Goal: Transaction & Acquisition: Purchase product/service

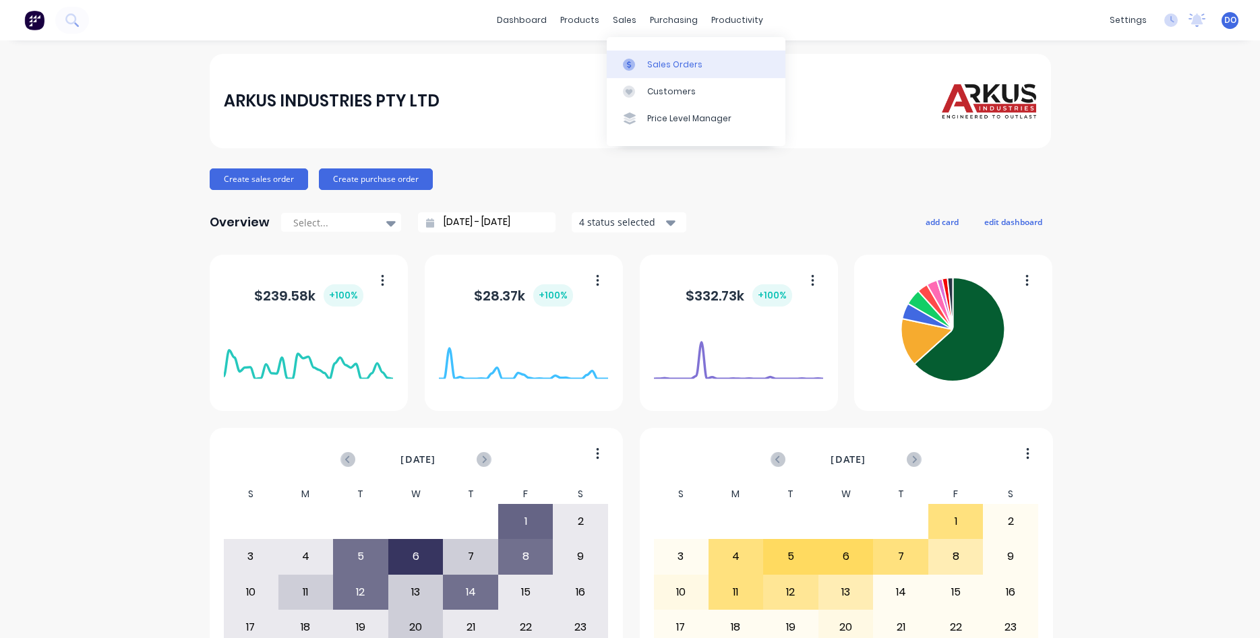
click at [662, 63] on div "Sales Orders" at bounding box center [674, 65] width 55 height 12
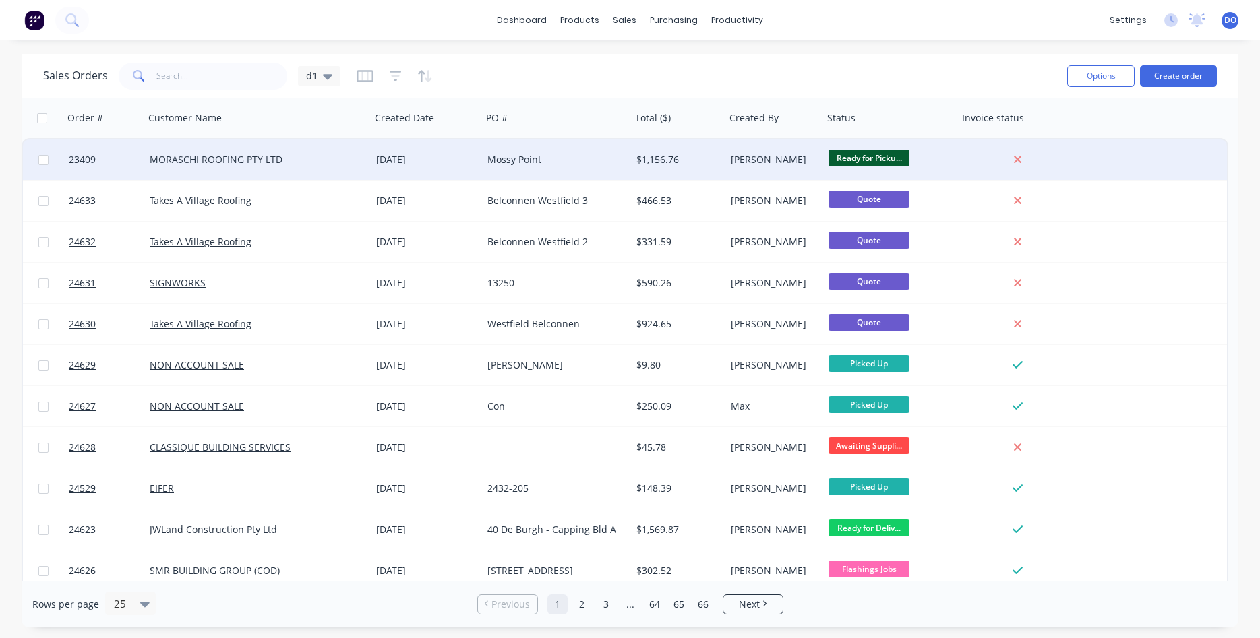
click at [550, 160] on div "Mossy Point" at bounding box center [552, 159] width 131 height 13
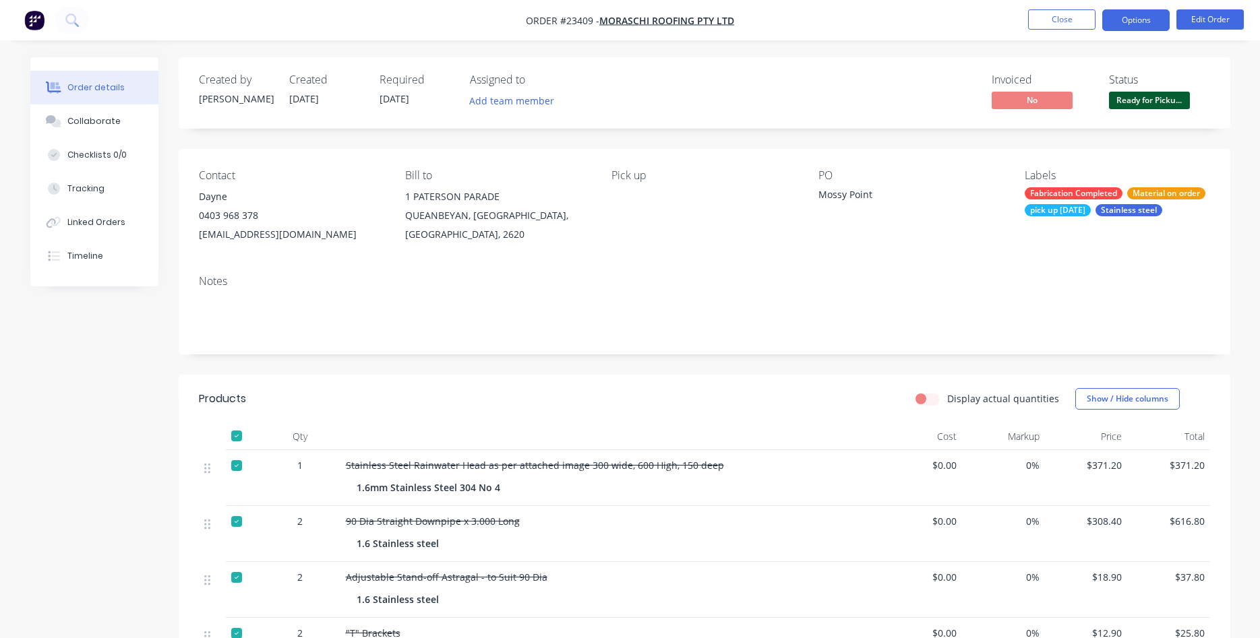
click at [1131, 26] on button "Options" at bounding box center [1135, 20] width 67 height 22
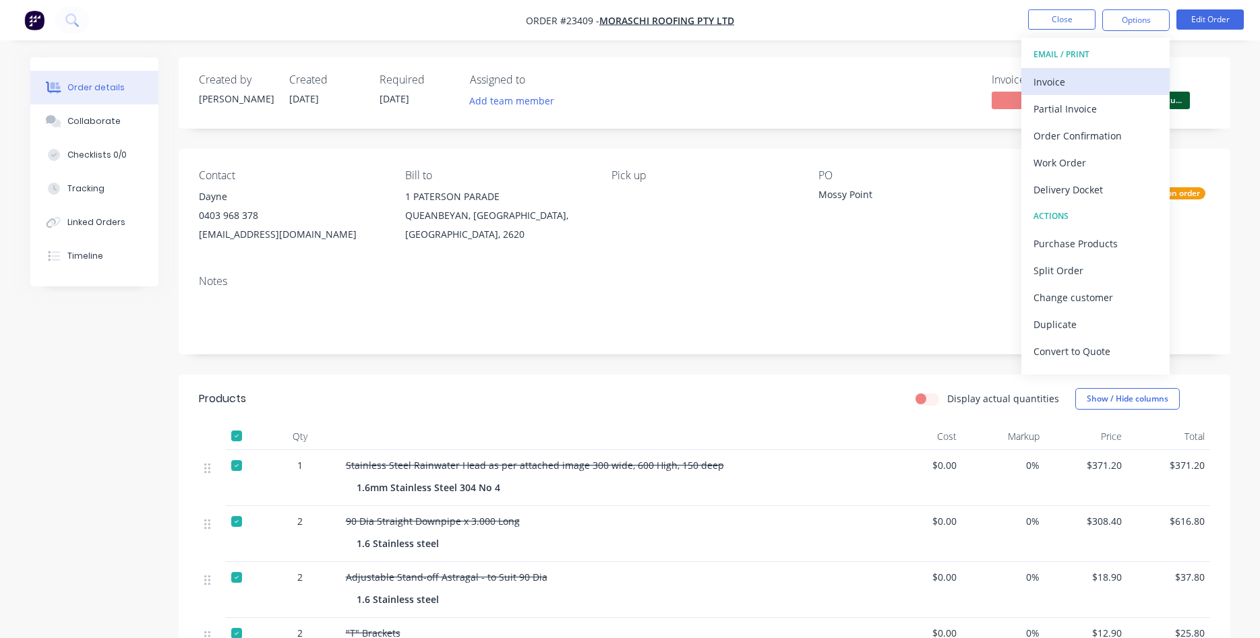
click at [1049, 85] on div "Invoice" at bounding box center [1095, 82] width 124 height 20
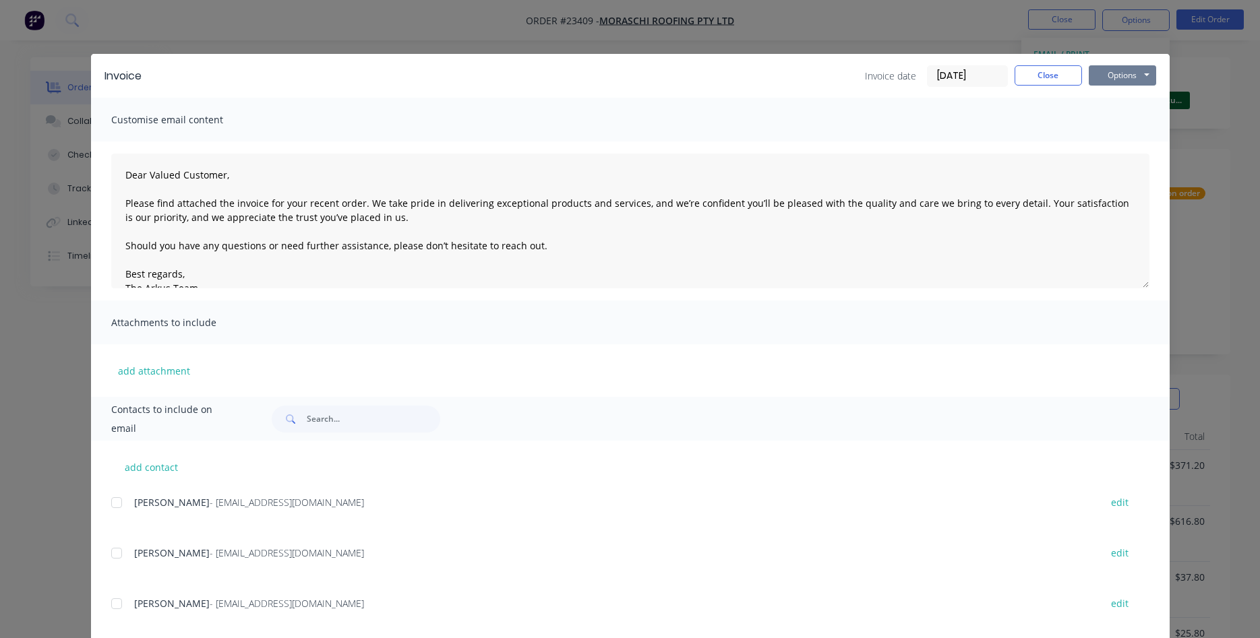
click at [1123, 66] on button "Options" at bounding box center [1121, 75] width 67 height 20
drag, startPoint x: 1121, startPoint y: 147, endPoint x: 1129, endPoint y: 120, distance: 28.1
click at [1129, 120] on div "Preview Print Email" at bounding box center [1131, 121] width 86 height 67
click at [1129, 120] on button "Print" at bounding box center [1131, 122] width 86 height 22
click at [1049, 77] on button "Close" at bounding box center [1047, 75] width 67 height 20
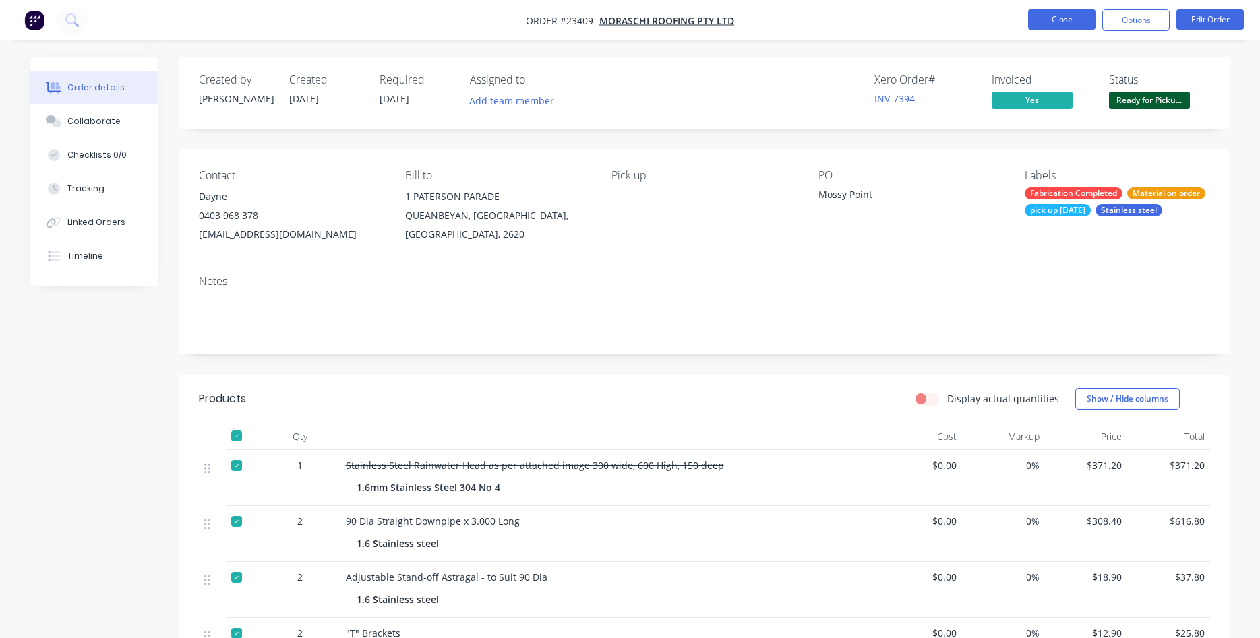
click at [1063, 15] on button "Close" at bounding box center [1061, 19] width 67 height 20
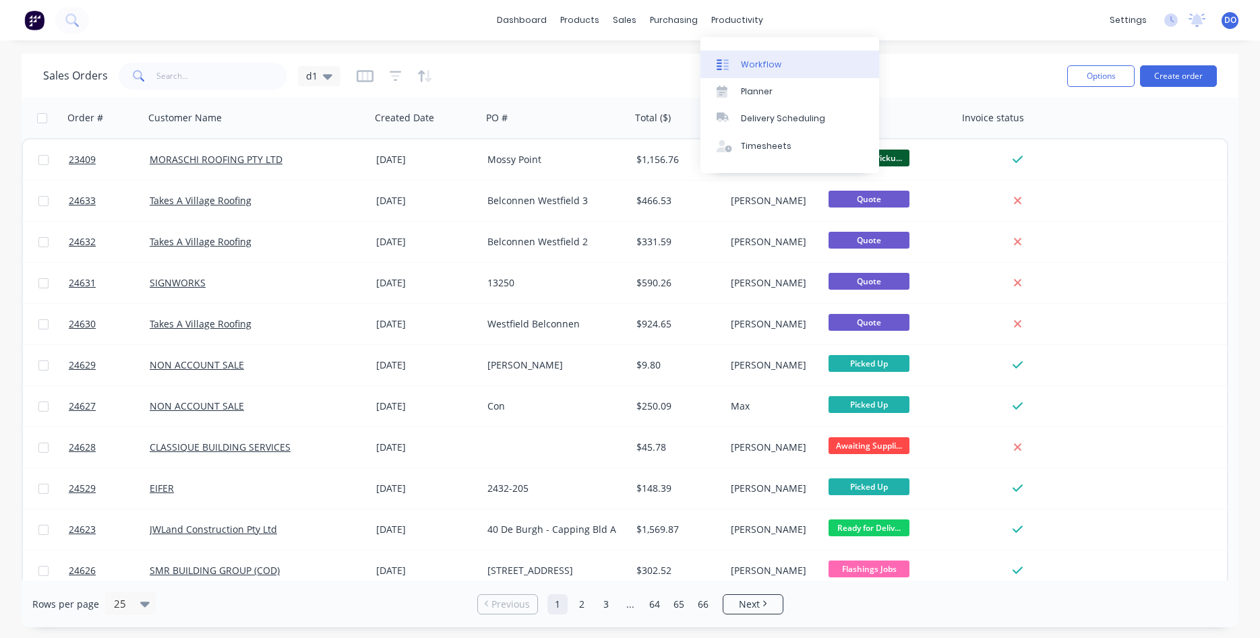
click at [768, 64] on div "Workflow" at bounding box center [761, 65] width 40 height 12
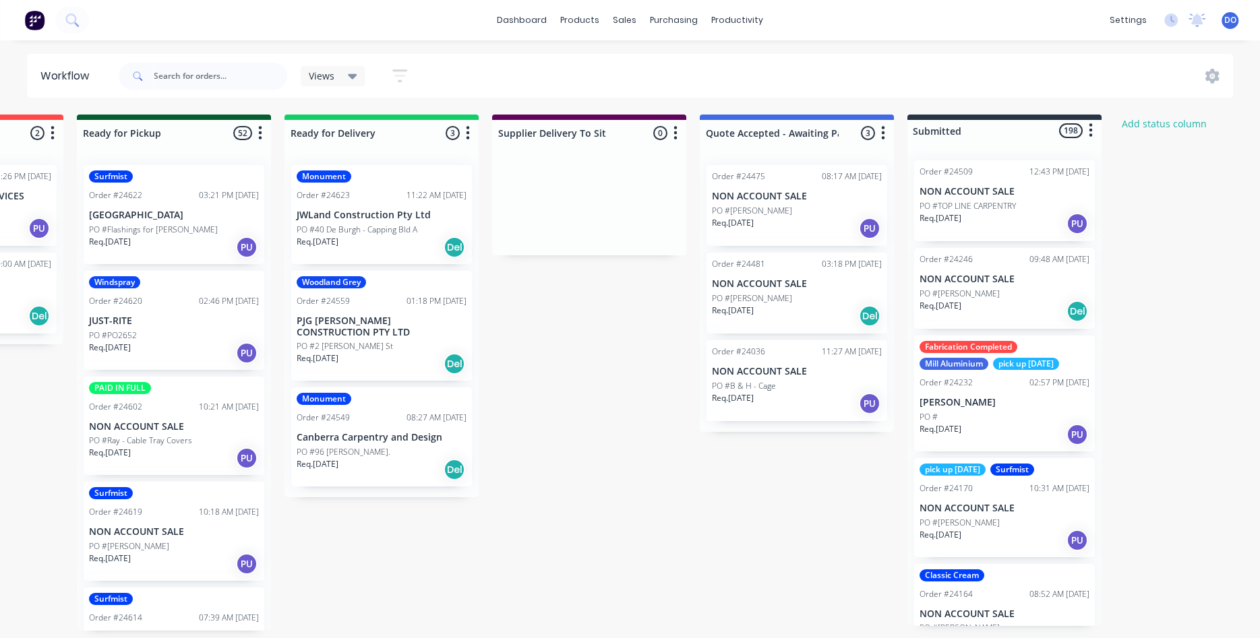
scroll to position [0, 1410]
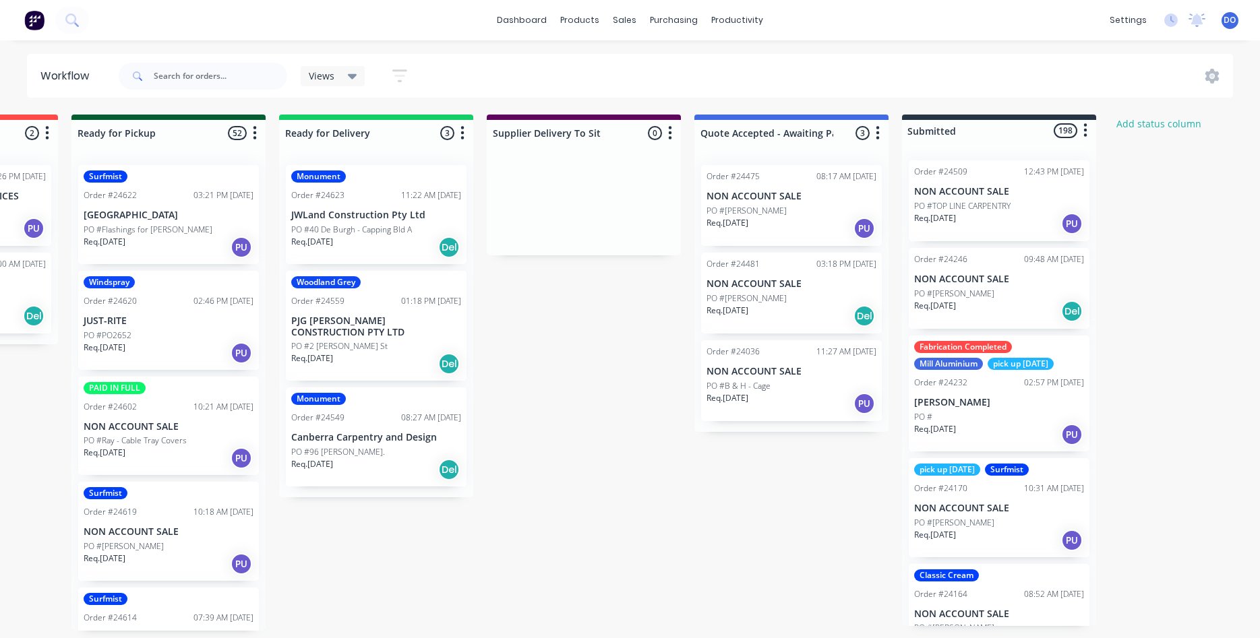
click at [771, 243] on div "Order #24475 08:17 AM 04/08/25 NON ACCOUNT SALE PO #Morgan Sidwell Req. 28/07/2…" at bounding box center [791, 205] width 181 height 81
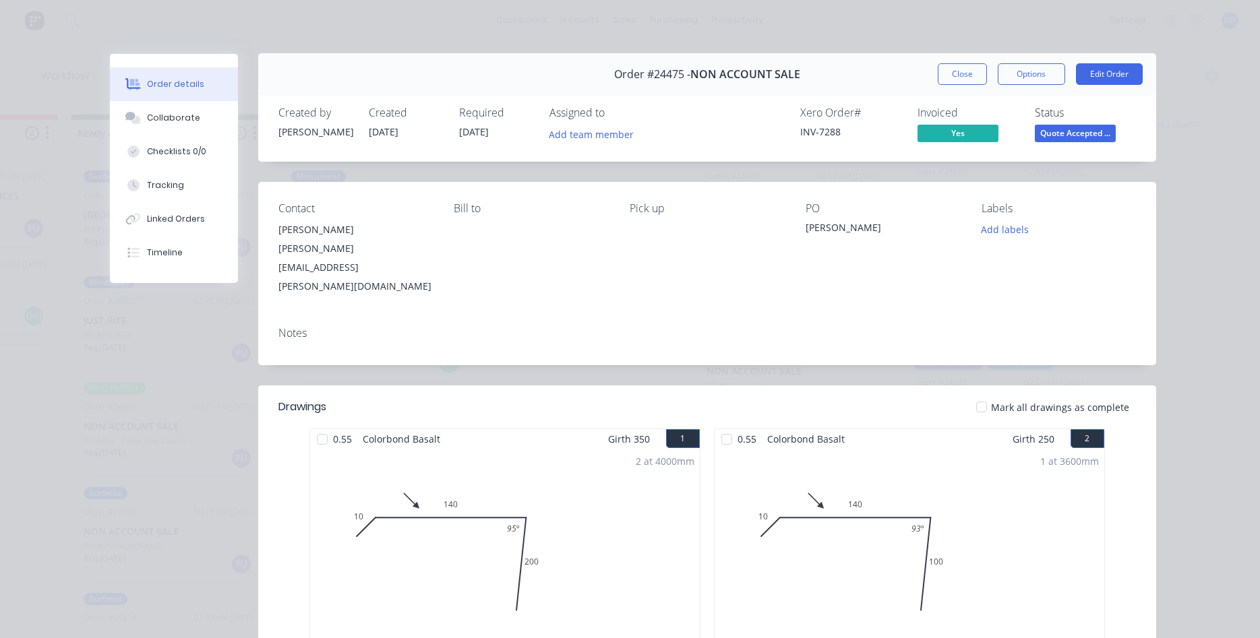
scroll to position [0, 0]
click at [968, 77] on button "Close" at bounding box center [961, 75] width 49 height 22
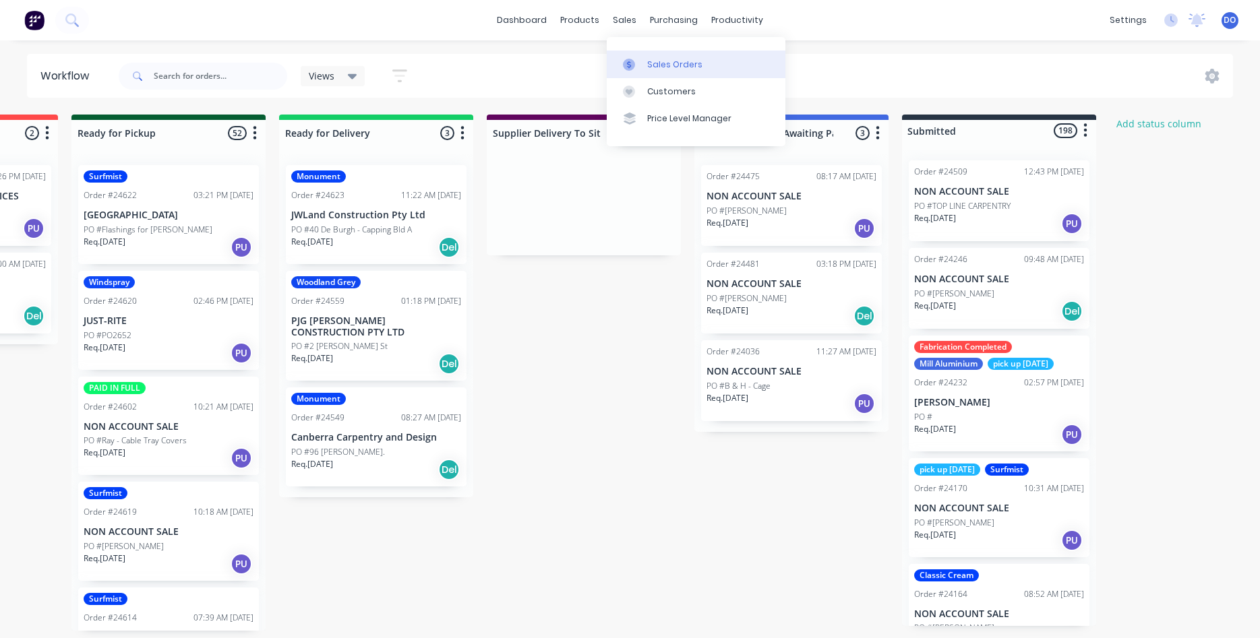
click at [675, 66] on div "Sales Orders" at bounding box center [674, 65] width 55 height 12
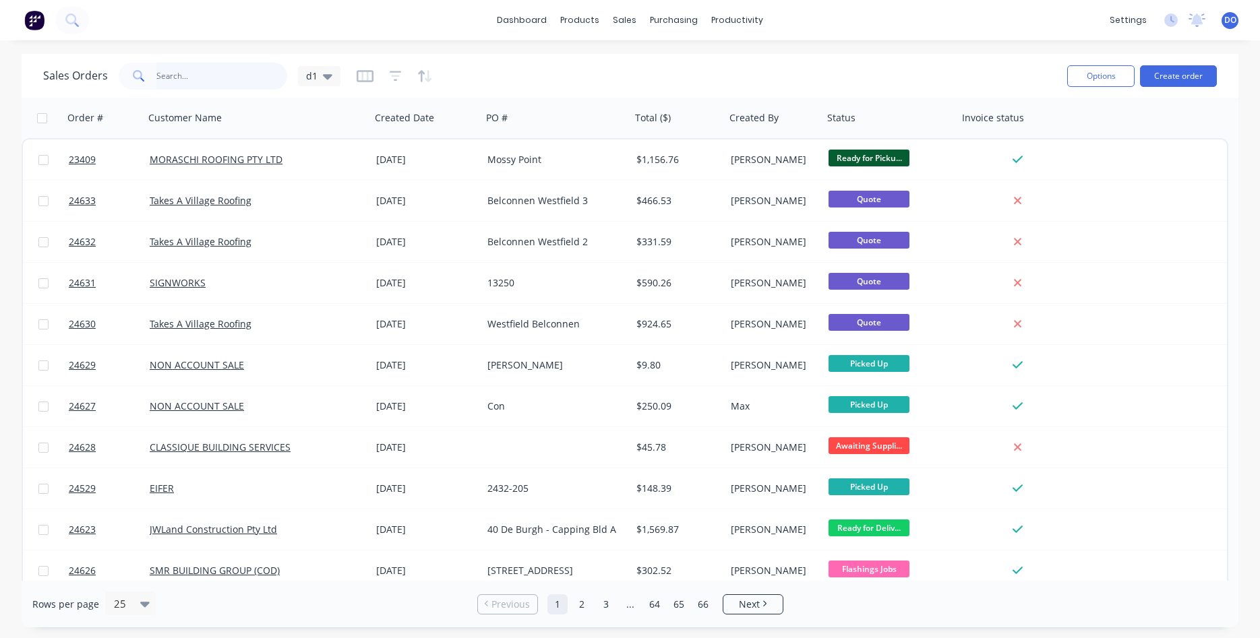
click at [196, 84] on input "text" at bounding box center [221, 76] width 131 height 27
type input "24475"
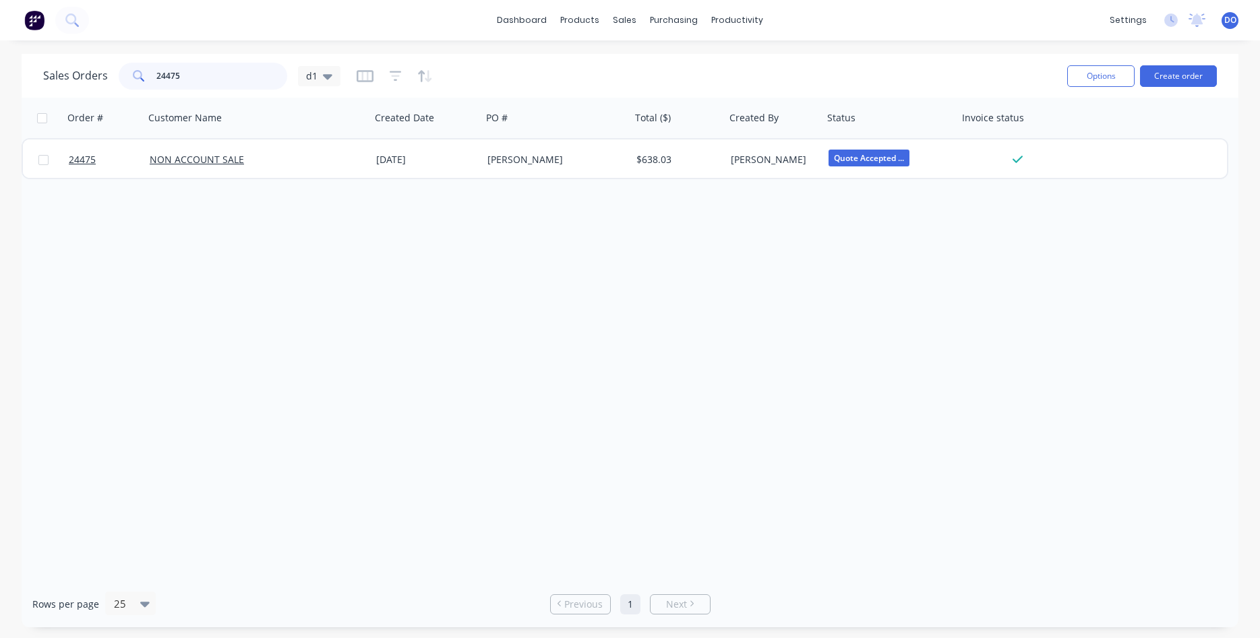
drag, startPoint x: 188, startPoint y: 80, endPoint x: 127, endPoint y: 71, distance: 61.3
click at [156, 71] on input "24475" at bounding box center [221, 76] width 131 height 27
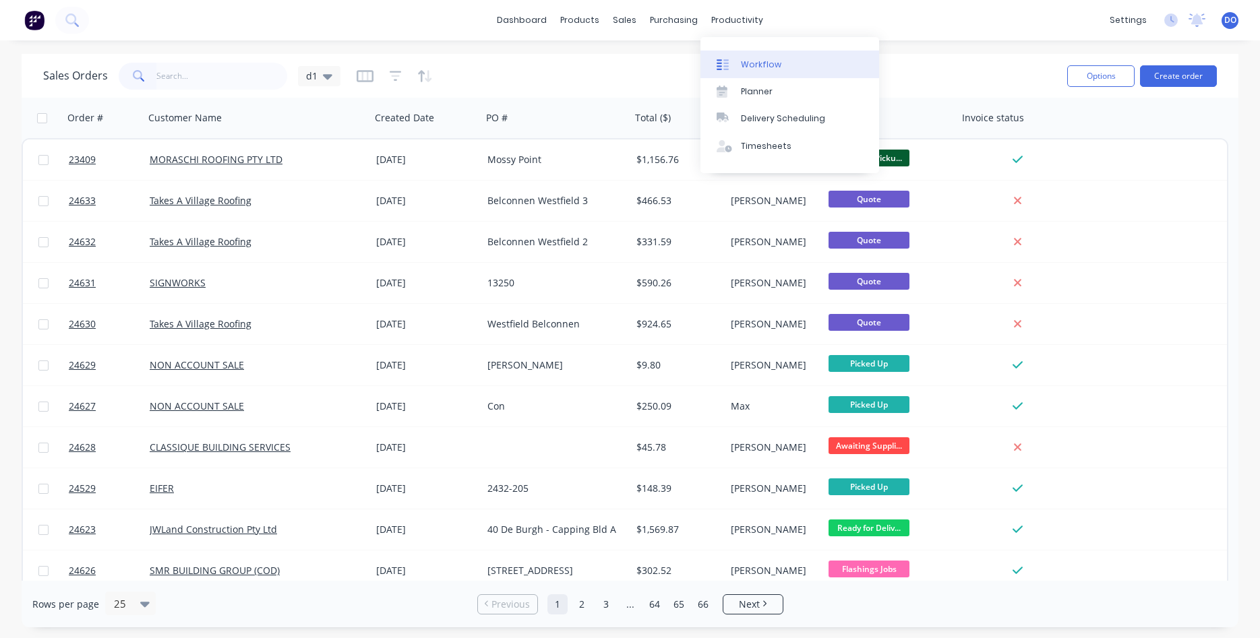
click at [762, 63] on div "Workflow" at bounding box center [761, 65] width 40 height 12
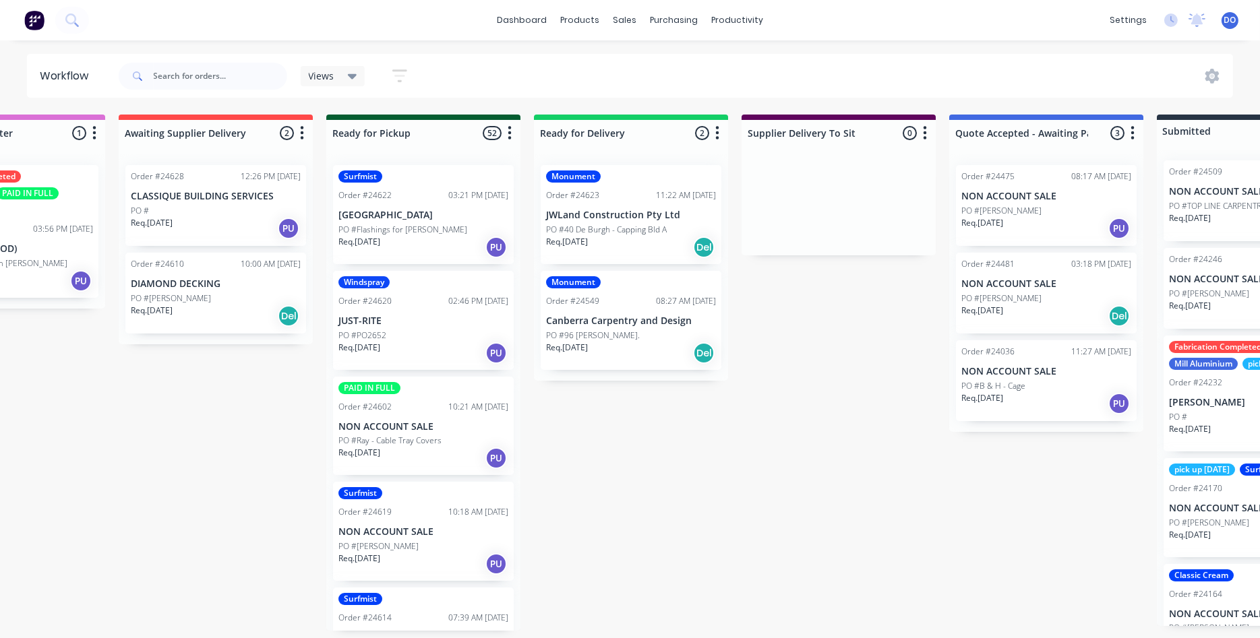
scroll to position [0, 1157]
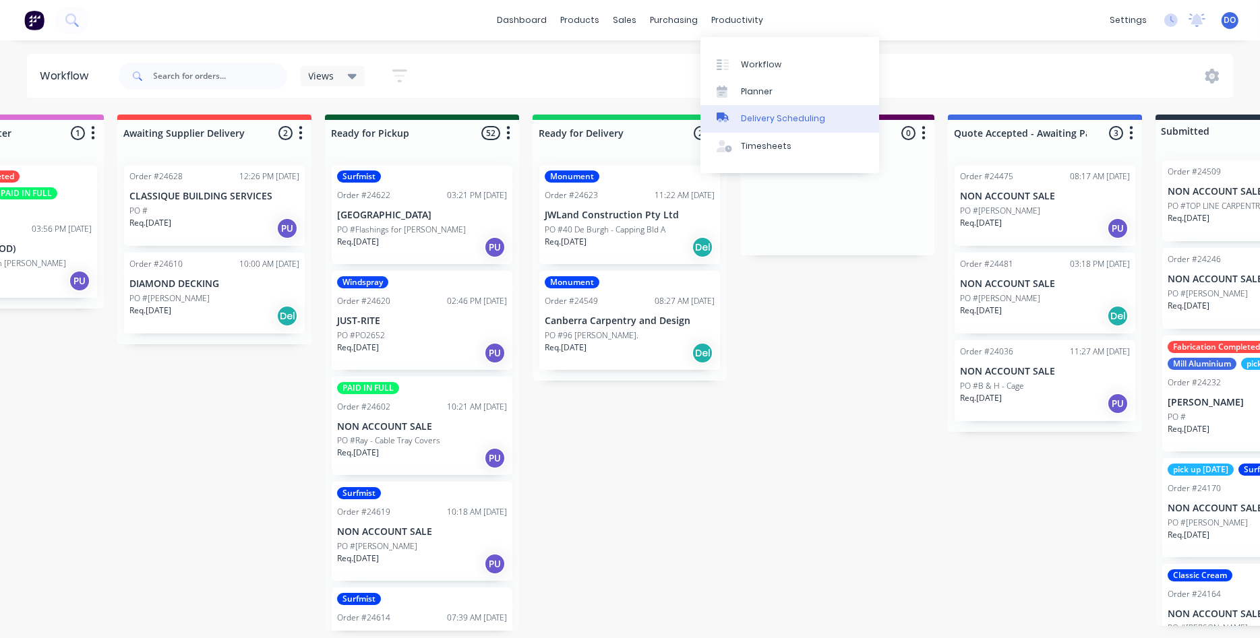
click at [757, 124] on div "Delivery Scheduling" at bounding box center [783, 119] width 84 height 12
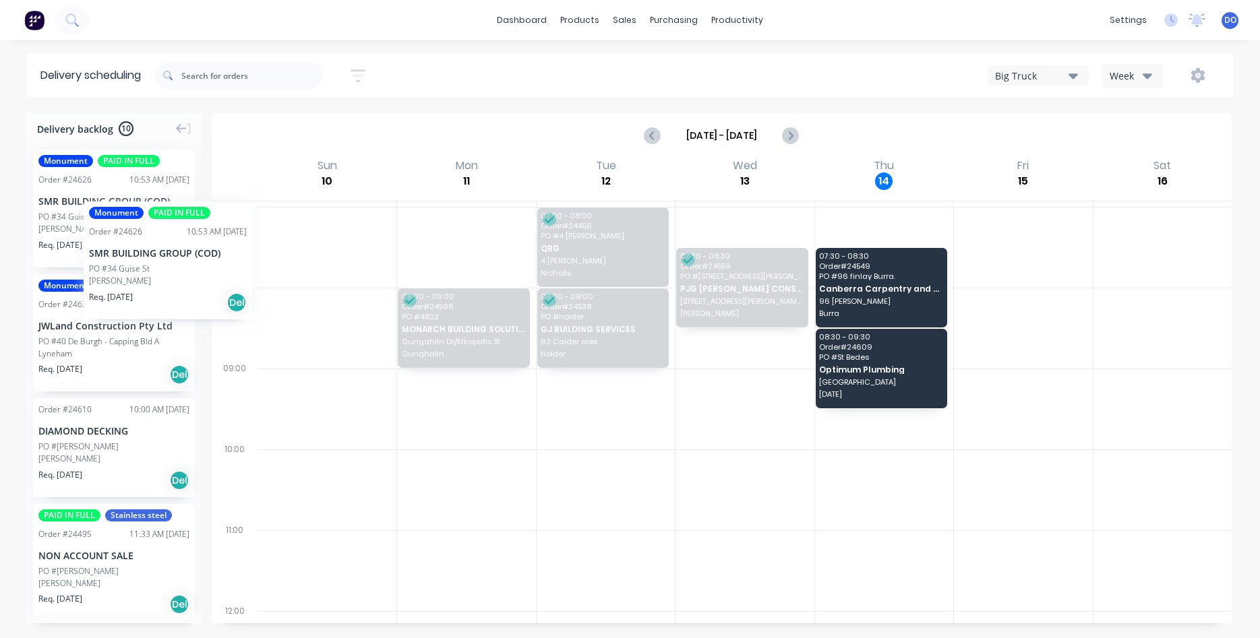
drag, startPoint x: 86, startPoint y: 216, endPoint x: 82, endPoint y: 190, distance: 25.9
click at [82, 190] on body "dashboard products sales purchasing productivity dashboard products Product Cat…" at bounding box center [630, 319] width 1260 height 638
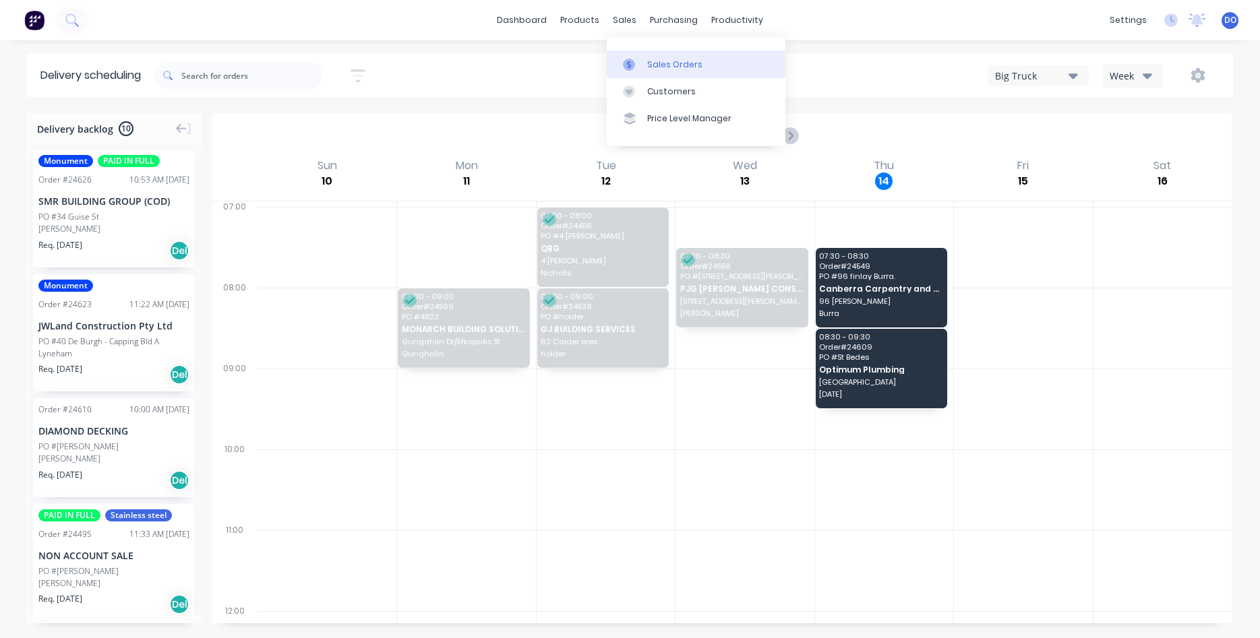
click at [660, 59] on div "Sales Orders" at bounding box center [674, 65] width 55 height 12
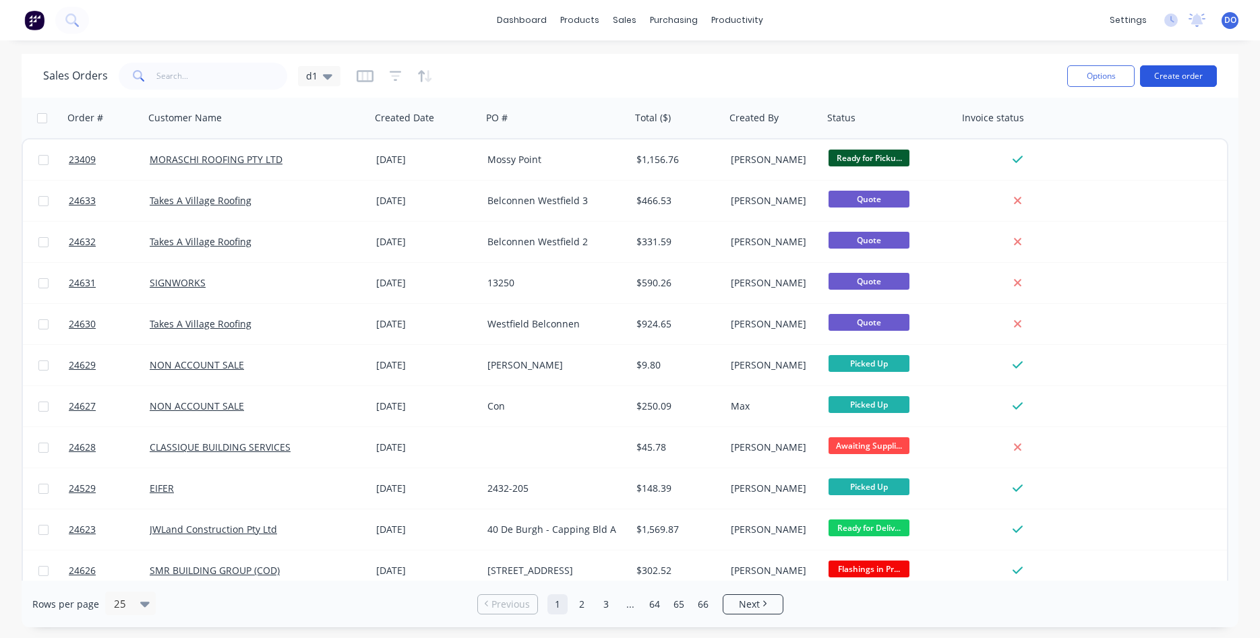
click at [1173, 79] on button "Create order" at bounding box center [1178, 76] width 77 height 22
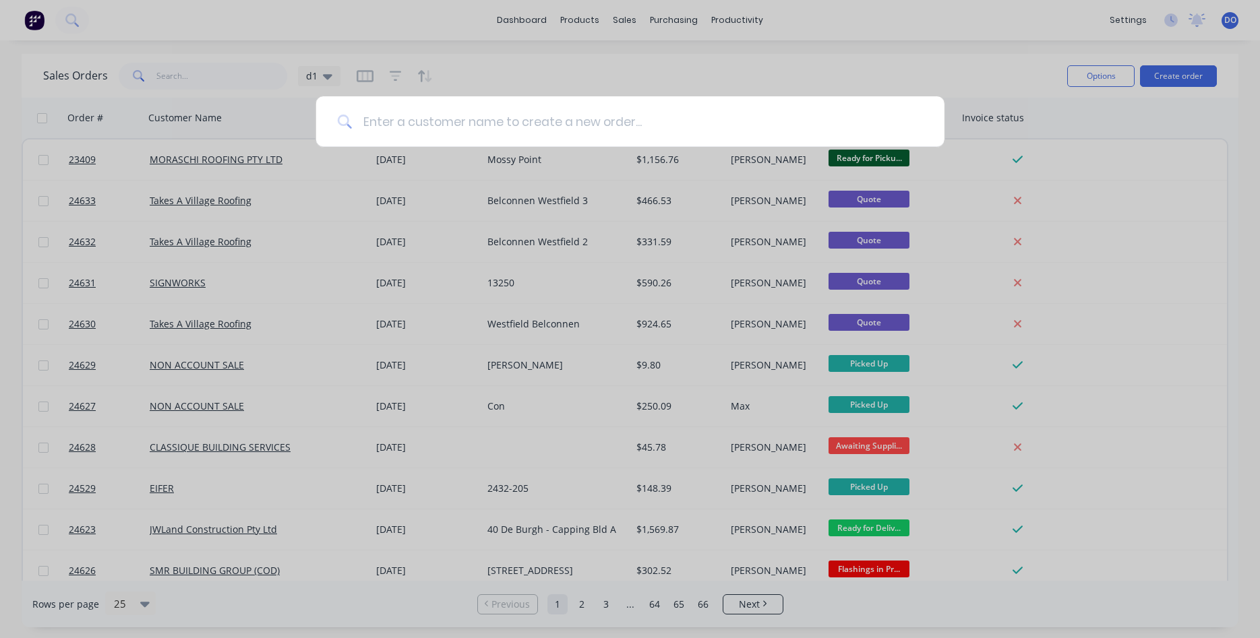
click at [485, 117] on input at bounding box center [637, 121] width 571 height 51
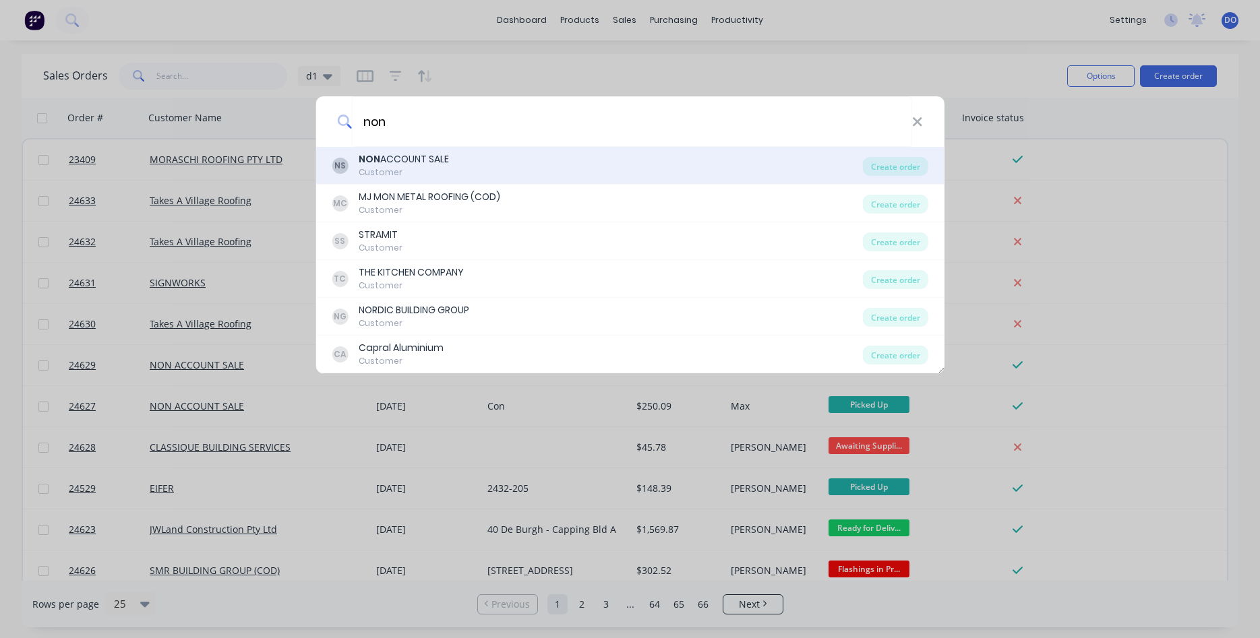
type input "non"
click at [440, 162] on div "NON ACCOUNT SALE" at bounding box center [404, 159] width 90 height 14
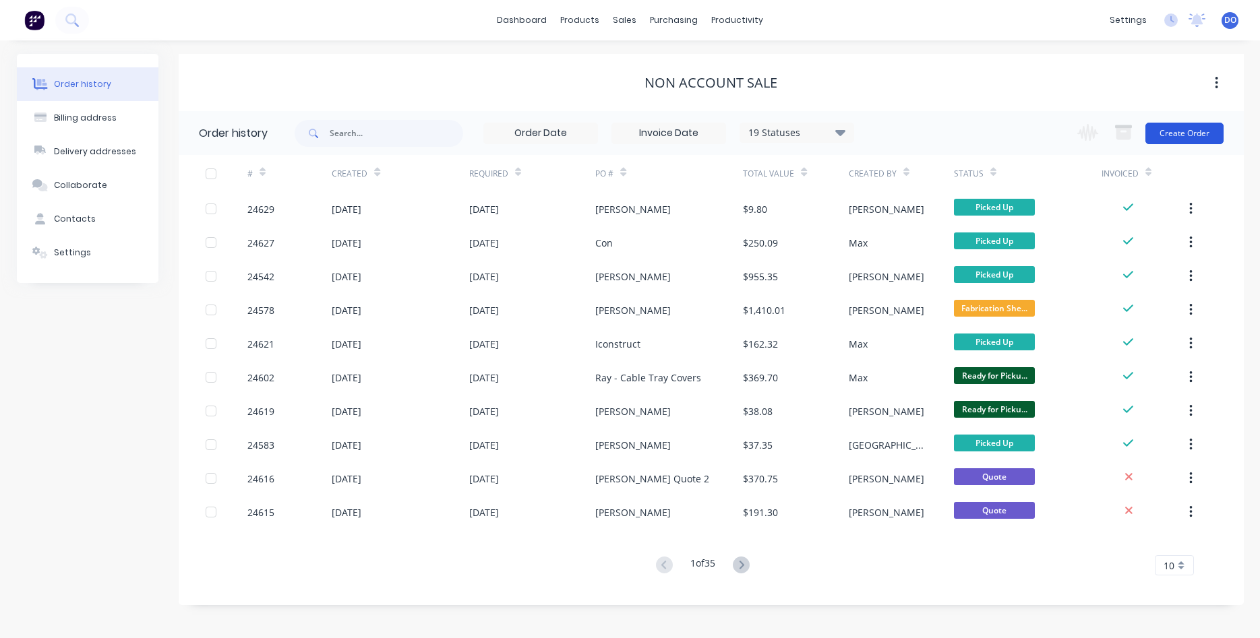
click at [1189, 130] on button "Create Order" at bounding box center [1184, 134] width 78 height 22
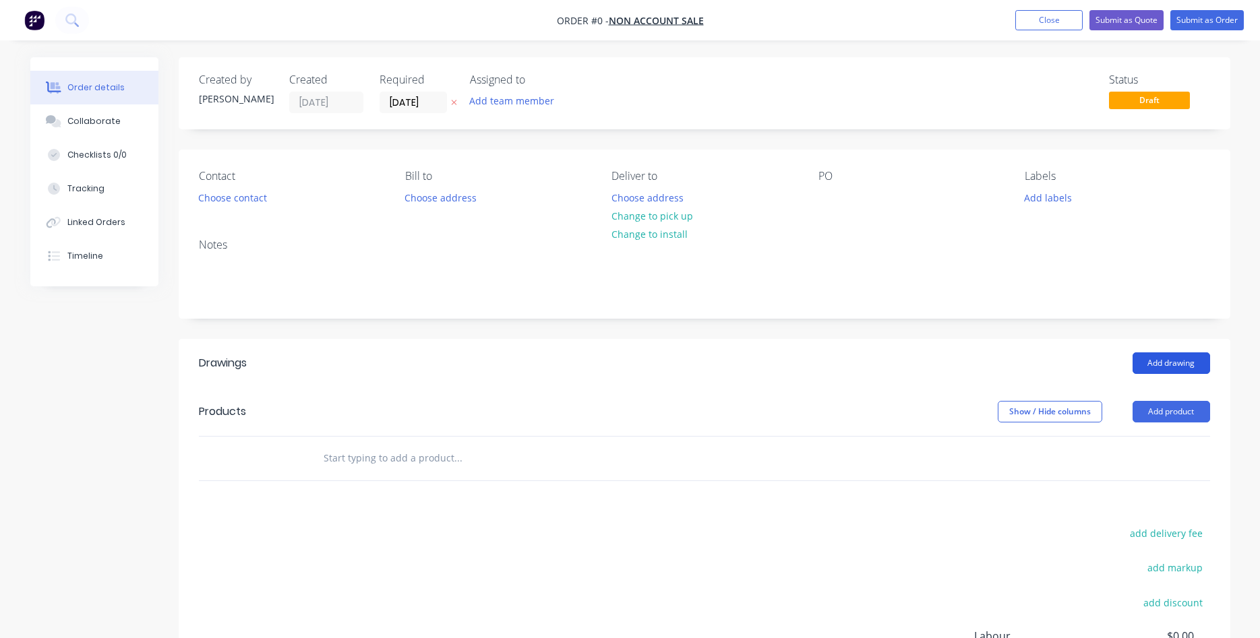
click at [1177, 363] on button "Add drawing" at bounding box center [1170, 363] width 77 height 22
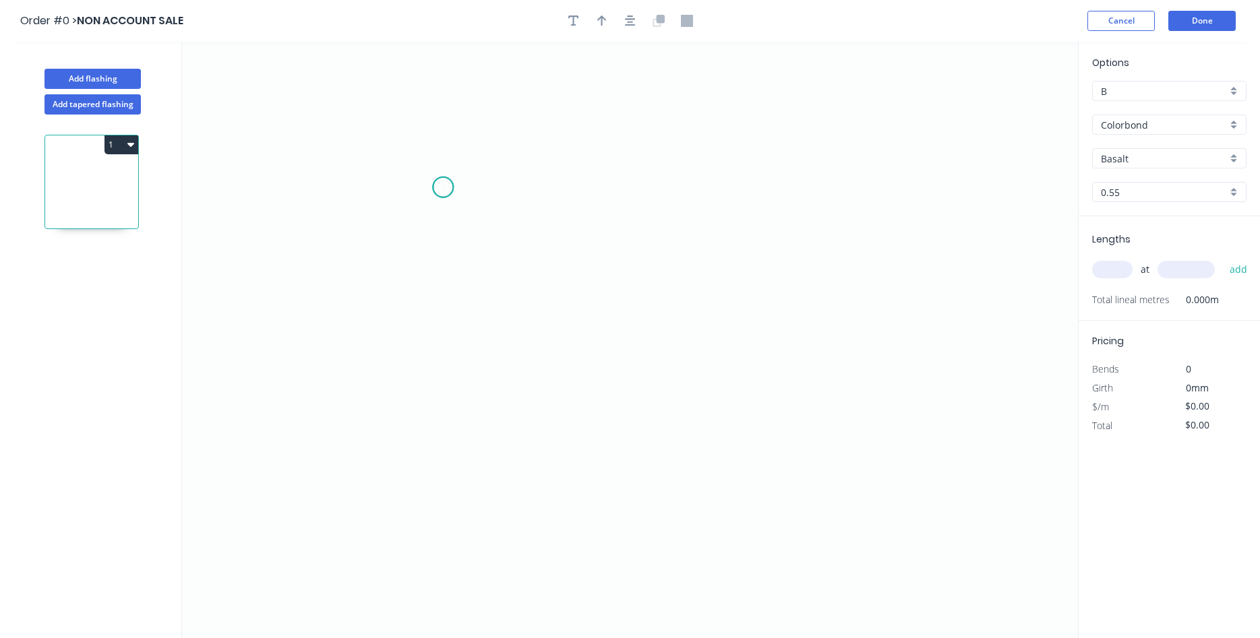
click at [443, 187] on icon "0" at bounding box center [630, 340] width 896 height 596
click at [392, 189] on icon "0" at bounding box center [630, 340] width 896 height 596
click at [390, 253] on icon "0 ?" at bounding box center [630, 340] width 896 height 596
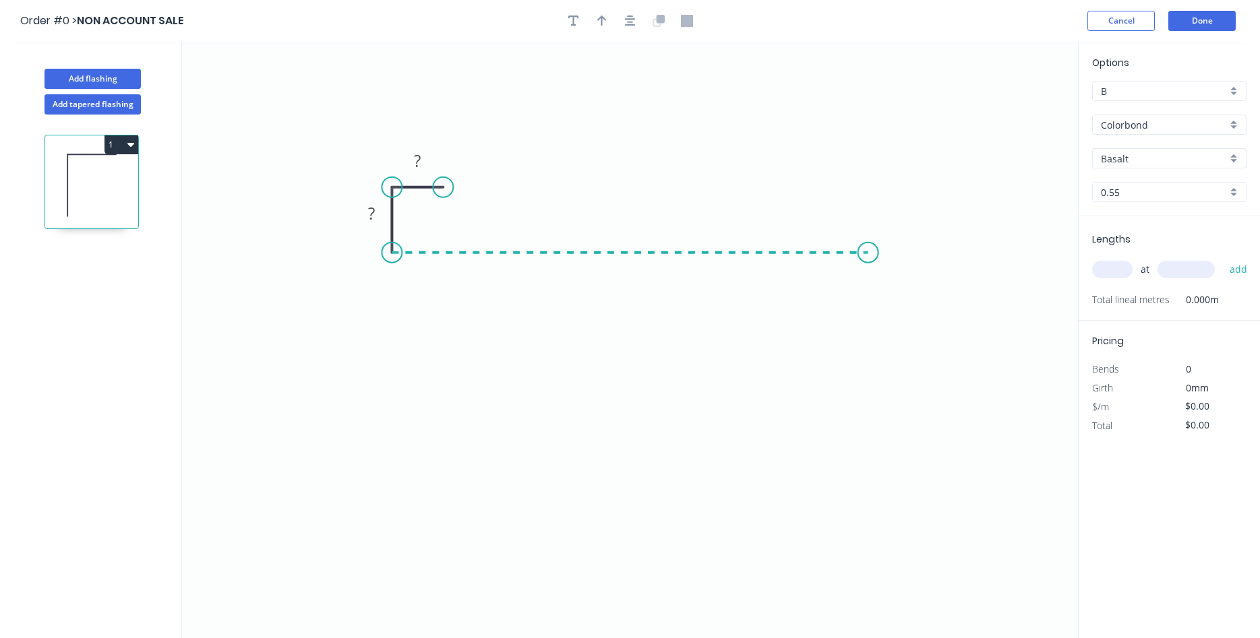
click at [868, 254] on icon "0 ? ?" at bounding box center [630, 340] width 896 height 596
click at [865, 184] on icon "0 ? ? ?" at bounding box center [630, 340] width 896 height 596
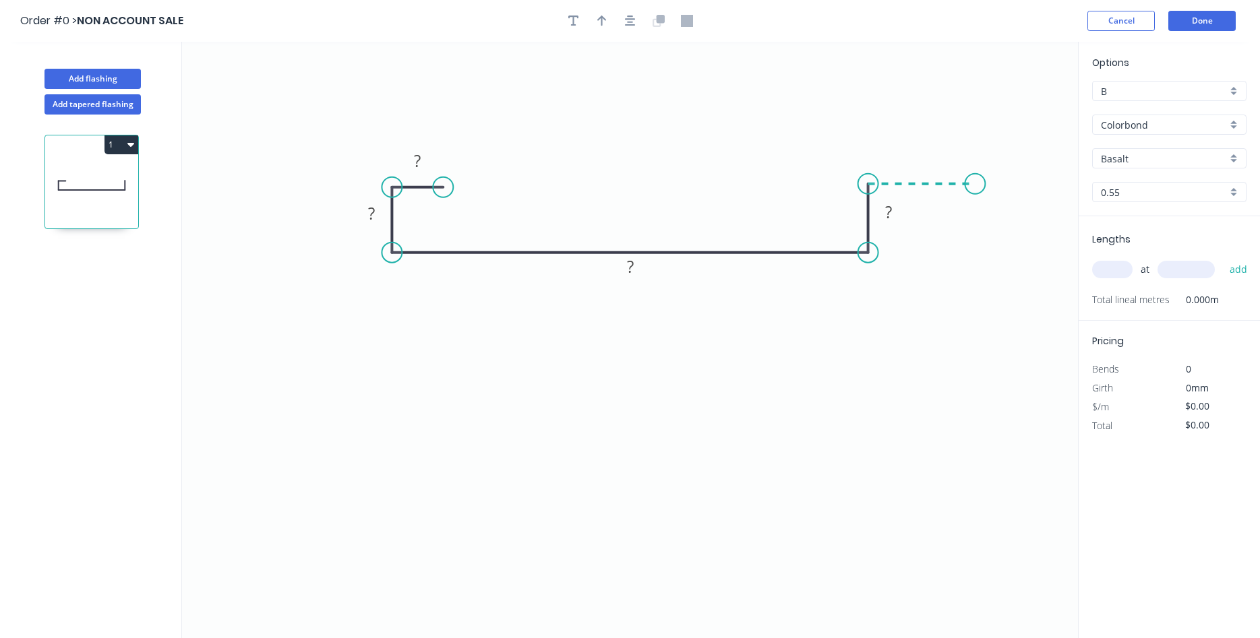
click at [975, 187] on icon "0 ? ? ? ?" at bounding box center [630, 340] width 896 height 596
click at [1011, 315] on div "Drip edge" at bounding box center [1043, 315] width 135 height 28
click at [1024, 236] on div "Flip bend" at bounding box center [1044, 228] width 135 height 28
click at [418, 160] on tspan "?" at bounding box center [417, 161] width 7 height 22
click at [751, 323] on icon "0 10 25 ? 27 DE 10 12" at bounding box center [630, 340] width 896 height 596
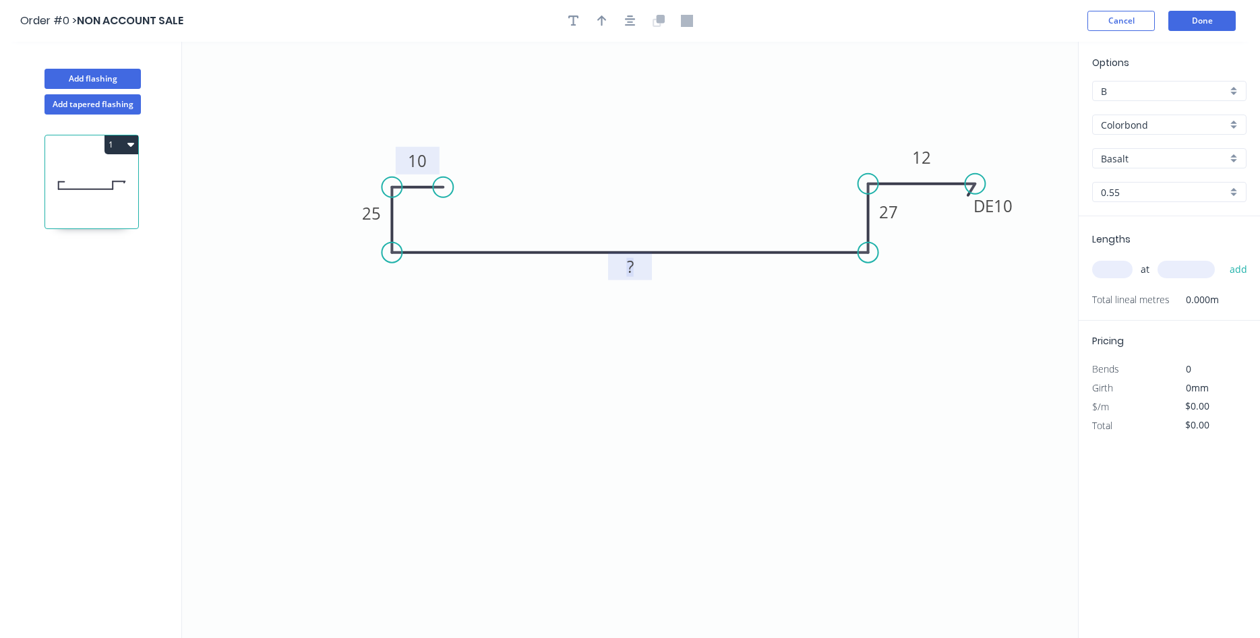
click at [631, 265] on tspan "?" at bounding box center [630, 266] width 7 height 22
click at [631, 265] on tspan "1" at bounding box center [629, 266] width 9 height 22
click at [971, 189] on circle at bounding box center [974, 184] width 20 height 20
click at [423, 159] on tspan "10" at bounding box center [417, 161] width 19 height 22
click at [502, 136] on icon "0 8 25 316 27 DE 10 12" at bounding box center [630, 340] width 896 height 596
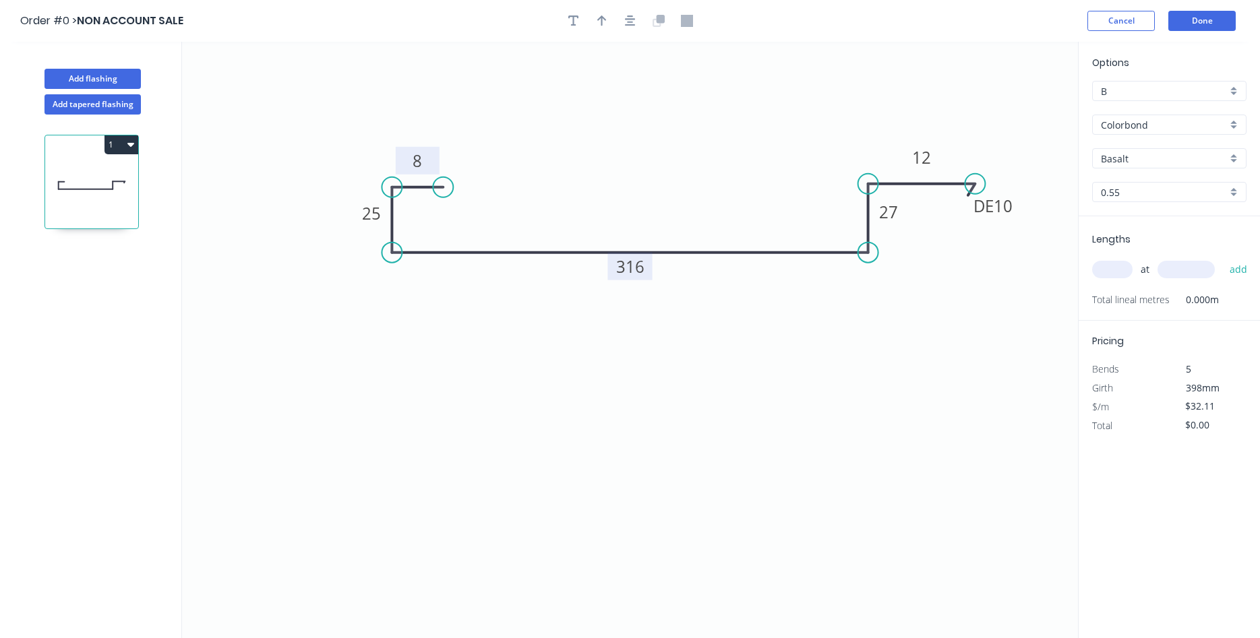
click at [425, 158] on rect at bounding box center [417, 161] width 27 height 19
click at [571, 179] on icon "0 7 25 316 27 DE 10 12" at bounding box center [630, 340] width 896 height 596
click at [635, 268] on tspan "316" at bounding box center [630, 266] width 28 height 22
click at [638, 268] on tspan "316" at bounding box center [630, 266] width 28 height 22
click at [834, 354] on icon "0 7 25 319 27 DE 10 12" at bounding box center [630, 340] width 896 height 596
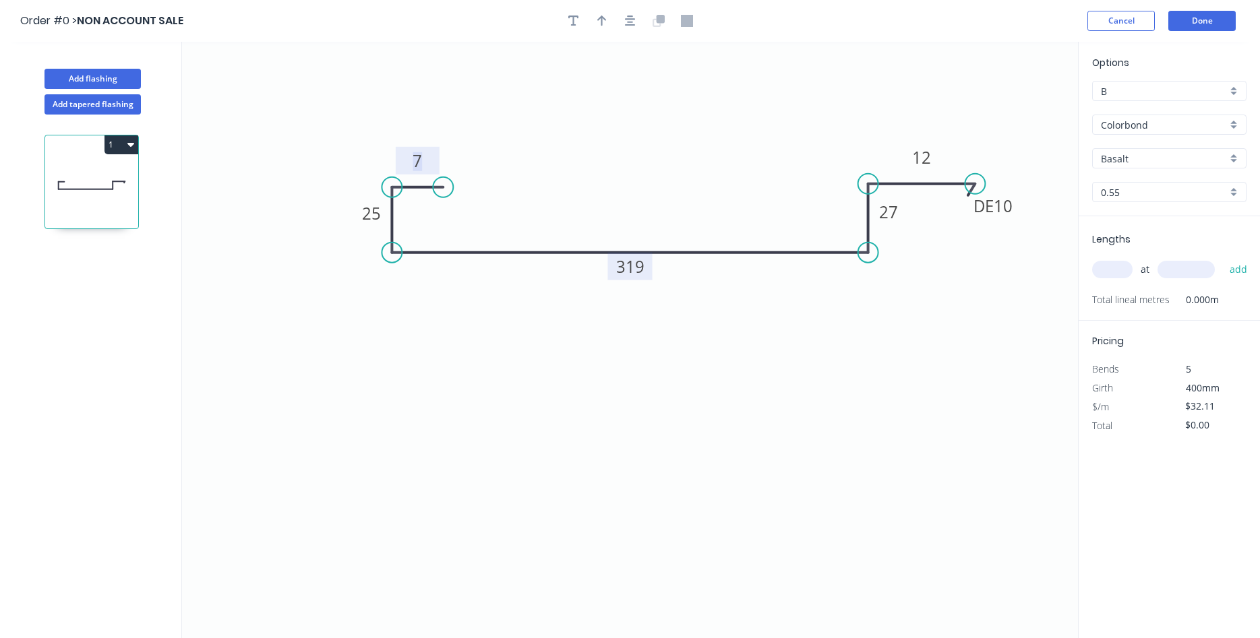
click at [420, 161] on tspan "7" at bounding box center [416, 161] width 9 height 22
drag, startPoint x: 692, startPoint y: 358, endPoint x: 691, endPoint y: 338, distance: 19.6
click at [693, 356] on icon "0 8 25 319 27 DE 10 12" at bounding box center [630, 340] width 896 height 596
type input "$36.88"
click at [636, 268] on tspan "319" at bounding box center [630, 266] width 28 height 22
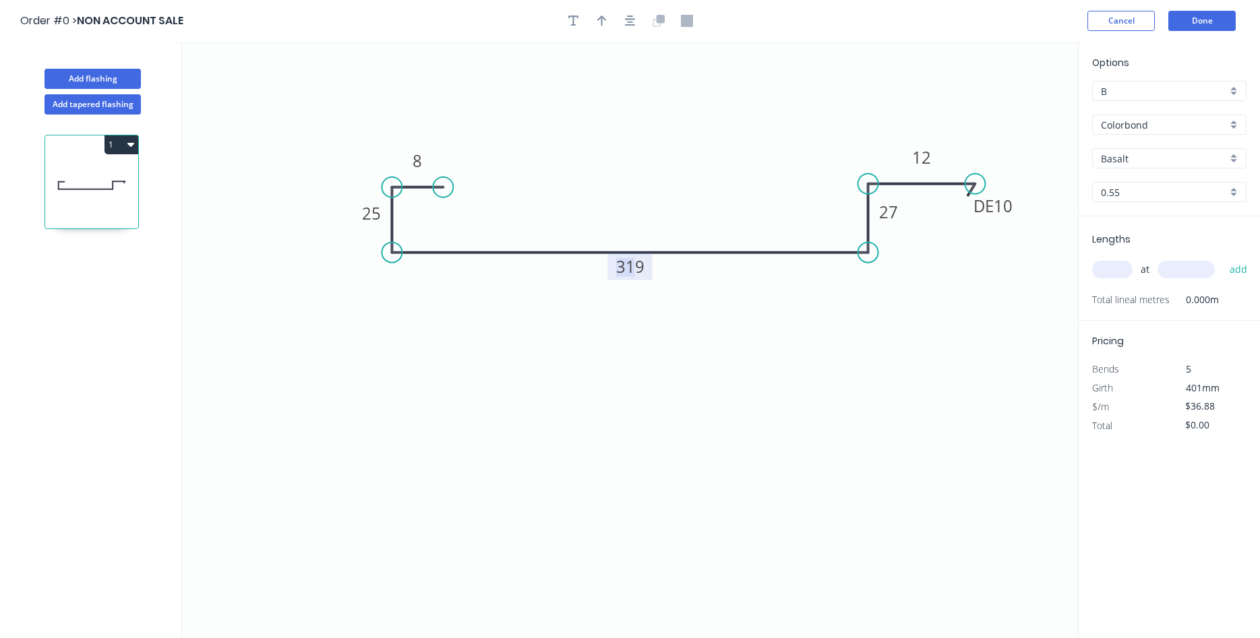
click at [637, 268] on tspan "319" at bounding box center [630, 266] width 28 height 22
click at [646, 266] on rect at bounding box center [629, 267] width 44 height 28
click at [646, 268] on rect at bounding box center [629, 267] width 44 height 28
click at [644, 268] on tspan "319" at bounding box center [630, 266] width 28 height 22
click at [664, 274] on icon "0 8 25 319 27 DE 10 12" at bounding box center [630, 340] width 896 height 596
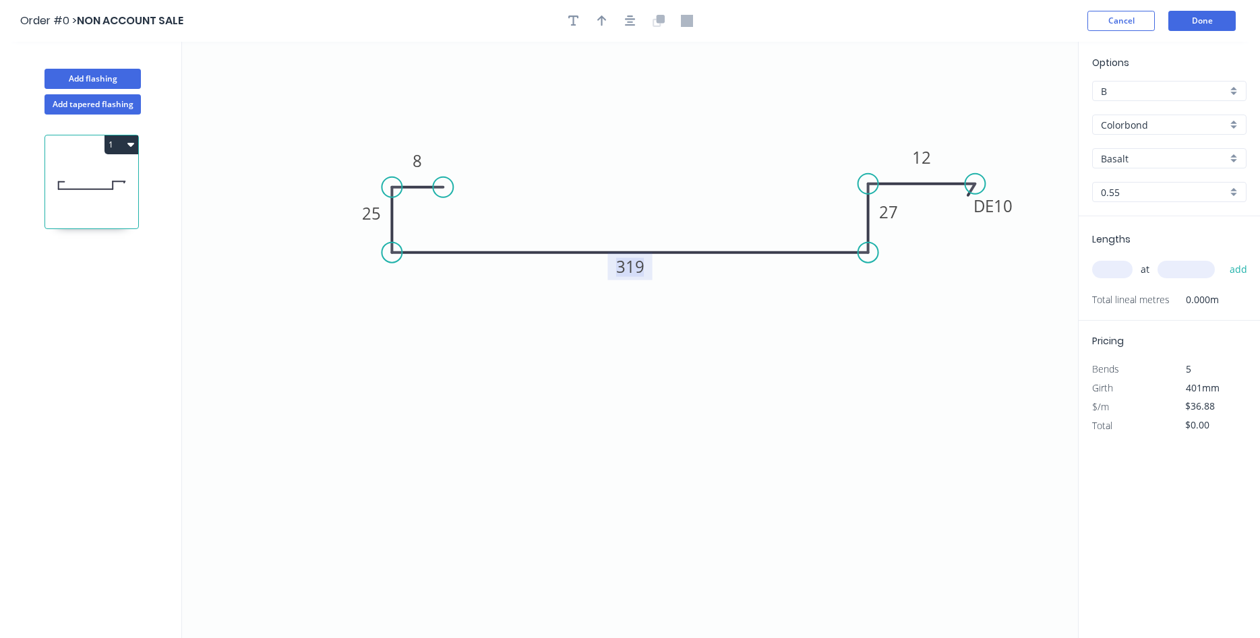
click at [640, 265] on tspan "319" at bounding box center [630, 266] width 28 height 22
click at [1200, 26] on button "Done" at bounding box center [1201, 21] width 67 height 20
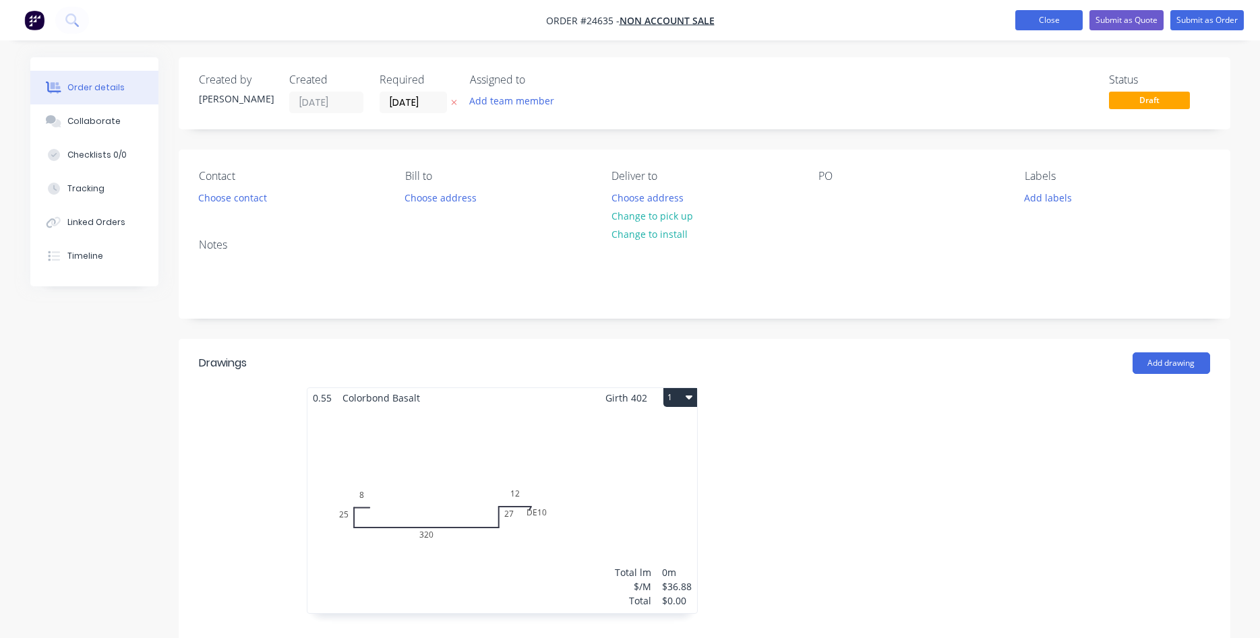
click at [1046, 18] on button "Close" at bounding box center [1048, 20] width 67 height 20
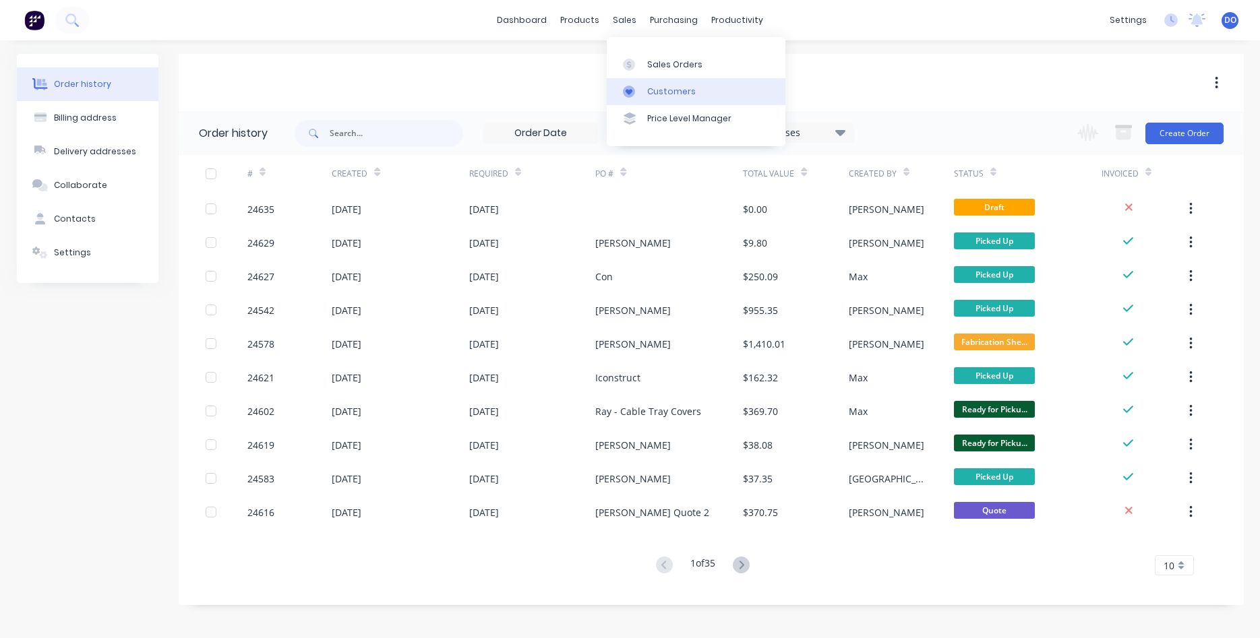
click at [666, 93] on div "Customers" at bounding box center [671, 92] width 49 height 12
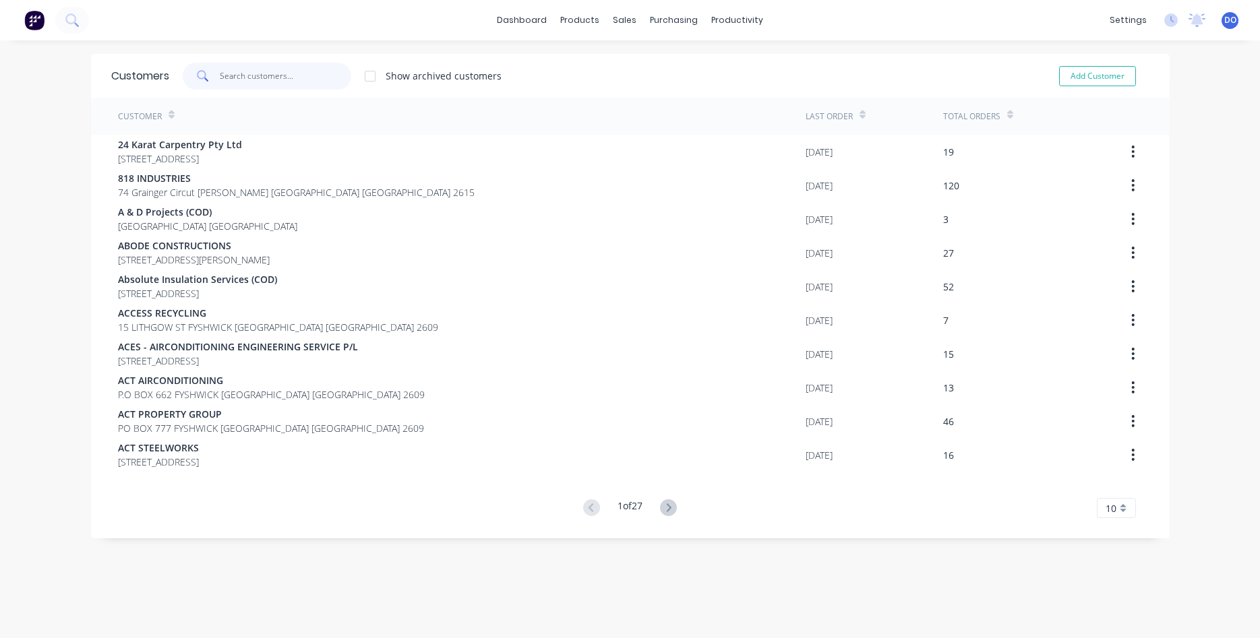
click at [280, 77] on input "text" at bounding box center [285, 76] width 131 height 27
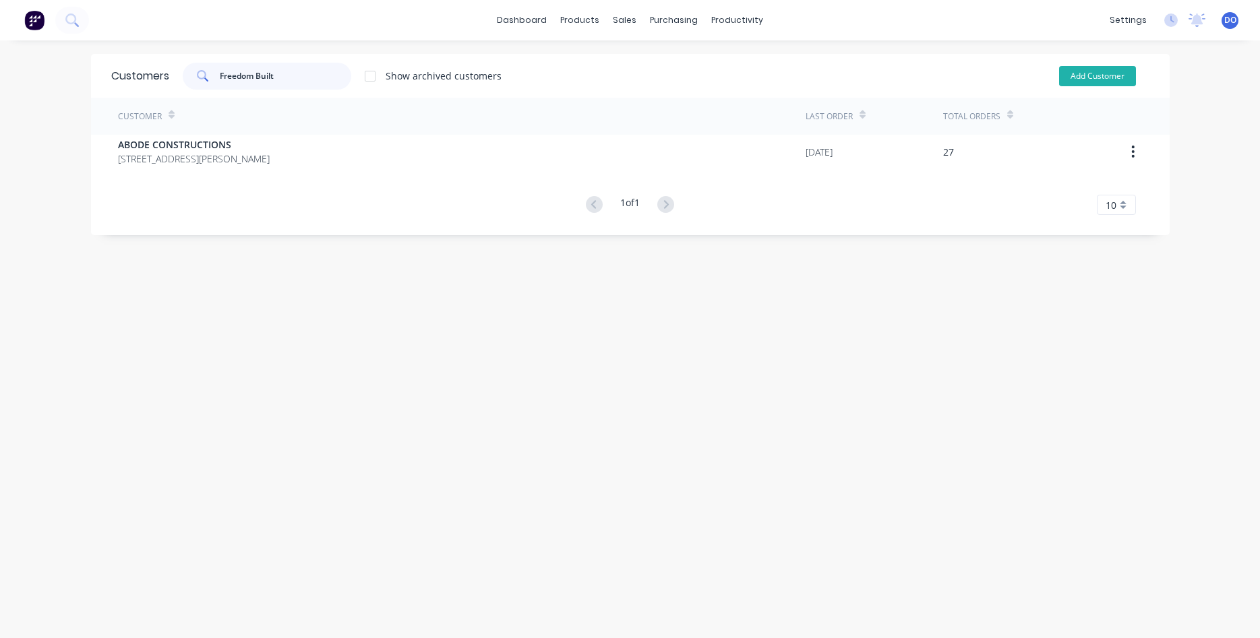
type input "Freedom Built"
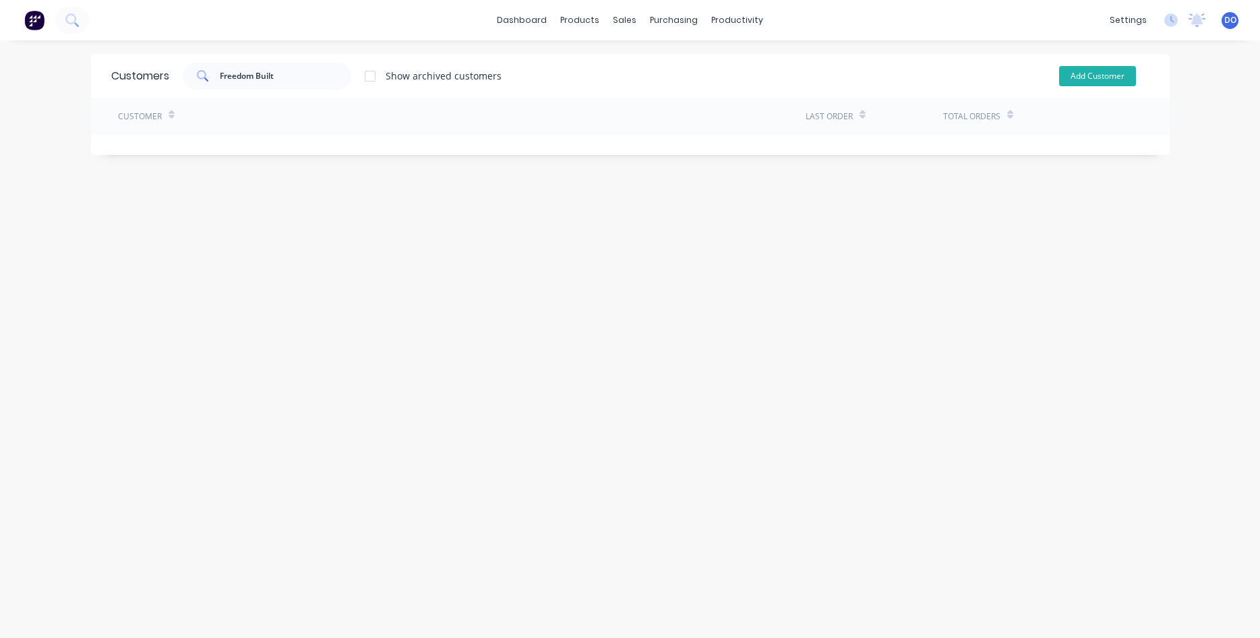
click at [1089, 80] on button "Add Customer" at bounding box center [1097, 76] width 77 height 20
select select "AU"
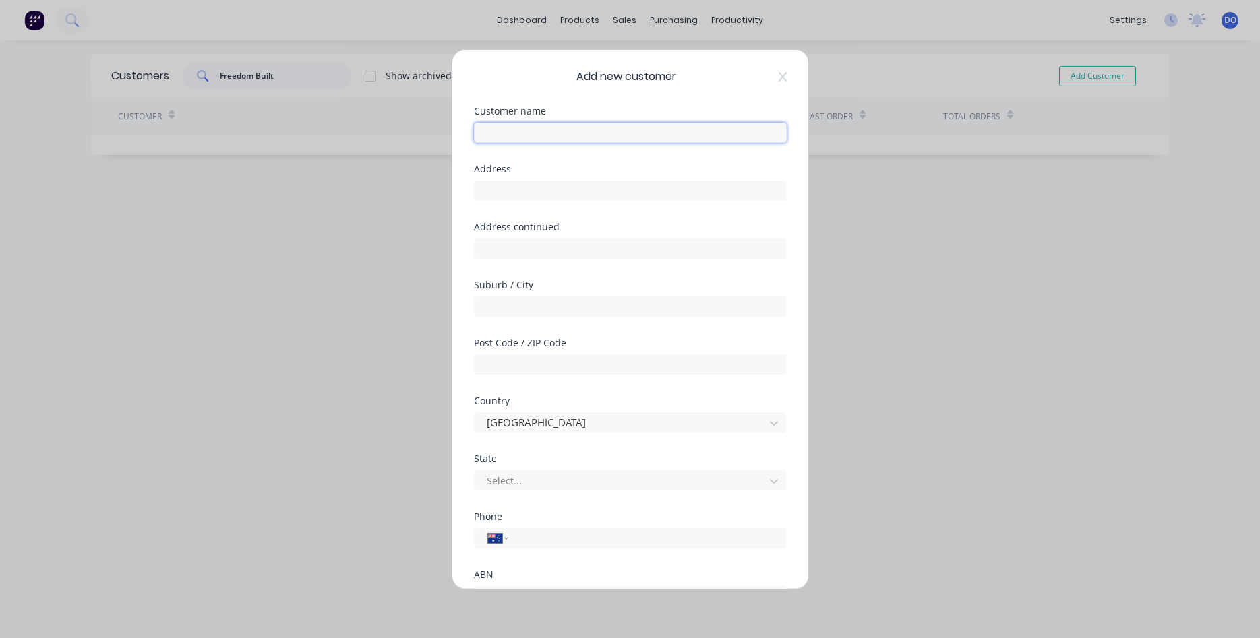
click at [569, 131] on input "text" at bounding box center [630, 133] width 313 height 20
type input "Freedom Built"
click at [533, 192] on input "text" at bounding box center [630, 191] width 313 height 20
paste input "Unit 26/61-63 Sheppard St"
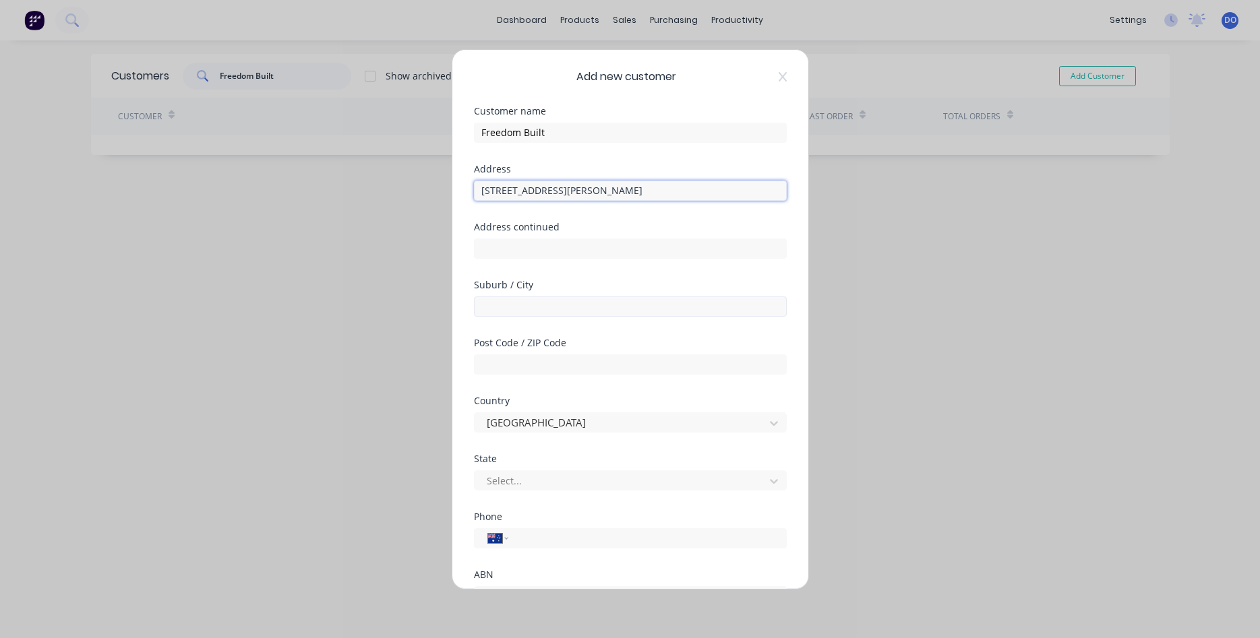
type input "Unit 26/61-63 Sheppard St"
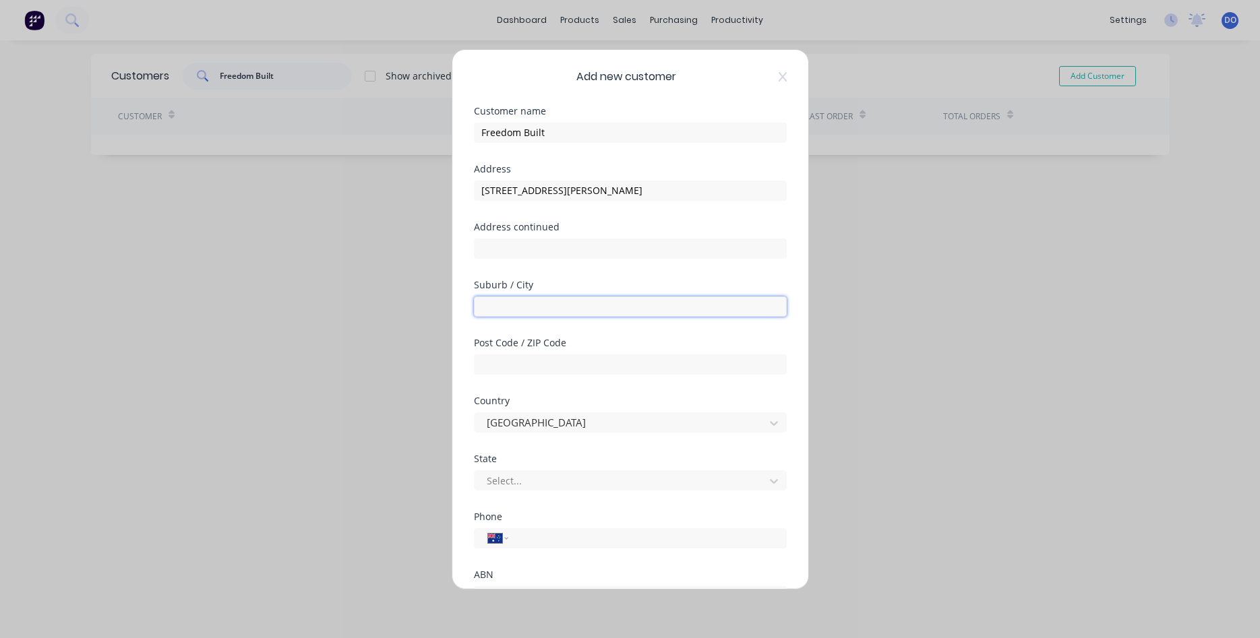
click at [561, 305] on input "text" at bounding box center [630, 307] width 313 height 20
type input "Hume"
type input "2620"
type input "a"
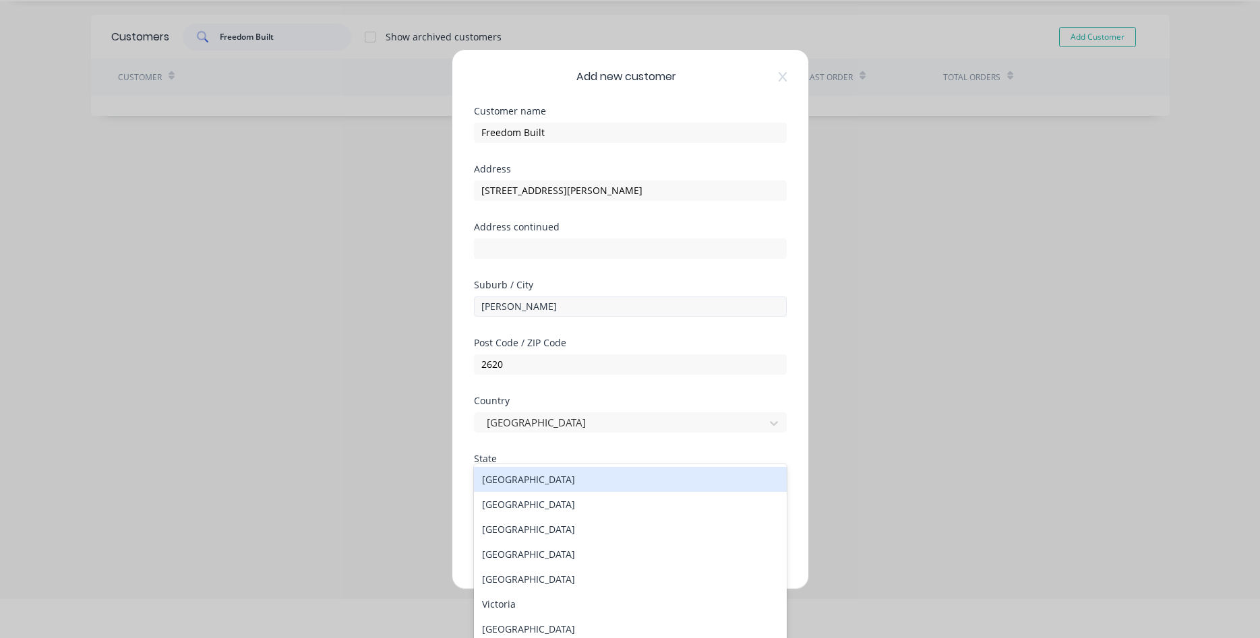
scroll to position [42, 0]
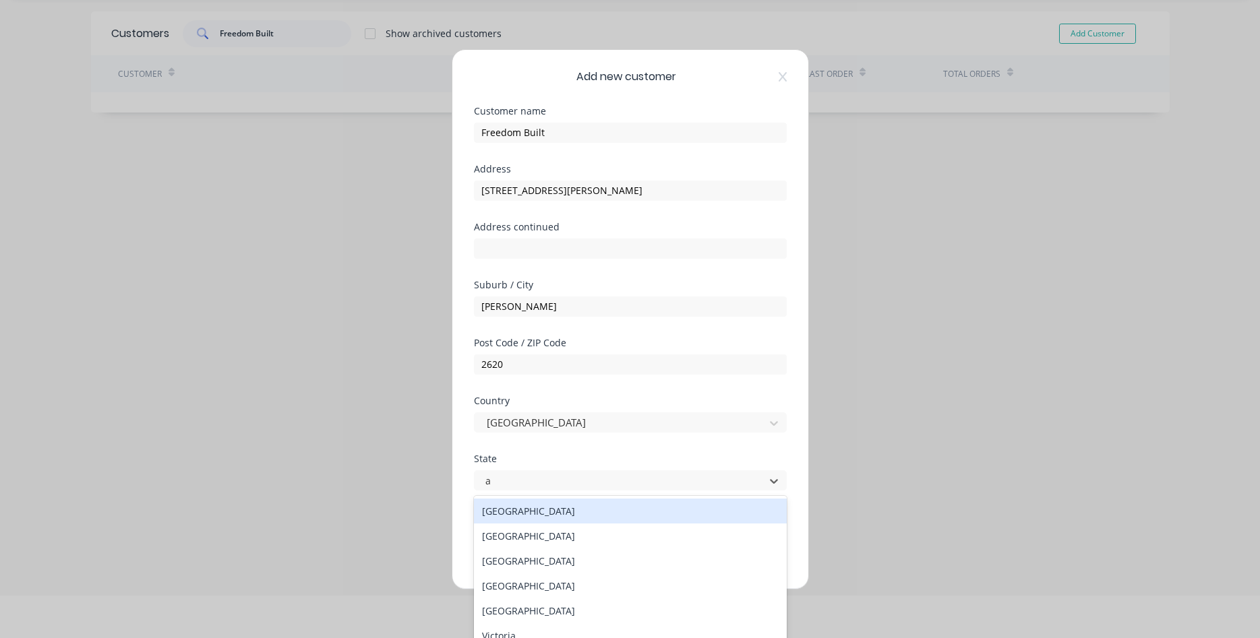
click at [557, 504] on div "Australian Capital Territory" at bounding box center [630, 511] width 313 height 25
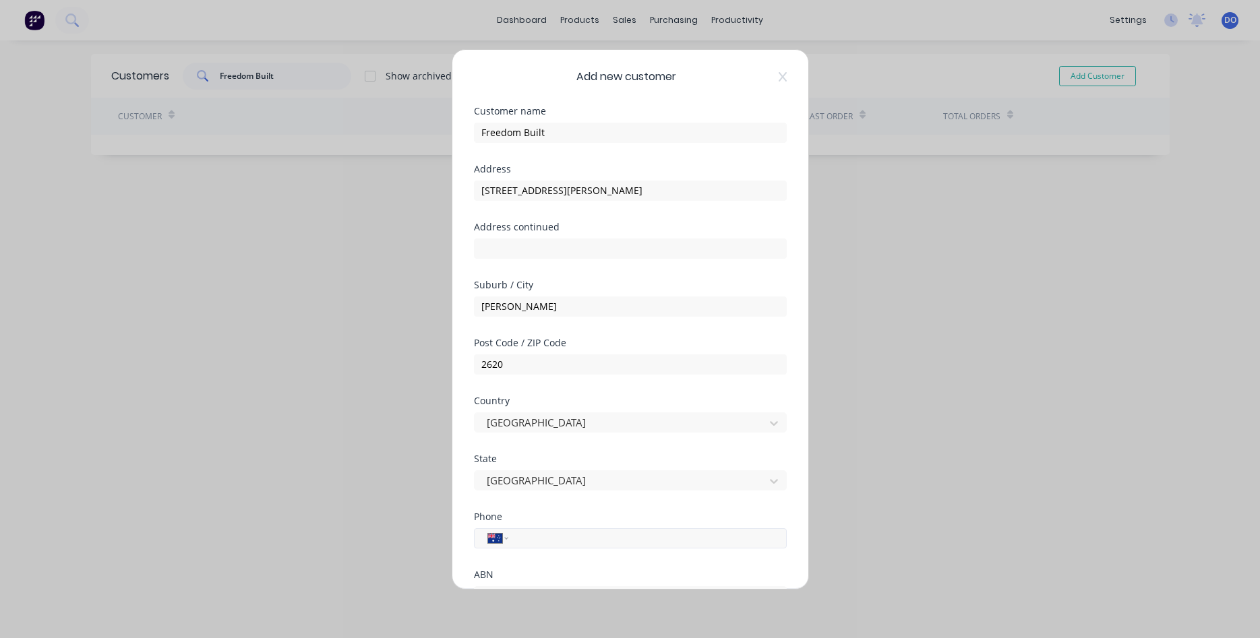
click at [533, 541] on input "tel" at bounding box center [645, 537] width 254 height 15
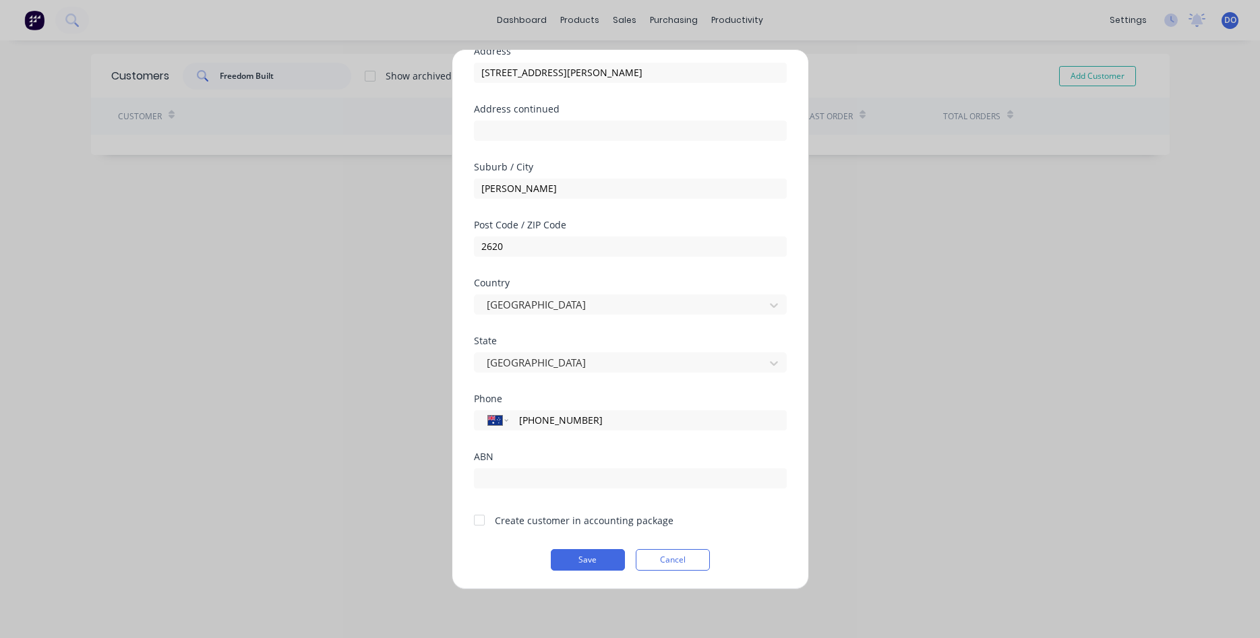
scroll to position [119, 0]
type input "(02) 8552 3424"
click at [498, 478] on input "text" at bounding box center [630, 478] width 313 height 20
type input "51630983158"
click at [480, 521] on div at bounding box center [479, 519] width 27 height 27
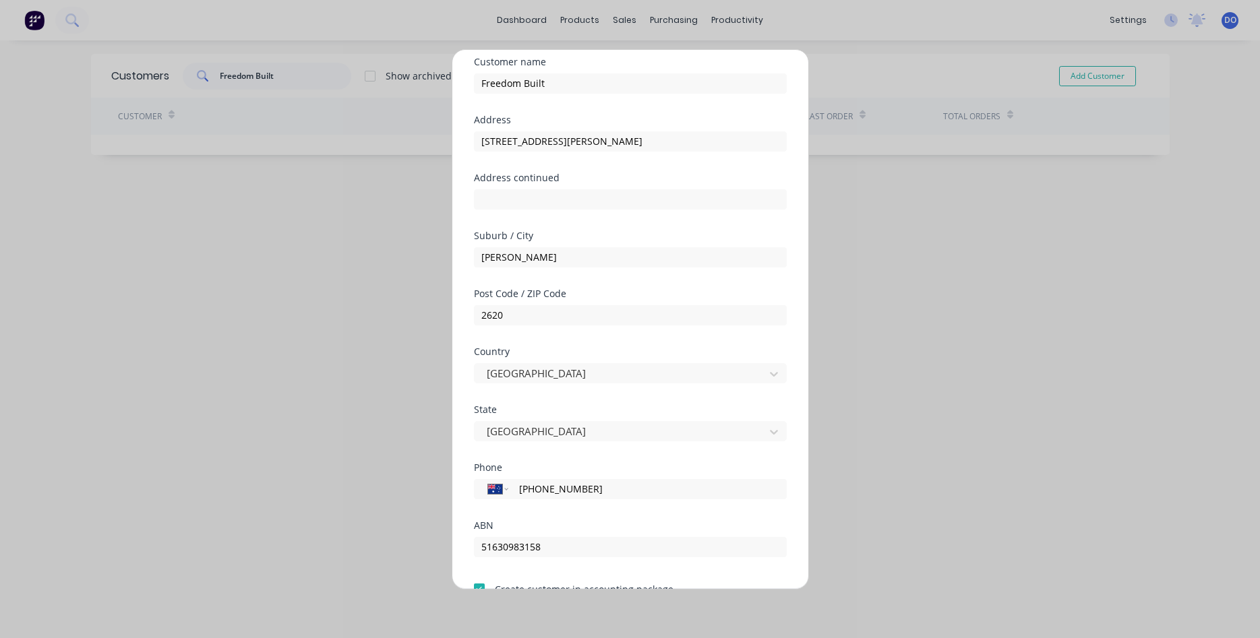
scroll to position [0, 0]
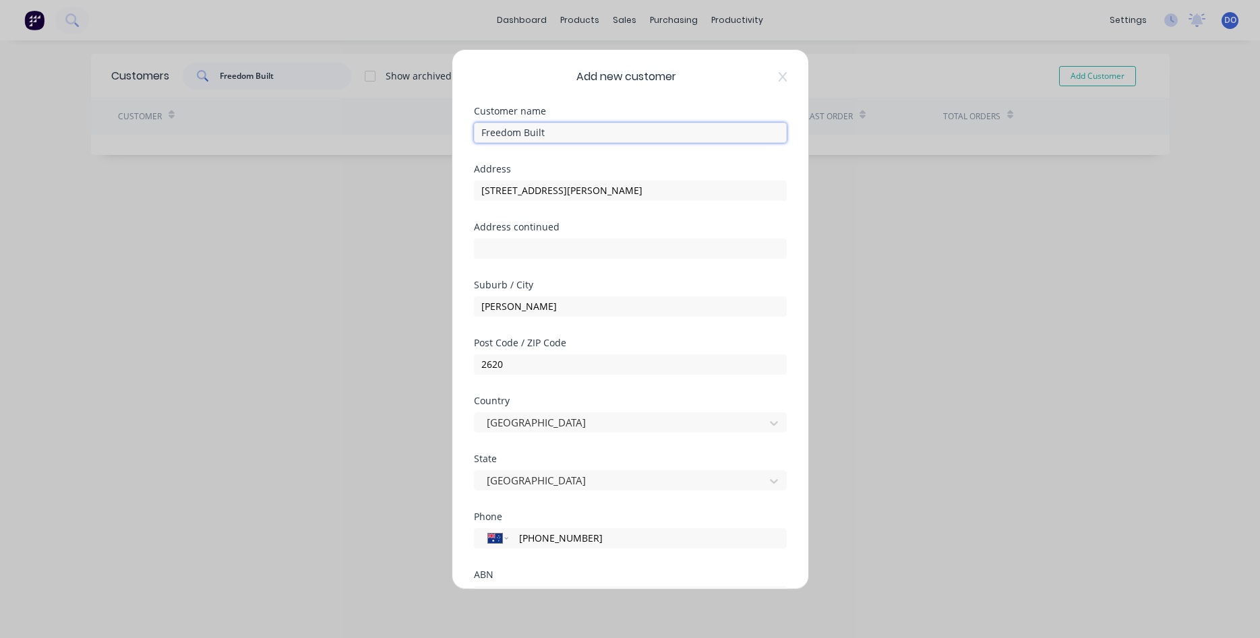
click at [624, 131] on input "Freedom Built" at bounding box center [630, 133] width 313 height 20
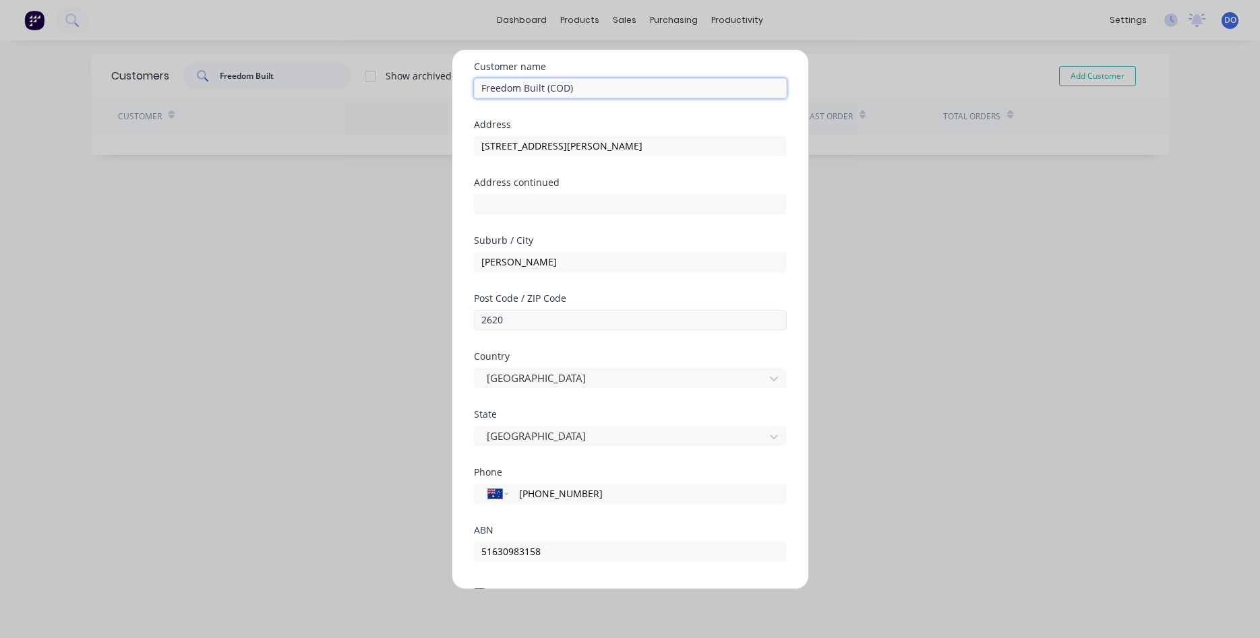
scroll to position [119, 0]
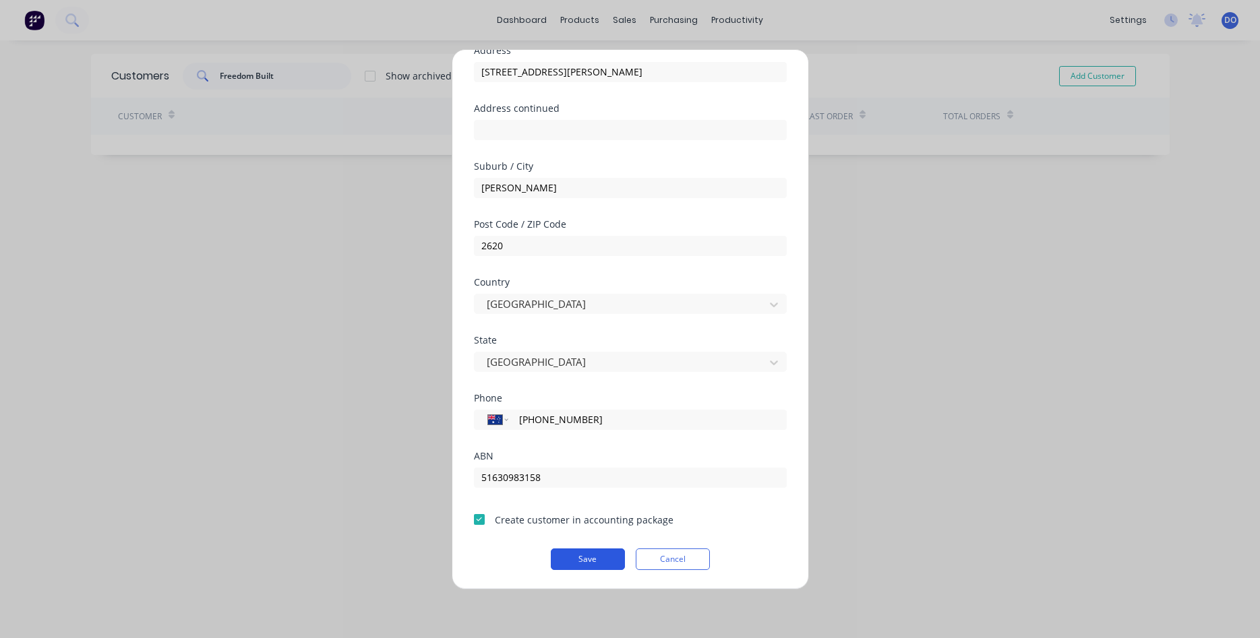
type input "Freedom Built (COD)"
click at [589, 559] on button "Save" at bounding box center [588, 560] width 74 height 22
click at [588, 561] on button "Save" at bounding box center [588, 560] width 74 height 22
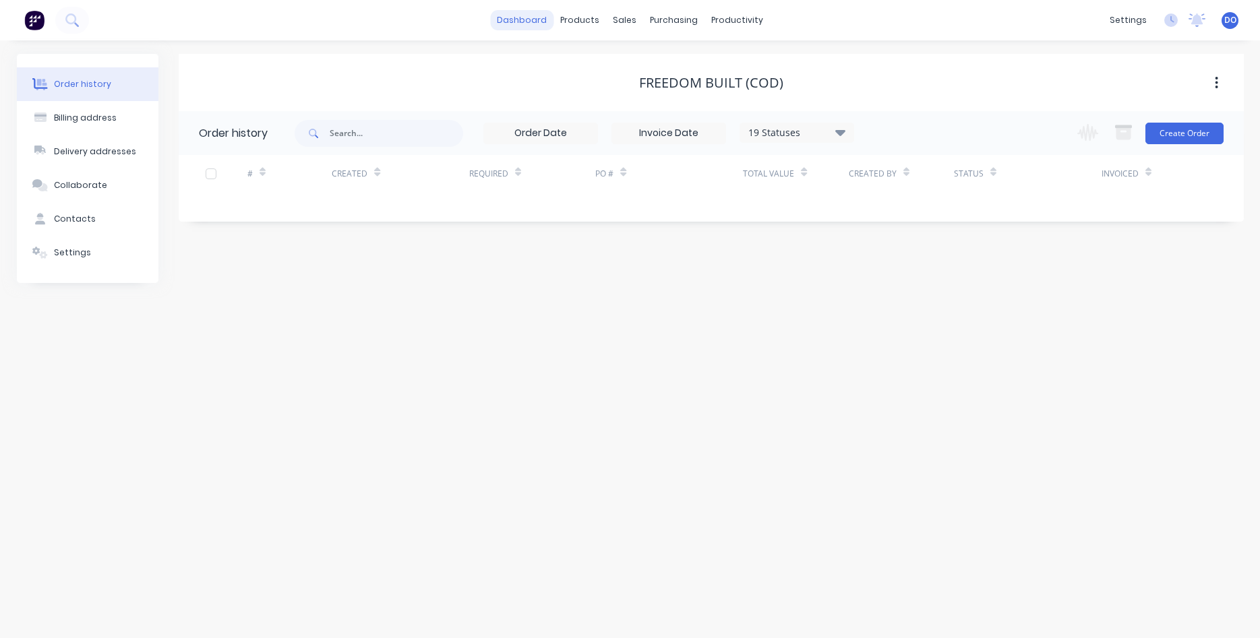
click at [531, 20] on link "dashboard" at bounding box center [521, 20] width 63 height 20
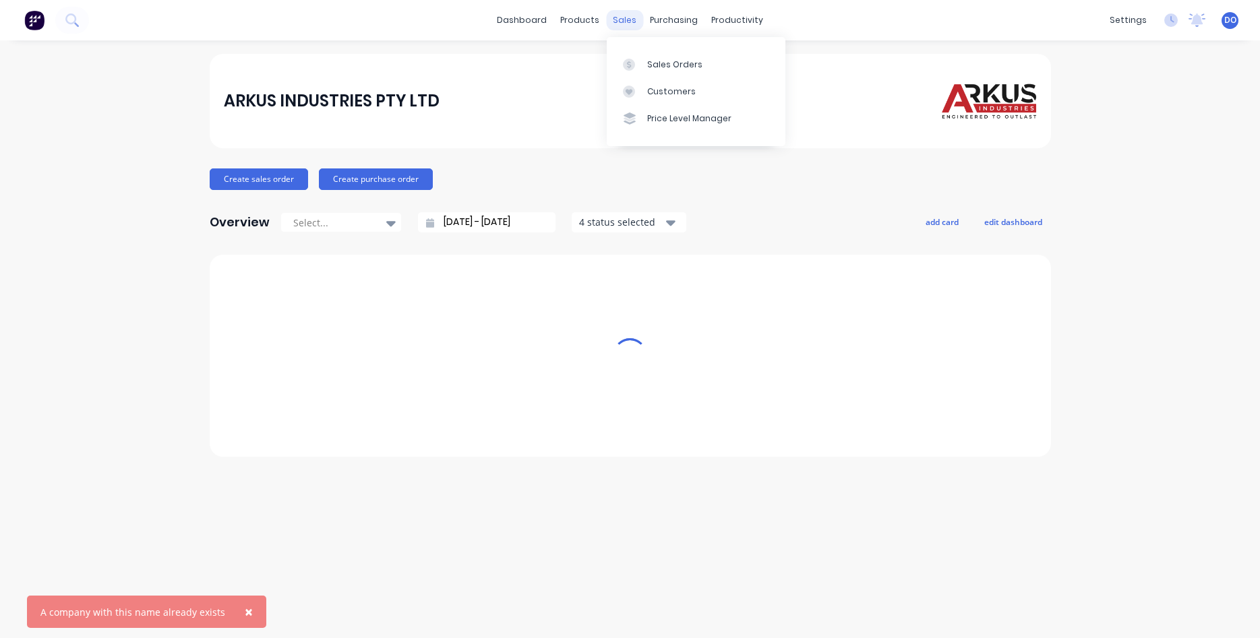
click at [629, 22] on div "sales" at bounding box center [624, 20] width 37 height 20
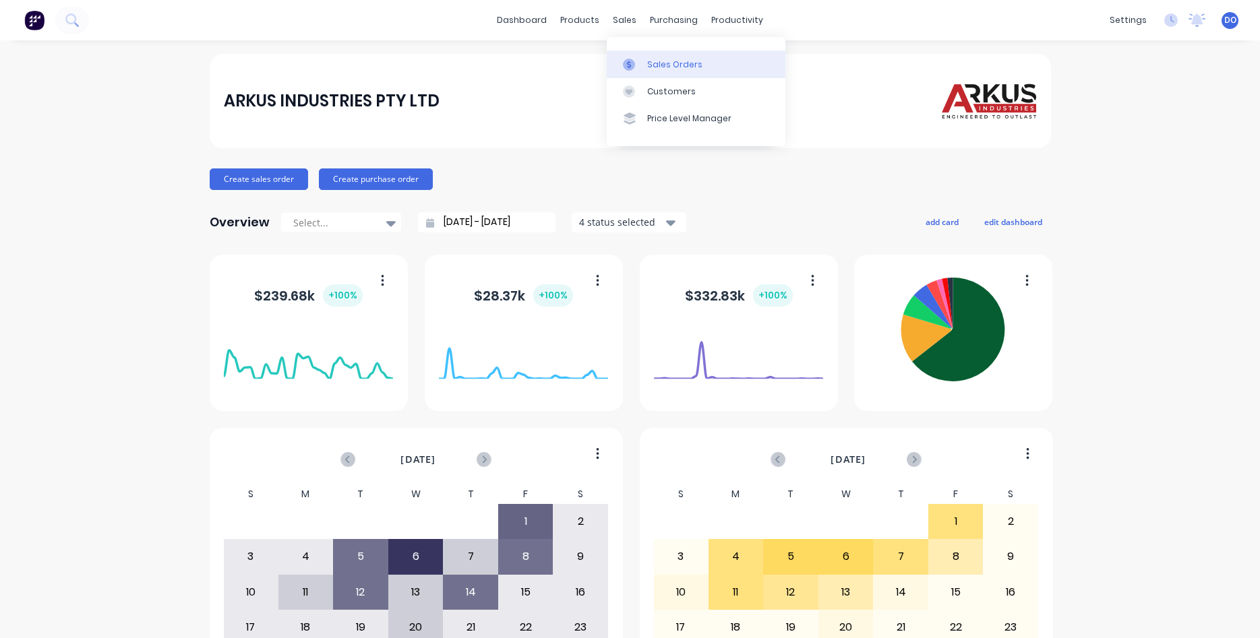
click at [673, 66] on div "Sales Orders" at bounding box center [674, 65] width 55 height 12
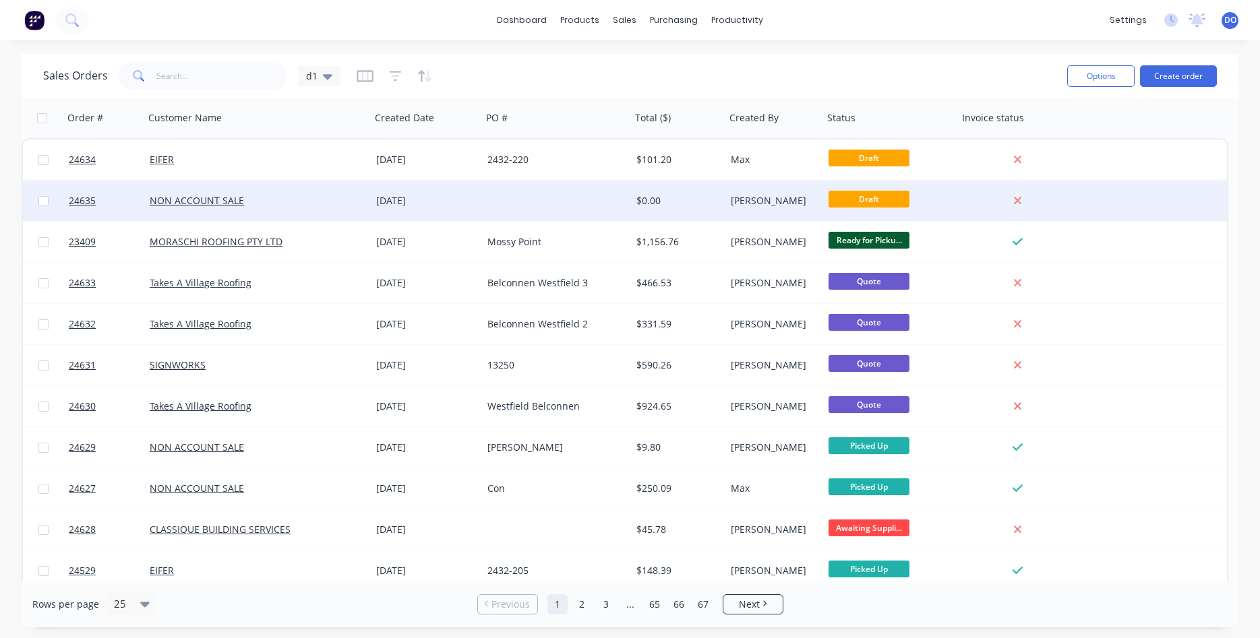
click at [741, 199] on div "[PERSON_NAME]" at bounding box center [772, 200] width 83 height 13
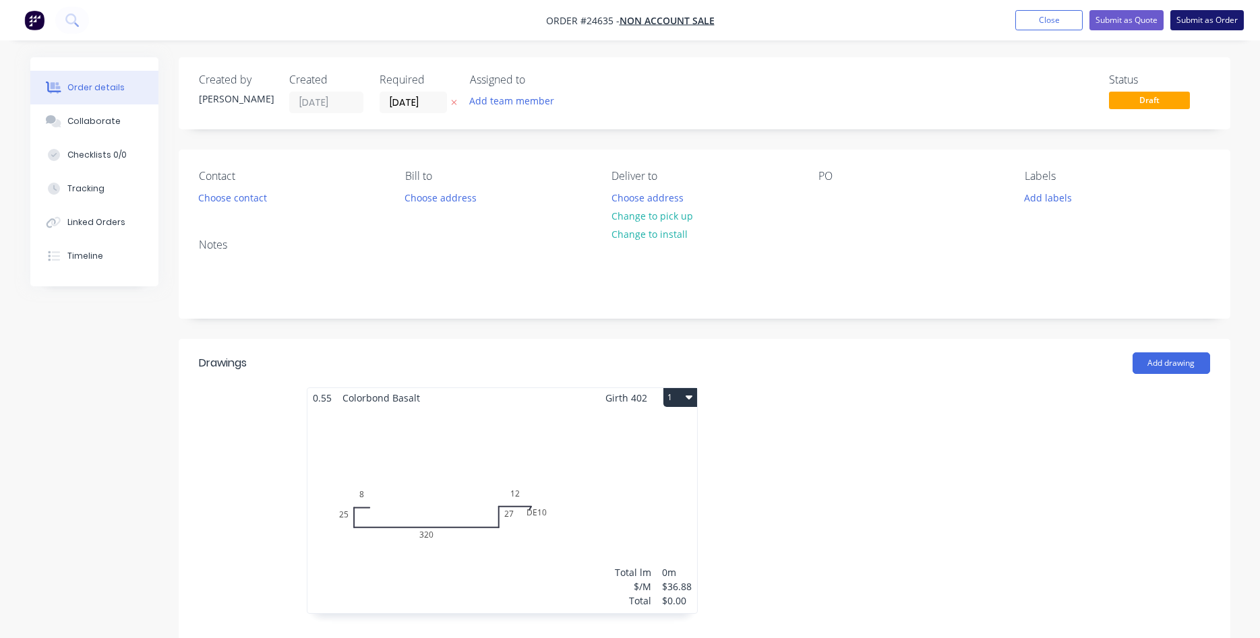
click at [1194, 20] on button "Submit as Order" at bounding box center [1206, 20] width 73 height 20
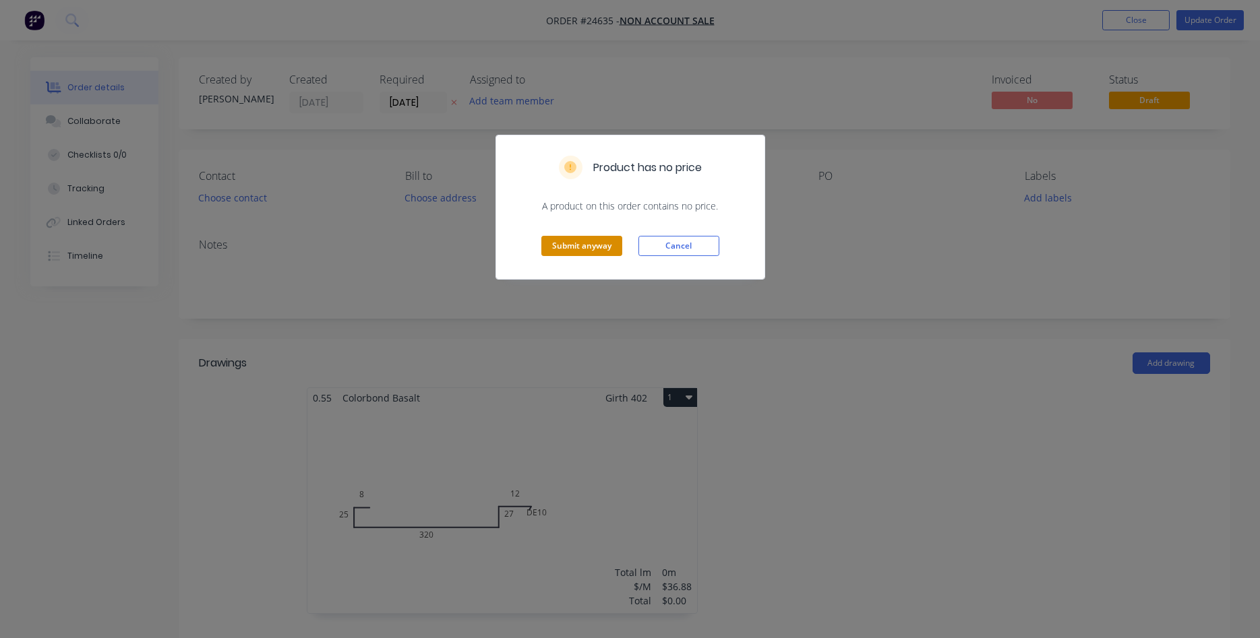
click at [601, 244] on button "Submit anyway" at bounding box center [581, 246] width 81 height 20
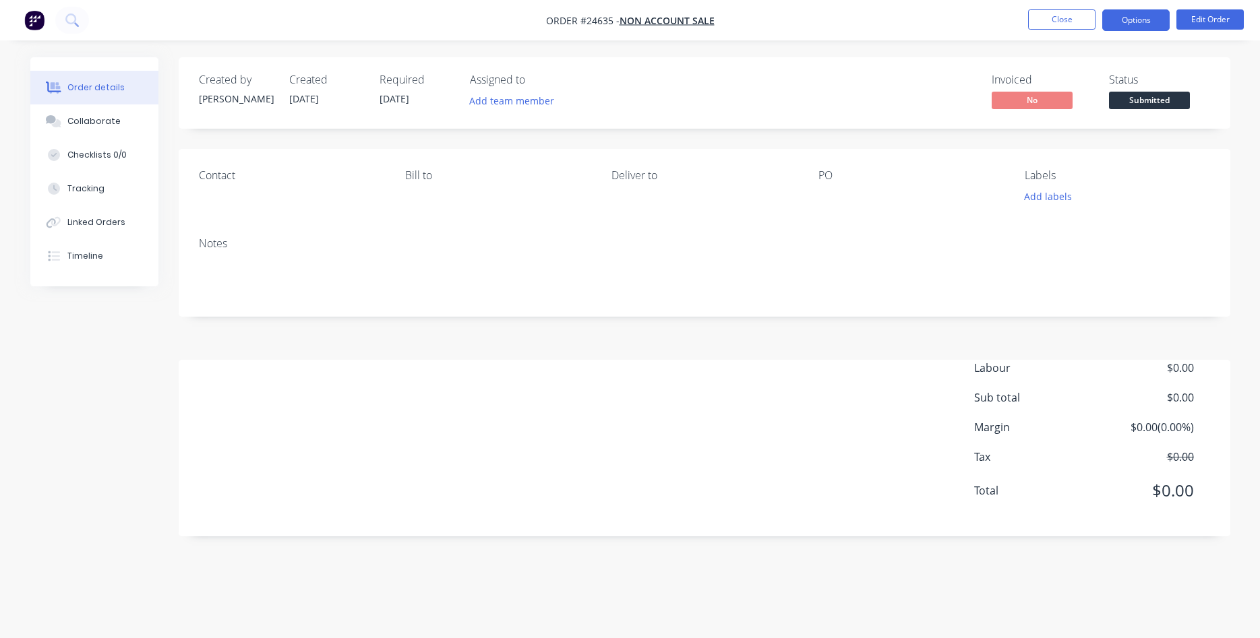
click at [1128, 20] on button "Options" at bounding box center [1135, 20] width 67 height 22
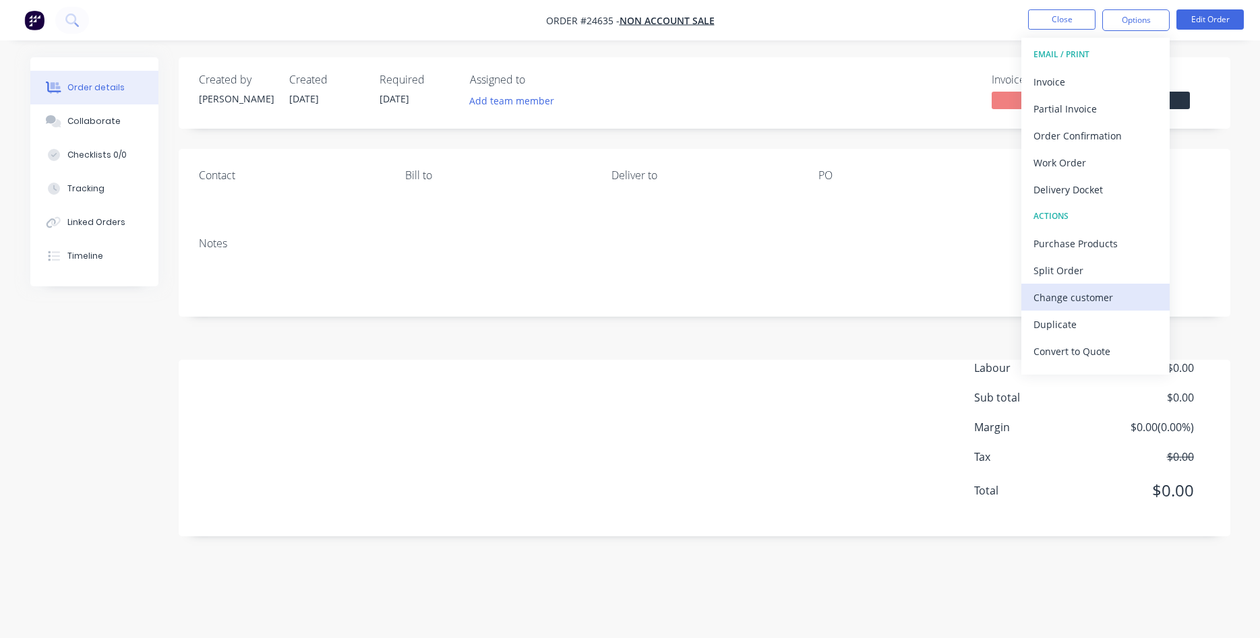
click at [1067, 296] on div "Change customer" at bounding box center [1095, 298] width 124 height 20
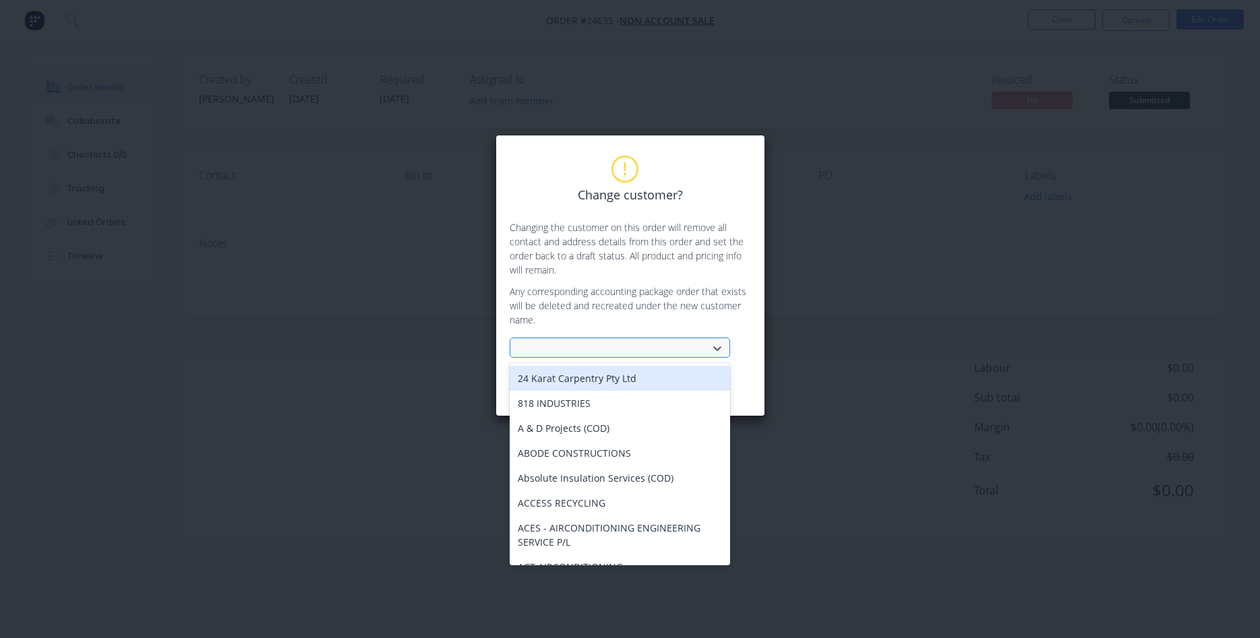
click at [578, 342] on div at bounding box center [611, 348] width 180 height 17
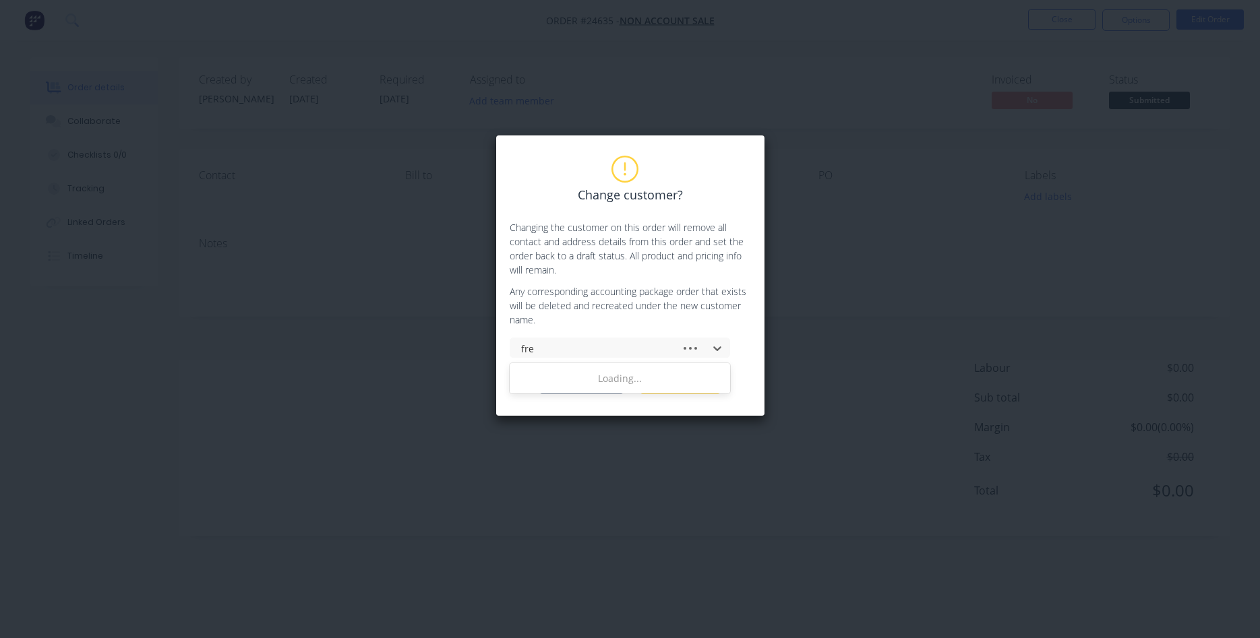
type input "free"
click at [562, 378] on div "Freedom Built (COD)" at bounding box center [619, 378] width 220 height 25
click at [588, 385] on button "Change customer" at bounding box center [581, 384] width 84 height 20
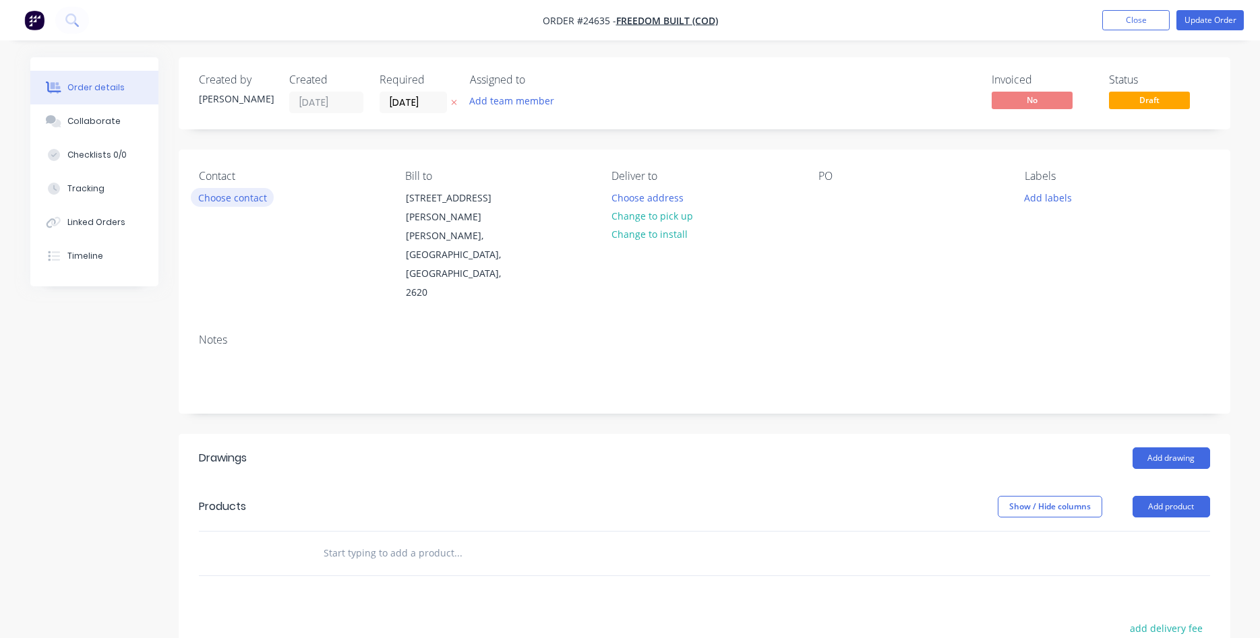
click at [253, 200] on button "Choose contact" at bounding box center [232, 197] width 83 height 18
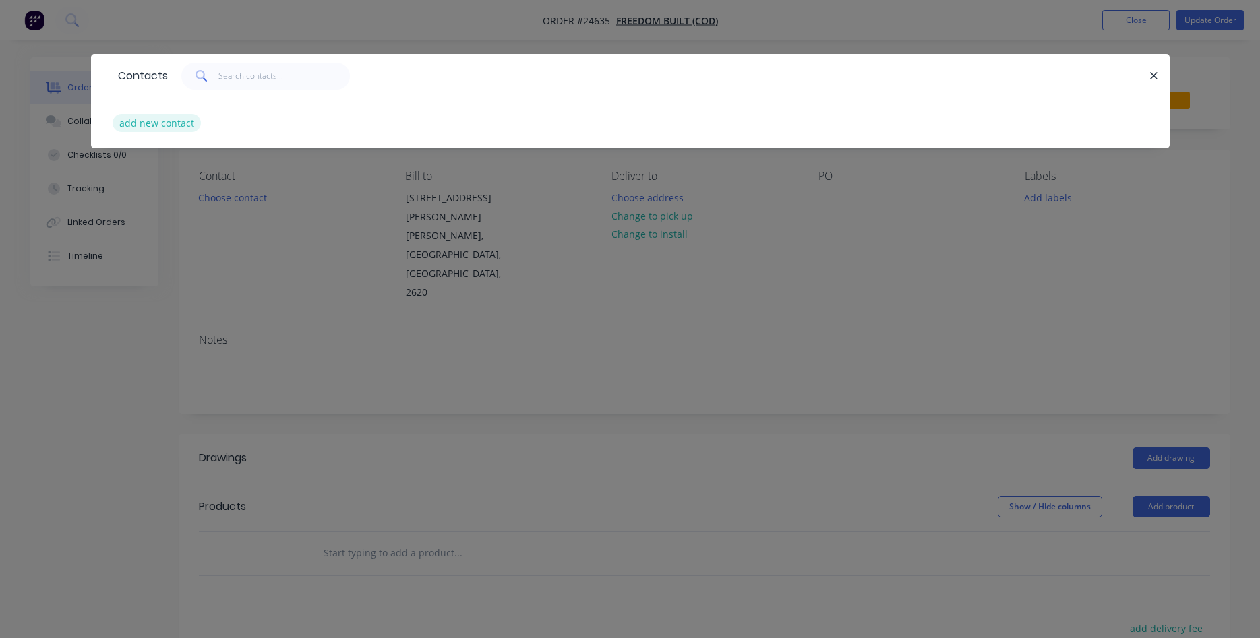
click at [170, 124] on button "add new contact" at bounding box center [157, 123] width 89 height 18
select select "AU"
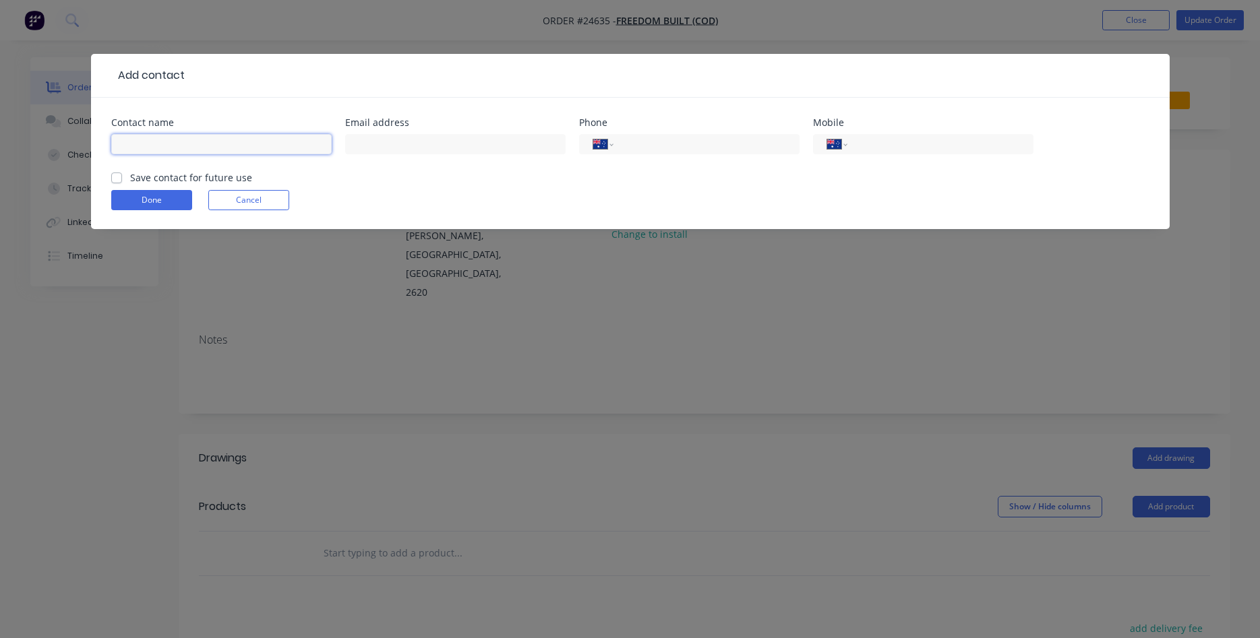
click at [191, 148] on input "text" at bounding box center [221, 144] width 220 height 20
type input "Bam"
type input "bam@freedombuilt.com.au"
type input "0451 524 949"
click at [130, 178] on label "Save contact for future use" at bounding box center [191, 177] width 122 height 14
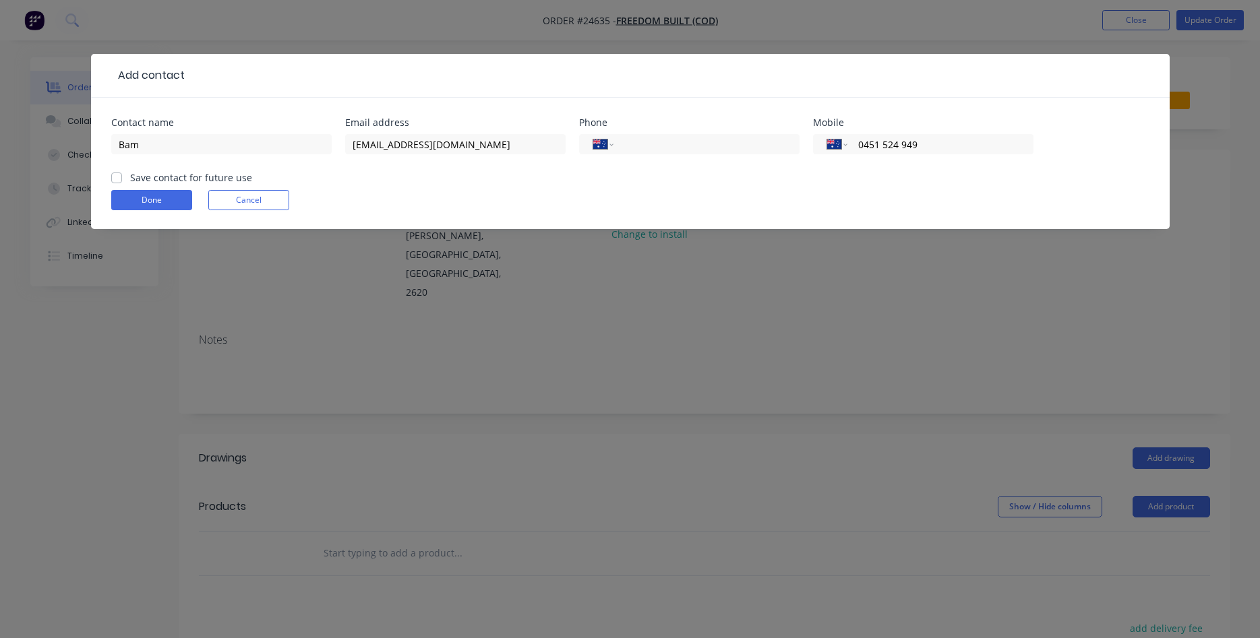
click at [117, 178] on input "Save contact for future use" at bounding box center [116, 176] width 11 height 13
checkbox input "true"
click at [155, 203] on button "Done" at bounding box center [151, 200] width 81 height 20
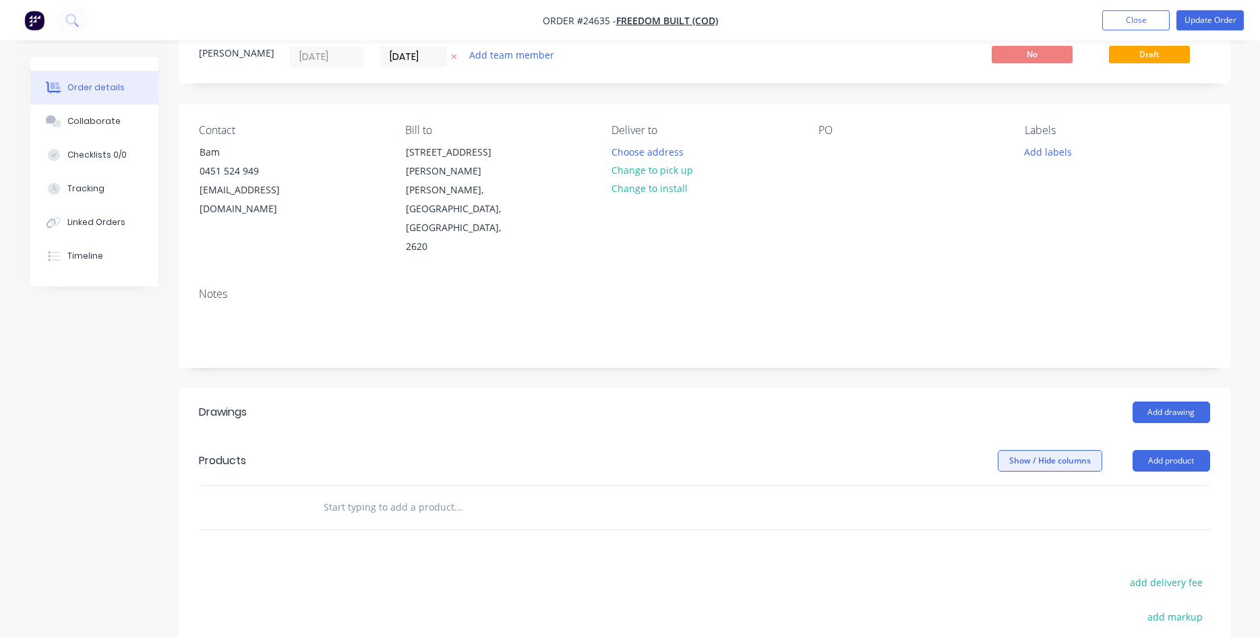
scroll to position [137, 0]
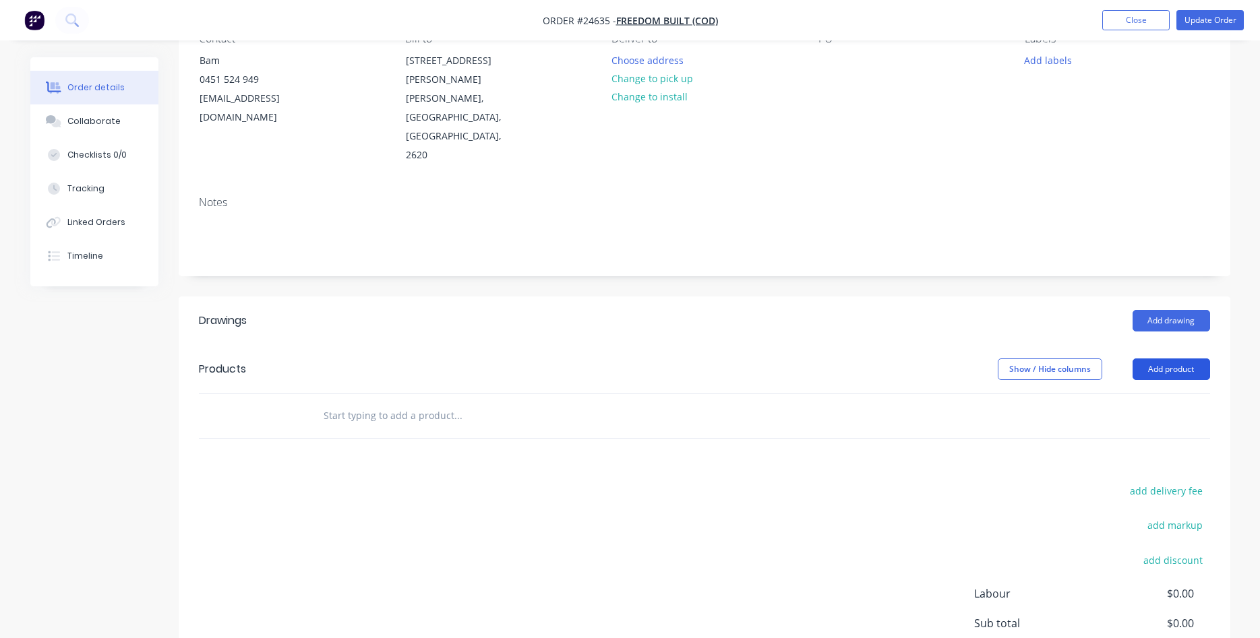
click at [1173, 359] on button "Add product" at bounding box center [1170, 370] width 77 height 22
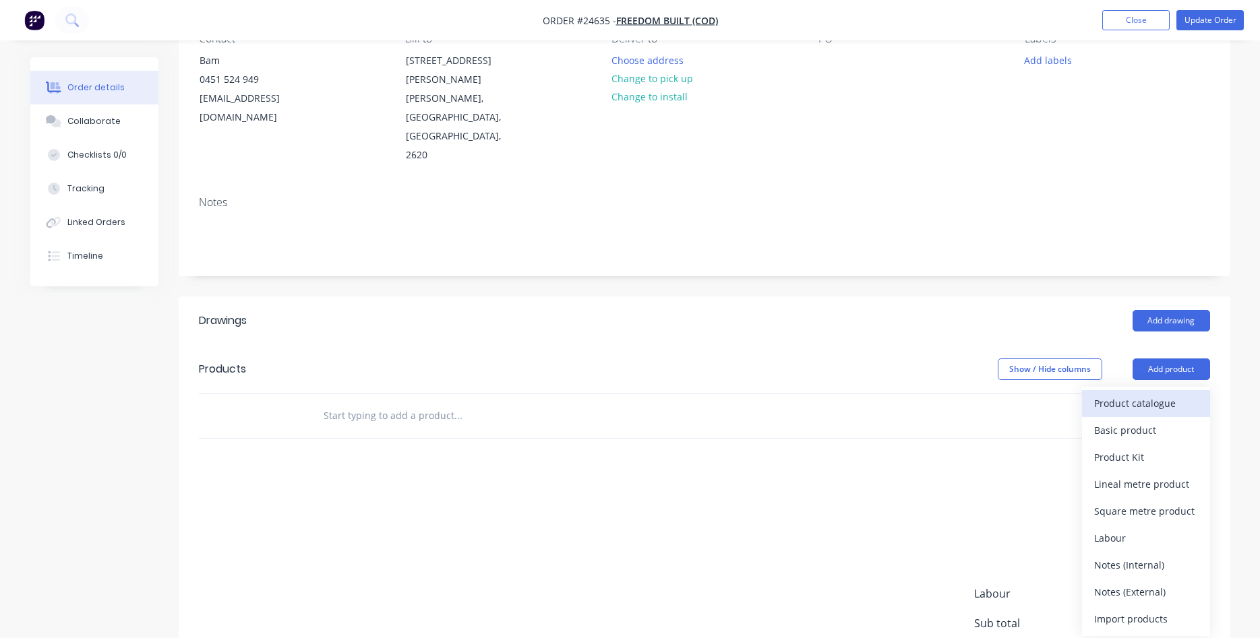
click at [1129, 394] on div "Product catalogue" at bounding box center [1146, 404] width 104 height 20
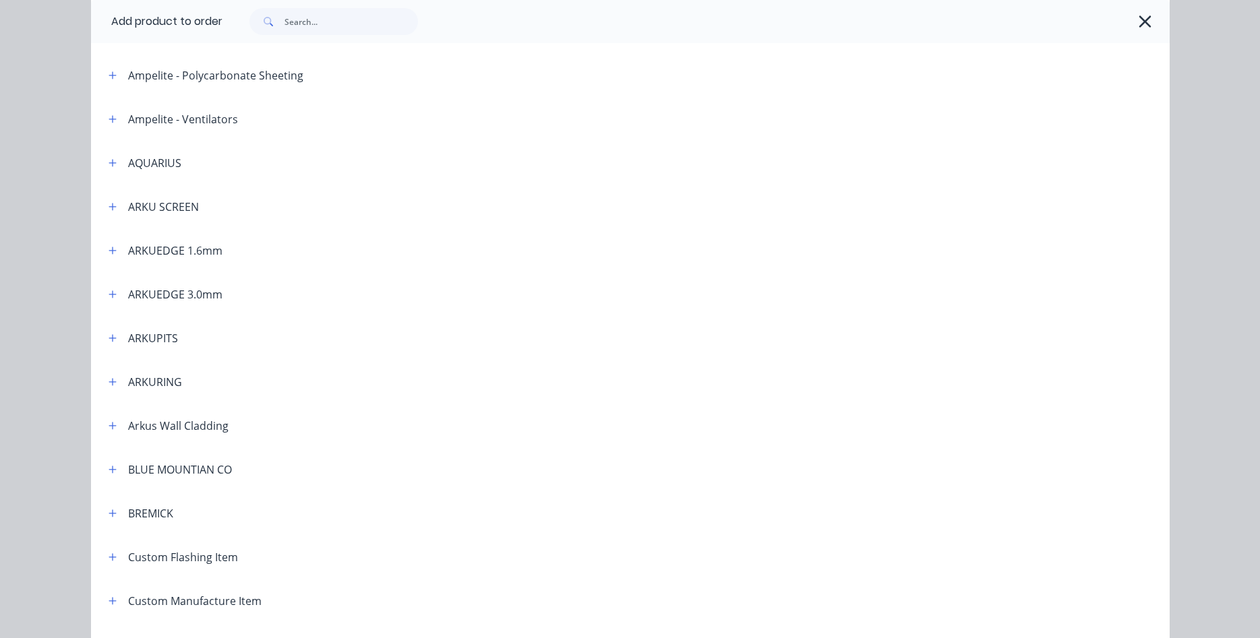
scroll to position [230, 0]
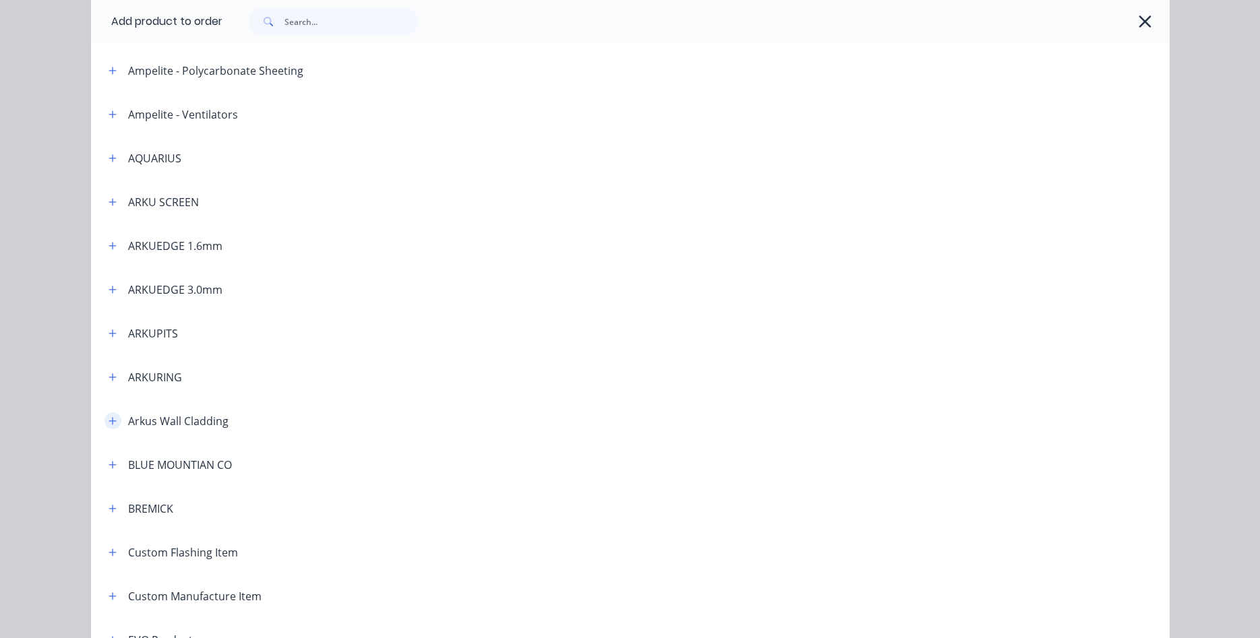
click at [111, 422] on icon "button" at bounding box center [112, 420] width 8 height 9
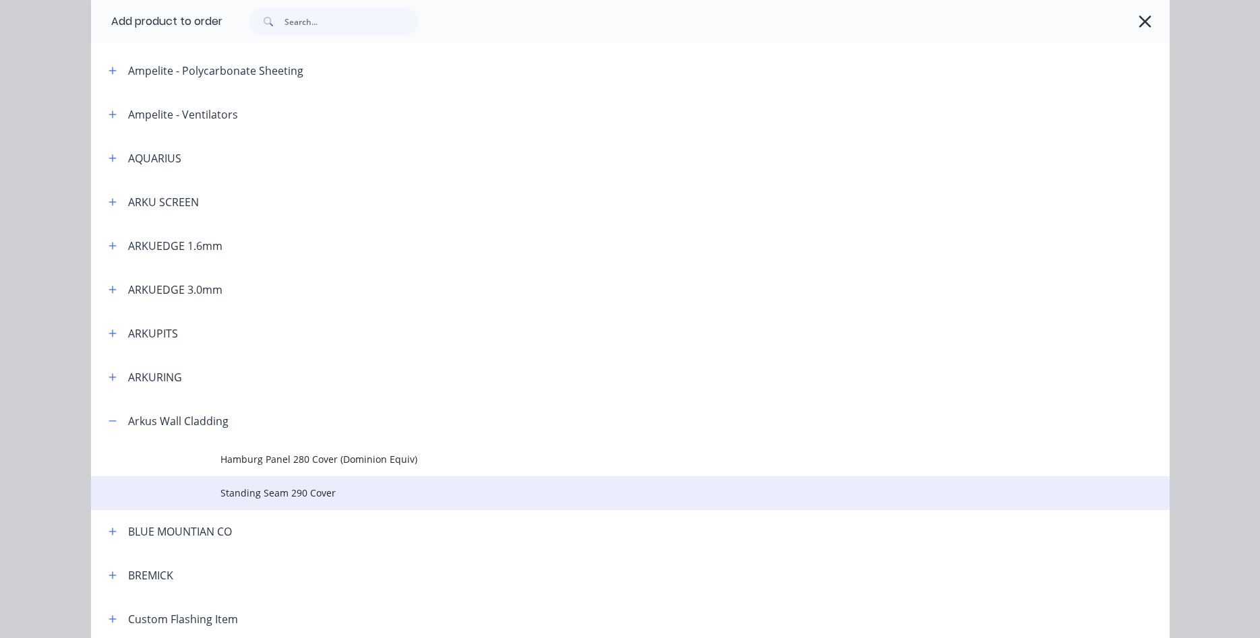
click at [259, 498] on span "Standing Seam 290 Cover" at bounding box center [599, 493] width 759 height 14
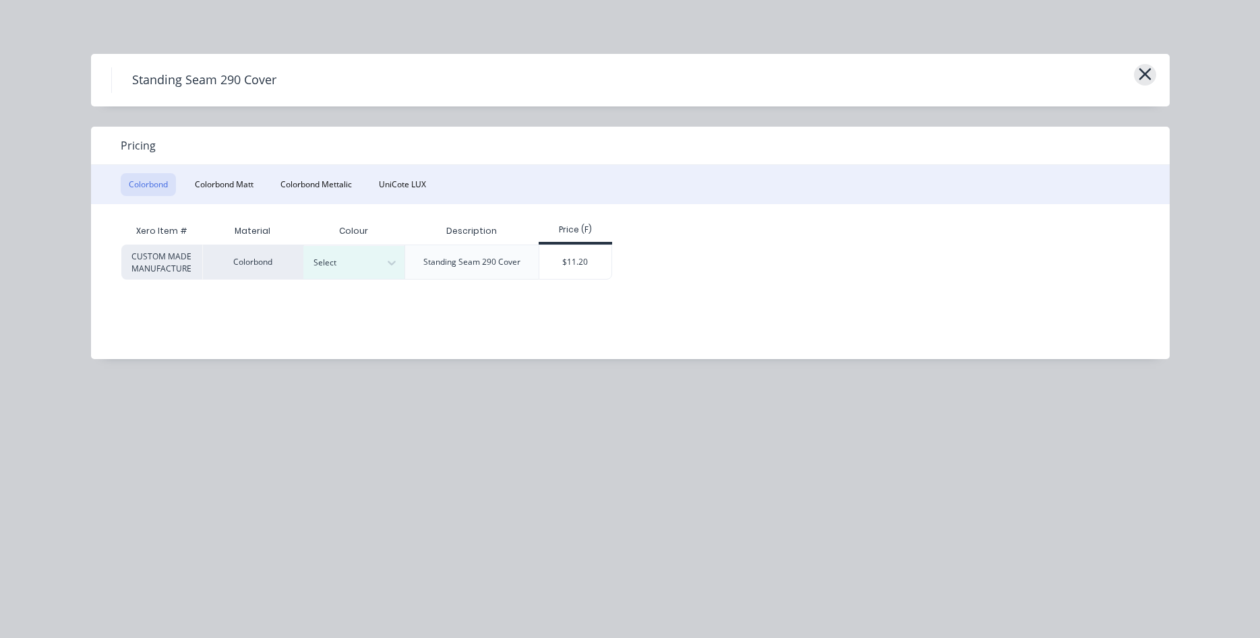
click at [1149, 75] on icon "button" at bounding box center [1145, 74] width 14 height 19
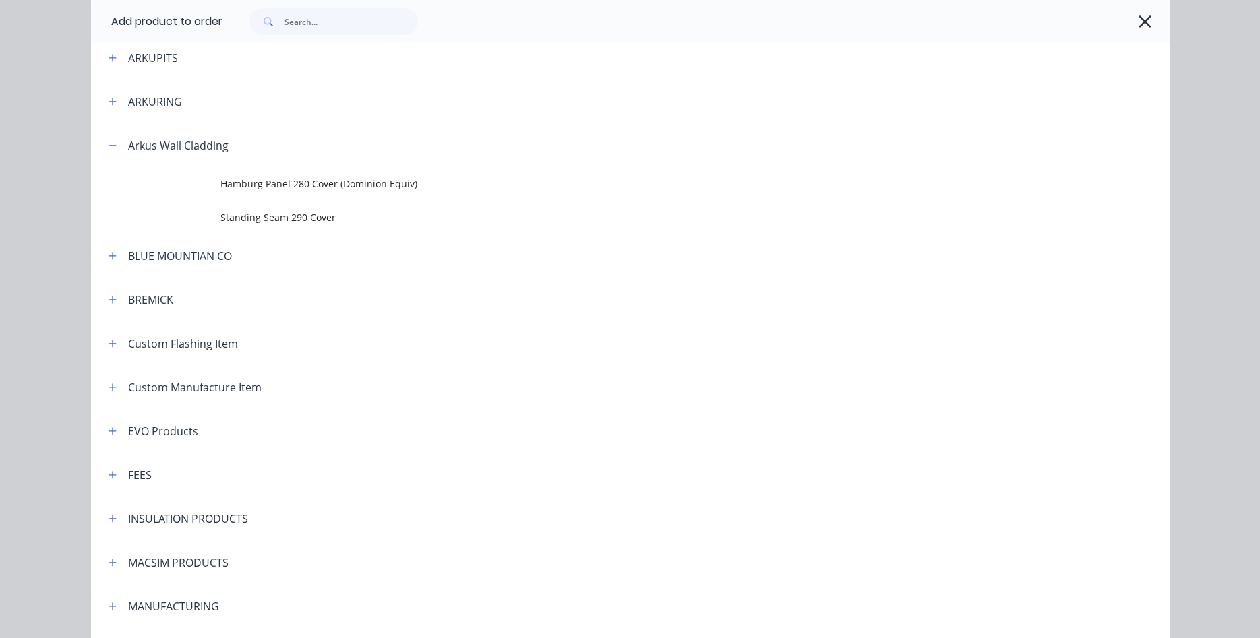
scroll to position [476, 0]
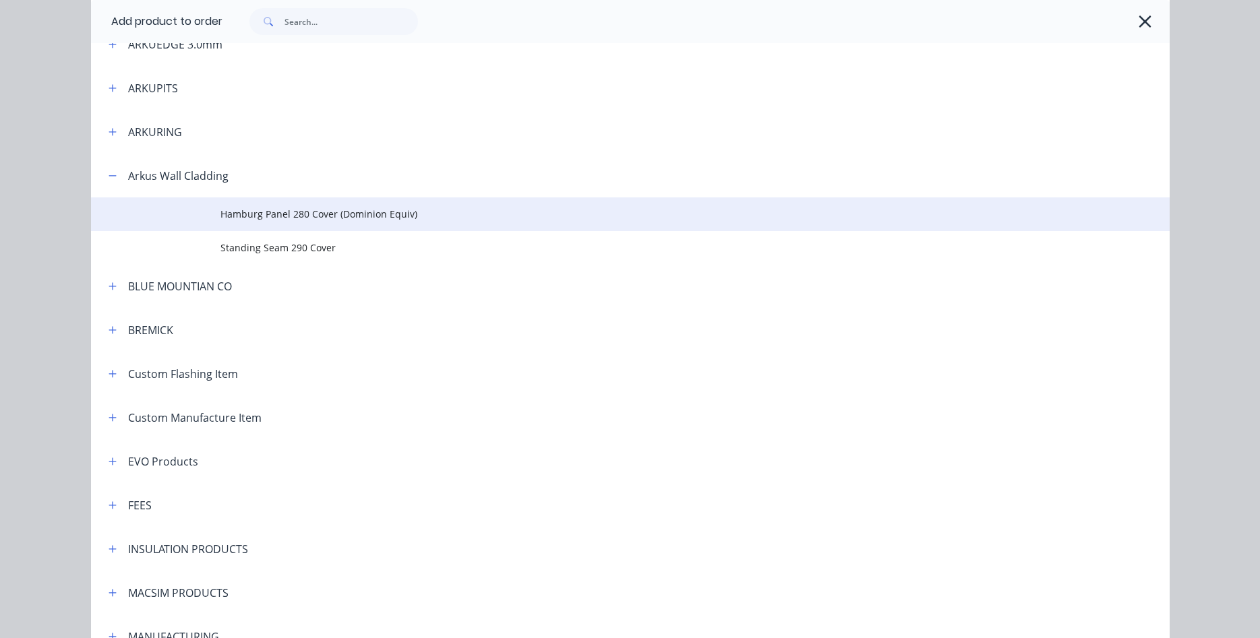
click at [286, 218] on span "Hamburg Panel 280 Cover (Dominion Equiv)" at bounding box center [599, 214] width 759 height 14
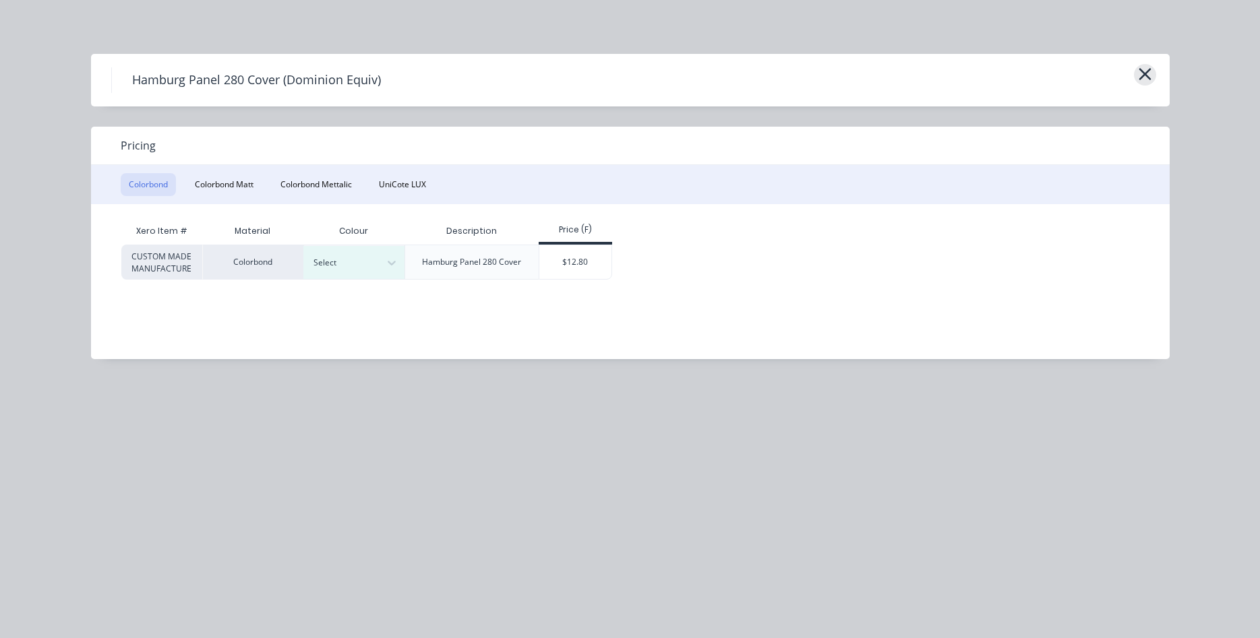
click at [1142, 69] on icon "button" at bounding box center [1145, 74] width 14 height 19
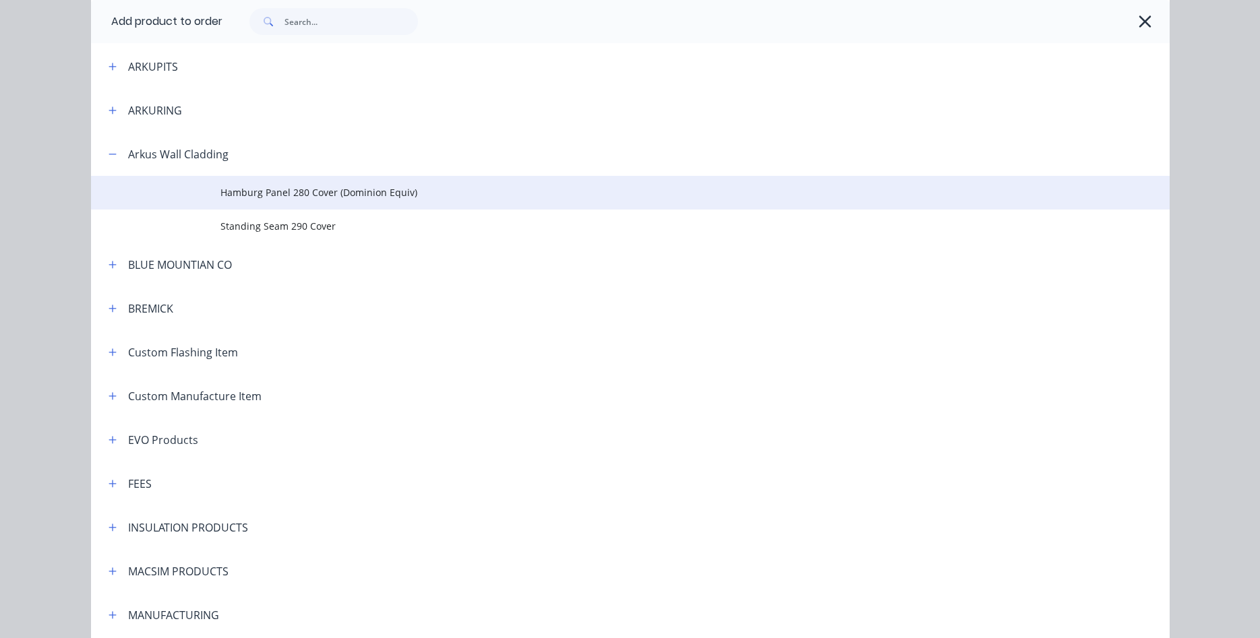
scroll to position [476, 0]
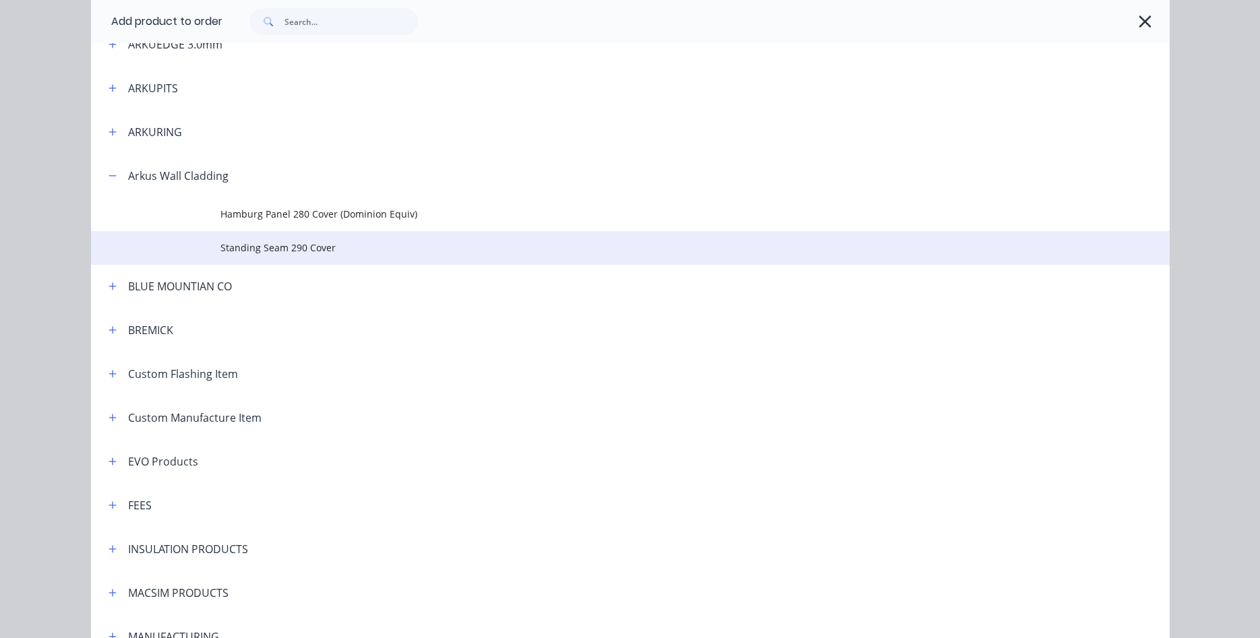
click at [307, 251] on span "Standing Seam 290 Cover" at bounding box center [599, 248] width 759 height 14
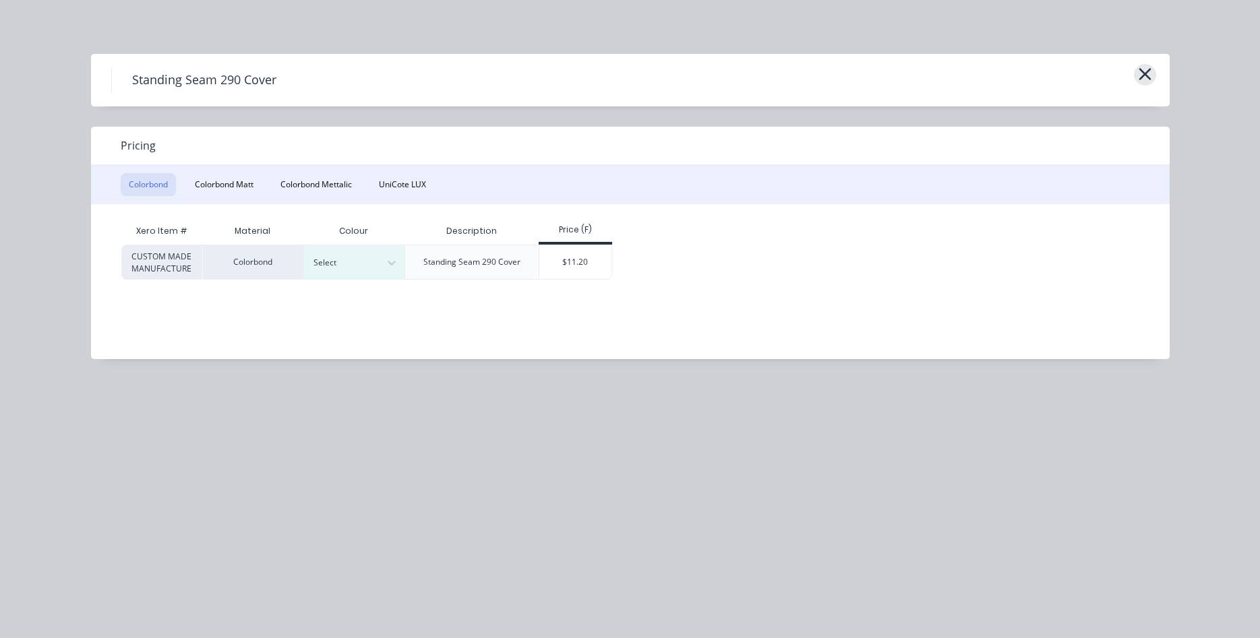
click at [1146, 76] on icon "button" at bounding box center [1144, 74] width 12 height 12
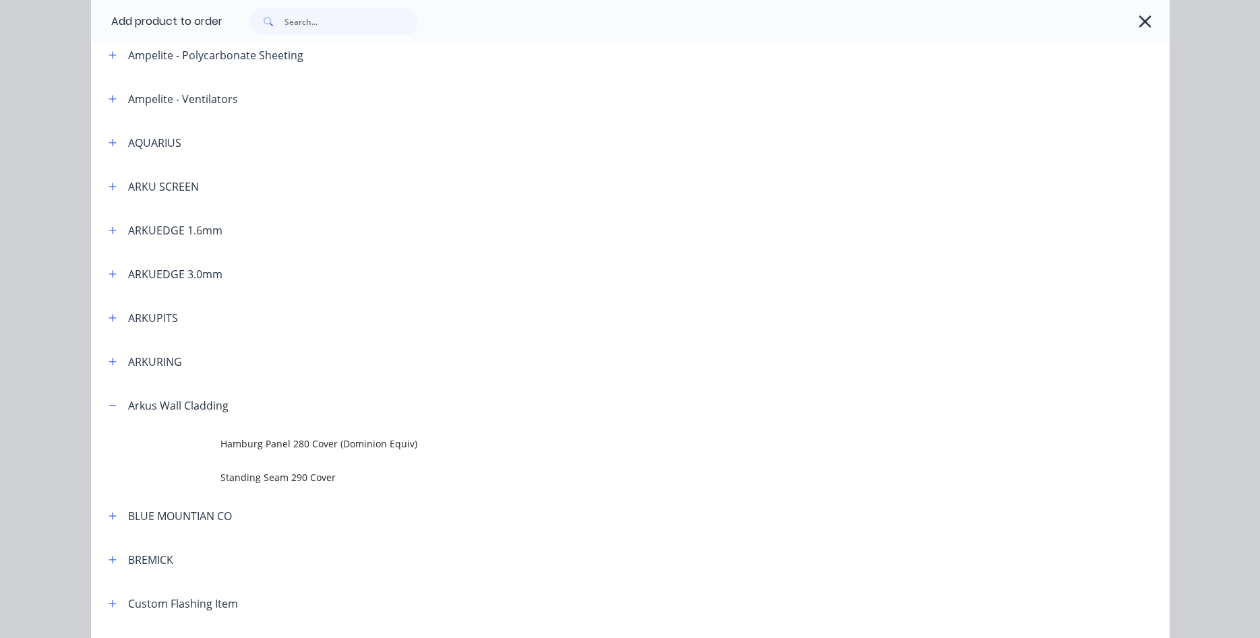
scroll to position [245, 0]
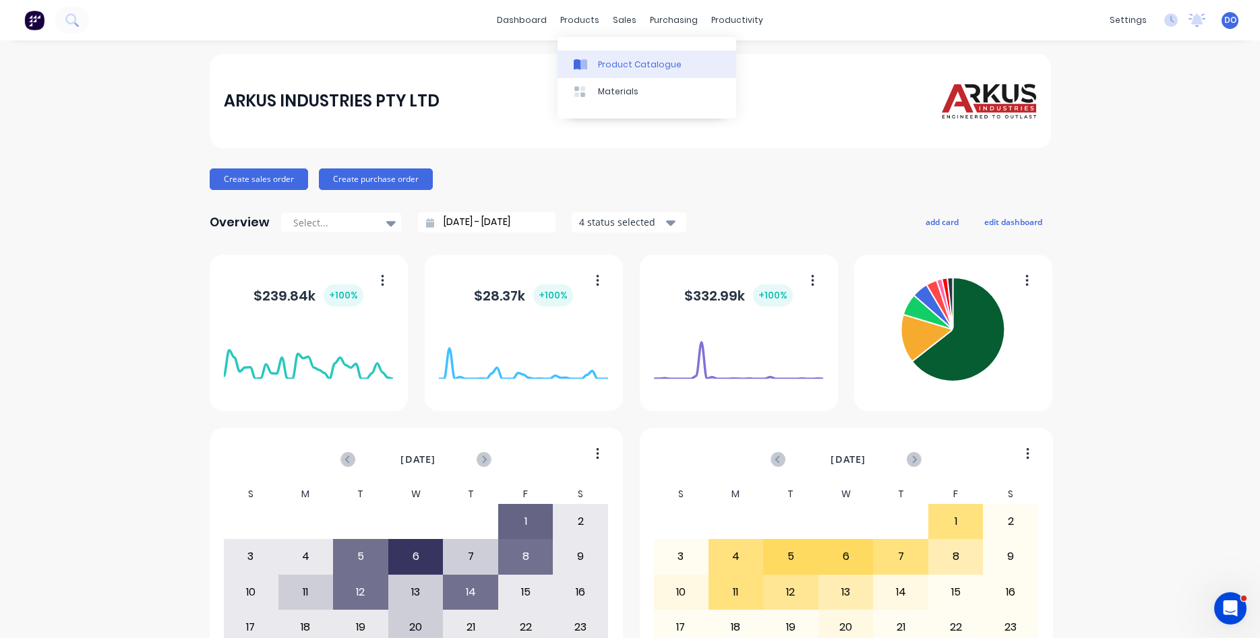
click at [604, 66] on div "Product Catalogue" at bounding box center [640, 65] width 84 height 12
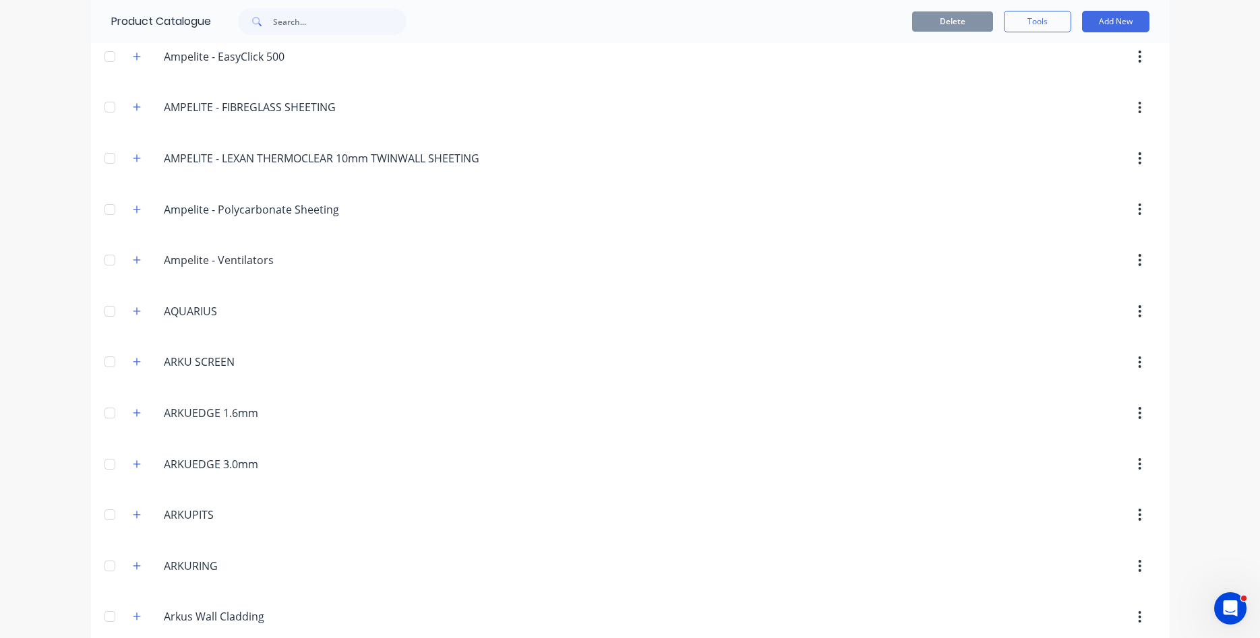
scroll to position [230, 0]
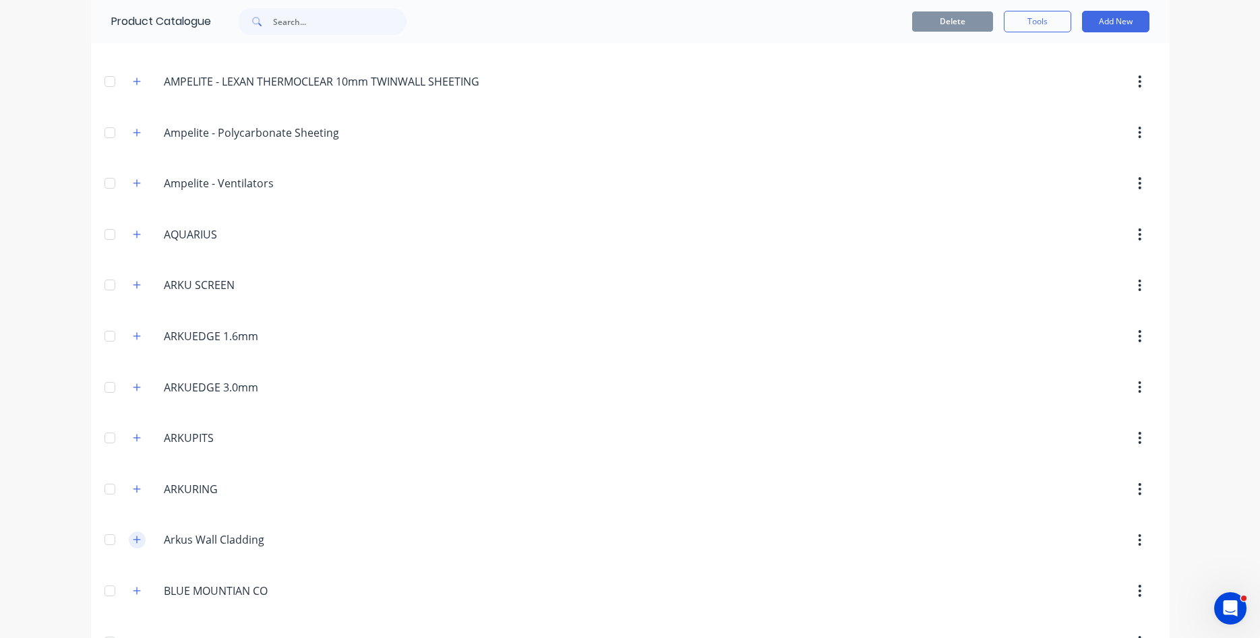
click at [141, 536] on icon "button" at bounding box center [137, 539] width 8 height 9
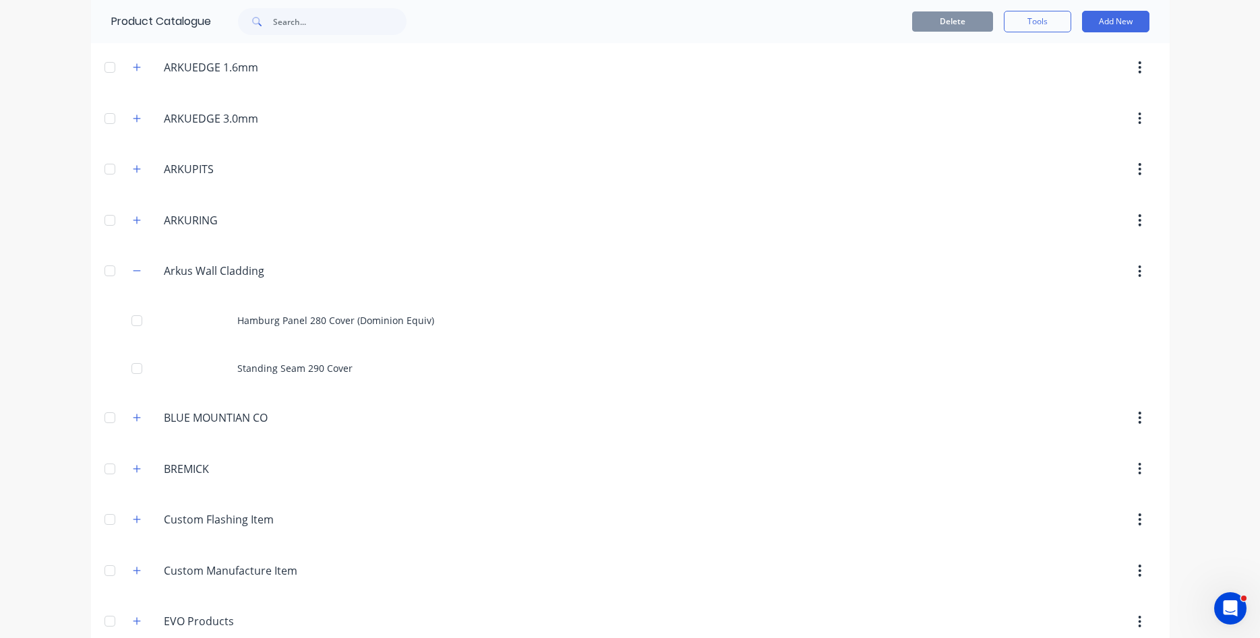
scroll to position [538, 0]
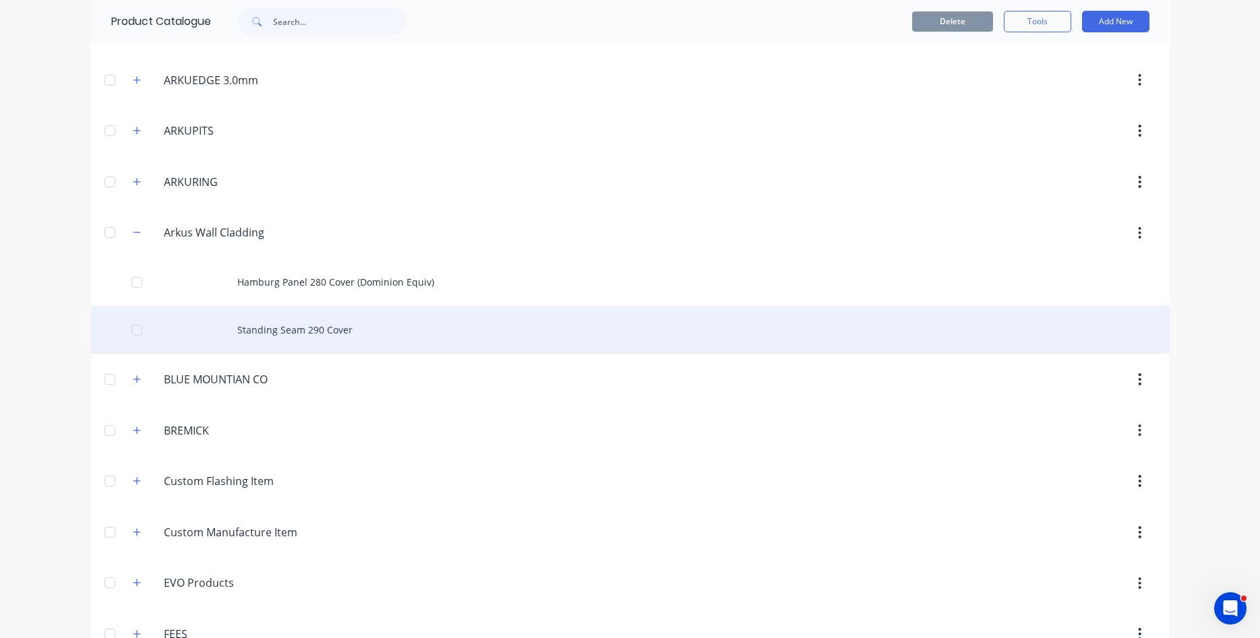
click at [338, 328] on div "Standing Seam 290 Cover" at bounding box center [630, 330] width 1078 height 48
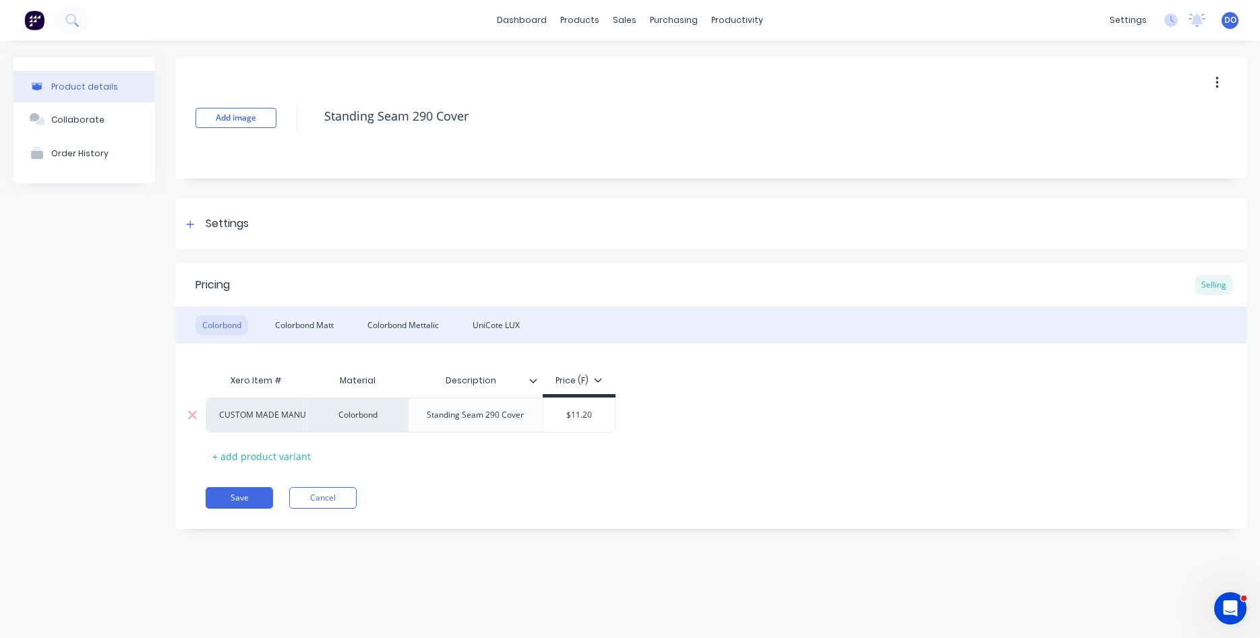
click at [464, 422] on div "Standing Seam 290 Cover" at bounding box center [475, 415] width 119 height 18
click at [499, 418] on div "Standing Seam 290 Cover" at bounding box center [475, 415] width 119 height 18
click at [584, 468] on div "Pricing Selling Colorbond Colorbond Matt Colorbond Mettalic UniCote LUX Xero It…" at bounding box center [710, 396] width 1071 height 266
click at [241, 497] on button "Save" at bounding box center [239, 498] width 67 height 22
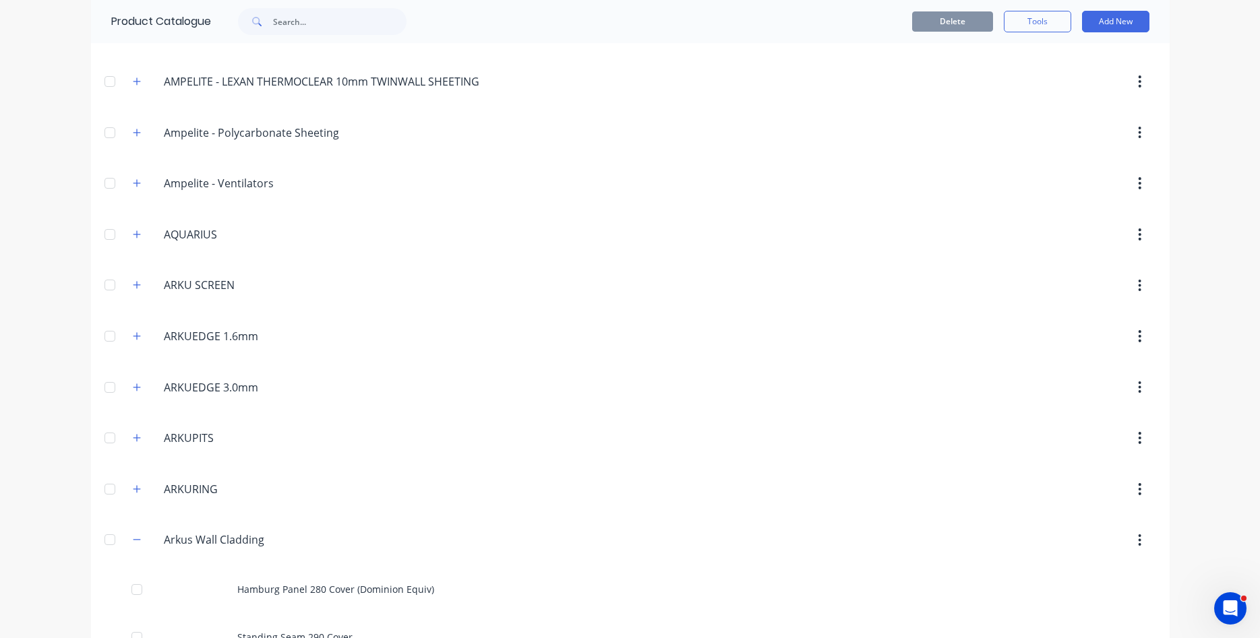
scroll to position [384, 0]
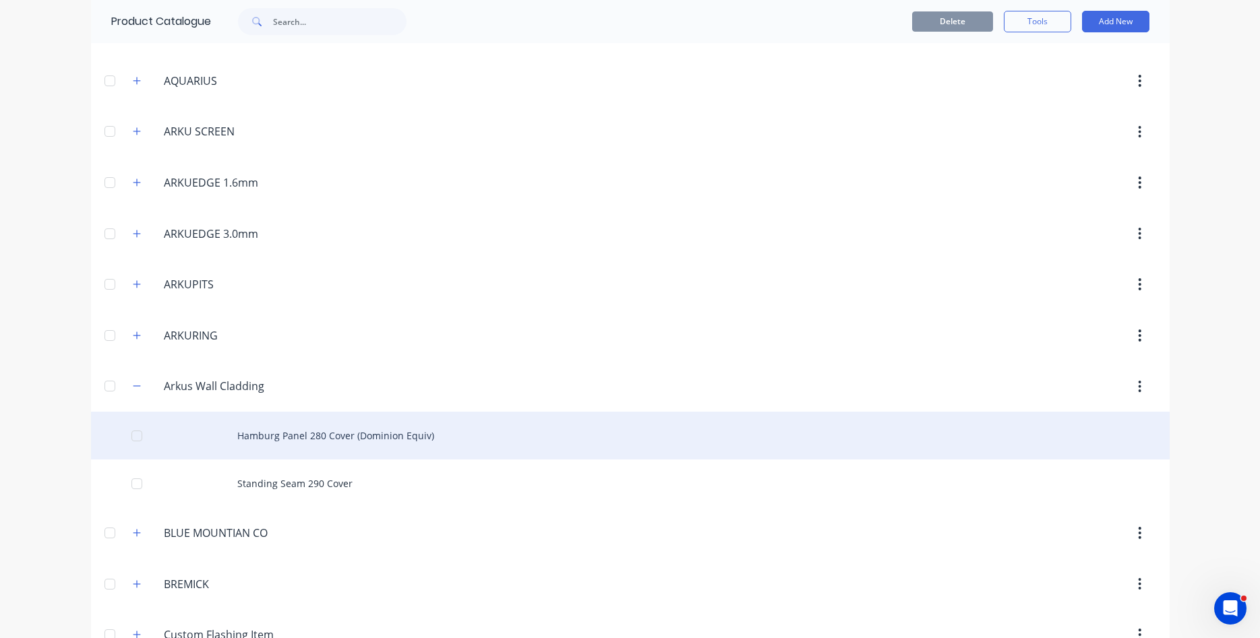
click at [346, 441] on div "Hamburg Panel 280 Cover (Dominion Equiv)" at bounding box center [630, 436] width 1078 height 48
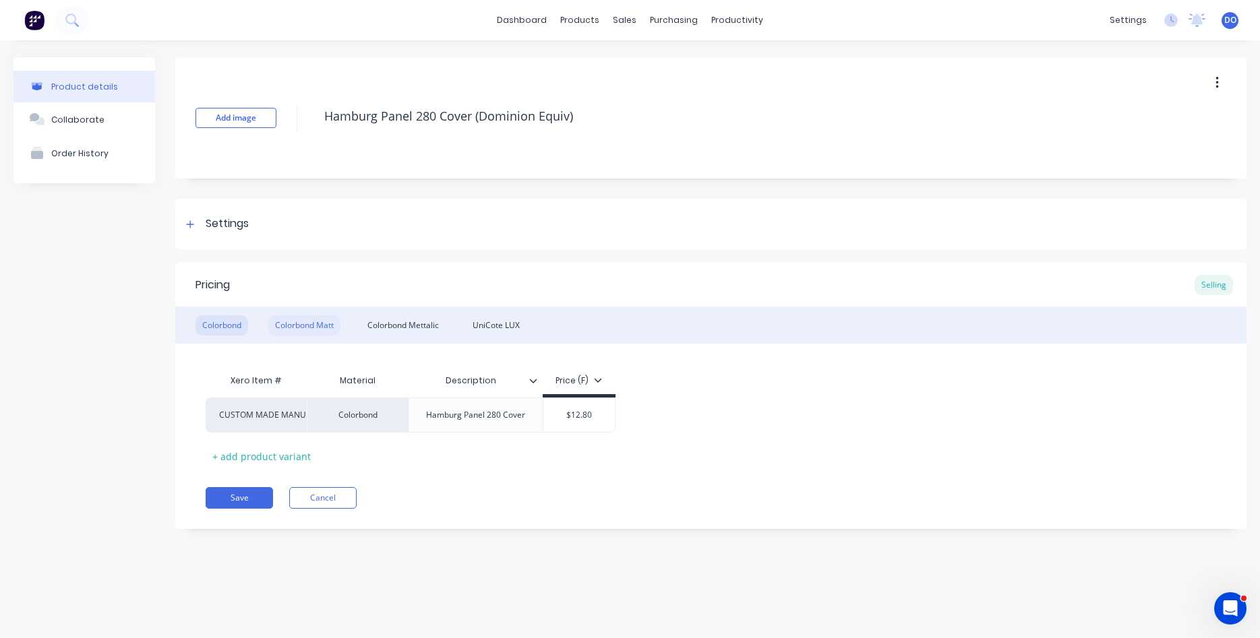
click at [313, 320] on div "Colorbond Matt" at bounding box center [304, 325] width 72 height 20
click at [414, 329] on div "Colorbond Mettalic" at bounding box center [403, 325] width 85 height 20
click at [508, 328] on div "UniCote LUX" at bounding box center [496, 325] width 61 height 20
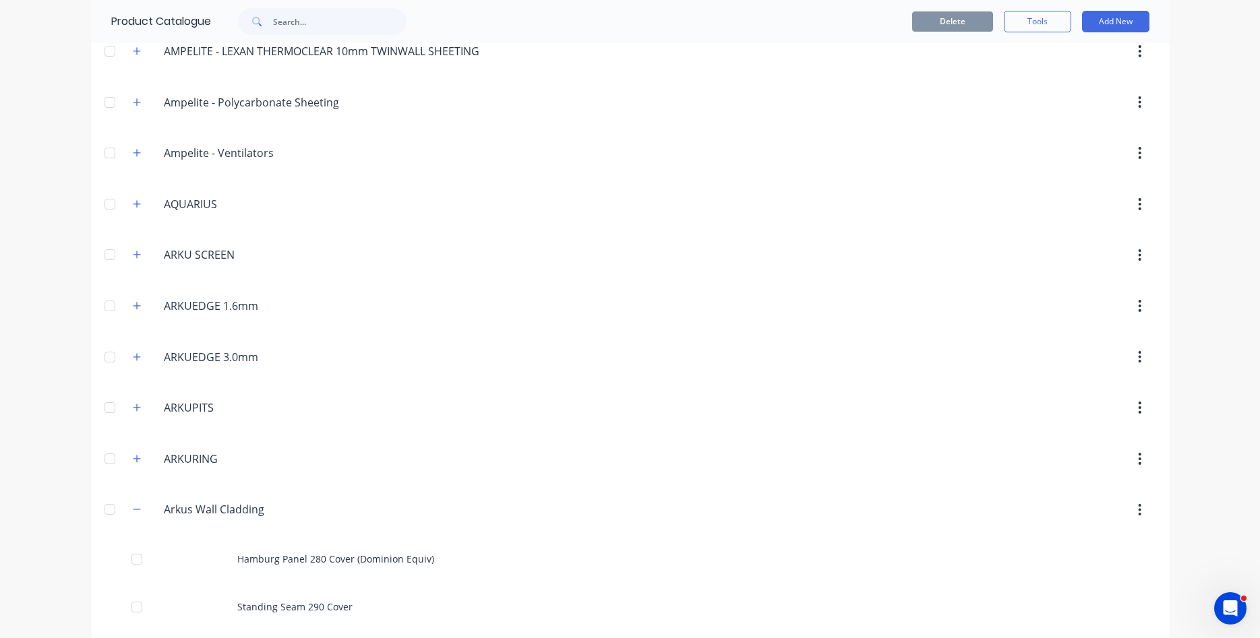
scroll to position [307, 0]
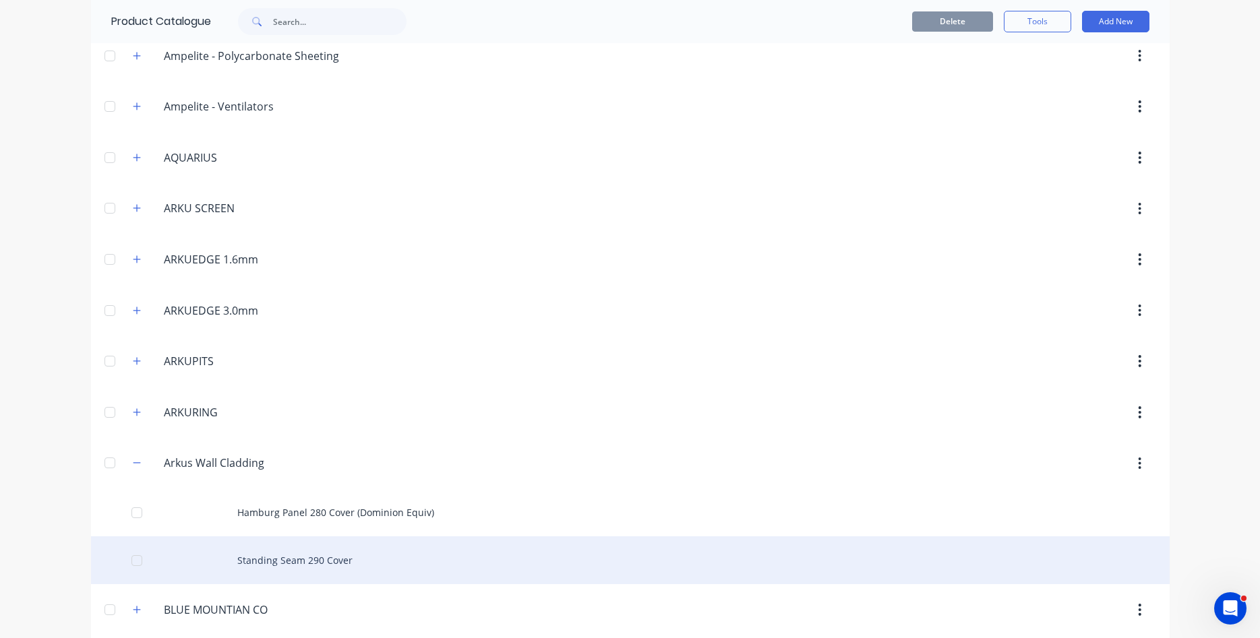
click at [304, 560] on div "Standing Seam 290 Cover" at bounding box center [630, 560] width 1078 height 48
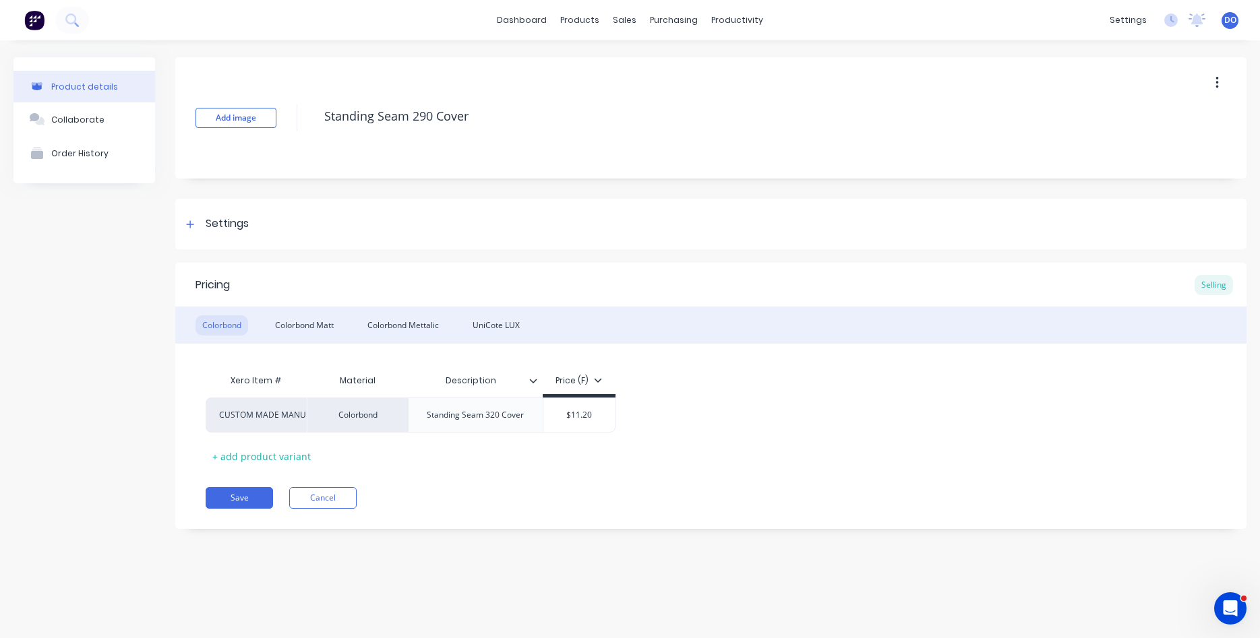
type textarea "x"
type input "$11.20"
click at [588, 416] on input "$11.20" at bounding box center [579, 415] width 72 height 12
type textarea "x"
type input "$11.2"
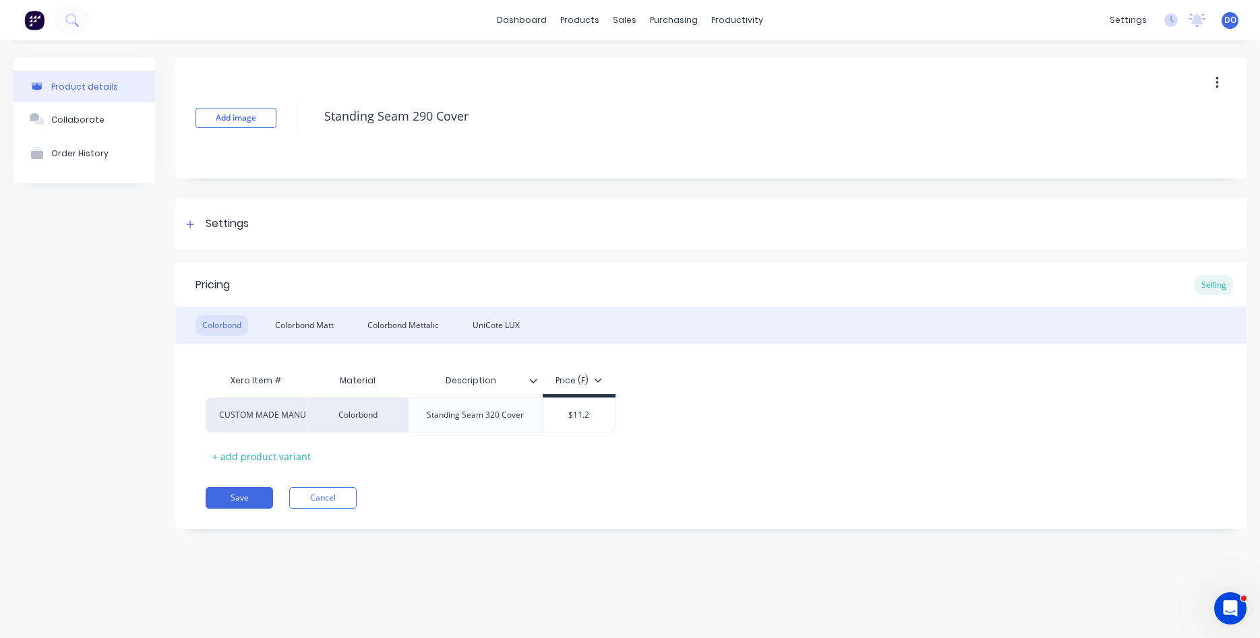
type textarea "x"
type input "$11."
type textarea "x"
type input "$11"
type textarea "x"
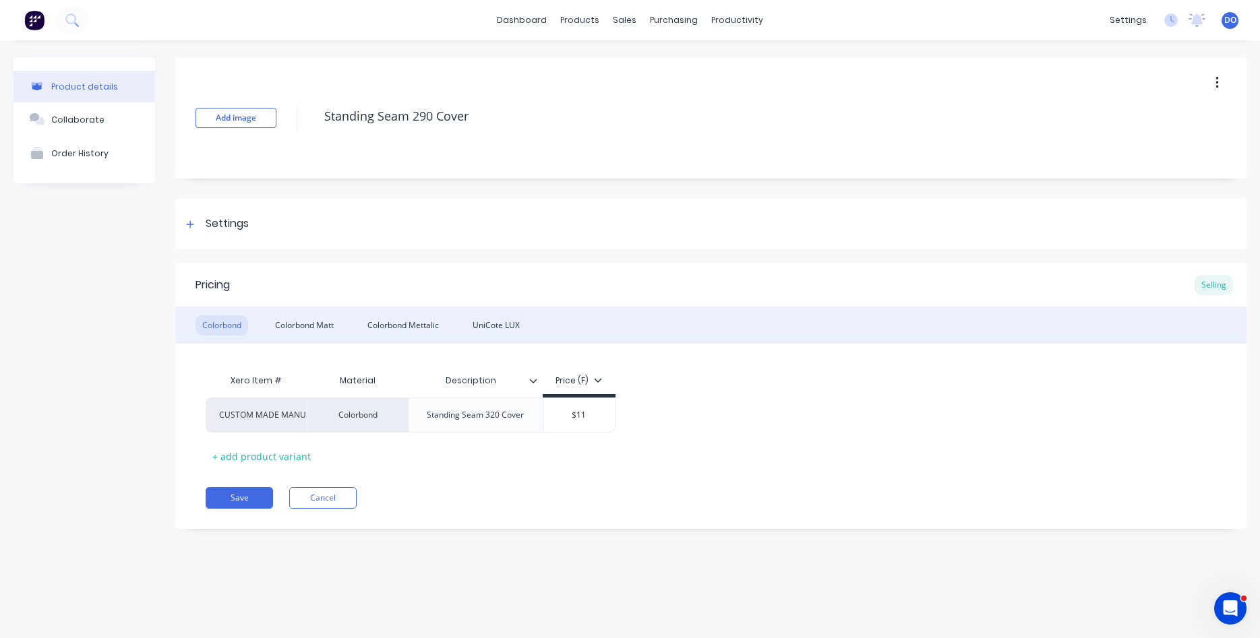
type input "$1"
type textarea "x"
type input "$12"
type textarea "x"
type input "$12."
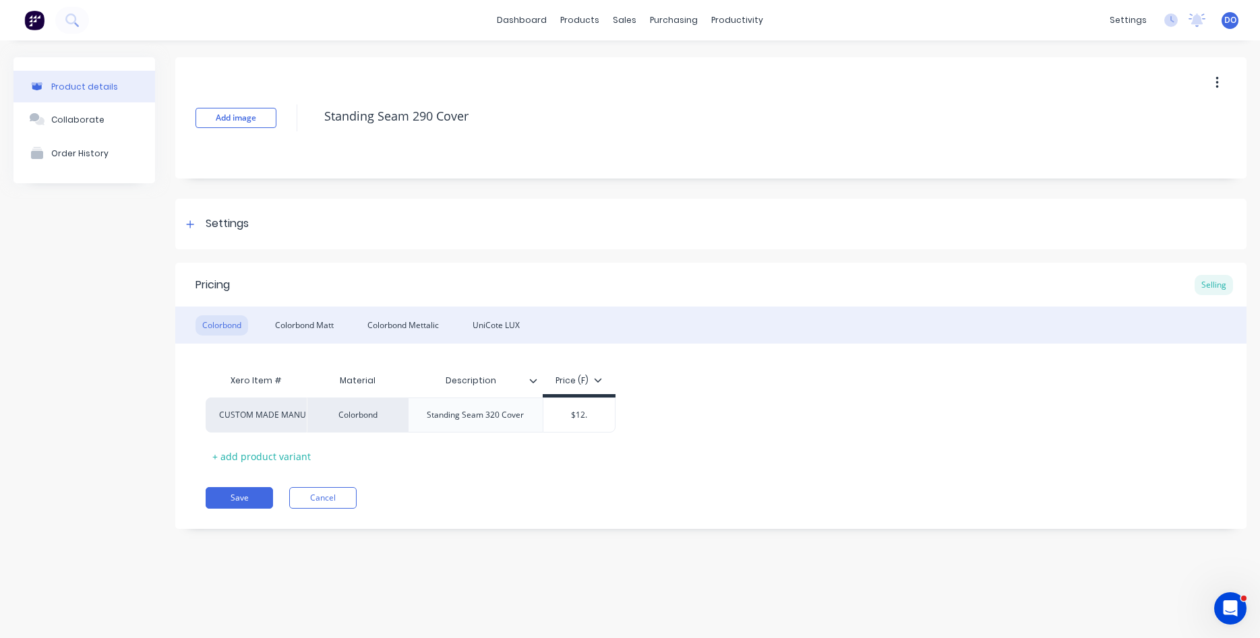
type textarea "x"
type input "$12.8"
type textarea "x"
type input "$12.80"
click at [259, 497] on button "Save" at bounding box center [239, 498] width 67 height 22
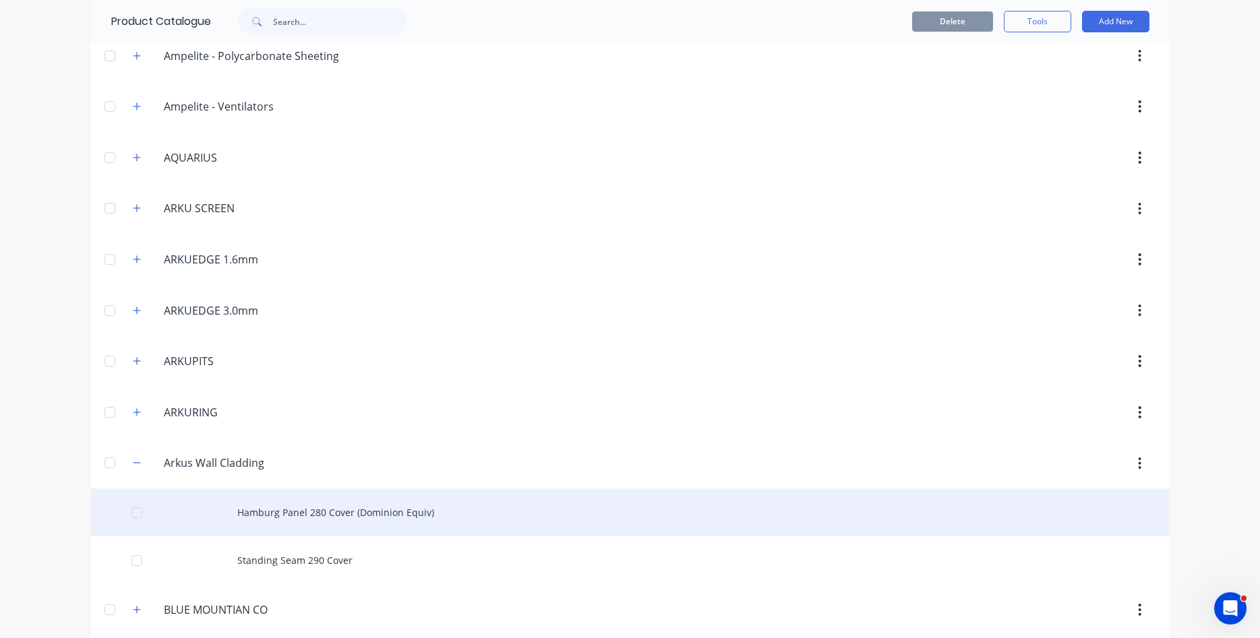
scroll to position [384, 0]
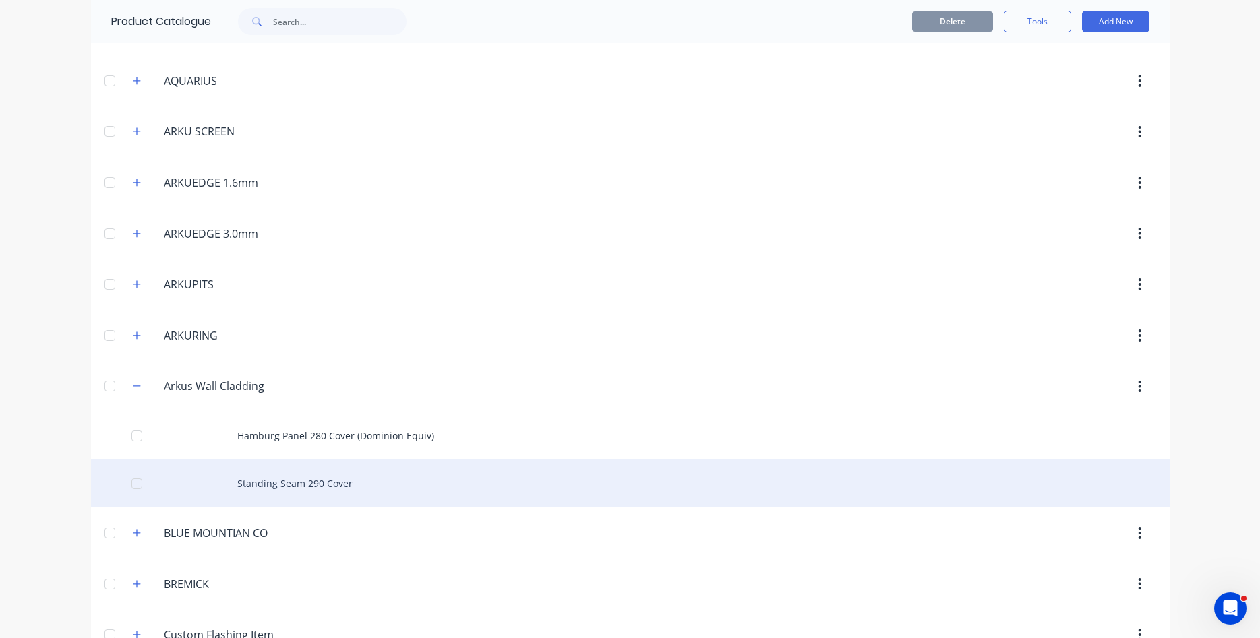
click at [315, 479] on div "Standing Seam 290 Cover" at bounding box center [630, 484] width 1078 height 48
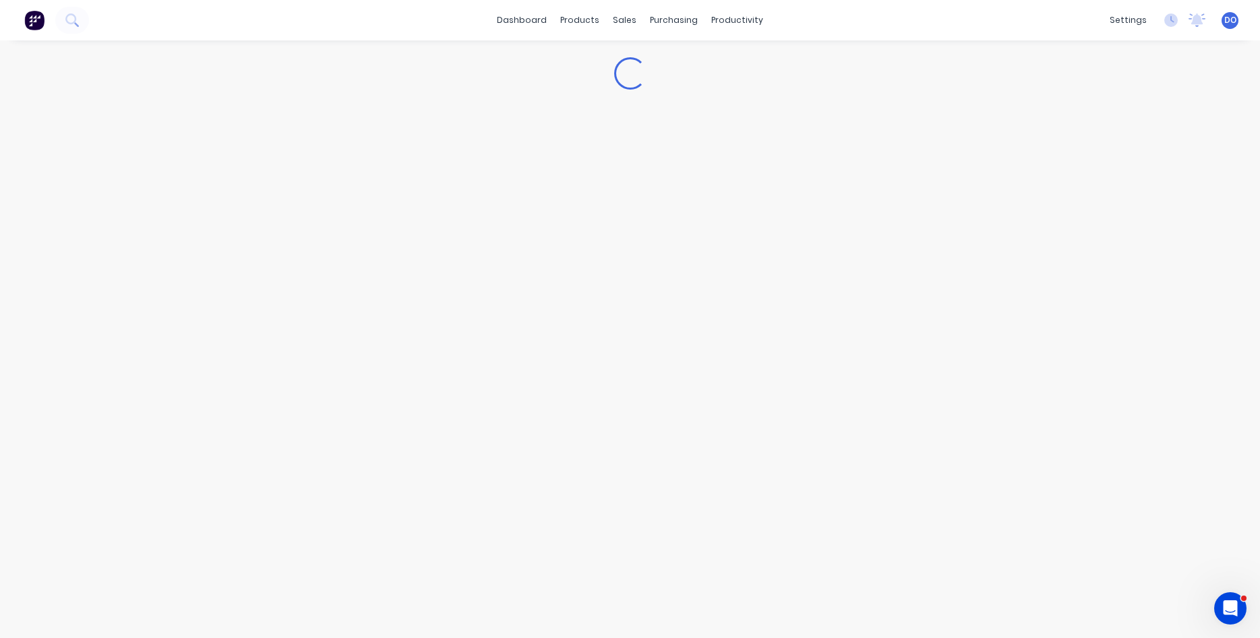
type textarea "x"
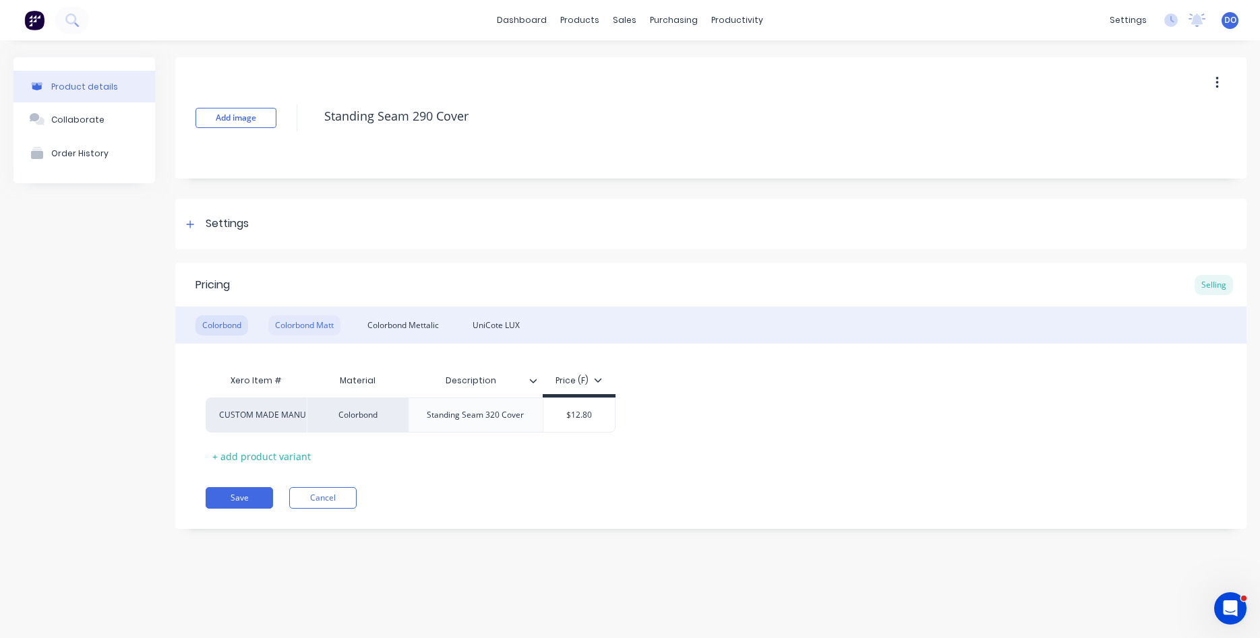
click at [321, 329] on div "Colorbond Matt" at bounding box center [304, 325] width 72 height 20
type input "$14.20"
click at [596, 414] on input "$14.20" at bounding box center [579, 415] width 72 height 12
type textarea "x"
type input "$14.2"
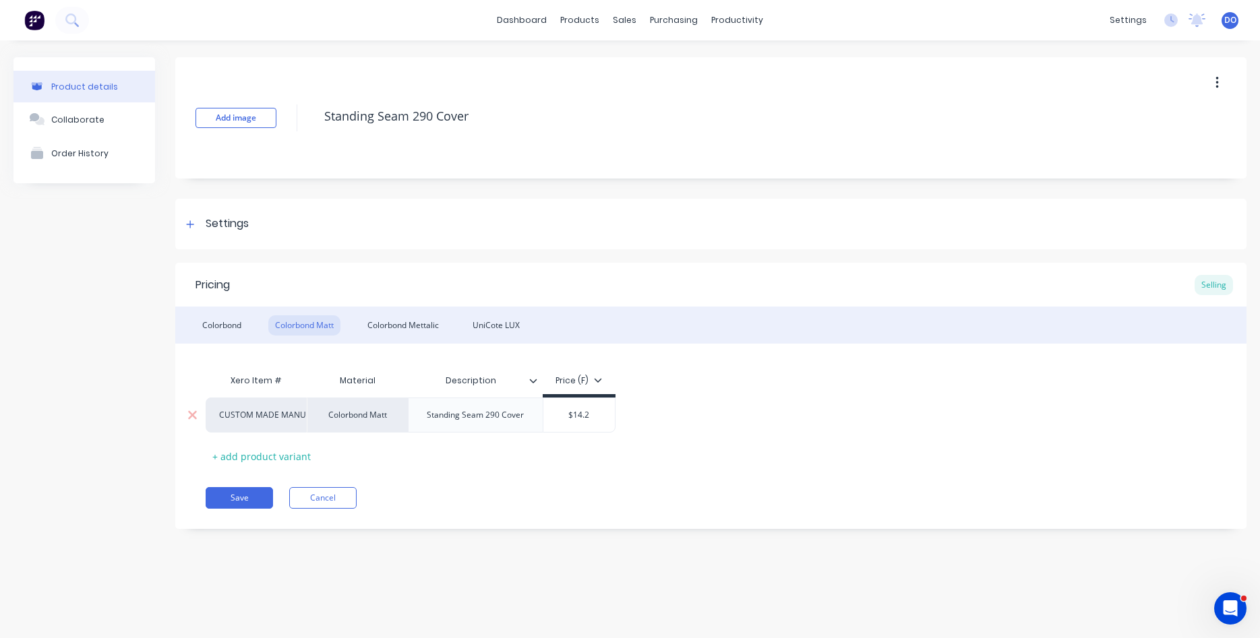
type textarea "x"
type input "$14."
type textarea "x"
type input "$14"
type textarea "x"
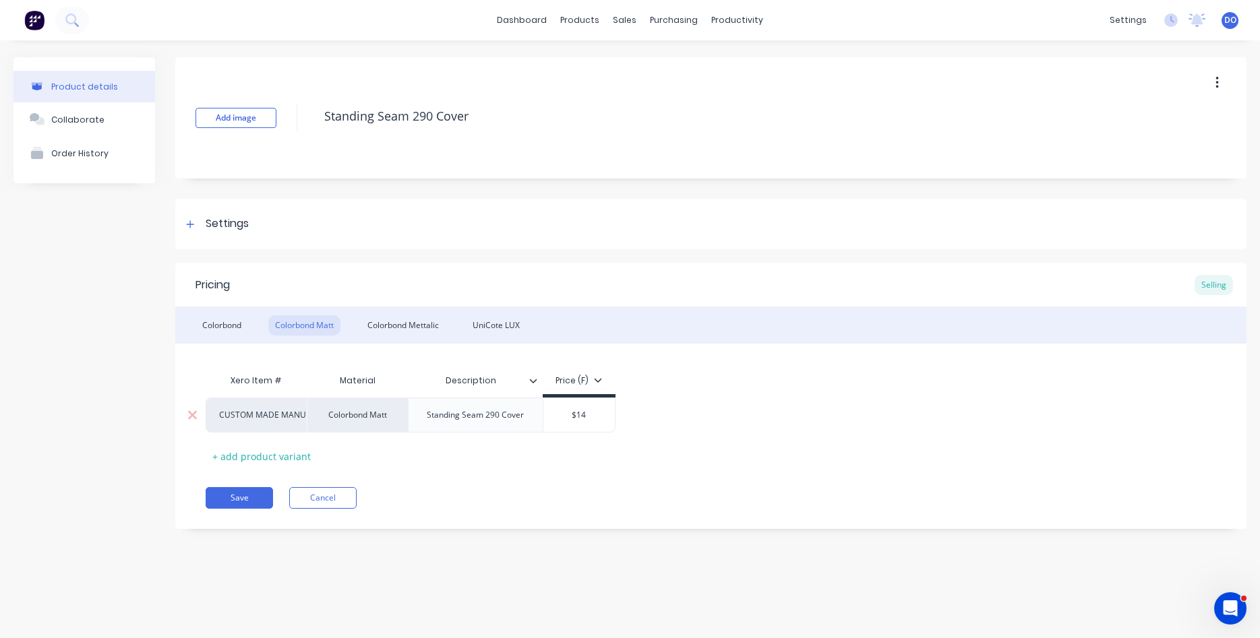
type input "$1"
type textarea "x"
type input "$16"
type textarea "x"
type input "$16."
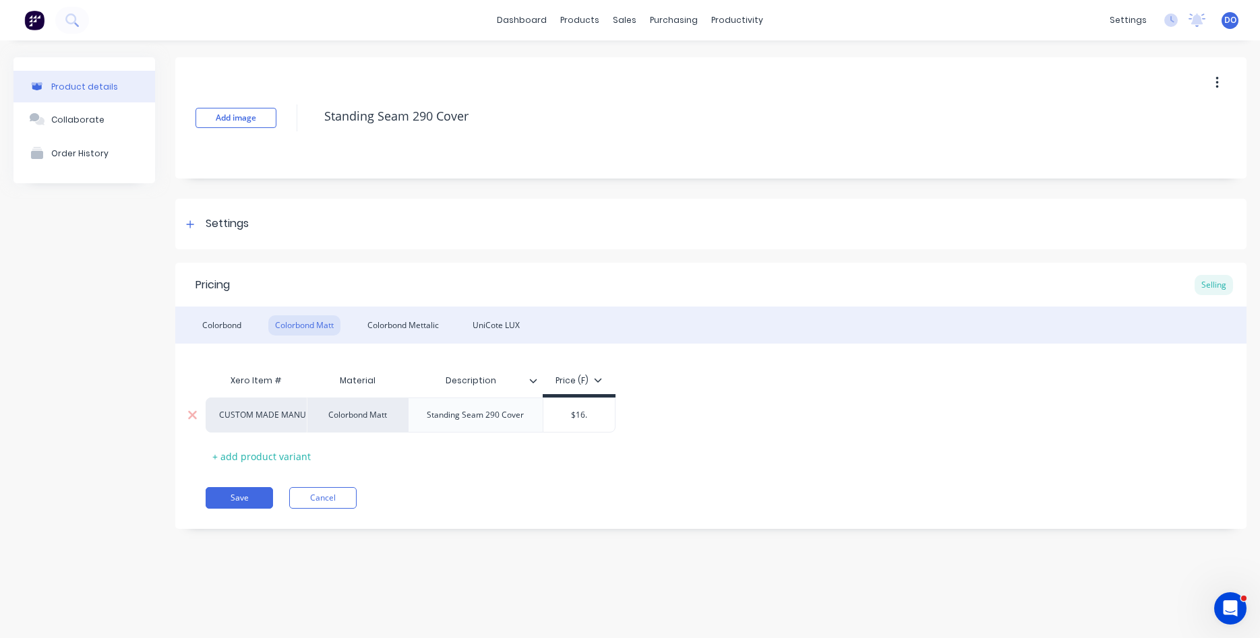
type textarea "x"
type input "$16.3"
type textarea "x"
click at [418, 325] on div "Colorbond Mettalic" at bounding box center [403, 325] width 85 height 20
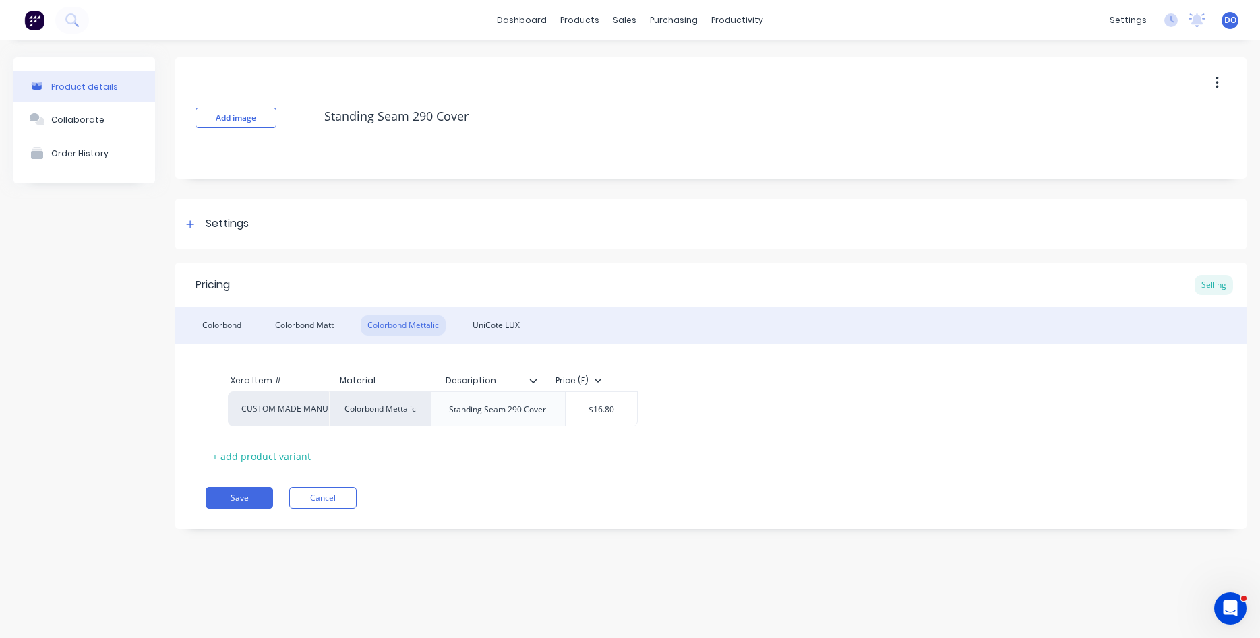
drag, startPoint x: 575, startPoint y: 421, endPoint x: 592, endPoint y: 416, distance: 17.7
click at [592, 416] on div "CUSTOM MADE MANUFACTURE Colorbond Mettalic Standing Seam 290 Cover $16.80 $16.30" at bounding box center [711, 415] width 1010 height 35
type input "$16.80"
click at [573, 417] on input "$16.80" at bounding box center [579, 415] width 72 height 12
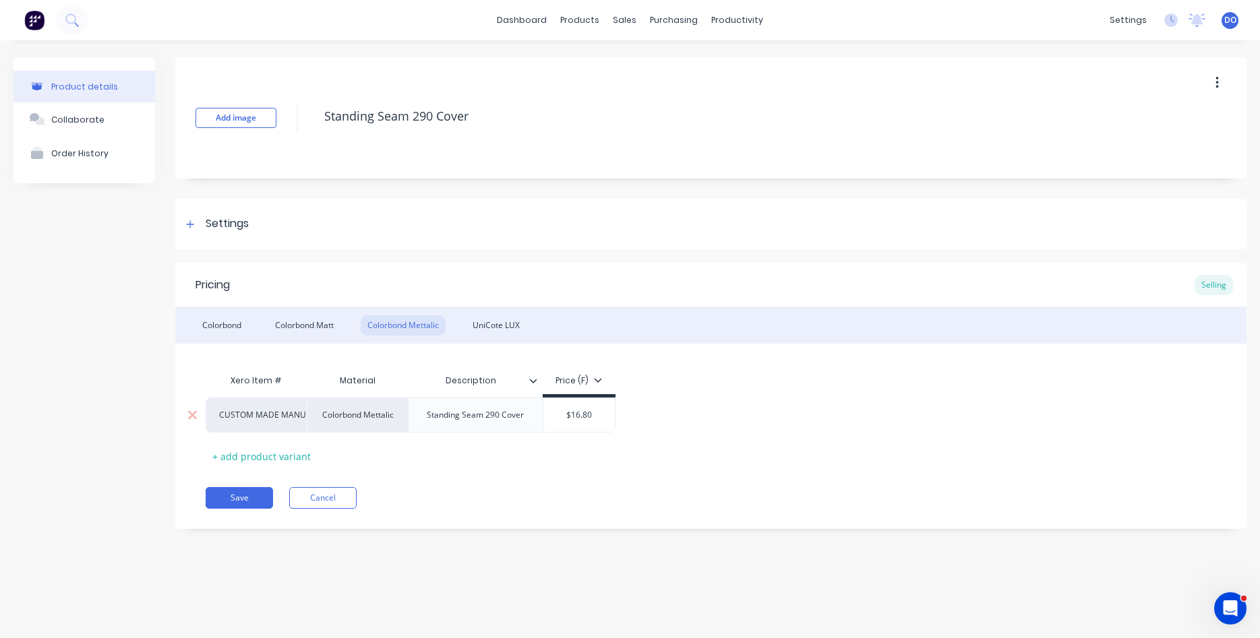
click at [576, 416] on input "$16.80" at bounding box center [579, 415] width 72 height 12
drag, startPoint x: 576, startPoint y: 416, endPoint x: 598, endPoint y: 410, distance: 22.9
click at [598, 410] on input "$16.80" at bounding box center [579, 415] width 72 height 12
type textarea "x"
type input "$19"
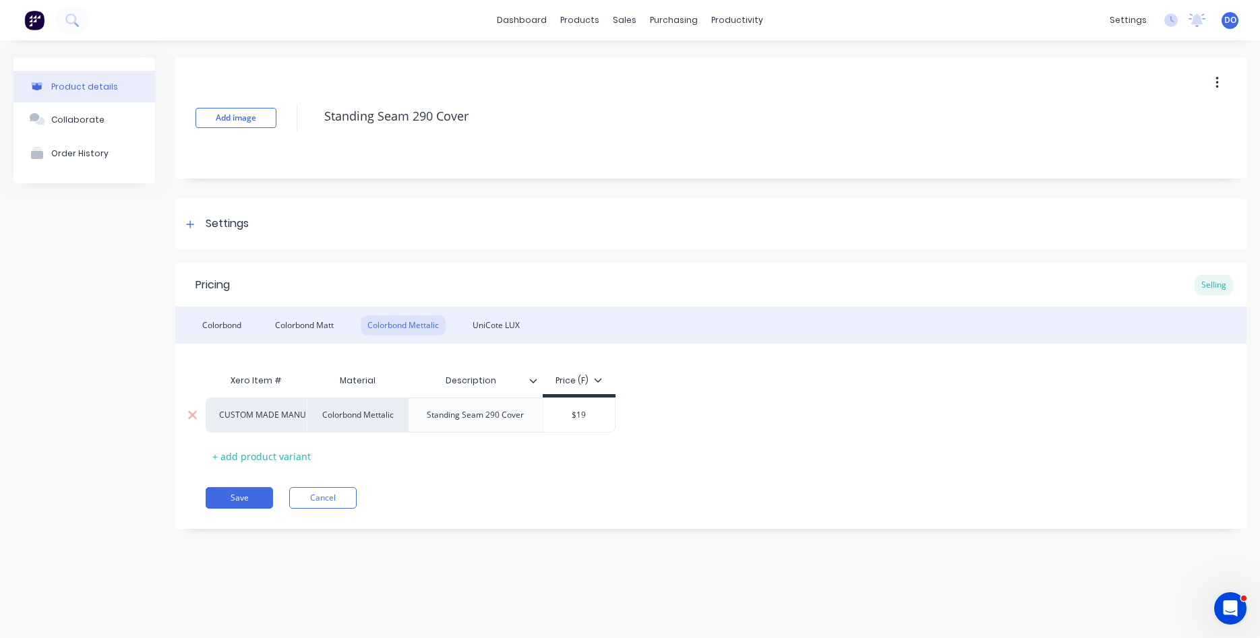
type textarea "x"
type input "$19."
type textarea "x"
type input "$19.3"
type textarea "x"
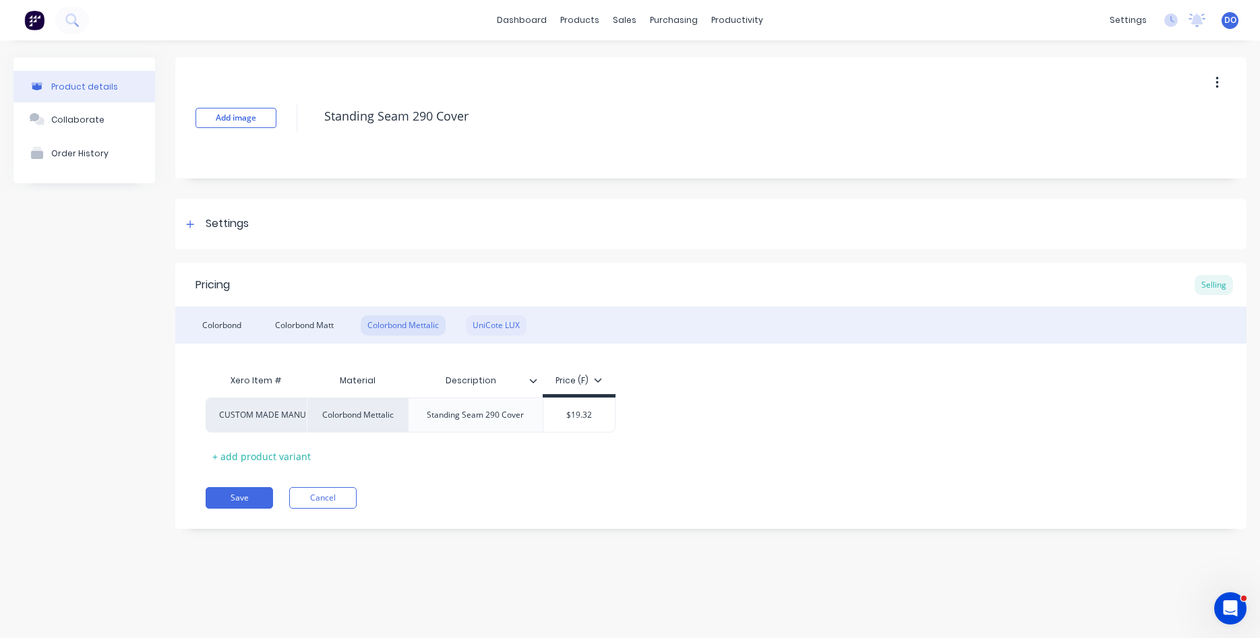
click at [503, 326] on div "UniCote LUX" at bounding box center [496, 325] width 61 height 20
type input "$17.65"
drag, startPoint x: 588, startPoint y: 418, endPoint x: 572, endPoint y: 416, distance: 16.2
click at [572, 416] on input "$17.65" at bounding box center [579, 415] width 72 height 12
type textarea "x"
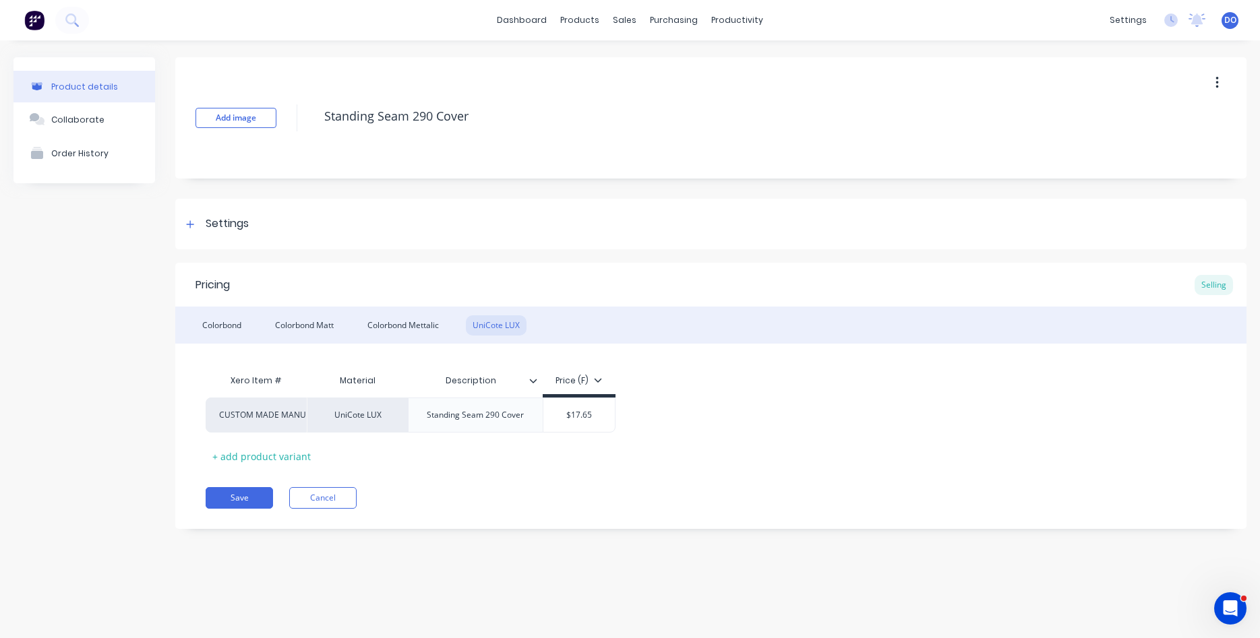
type input "$2"
type textarea "x"
type input "$20"
type textarea "x"
type input "$20."
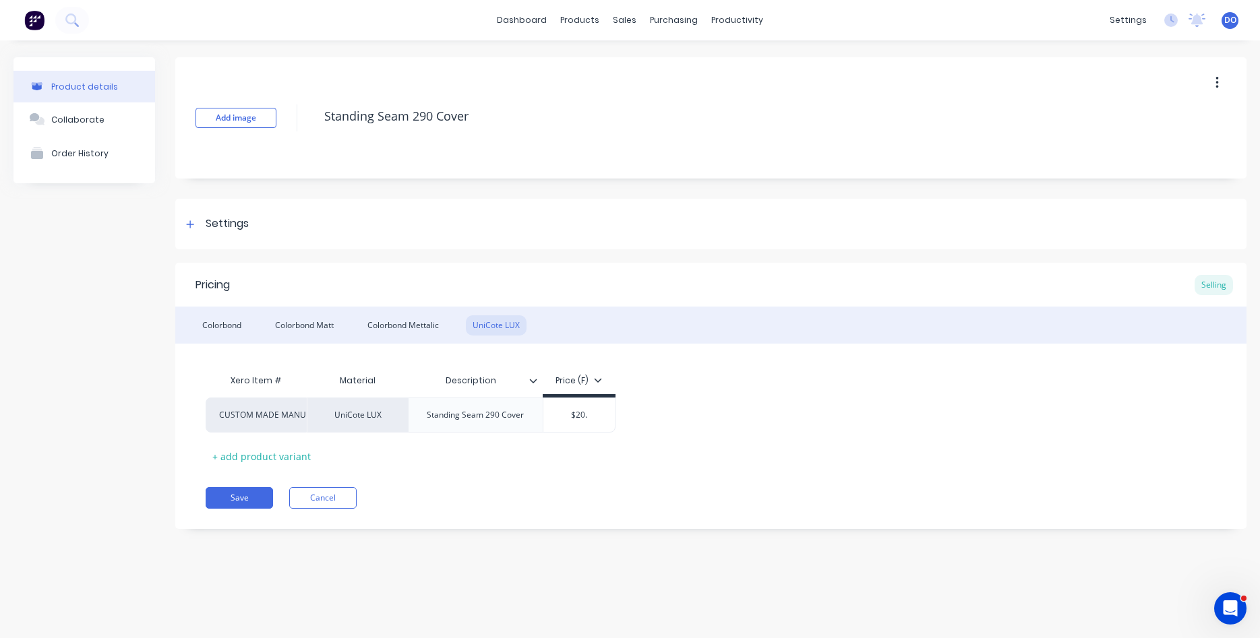
type textarea "x"
type input "$20.2"
type textarea "x"
type input "$20.20"
click at [239, 499] on button "Save" at bounding box center [239, 498] width 67 height 22
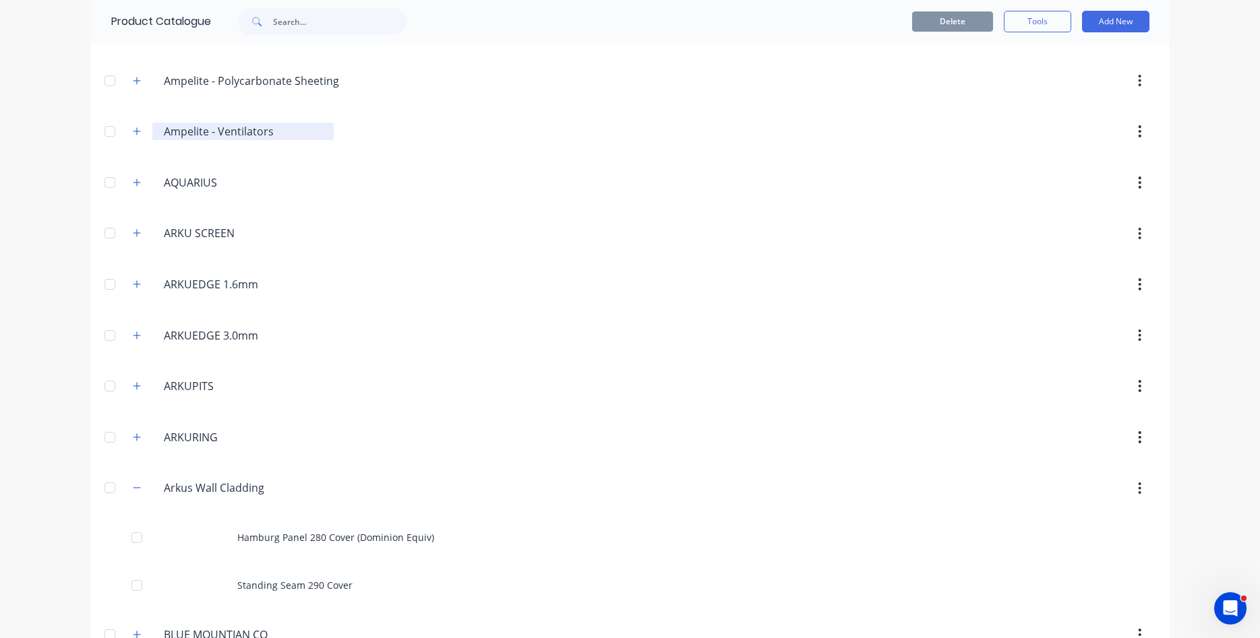
scroll to position [307, 0]
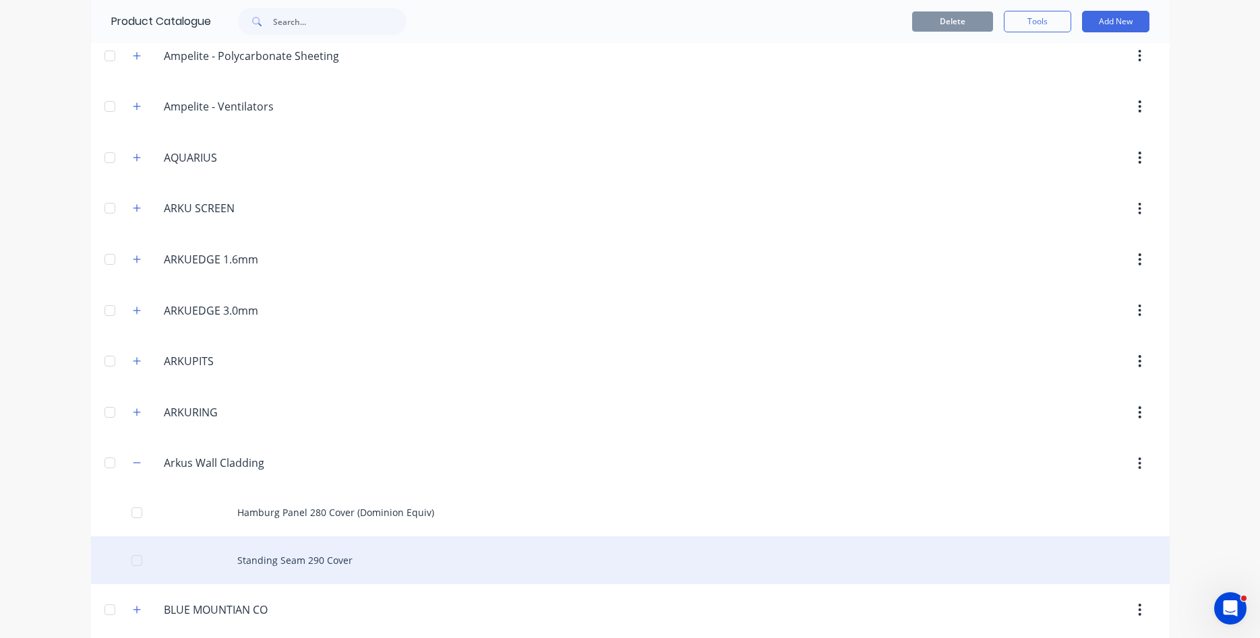
click at [311, 565] on div "Standing Seam 290 Cover" at bounding box center [630, 560] width 1078 height 48
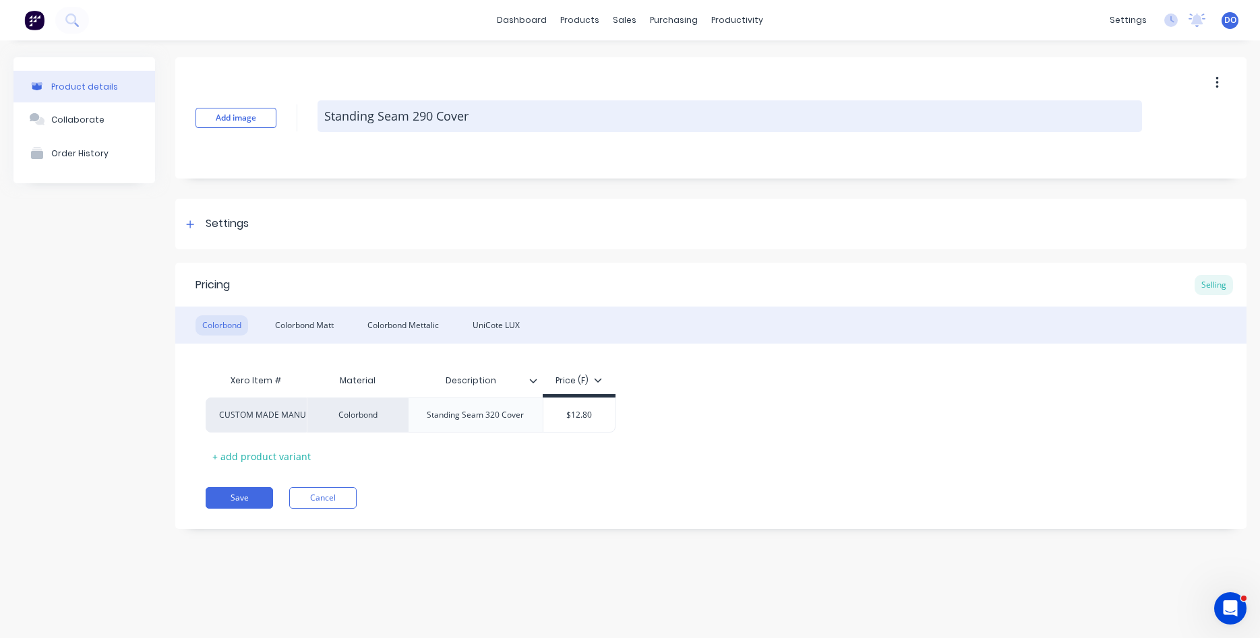
drag, startPoint x: 431, startPoint y: 117, endPoint x: 414, endPoint y: 111, distance: 18.3
click at [414, 111] on textarea "Standing Seam 290 Cover" at bounding box center [729, 116] width 824 height 32
type textarea "x"
type textarea "Standing Seam 3 Cover"
type textarea "x"
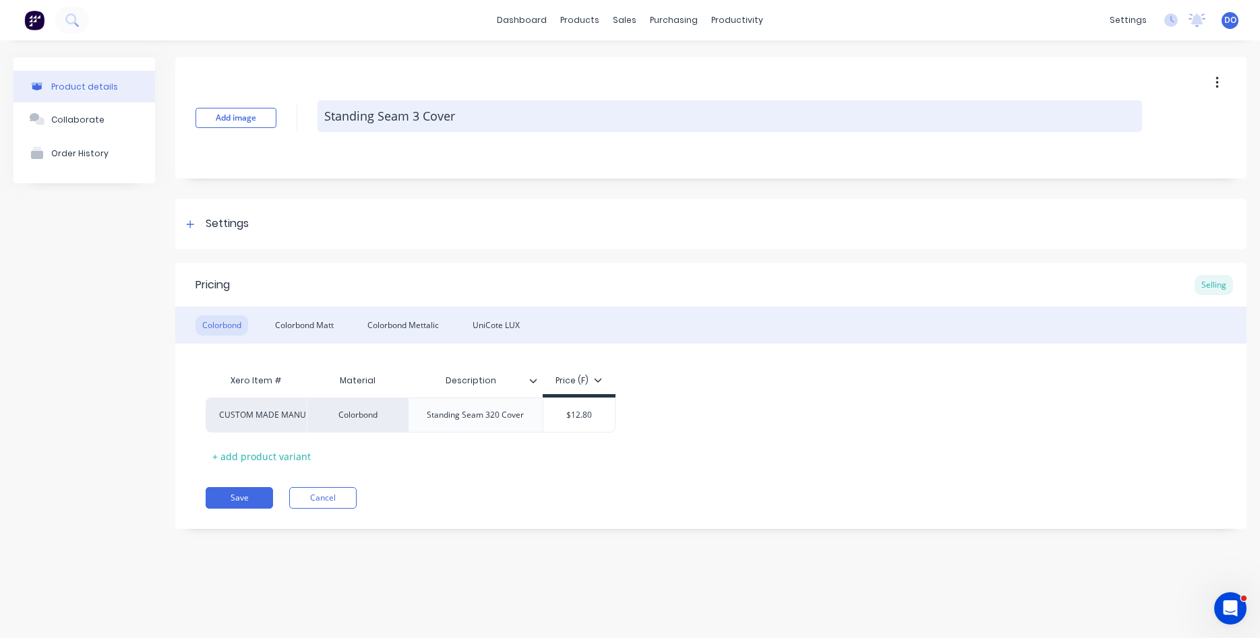
type textarea "Standing Seam 32 Cover"
type textarea "x"
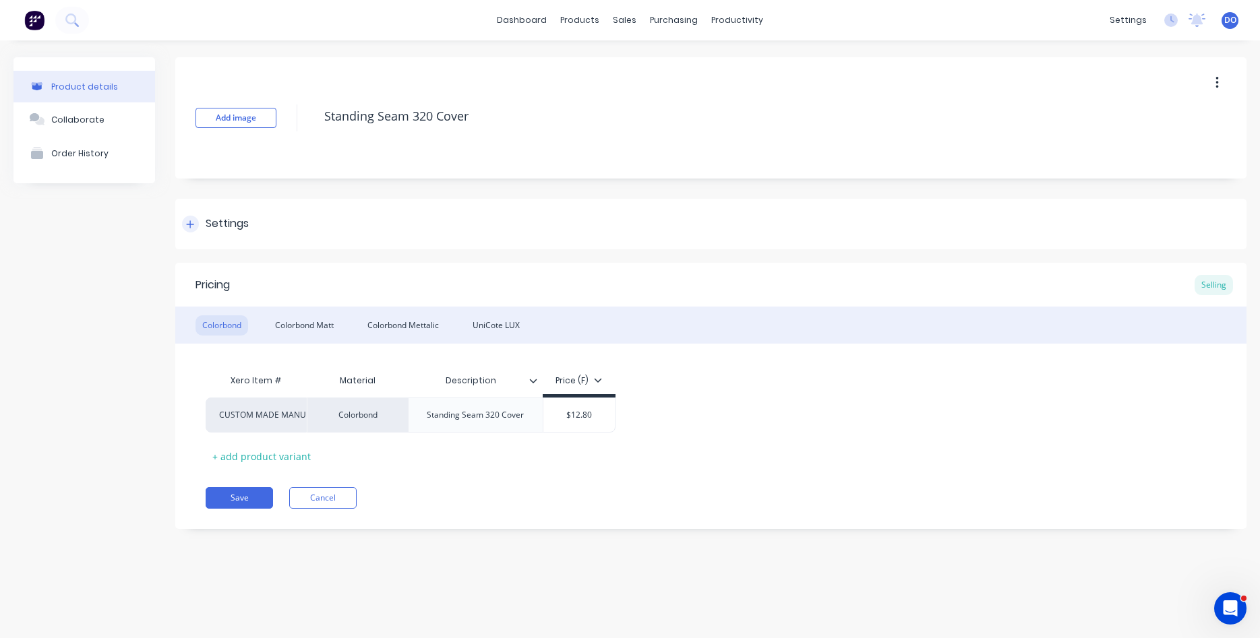
type textarea "Standing Seam 320 Cover"
type textarea "x"
type textarea "Standing Seam 290 Cover"
type textarea "x"
type textarea "Standing Seam 320 Cover"
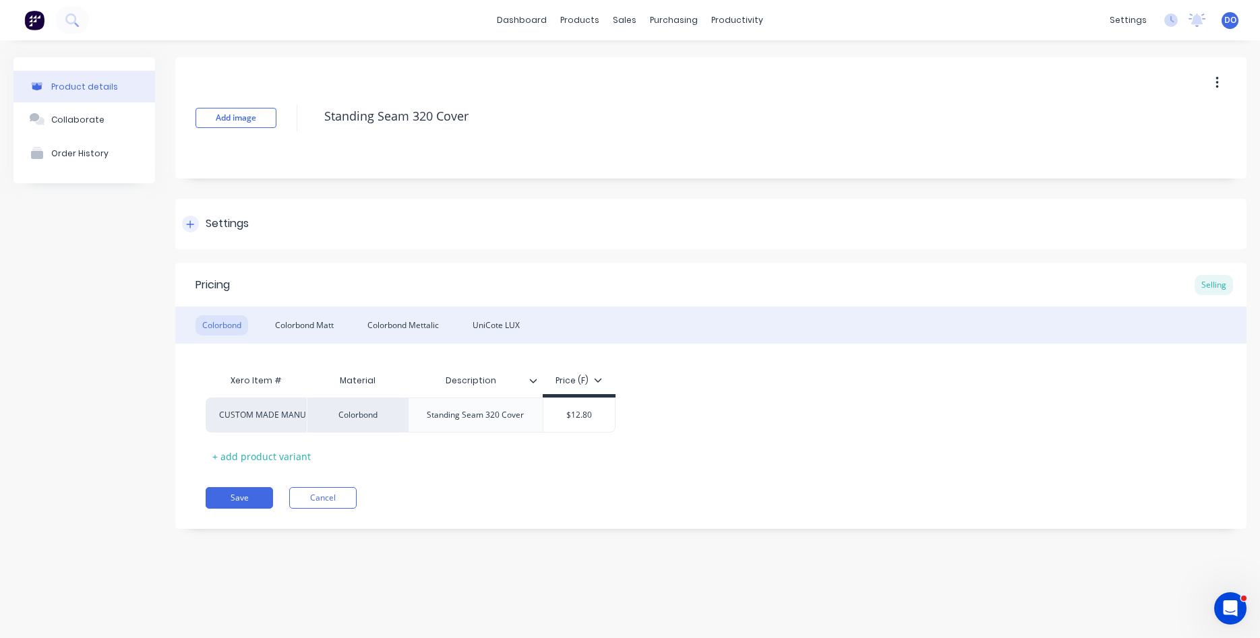
click at [445, 218] on div "Settings" at bounding box center [710, 224] width 1071 height 51
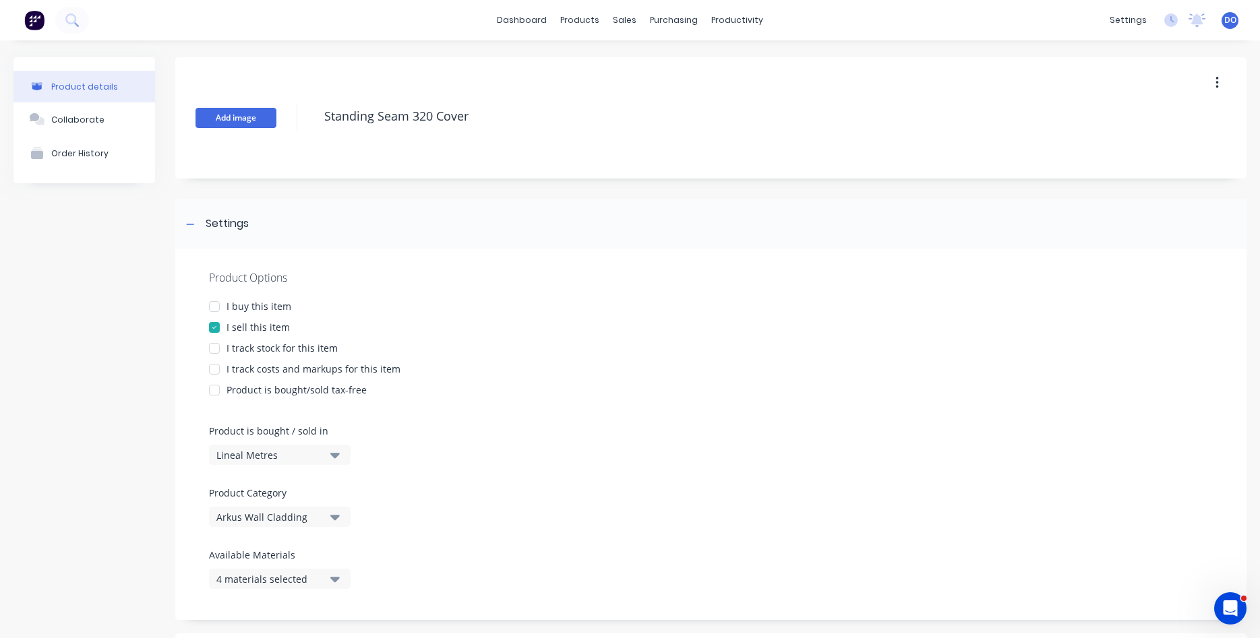
click at [252, 114] on button "Add image" at bounding box center [235, 118] width 81 height 20
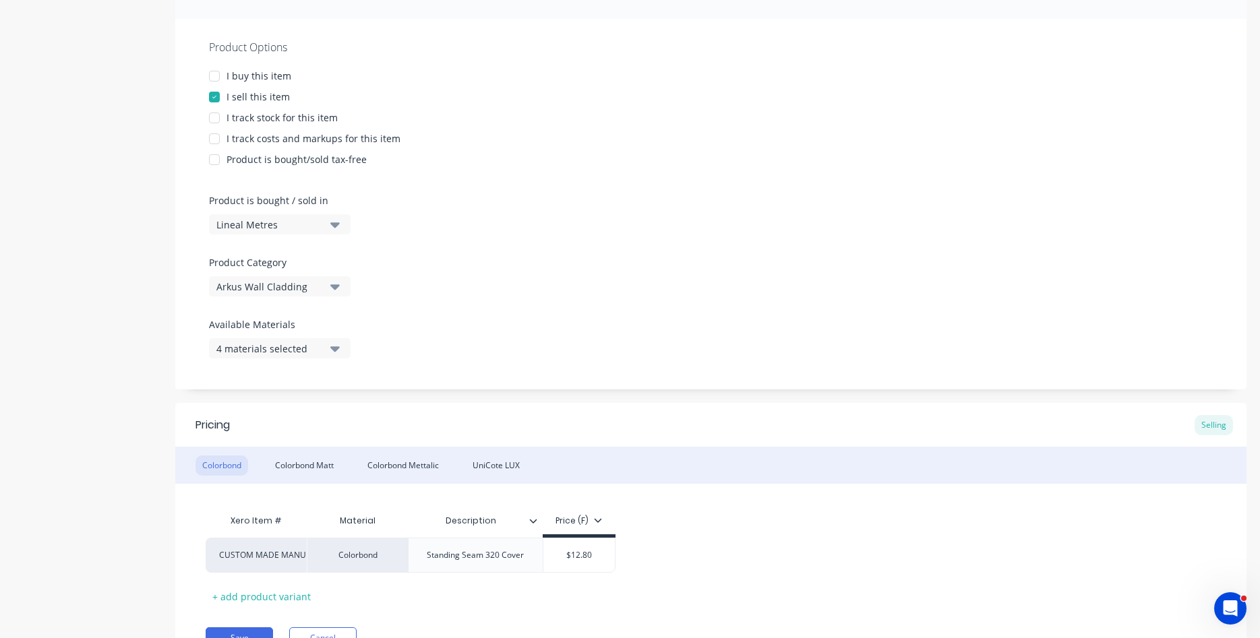
scroll to position [299, 0]
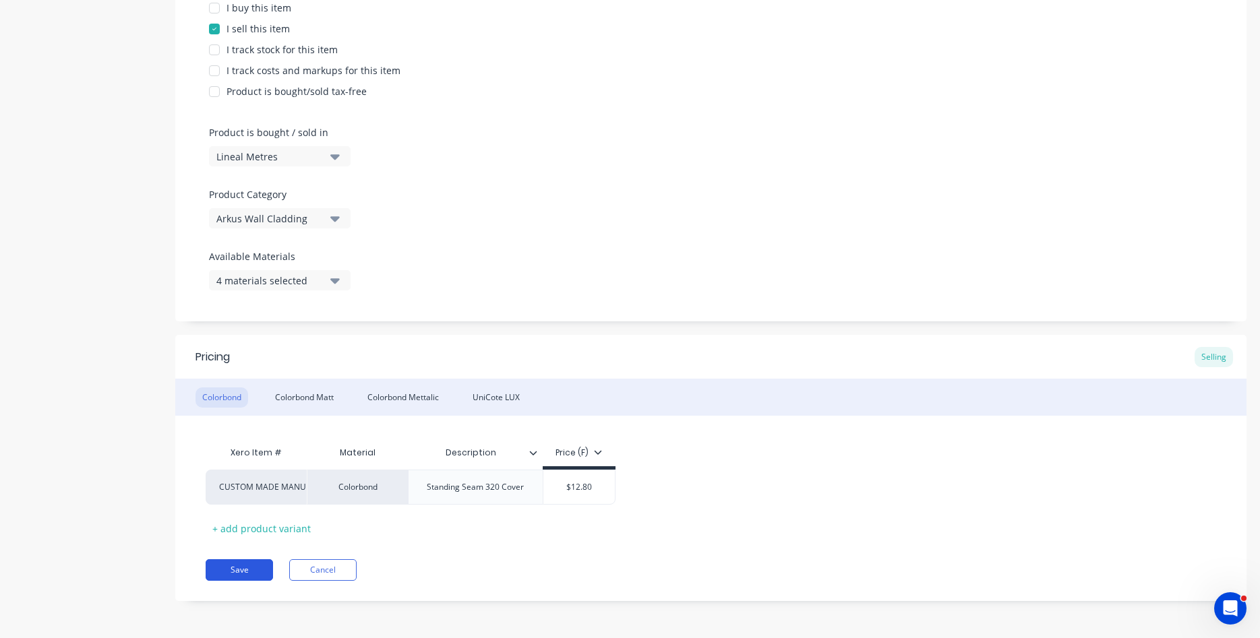
click at [243, 567] on button "Save" at bounding box center [239, 570] width 67 height 22
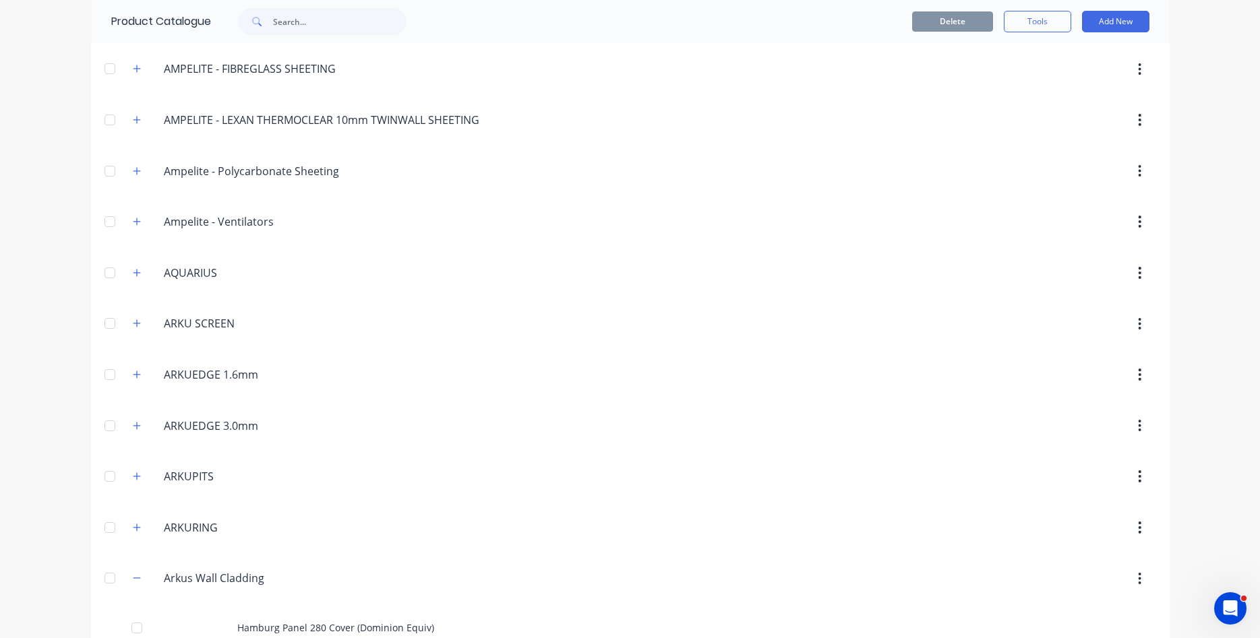
scroll to position [384, 0]
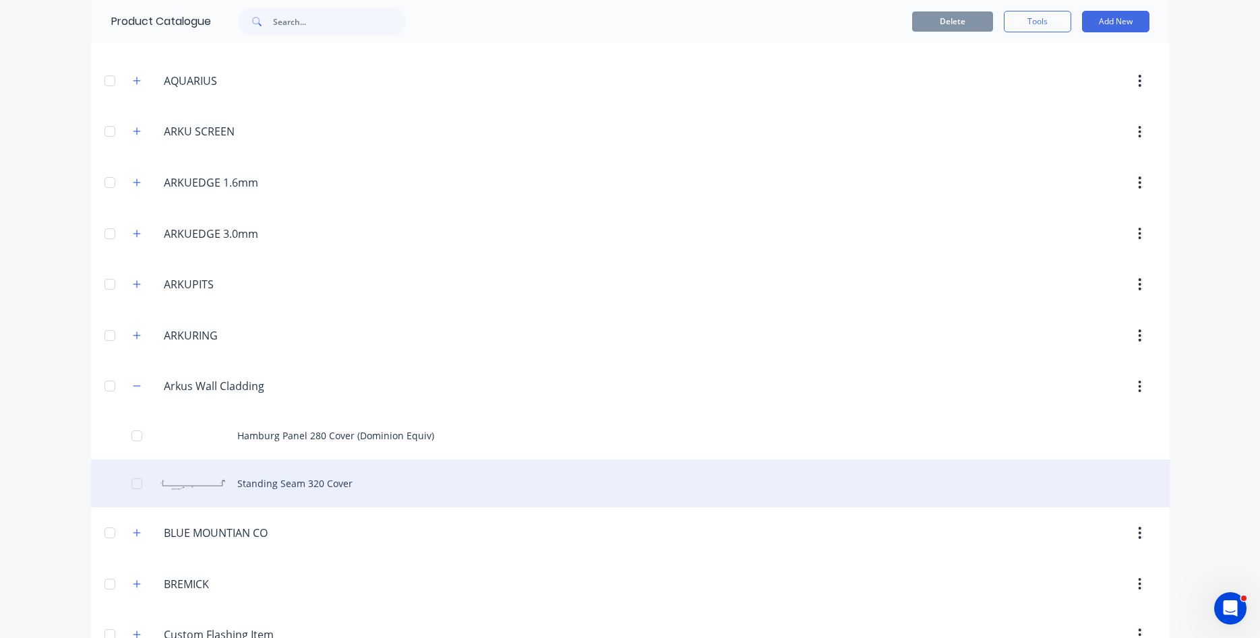
click at [271, 478] on div "Standing Seam 320 Cover" at bounding box center [630, 484] width 1078 height 48
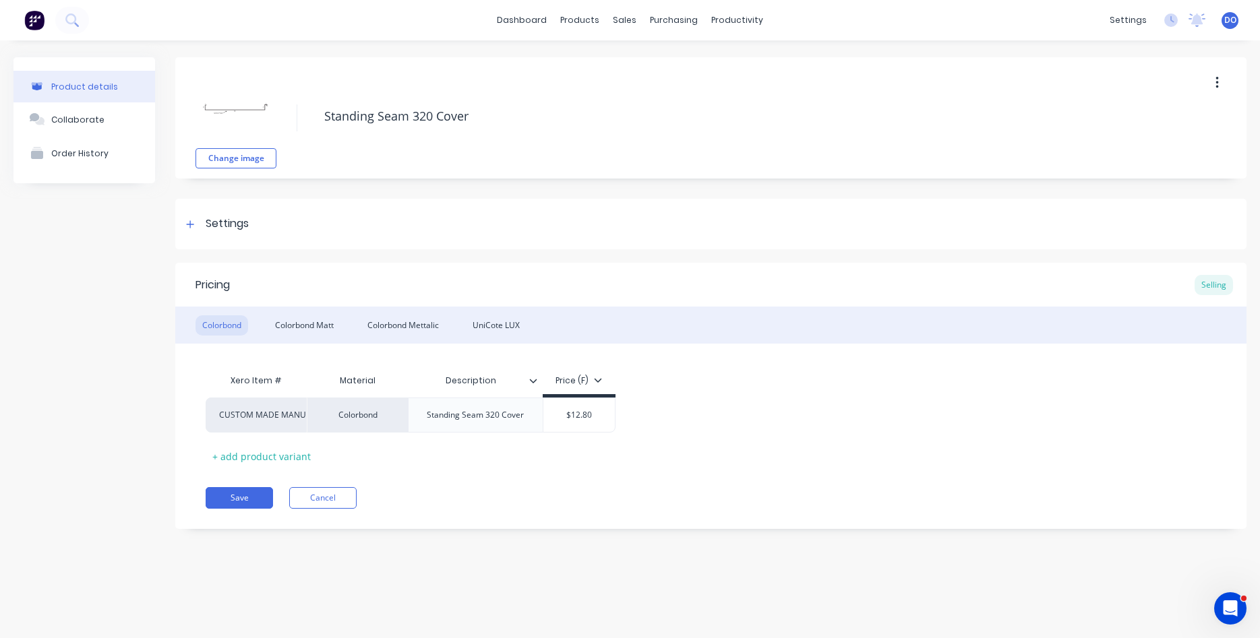
click at [252, 115] on img at bounding box center [235, 107] width 67 height 67
click at [259, 107] on img at bounding box center [235, 107] width 67 height 67
click at [245, 107] on img at bounding box center [235, 107] width 67 height 67
click at [84, 125] on div "Collaborate" at bounding box center [77, 119] width 53 height 12
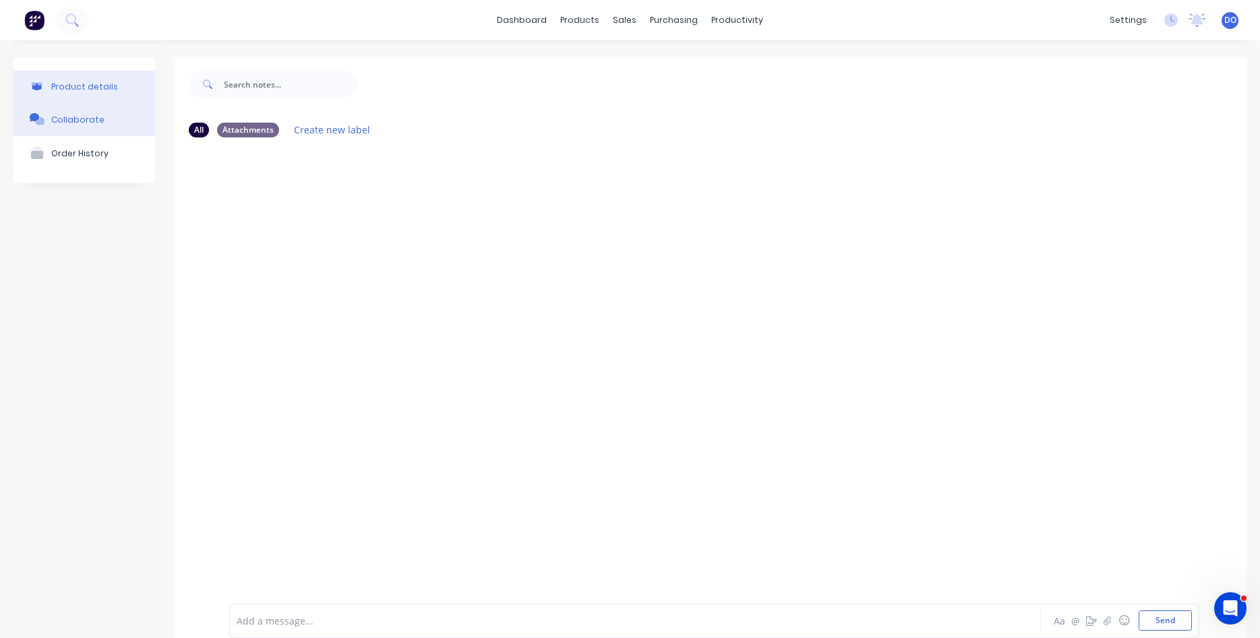
click at [79, 82] on div "Product details" at bounding box center [84, 87] width 67 height 10
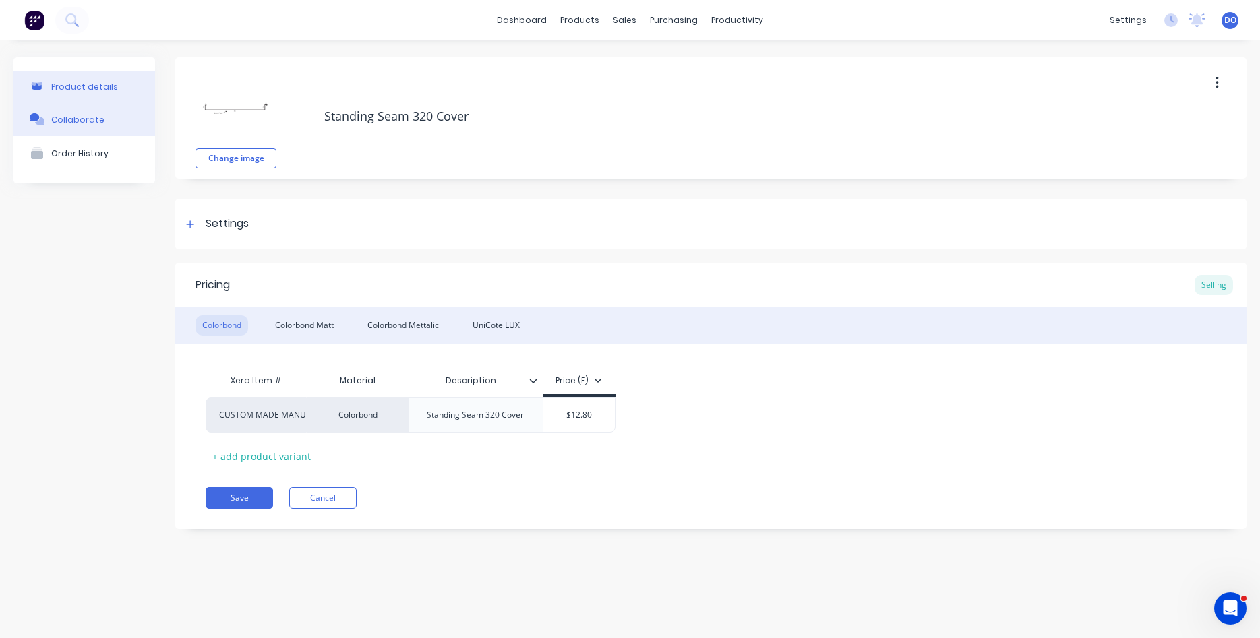
click at [78, 118] on div "Collaborate" at bounding box center [77, 120] width 53 height 10
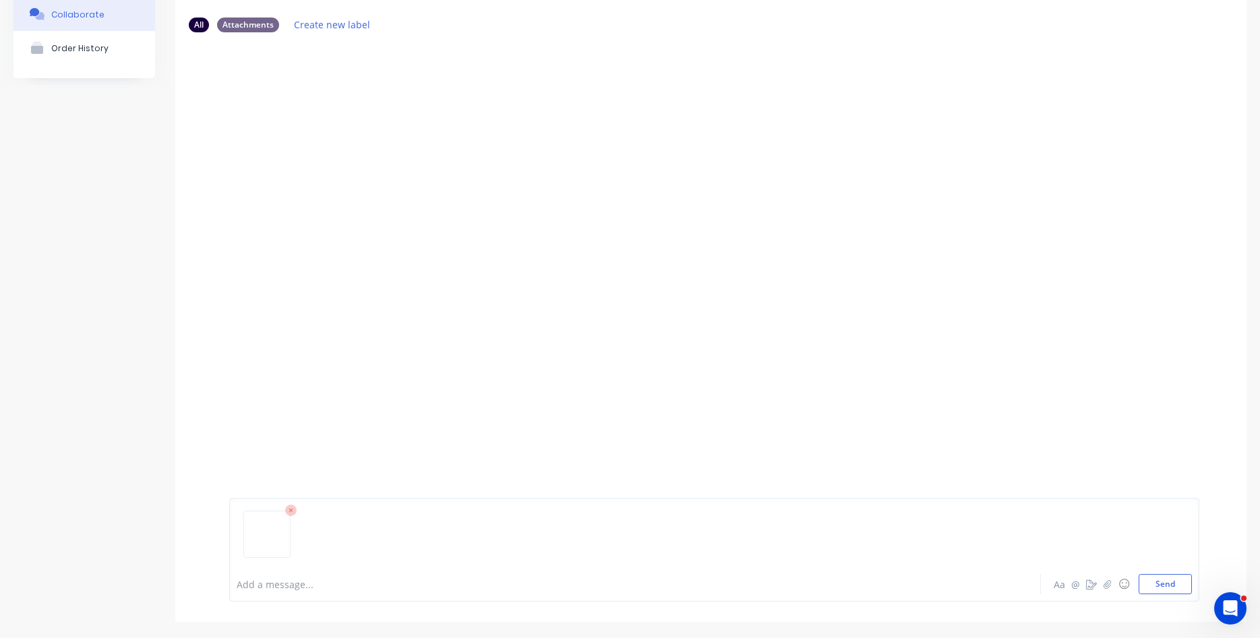
scroll to position [106, 0]
click at [1171, 584] on button "Send" at bounding box center [1164, 583] width 53 height 20
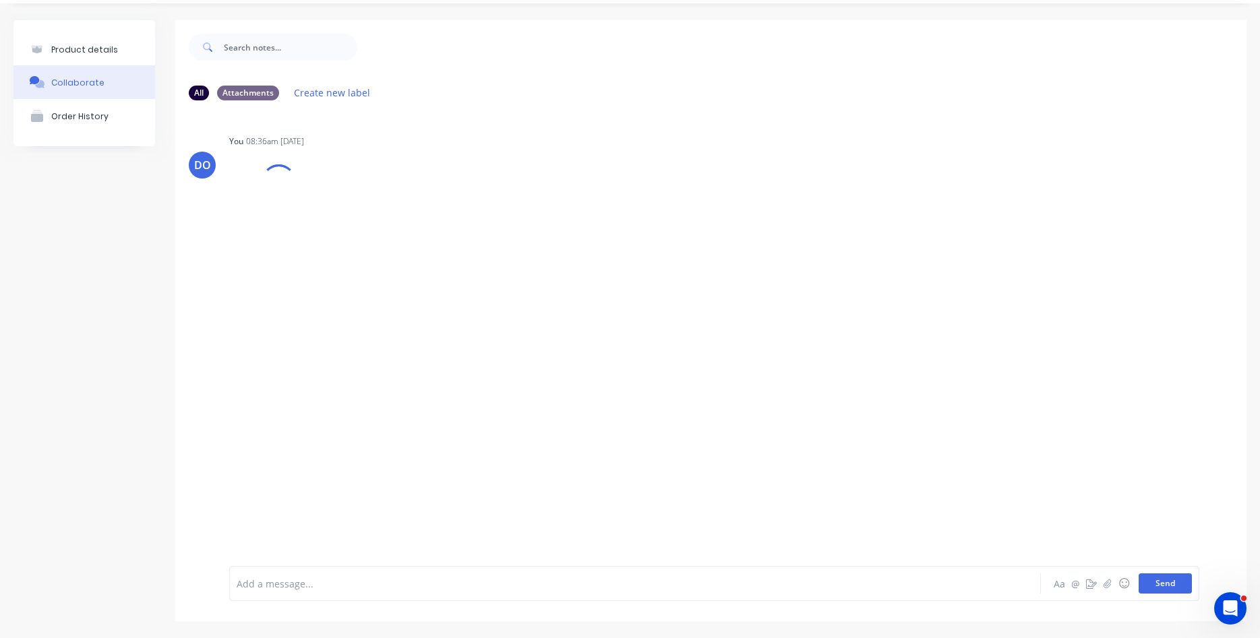
scroll to position [37, 0]
click at [72, 54] on div "Product details" at bounding box center [84, 49] width 67 height 10
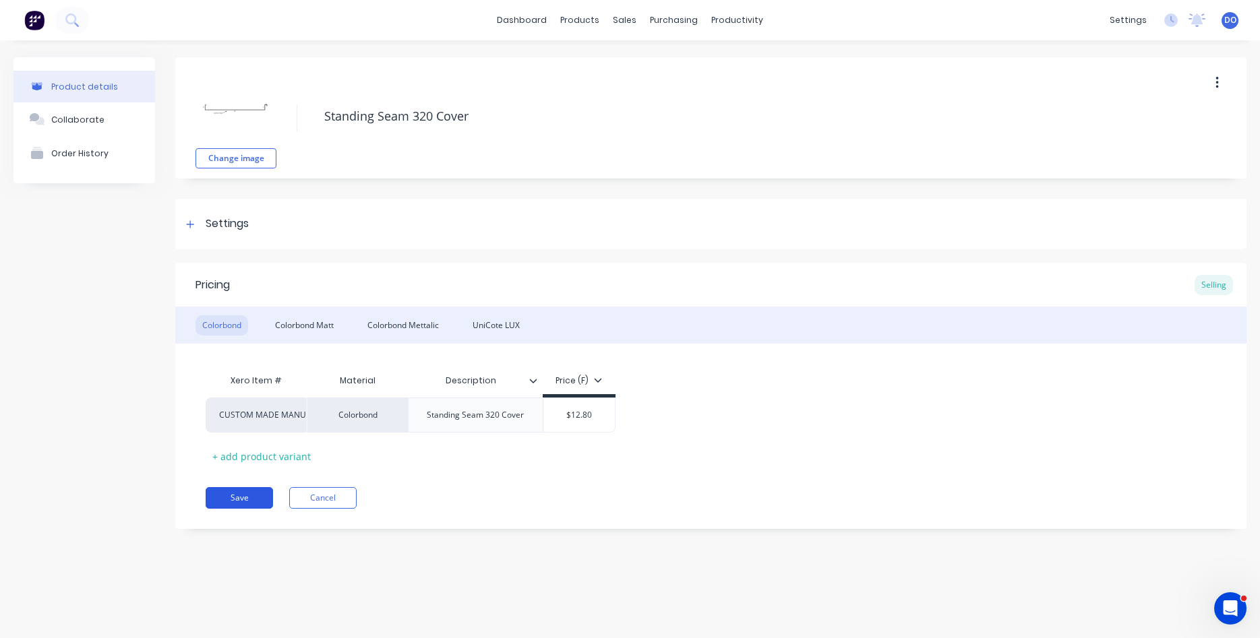
click at [232, 495] on button "Save" at bounding box center [239, 498] width 67 height 22
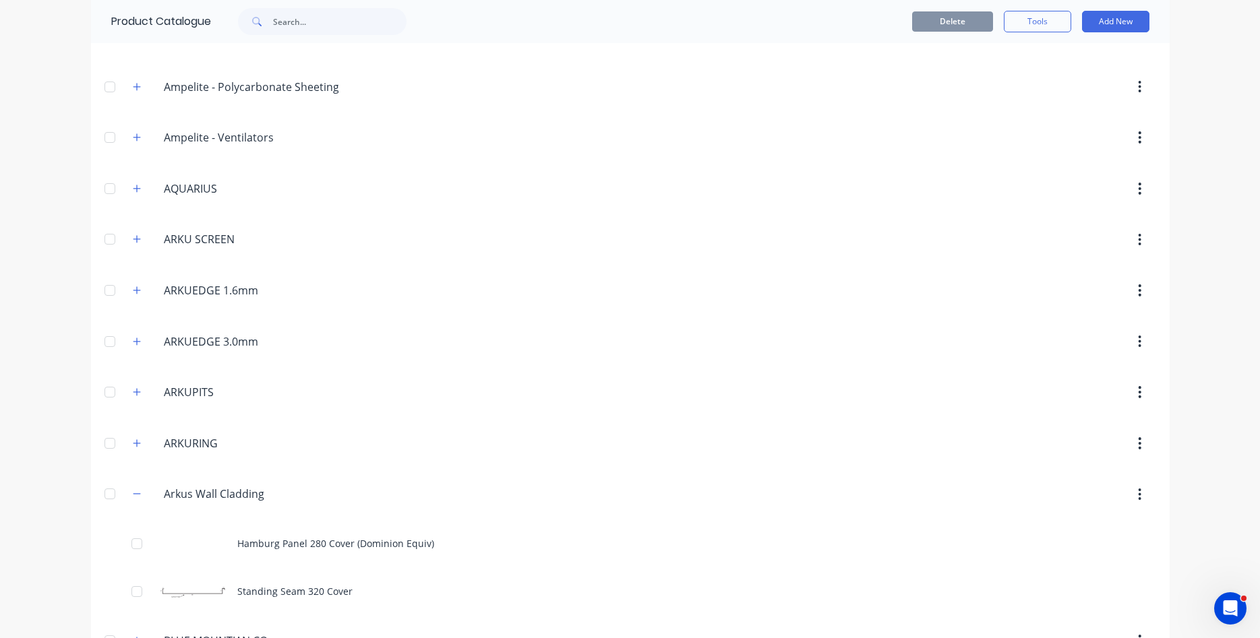
scroll to position [307, 0]
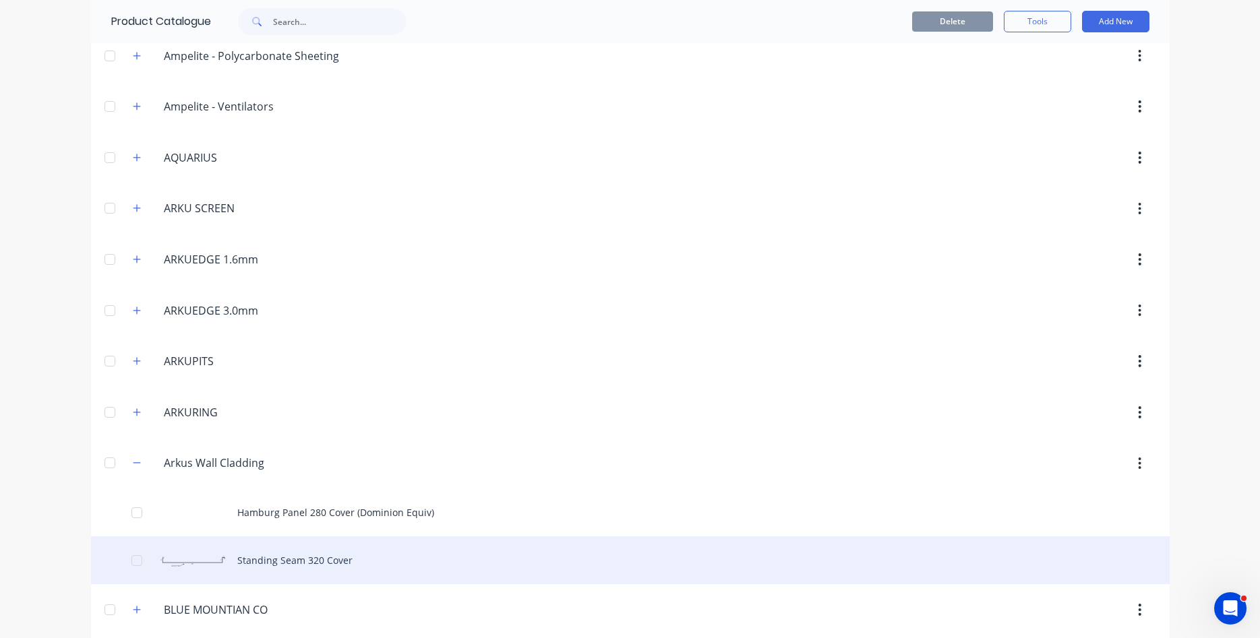
click at [301, 559] on div "Standing Seam 320 Cover" at bounding box center [630, 560] width 1078 height 48
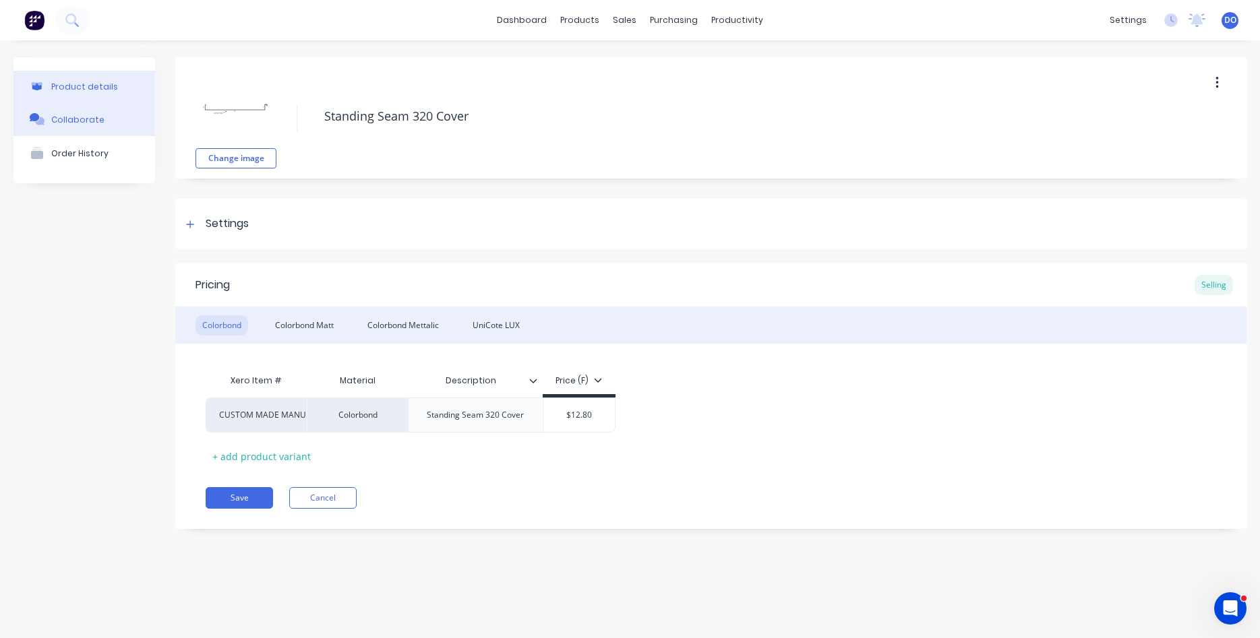
click at [73, 120] on div "Collaborate" at bounding box center [77, 120] width 53 height 10
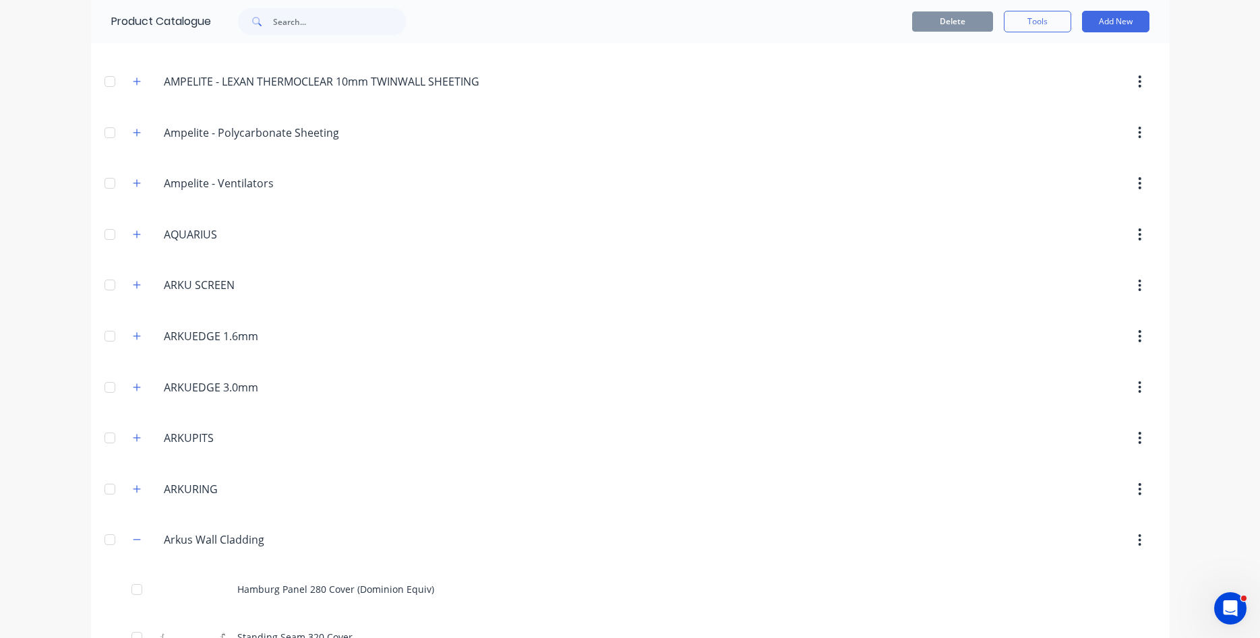
scroll to position [384, 0]
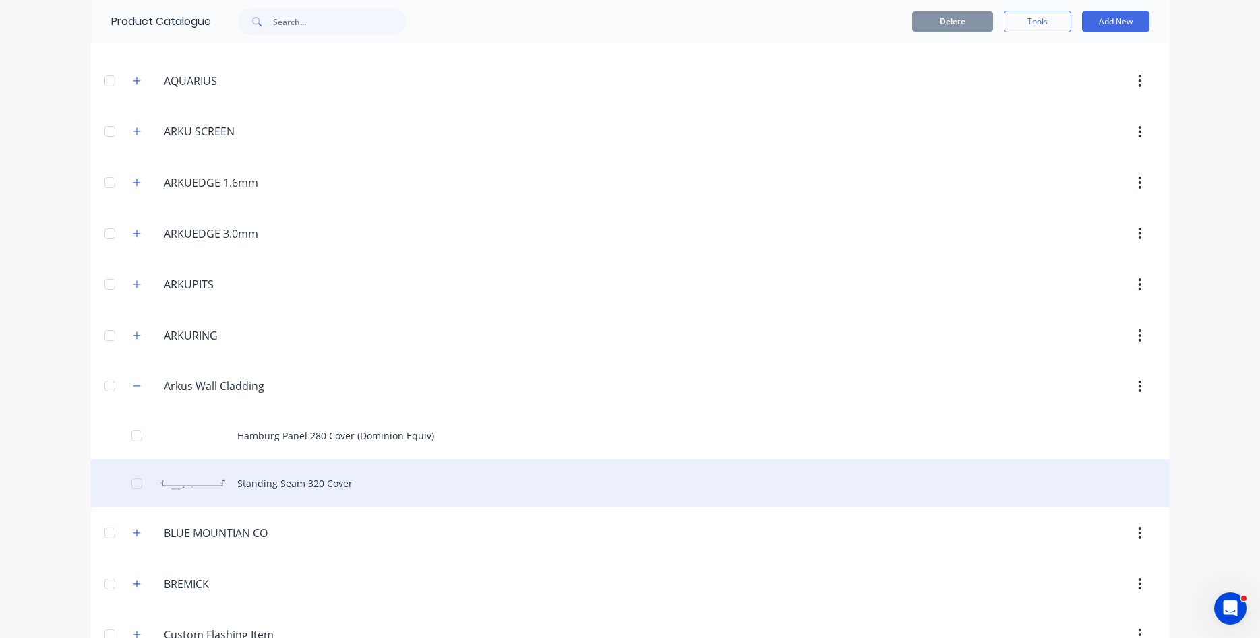
click at [353, 489] on div "Standing Seam 320 Cover" at bounding box center [630, 484] width 1078 height 48
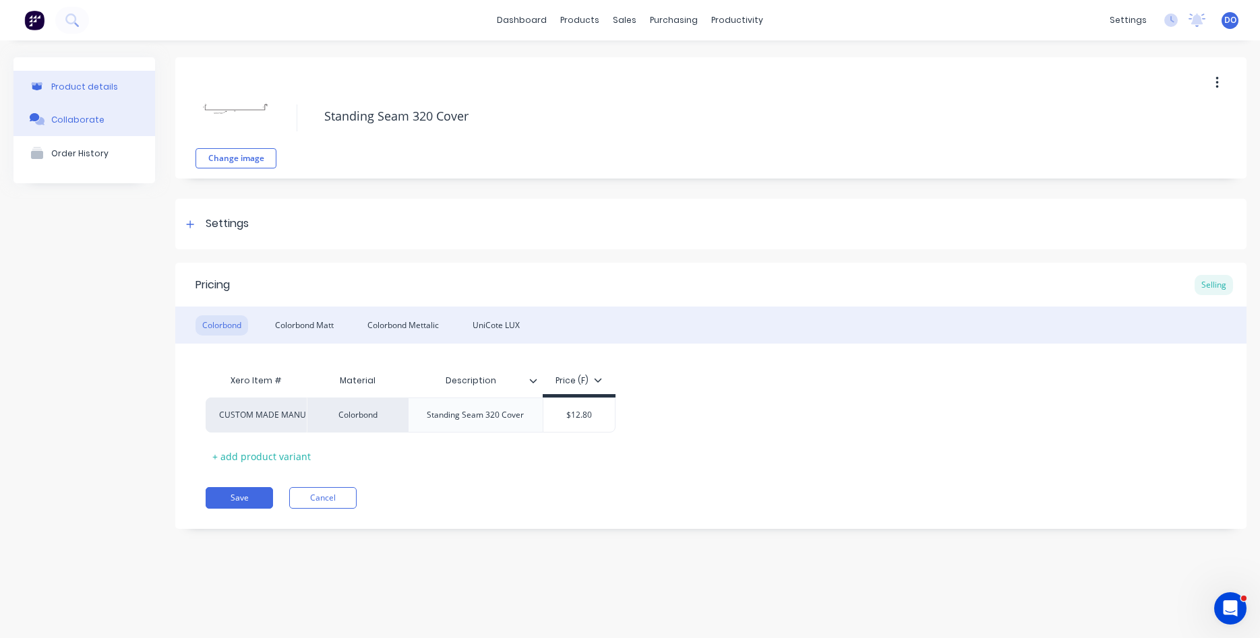
click at [67, 122] on div "Collaborate" at bounding box center [77, 120] width 53 height 10
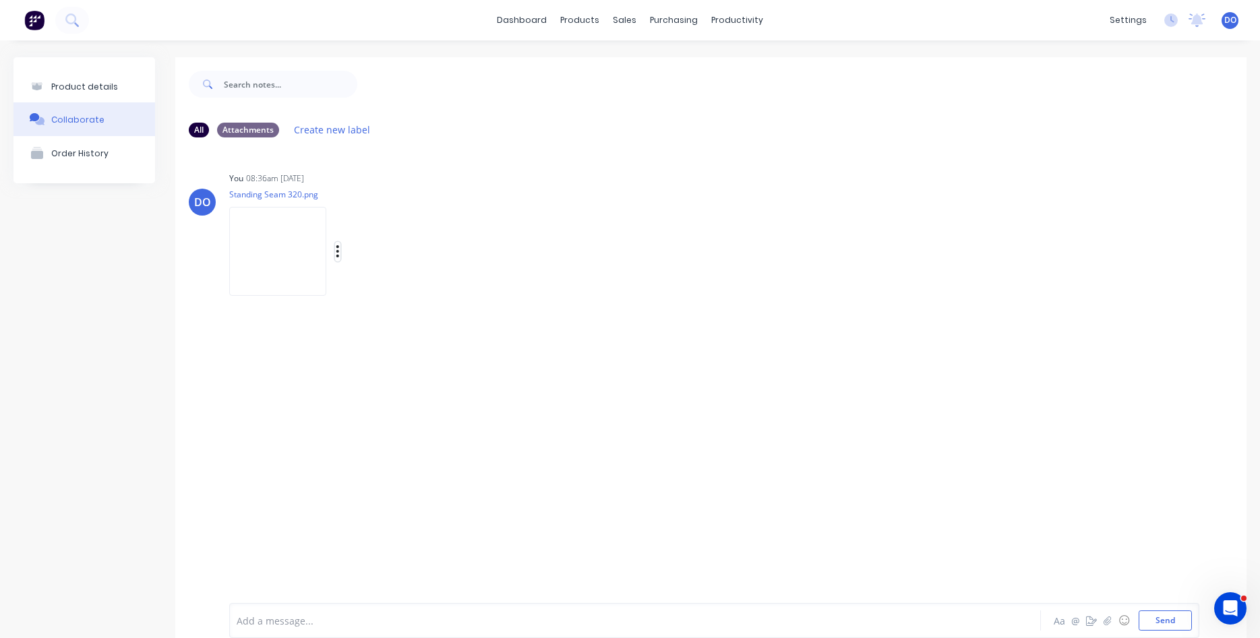
click at [340, 250] on icon "button" at bounding box center [338, 251] width 4 height 15
click at [502, 342] on button "Delete" at bounding box center [426, 349] width 152 height 30
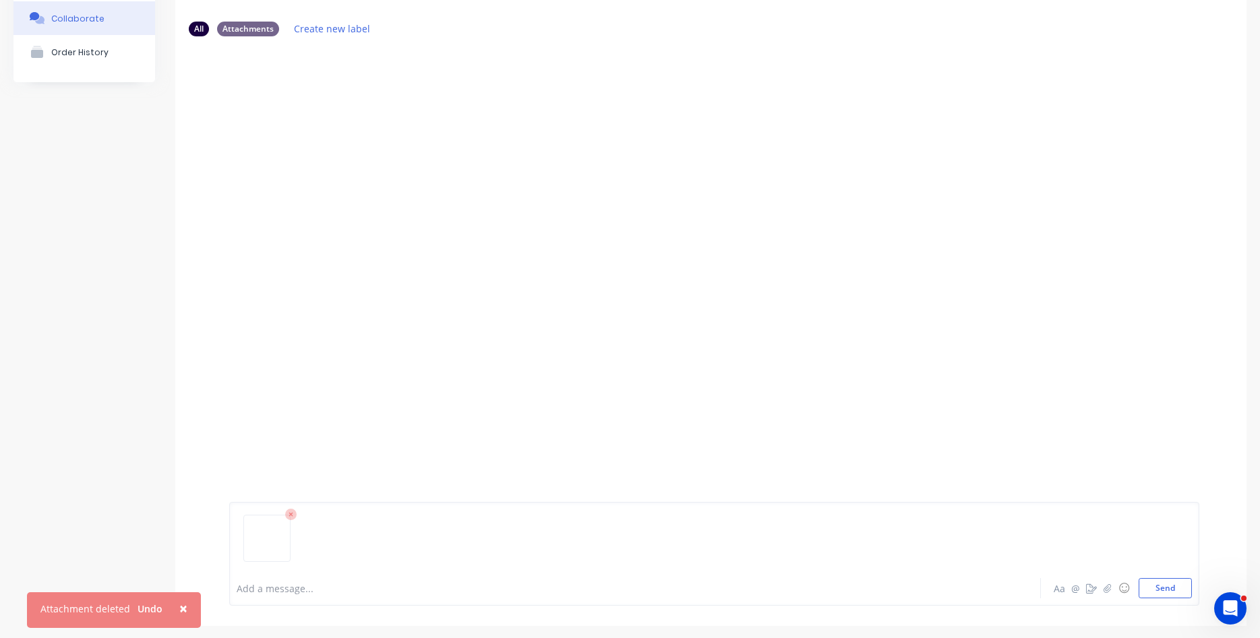
scroll to position [106, 0]
click at [1171, 583] on button "Send" at bounding box center [1164, 583] width 53 height 20
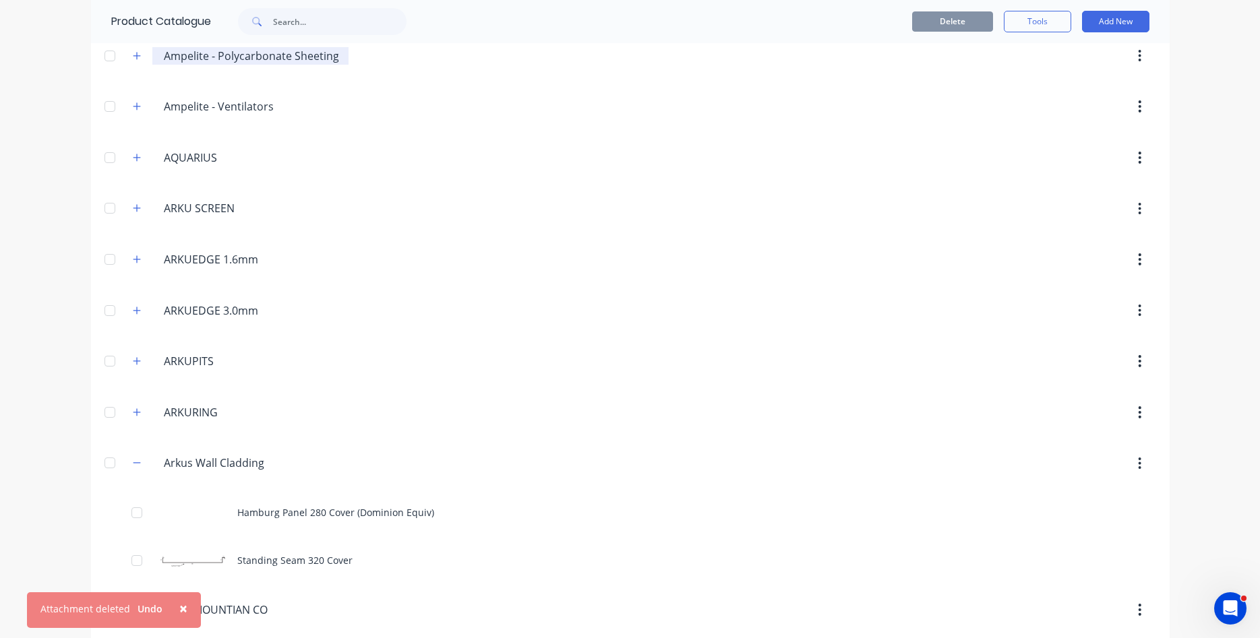
scroll to position [461, 0]
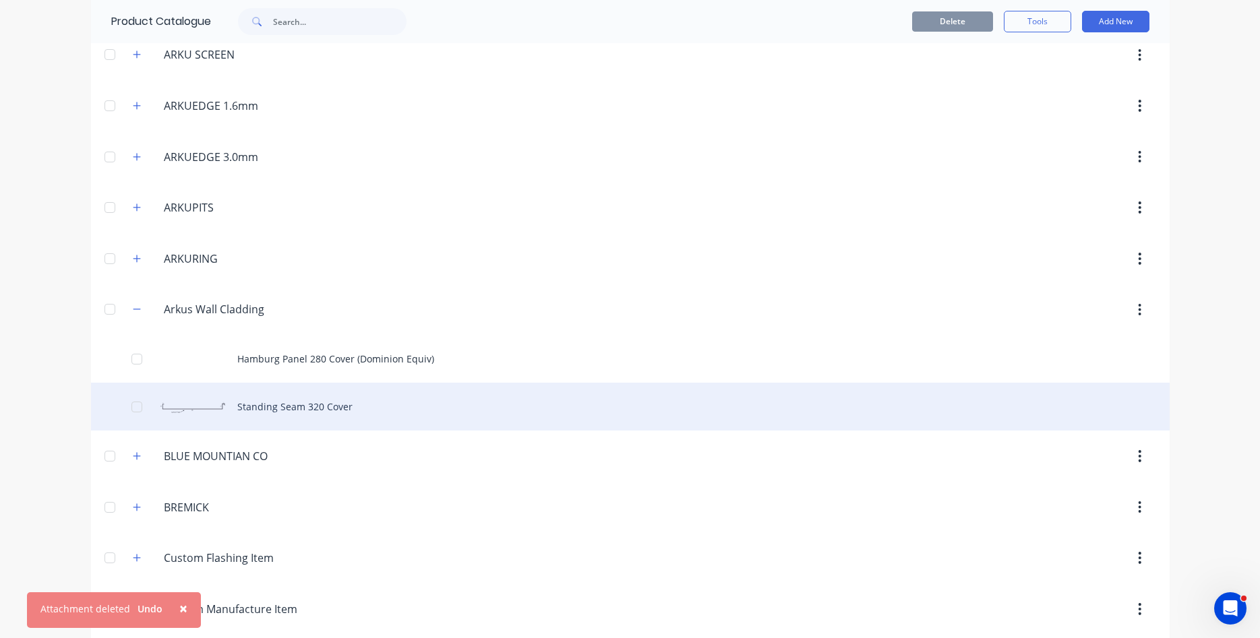
click at [278, 409] on div "Standing Seam 320 Cover" at bounding box center [630, 407] width 1078 height 48
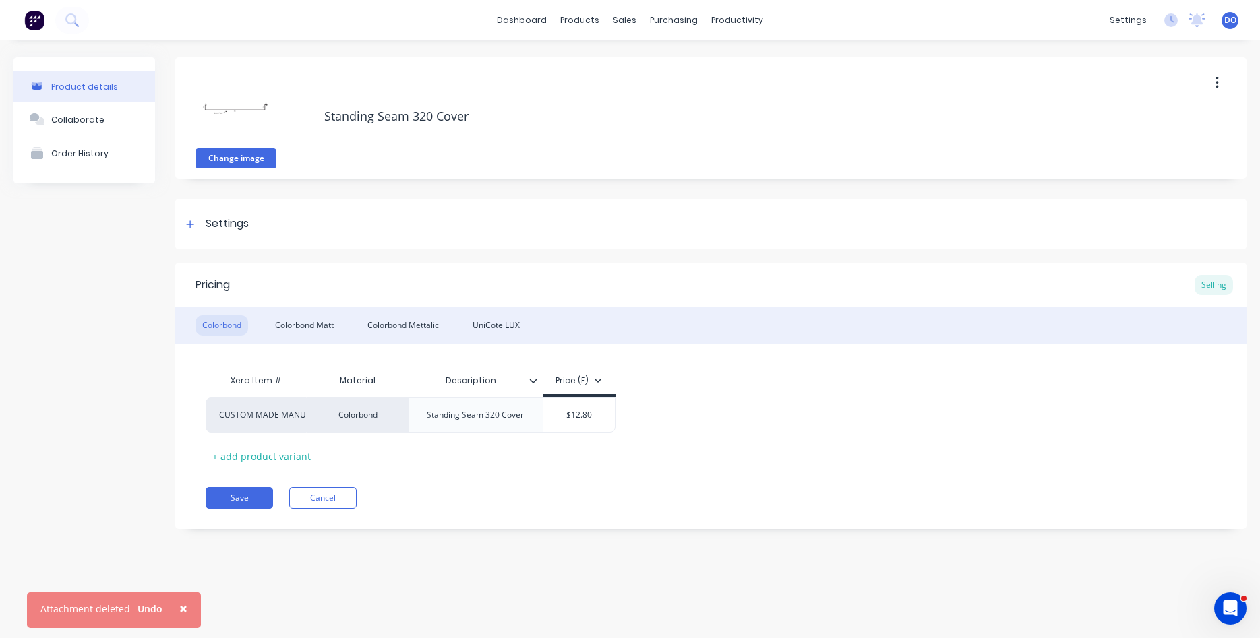
click at [238, 152] on button "Change image" at bounding box center [235, 158] width 81 height 20
click at [240, 497] on button "Save" at bounding box center [239, 498] width 67 height 22
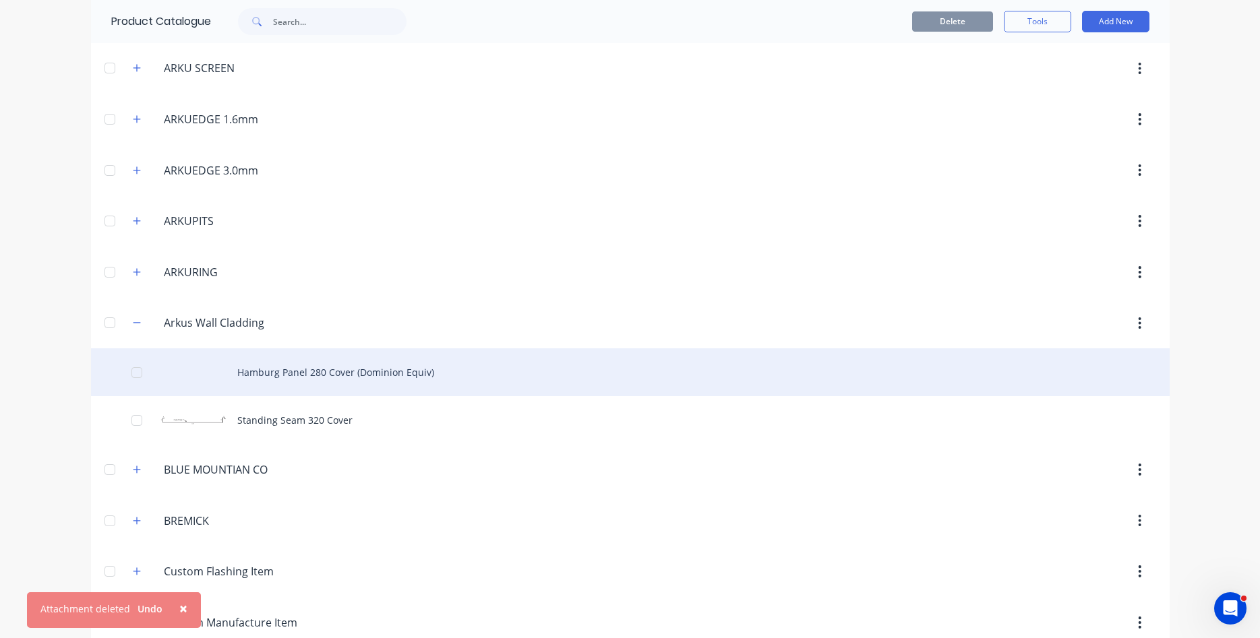
scroll to position [461, 0]
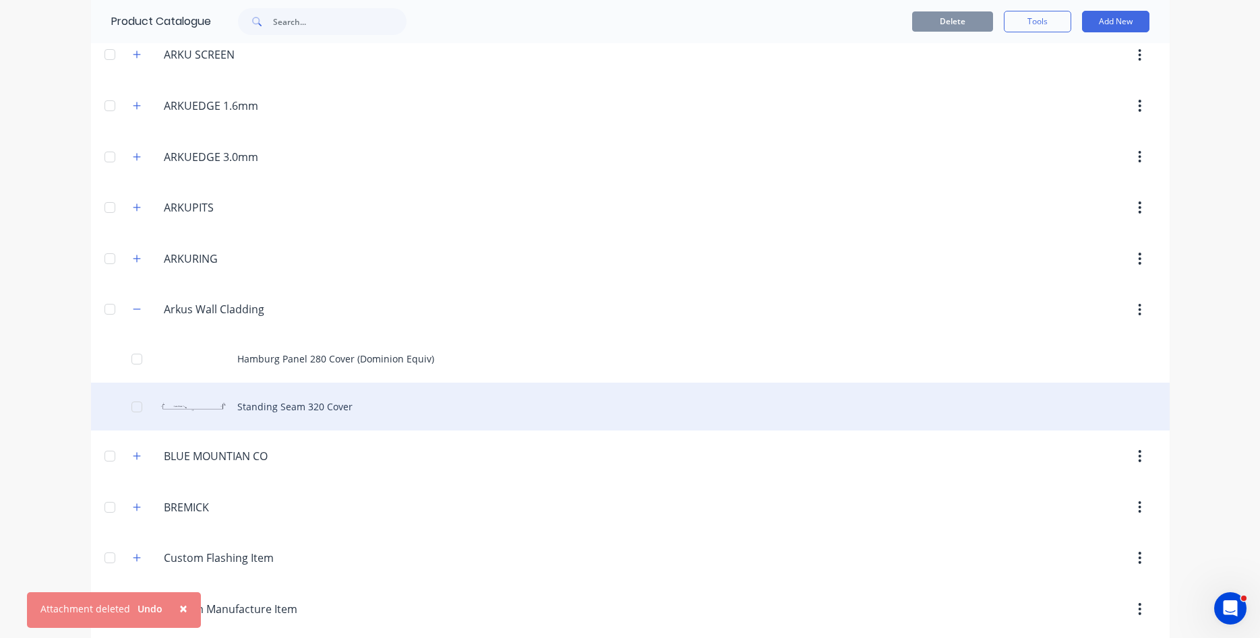
click at [286, 404] on div "Standing Seam 320 Cover" at bounding box center [630, 407] width 1078 height 48
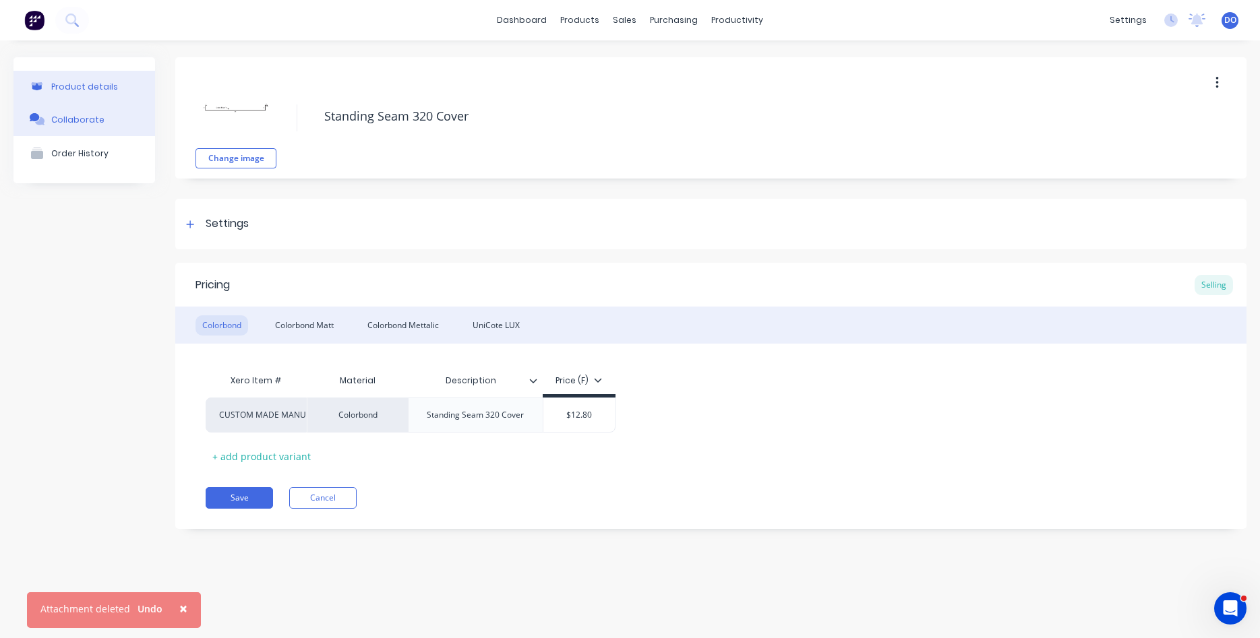
click at [88, 116] on div "Collaborate" at bounding box center [77, 120] width 53 height 10
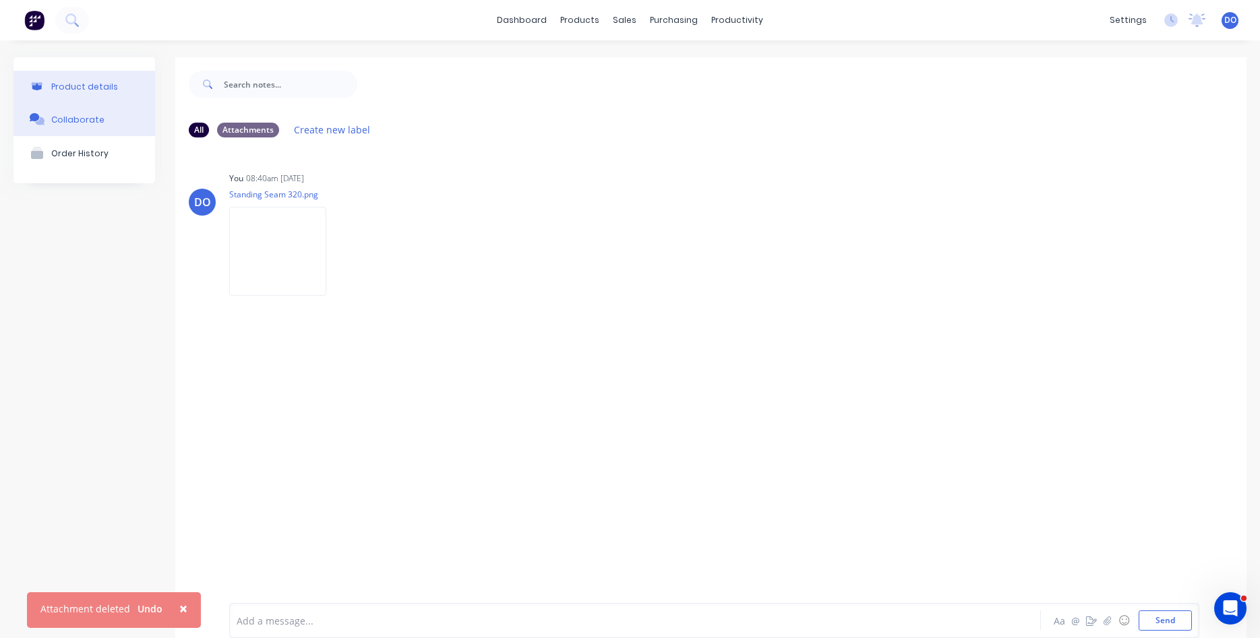
click at [75, 80] on button "Product details" at bounding box center [84, 87] width 142 height 32
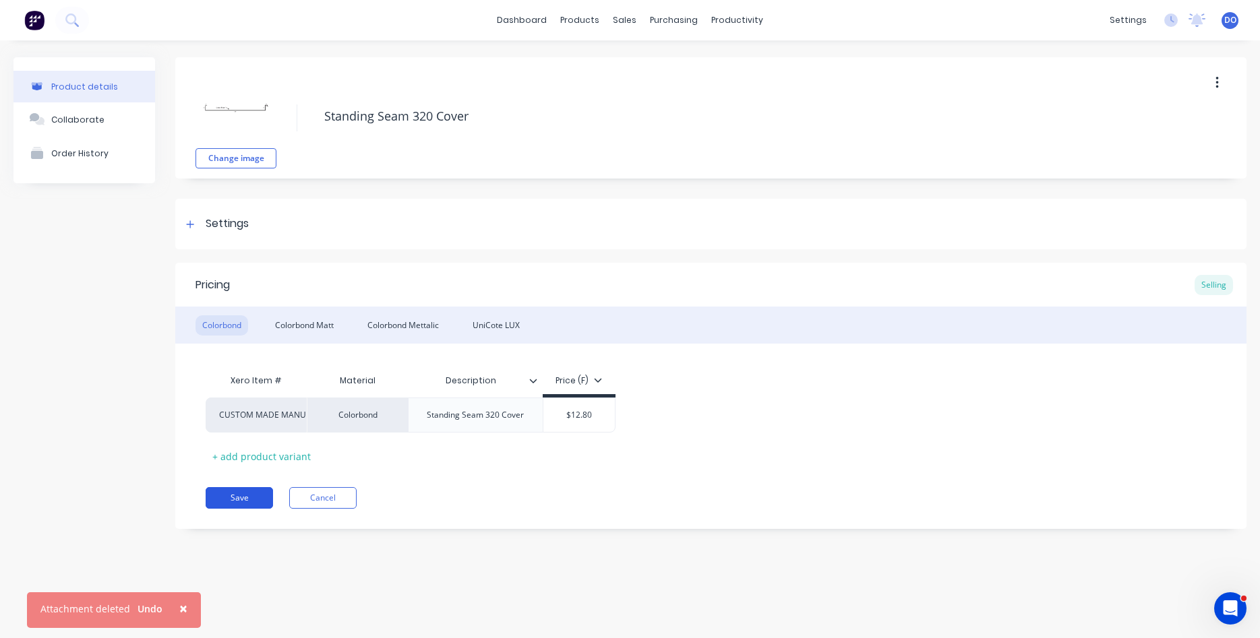
click at [241, 500] on button "Save" at bounding box center [239, 498] width 67 height 22
type textarea "x"
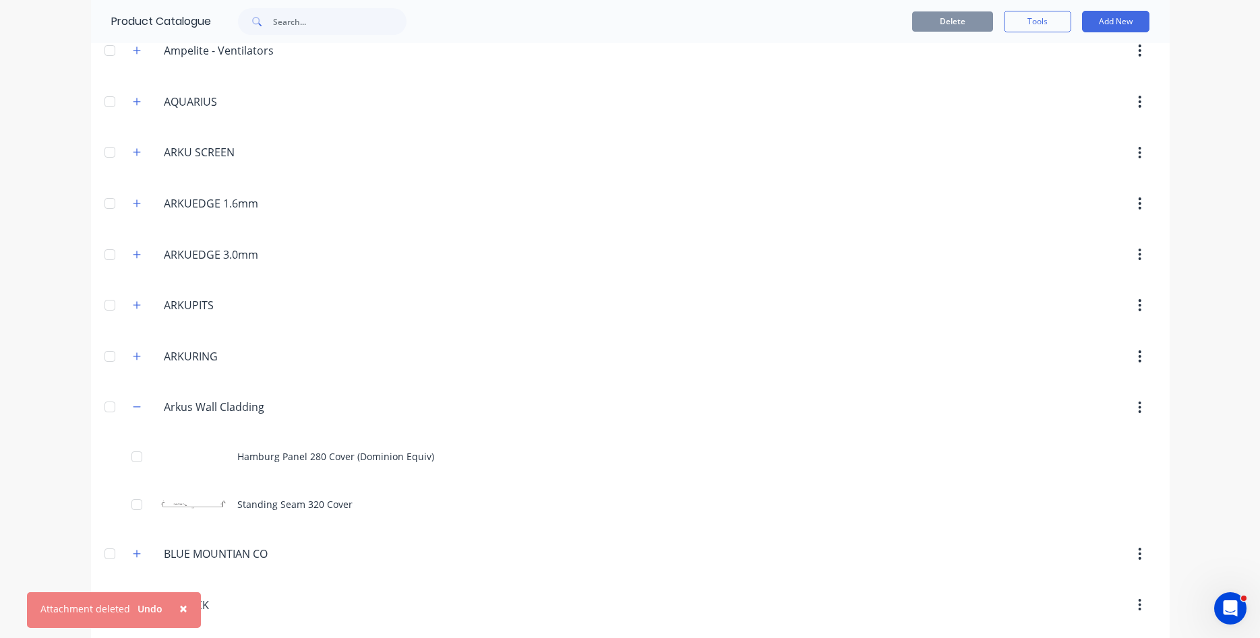
scroll to position [384, 0]
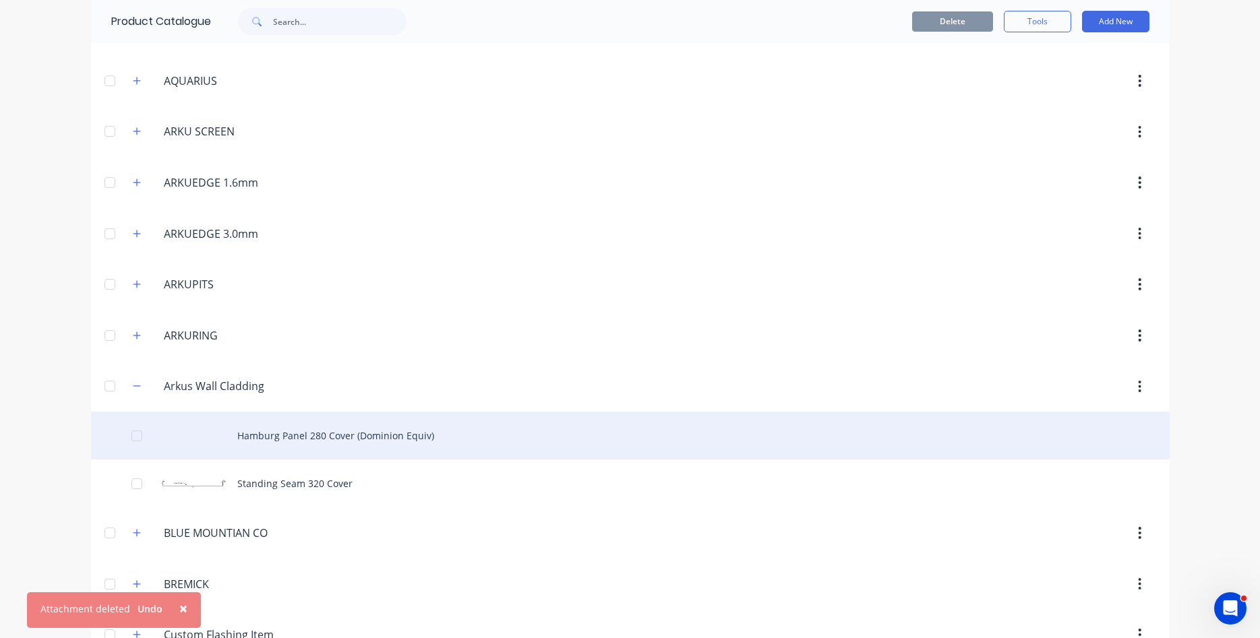
click at [315, 443] on div "Hamburg Panel 280 Cover (Dominion Equiv)" at bounding box center [630, 436] width 1078 height 48
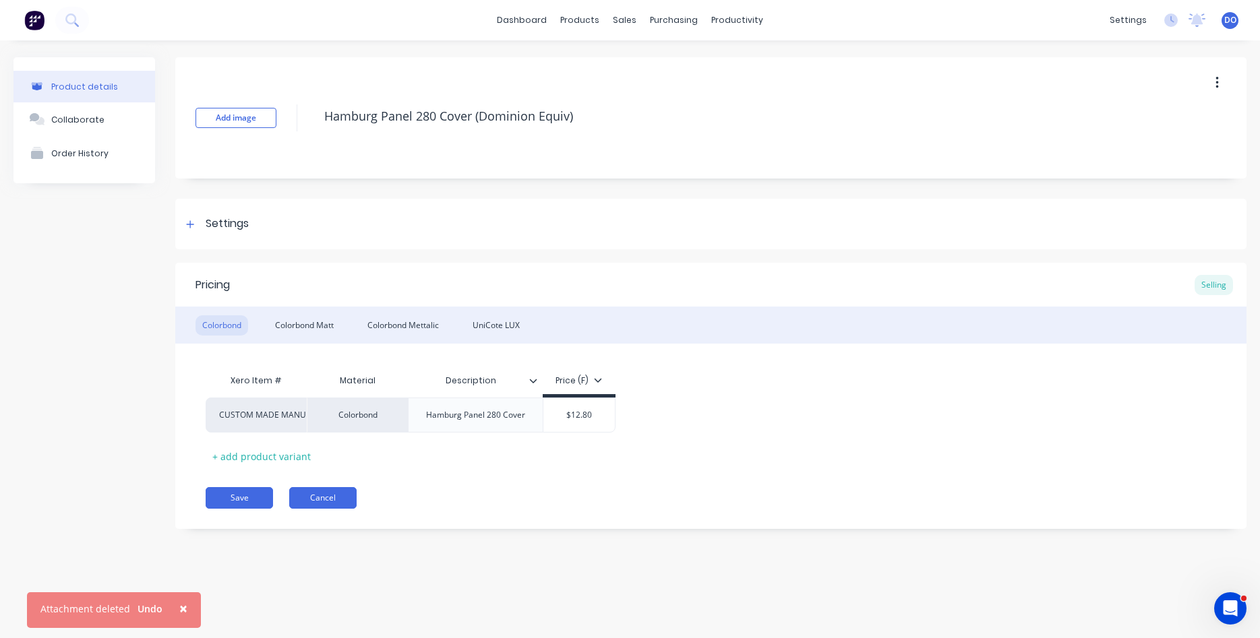
click at [326, 499] on button "Cancel" at bounding box center [322, 498] width 67 height 22
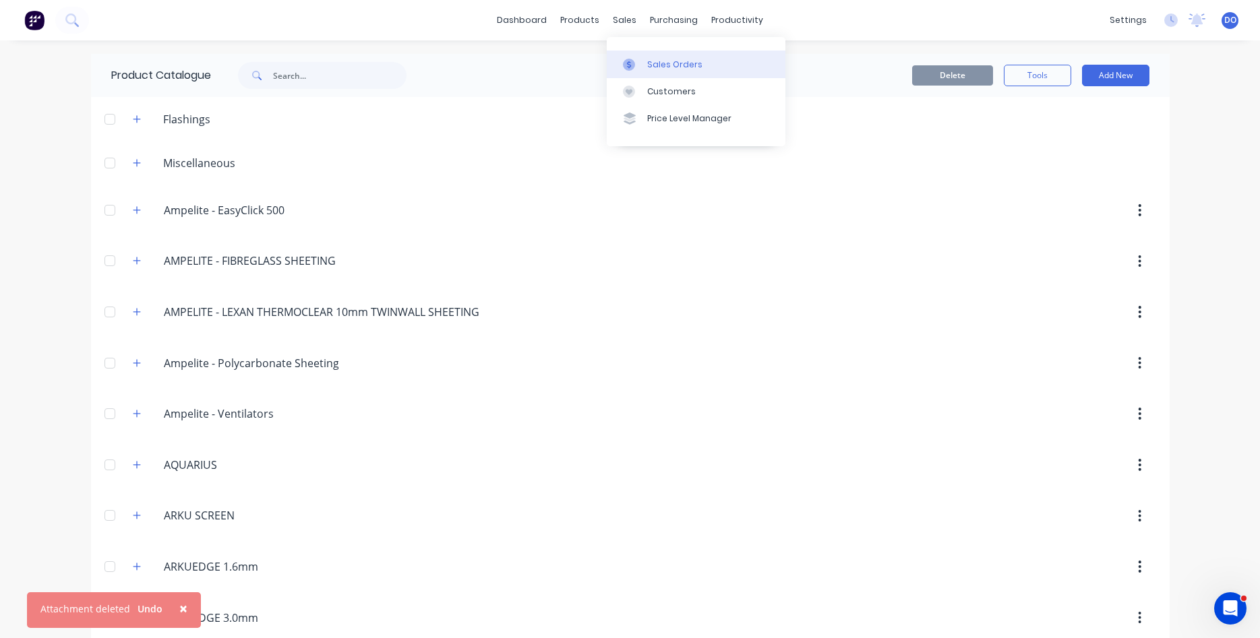
click at [650, 62] on div "Sales Orders" at bounding box center [674, 65] width 55 height 12
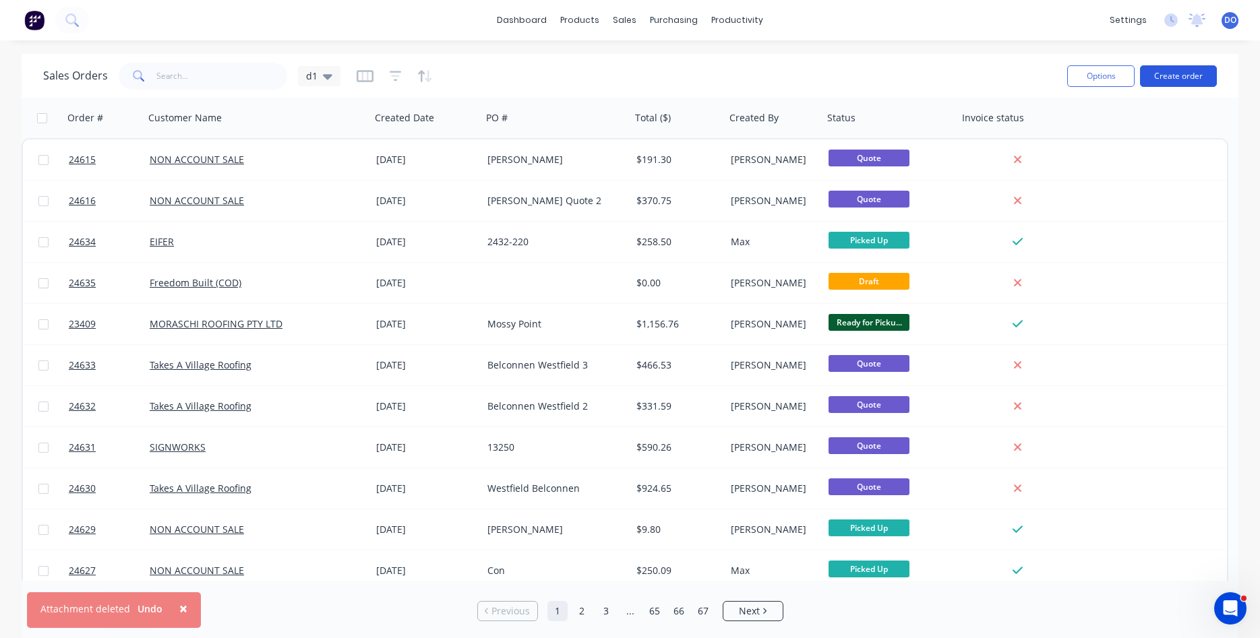
click at [1168, 80] on button "Create order" at bounding box center [1178, 76] width 77 height 22
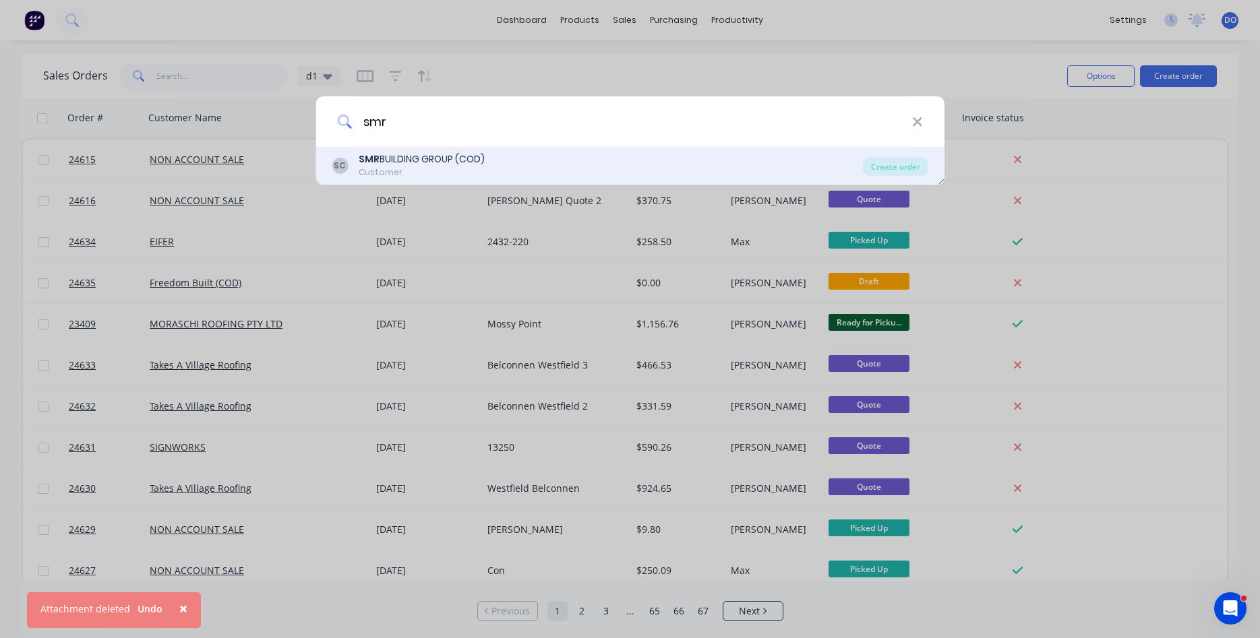
type input "smr"
click at [415, 162] on div "SMR BUILDING GROUP (COD)" at bounding box center [422, 159] width 126 height 14
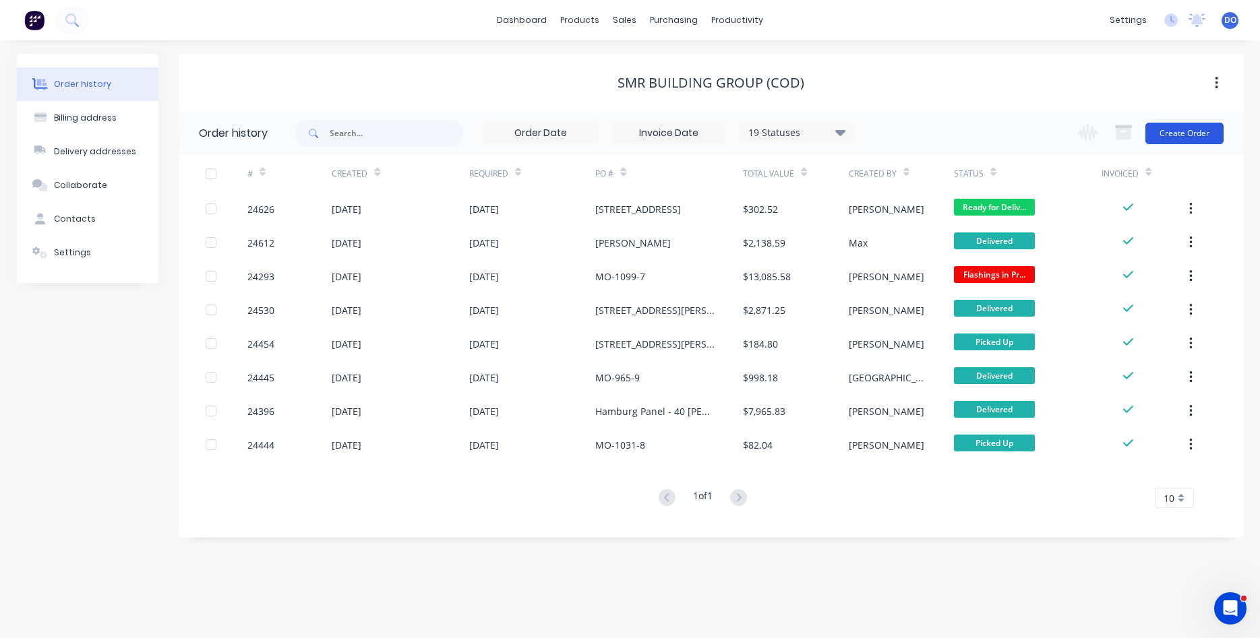
click at [1188, 134] on button "Create Order" at bounding box center [1184, 134] width 78 height 22
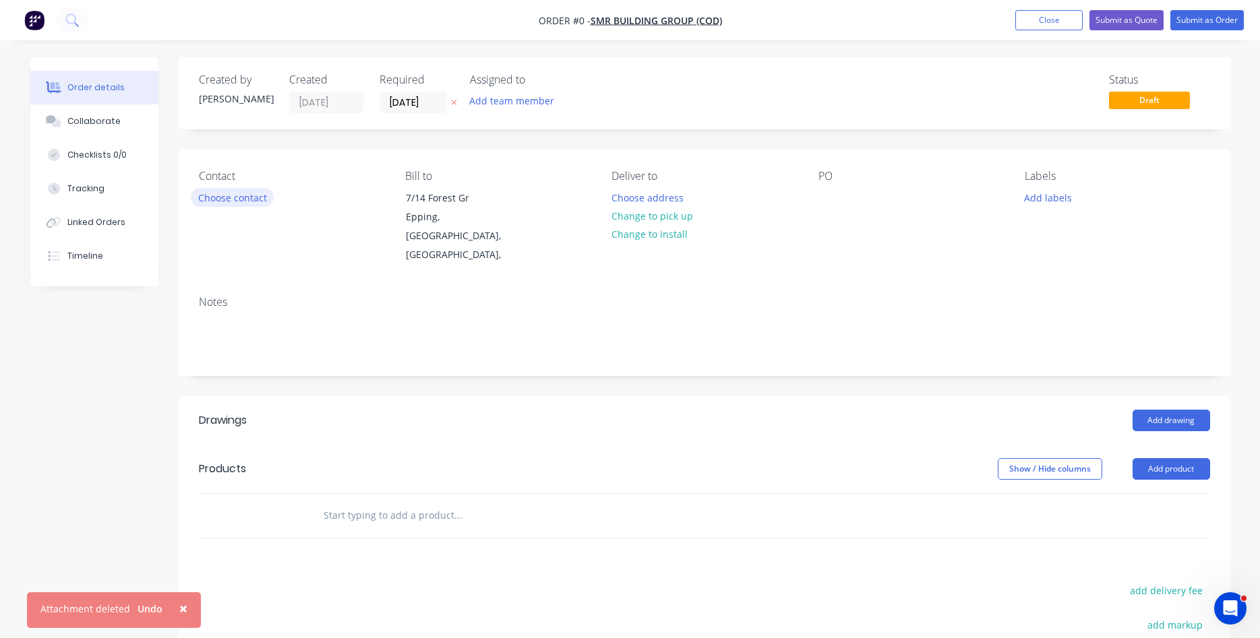
click at [241, 197] on button "Choose contact" at bounding box center [232, 197] width 83 height 18
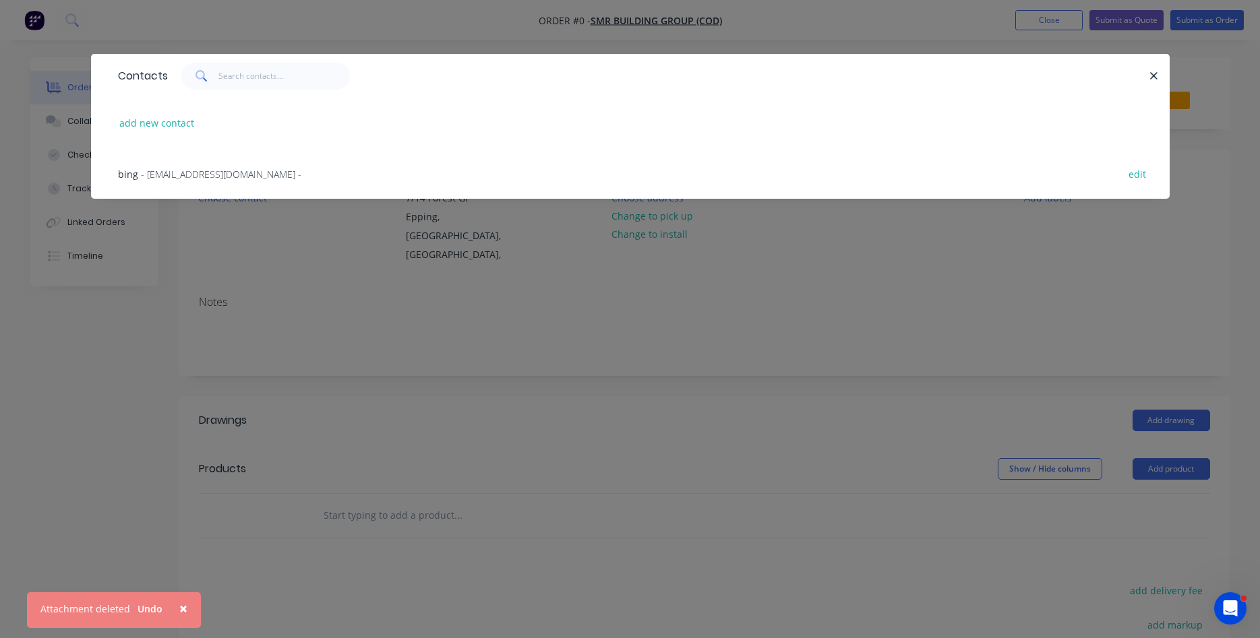
click at [210, 172] on span "- bing@smrservices.com.au -" at bounding box center [221, 174] width 160 height 13
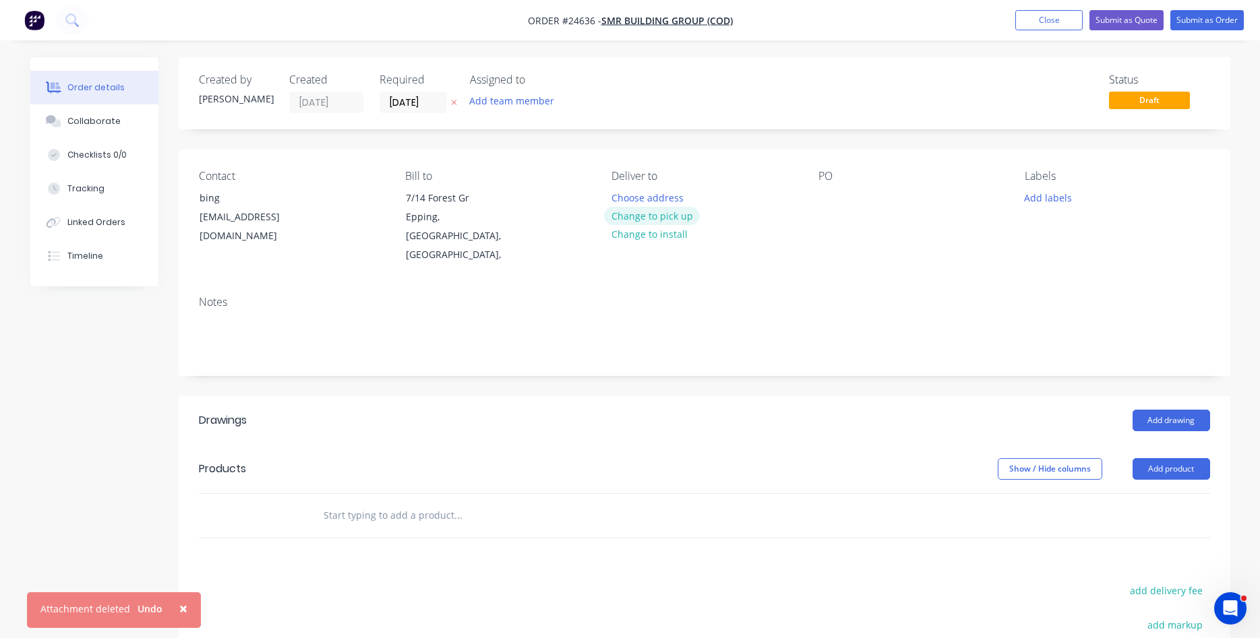
click at [659, 215] on button "Change to pick up" at bounding box center [652, 216] width 96 height 18
click at [826, 196] on div at bounding box center [829, 198] width 22 height 20
click at [906, 199] on div "9 Whitman Cres, taylor" at bounding box center [902, 212] width 168 height 48
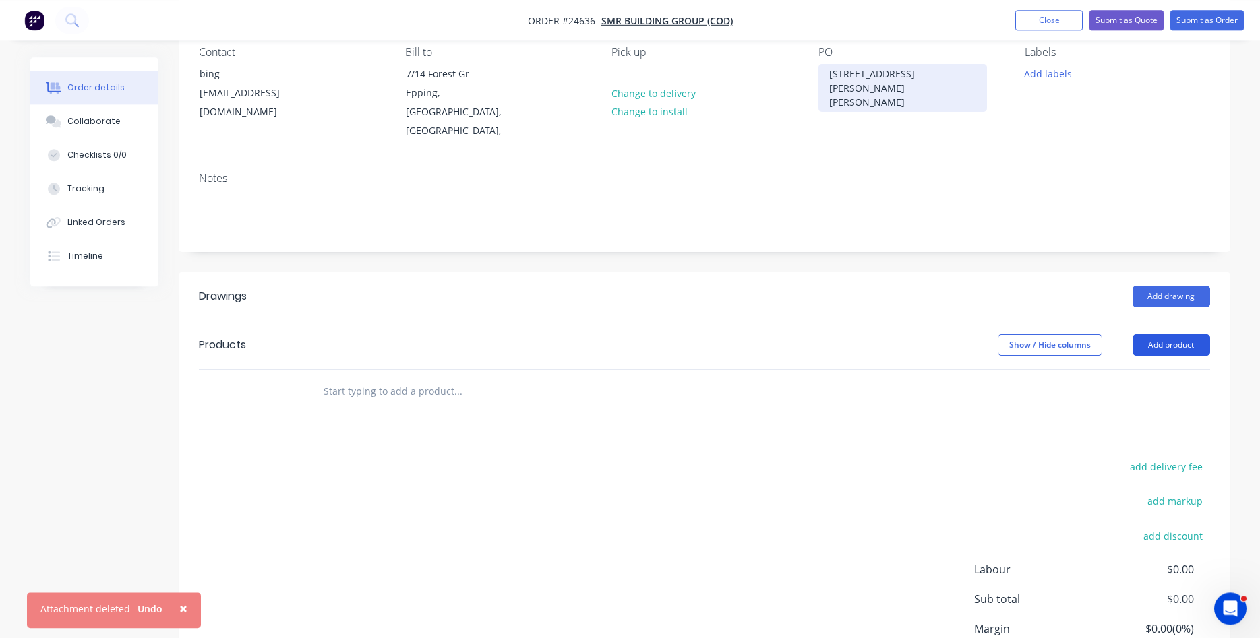
scroll to position [137, 0]
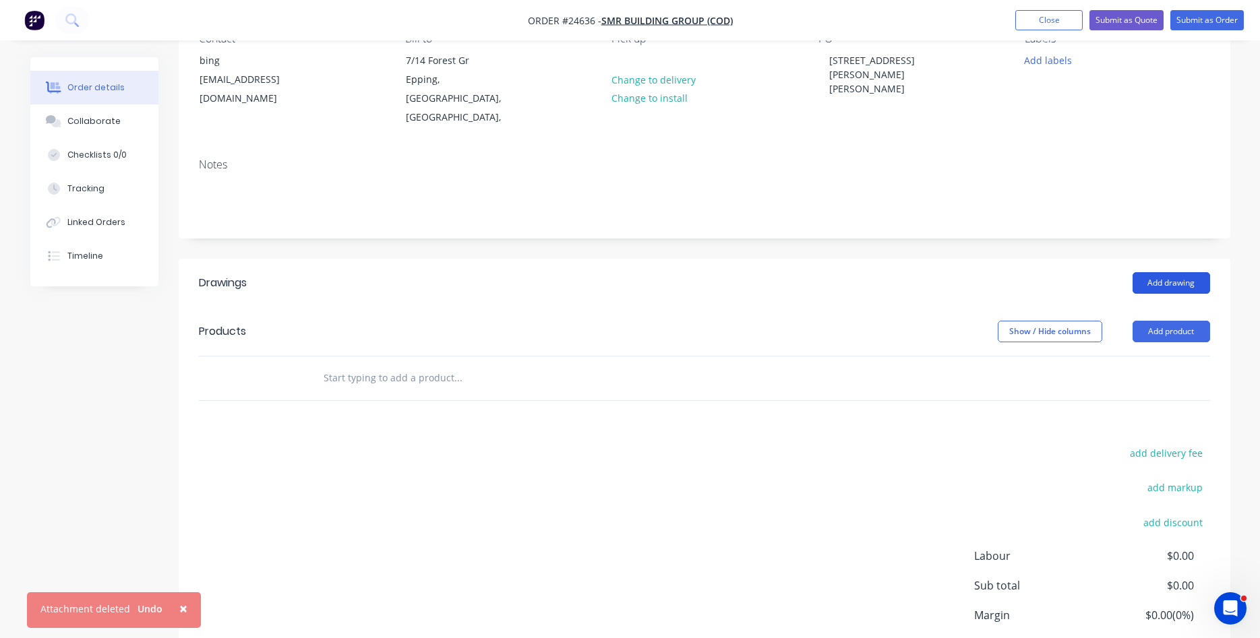
click at [1164, 272] on button "Add drawing" at bounding box center [1170, 283] width 77 height 22
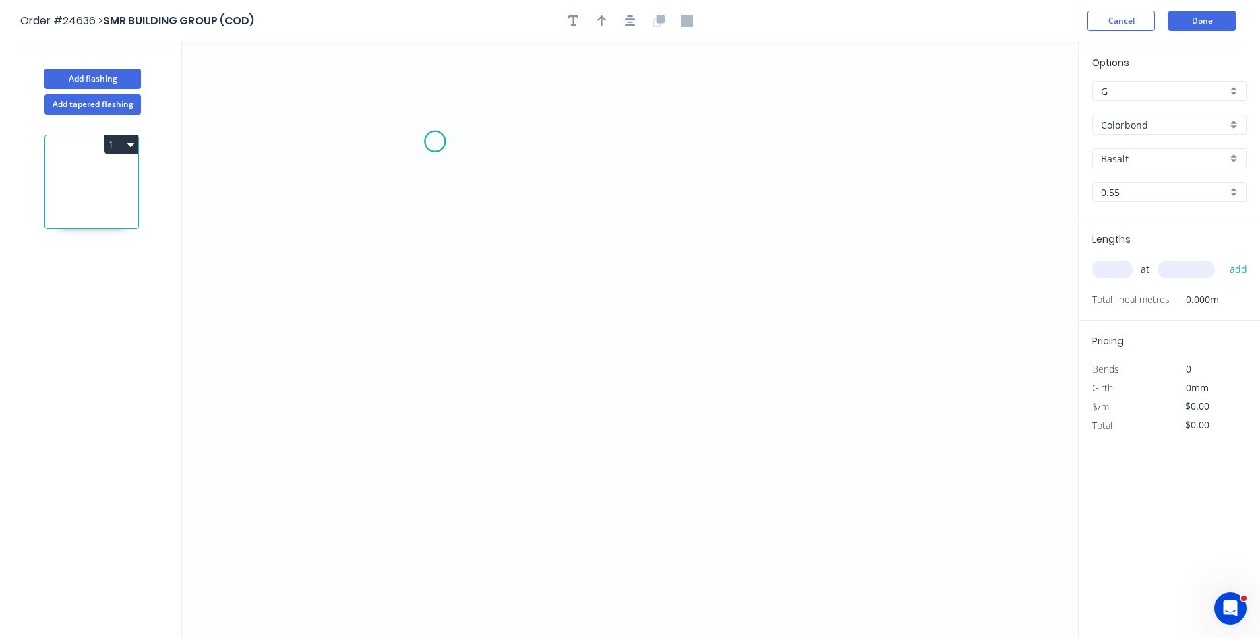
click at [433, 142] on icon "0" at bounding box center [630, 340] width 896 height 596
click at [469, 228] on icon "0" at bounding box center [630, 340] width 896 height 596
click at [776, 239] on icon "0 ?" at bounding box center [630, 340] width 896 height 596
click at [778, 347] on icon "0 ? ? ? º" at bounding box center [630, 340] width 896 height 596
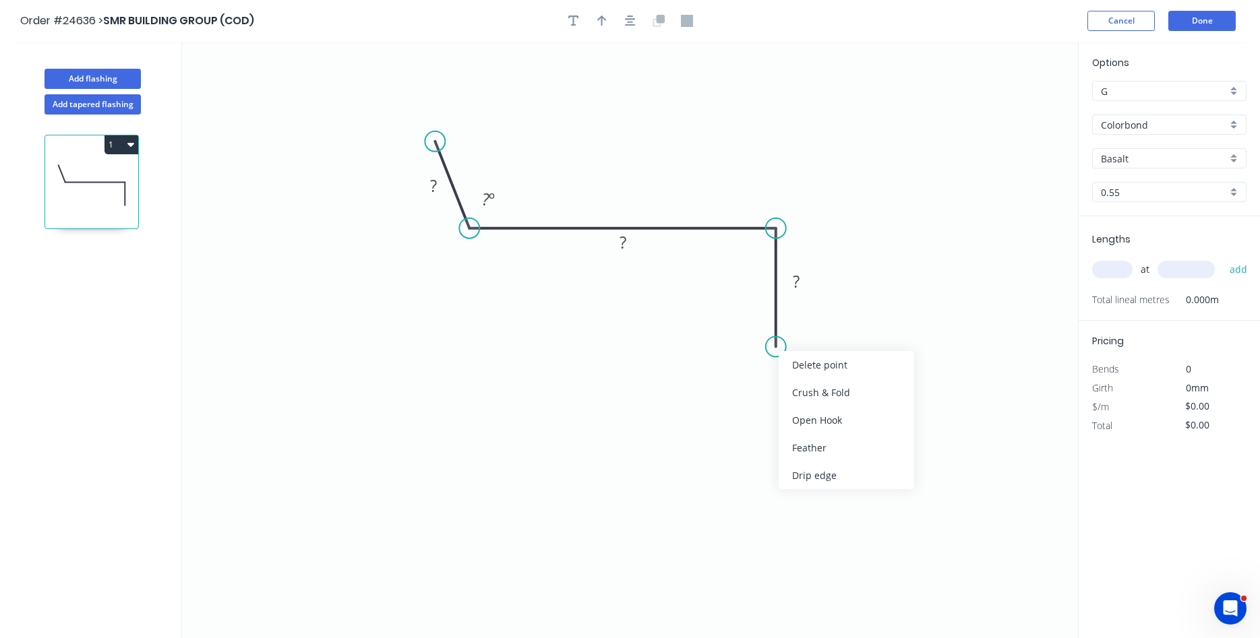
click at [839, 474] on div "Drip edge" at bounding box center [845, 476] width 135 height 28
click at [823, 393] on div "Flip bend" at bounding box center [847, 393] width 135 height 28
drag, startPoint x: 828, startPoint y: 311, endPoint x: 765, endPoint y: 342, distance: 70.8
click at [765, 342] on rect at bounding box center [741, 354] width 56 height 28
click at [423, 189] on rect at bounding box center [433, 186] width 27 height 19
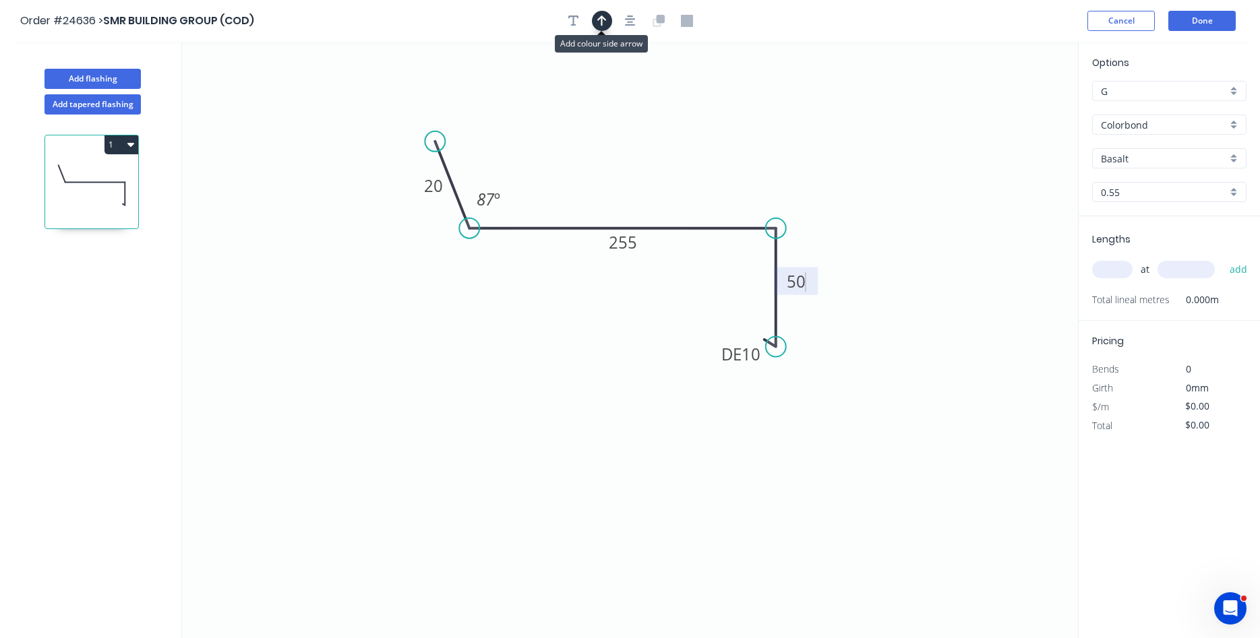
click at [600, 15] on icon "button" at bounding box center [601, 21] width 9 height 12
type input "$12.43"
click at [1009, 108] on icon at bounding box center [1009, 93] width 12 height 43
click at [1012, 108] on icon at bounding box center [1009, 92] width 12 height 43
drag, startPoint x: 1007, startPoint y: 104, endPoint x: 600, endPoint y: 196, distance: 417.2
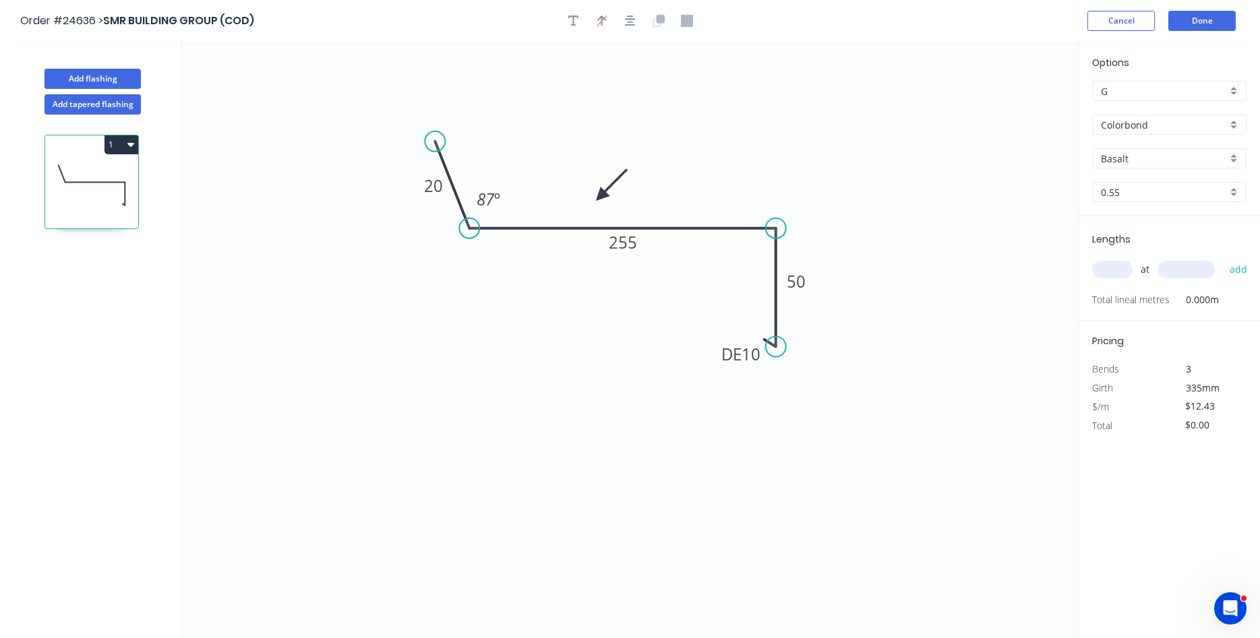
click at [600, 196] on icon at bounding box center [611, 185] width 39 height 39
click at [1162, 153] on input "Basalt" at bounding box center [1163, 159] width 126 height 14
click at [1107, 248] on div "Dune" at bounding box center [1168, 249] width 153 height 24
type input "Dune"
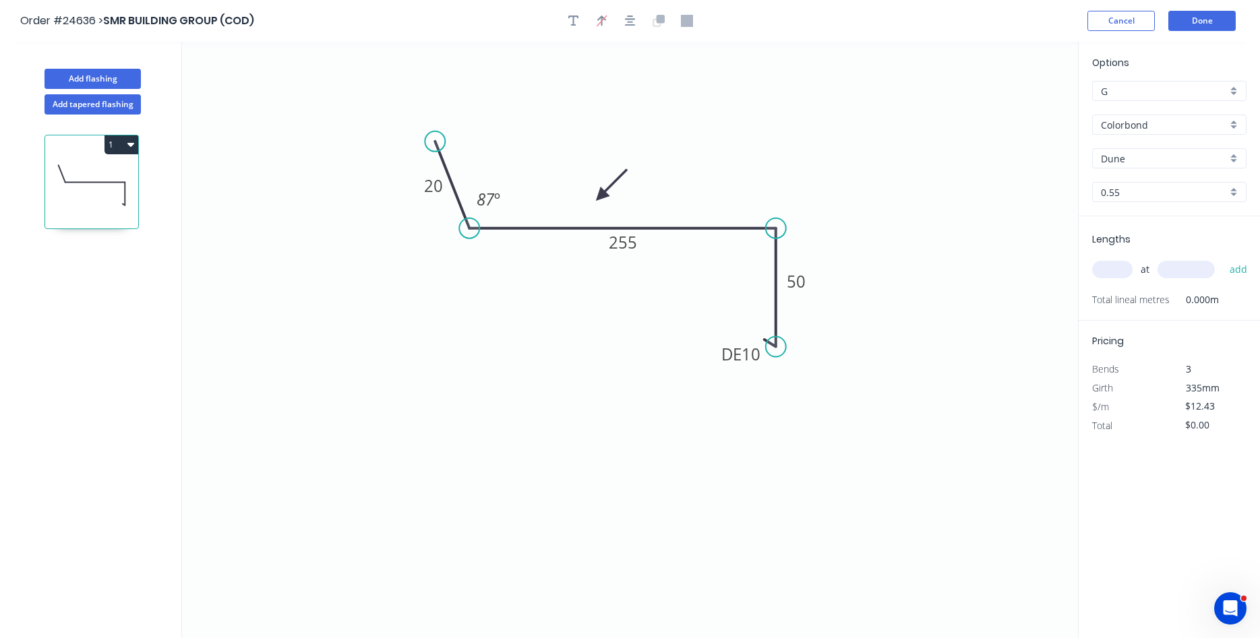
click at [1107, 279] on div "at add" at bounding box center [1170, 269] width 157 height 23
click at [1110, 274] on input "text" at bounding box center [1112, 270] width 40 height 18
type input "1"
type input "4000"
click at [1222, 258] on button "add" at bounding box center [1238, 269] width 32 height 23
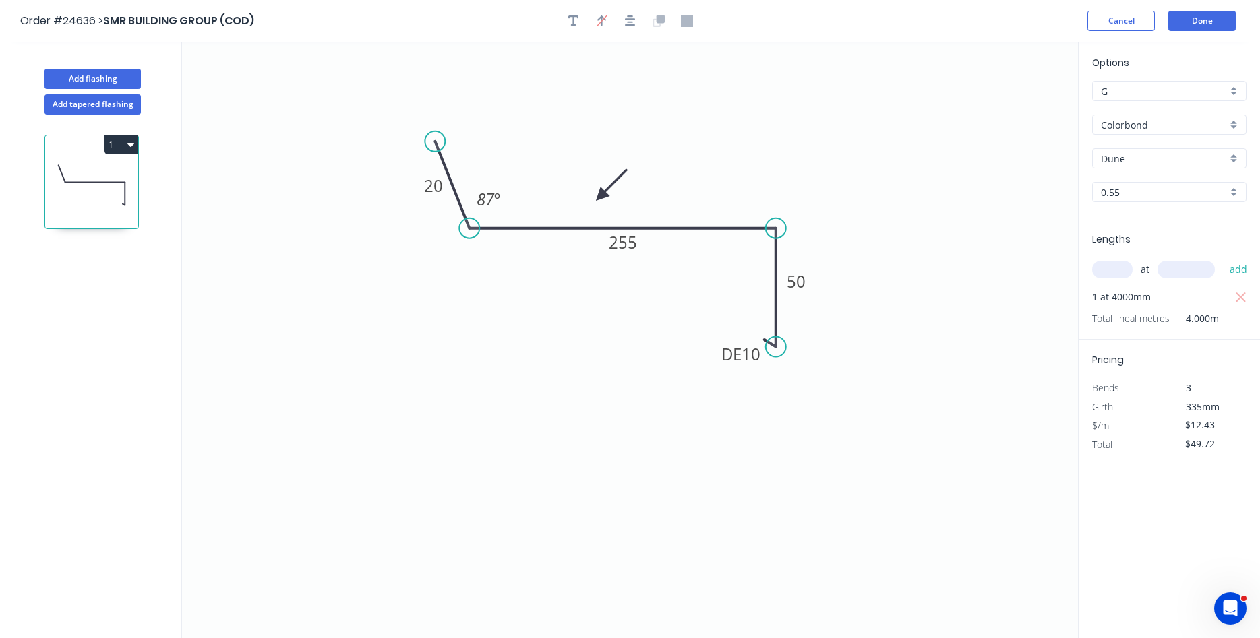
click at [123, 146] on button "1" at bounding box center [121, 144] width 34 height 19
click at [92, 176] on div "Duplicate" at bounding box center [74, 178] width 104 height 20
type input "$0.00"
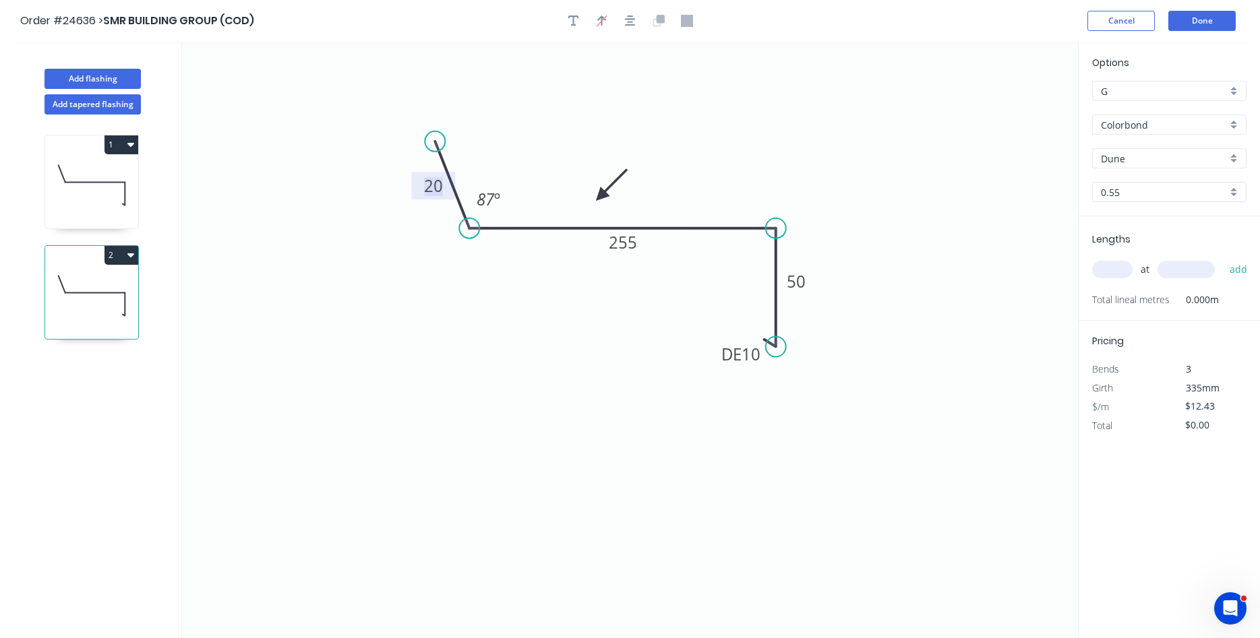
click at [428, 191] on tspan "20" at bounding box center [433, 186] width 19 height 22
click at [1112, 268] on input "text" at bounding box center [1112, 270] width 40 height 18
type input "$14.70"
type input "1"
type input "4500"
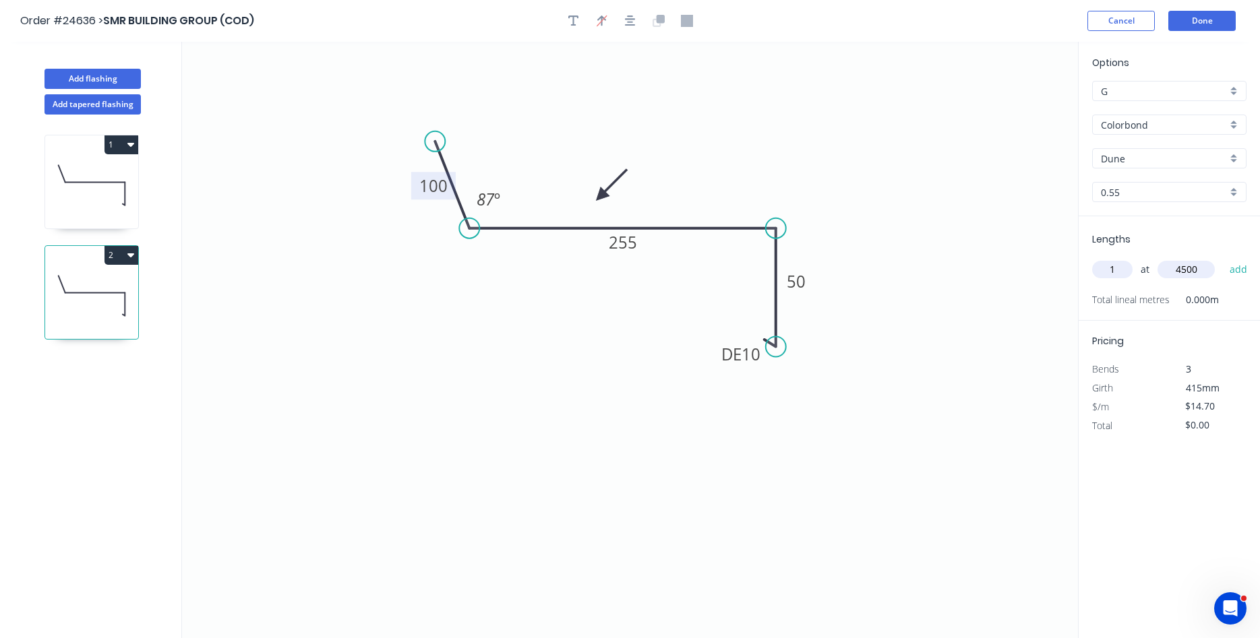
click at [1222, 258] on button "add" at bounding box center [1238, 269] width 32 height 23
type input "$66.15"
click at [1202, 26] on button "Done" at bounding box center [1201, 21] width 67 height 20
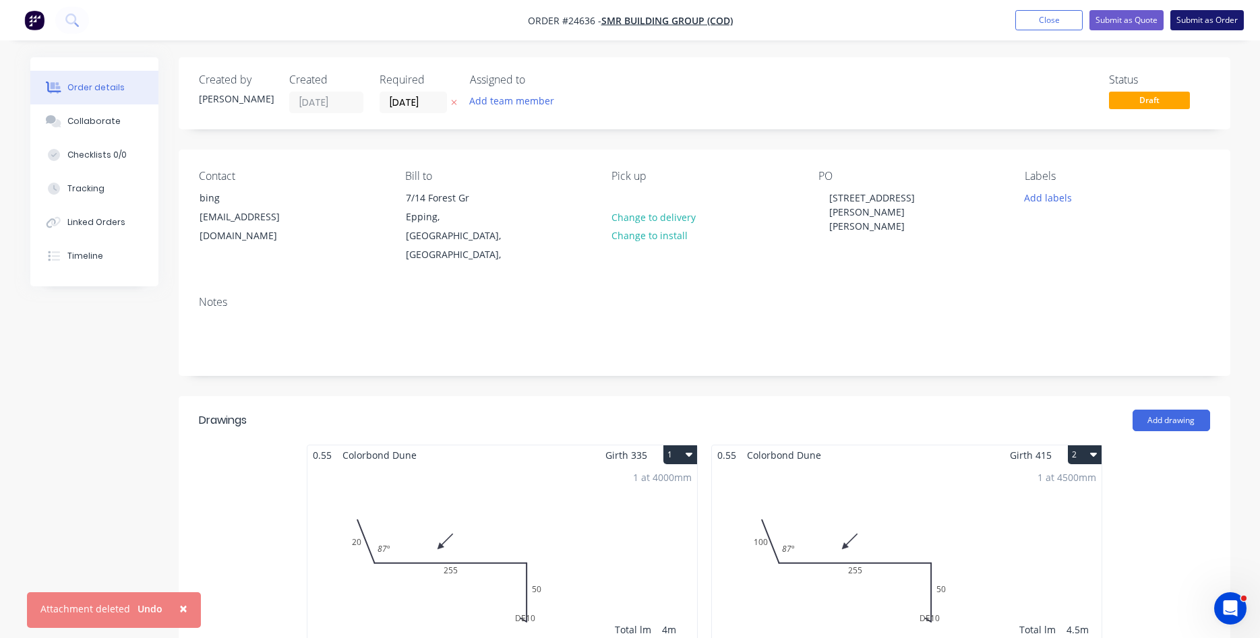
click at [1197, 18] on button "Submit as Order" at bounding box center [1206, 20] width 73 height 20
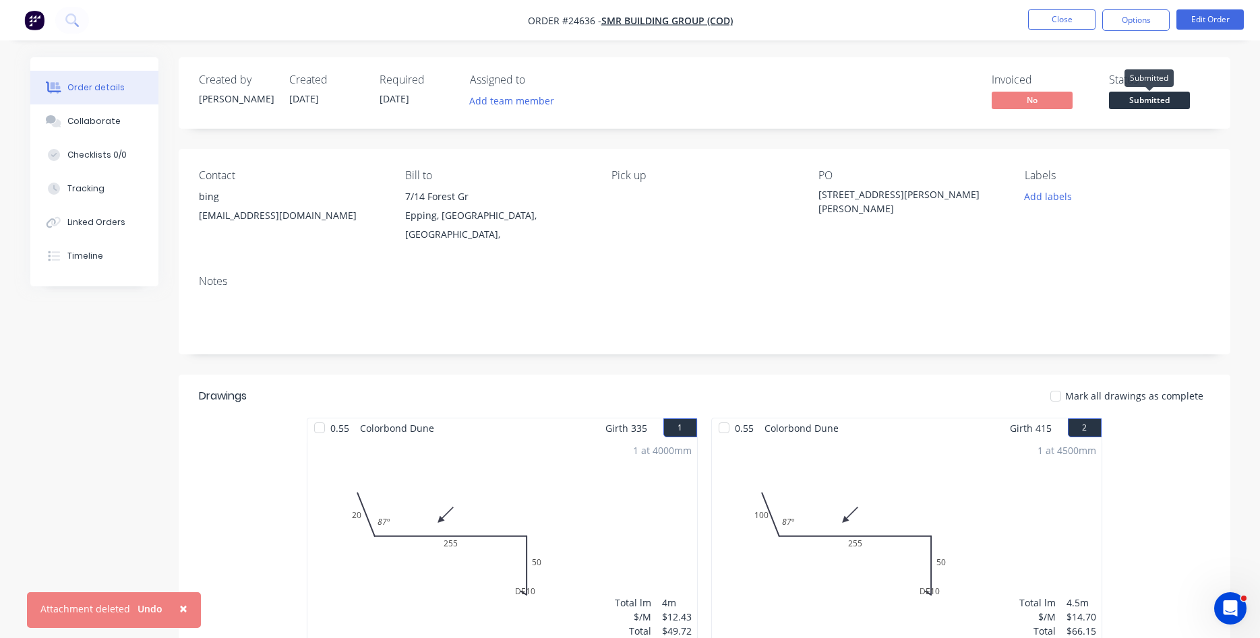
click at [1143, 98] on span "Submitted" at bounding box center [1149, 100] width 81 height 17
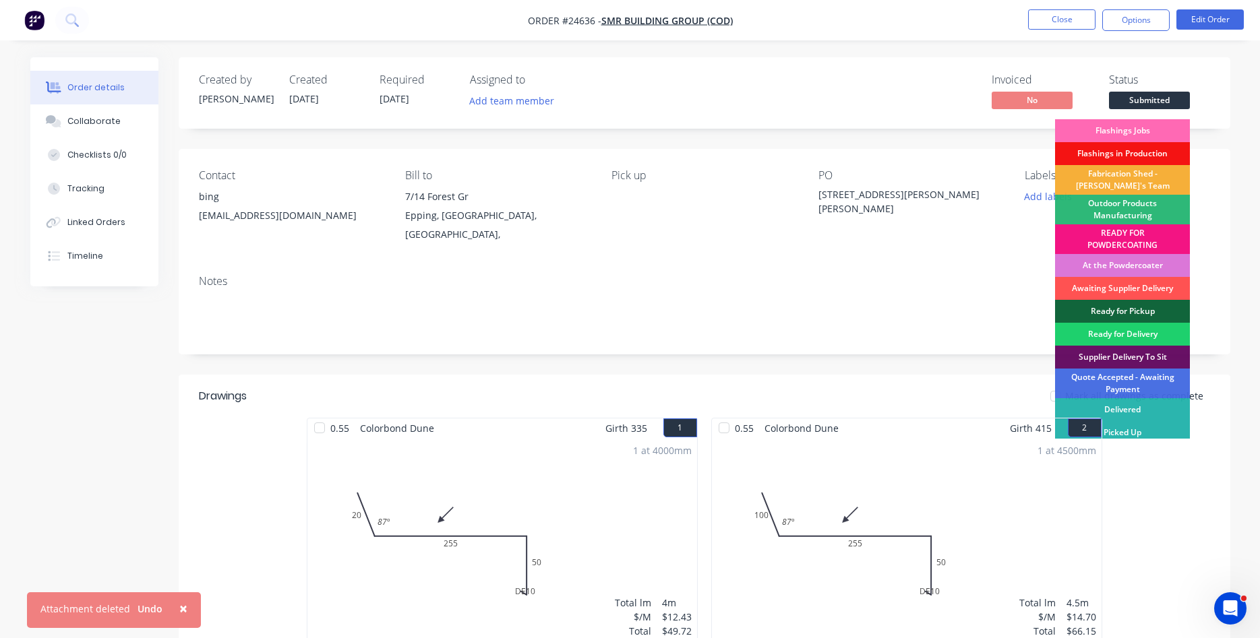
click at [1122, 127] on div "Flashings Jobs" at bounding box center [1122, 130] width 135 height 23
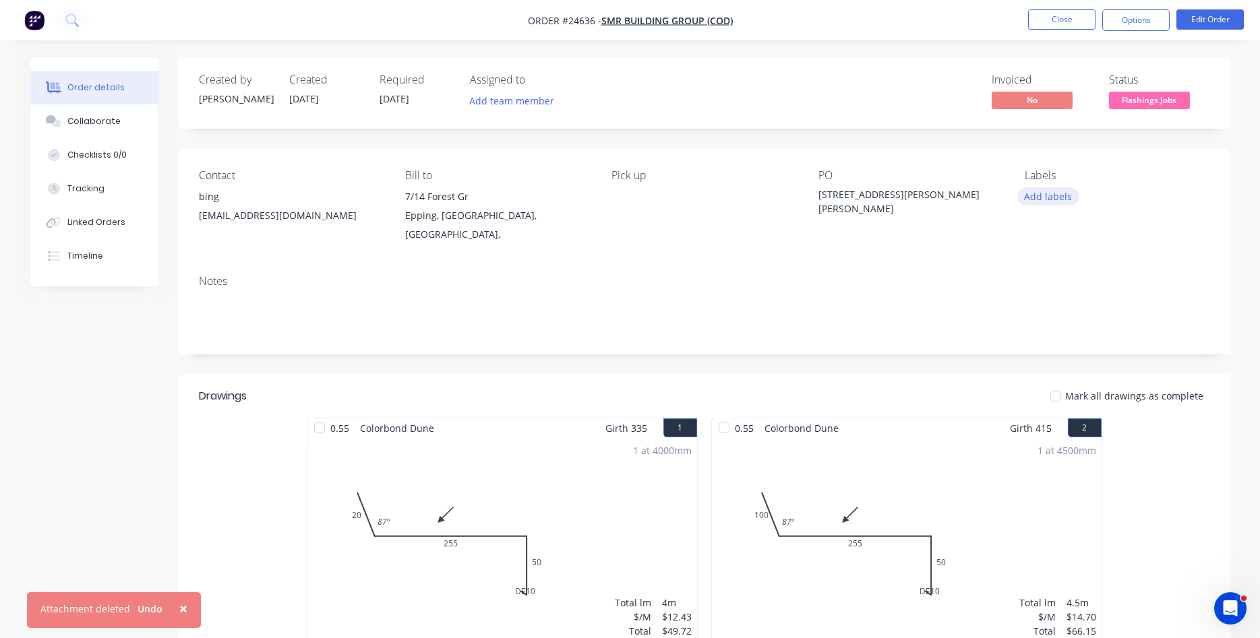
click at [1044, 196] on button "Add labels" at bounding box center [1048, 196] width 62 height 18
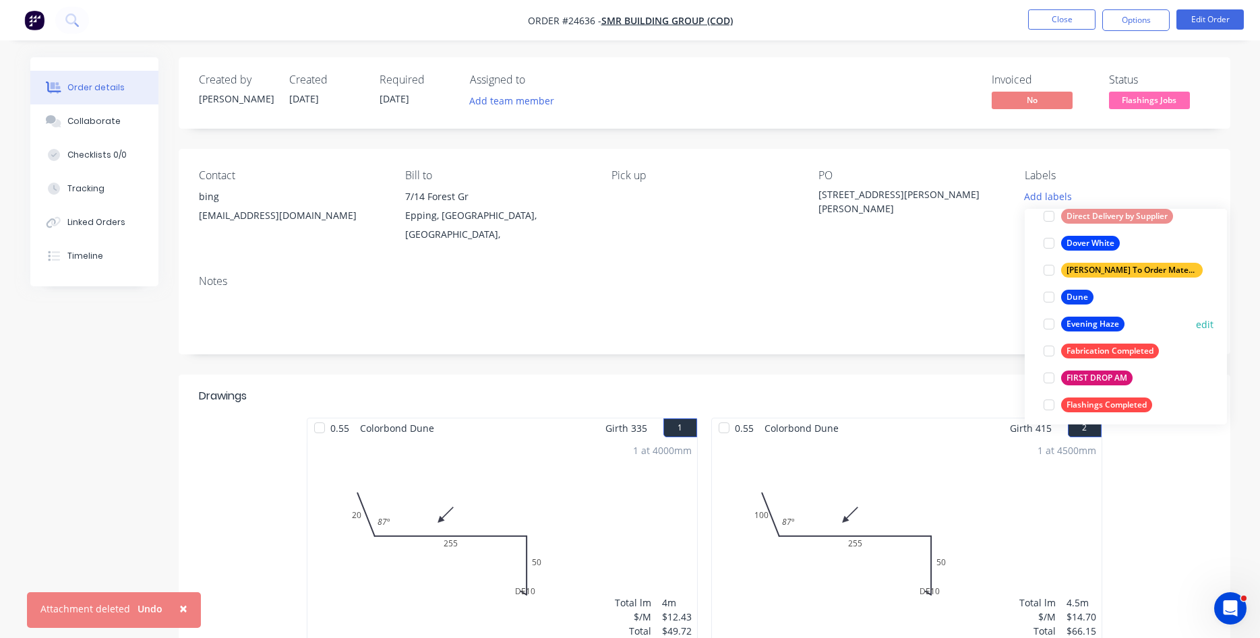
scroll to position [1152, 0]
click at [1045, 294] on div at bounding box center [1048, 296] width 27 height 27
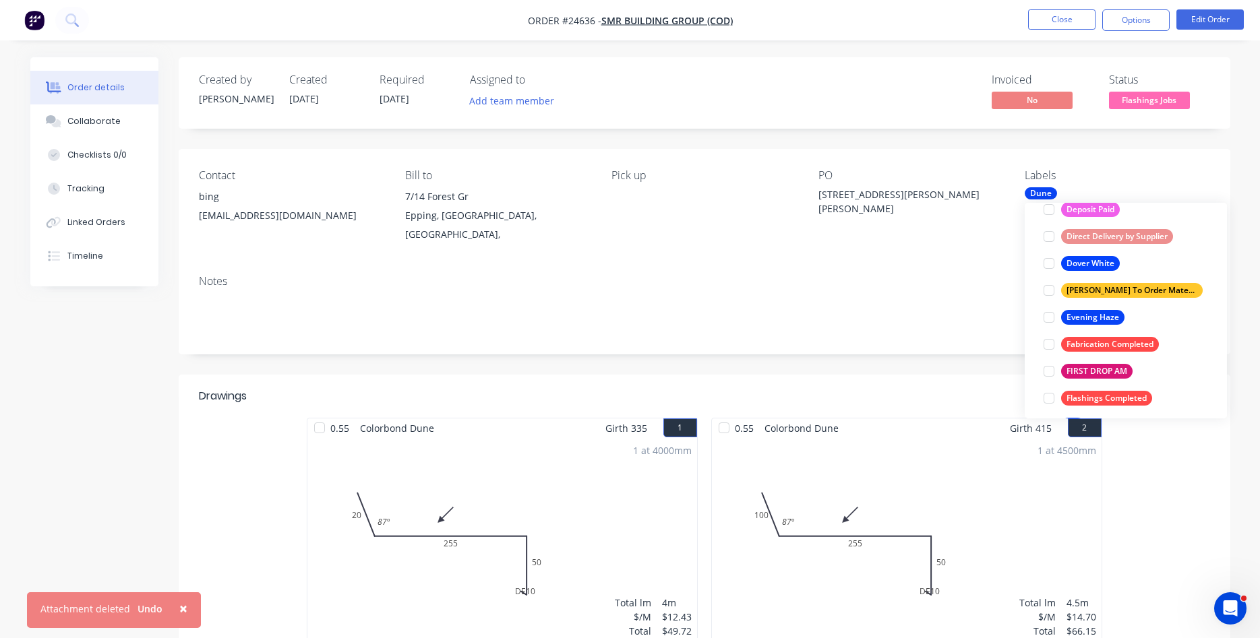
scroll to position [20, 0]
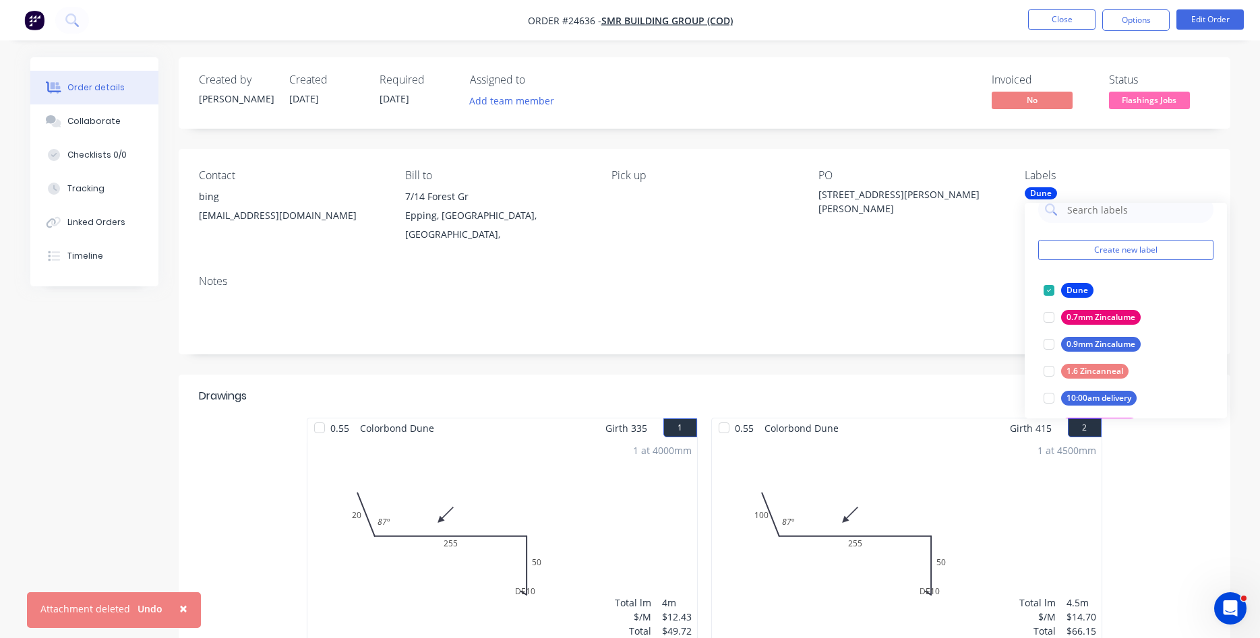
click at [900, 275] on div "Notes" at bounding box center [704, 281] width 1011 height 13
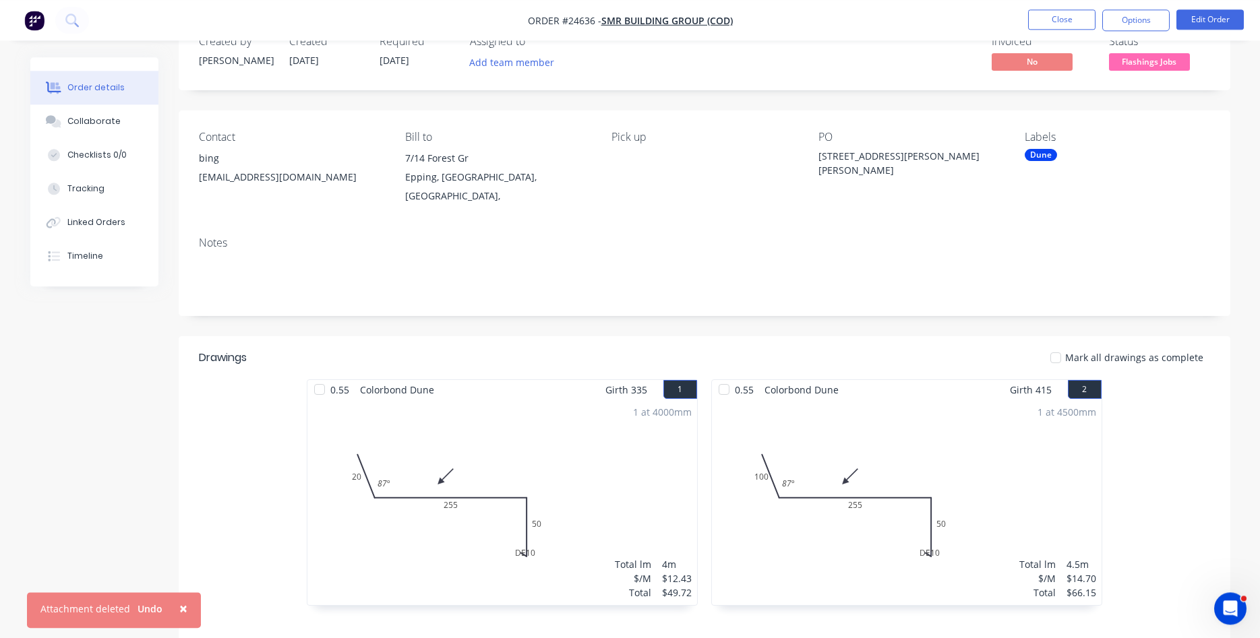
scroll to position [0, 0]
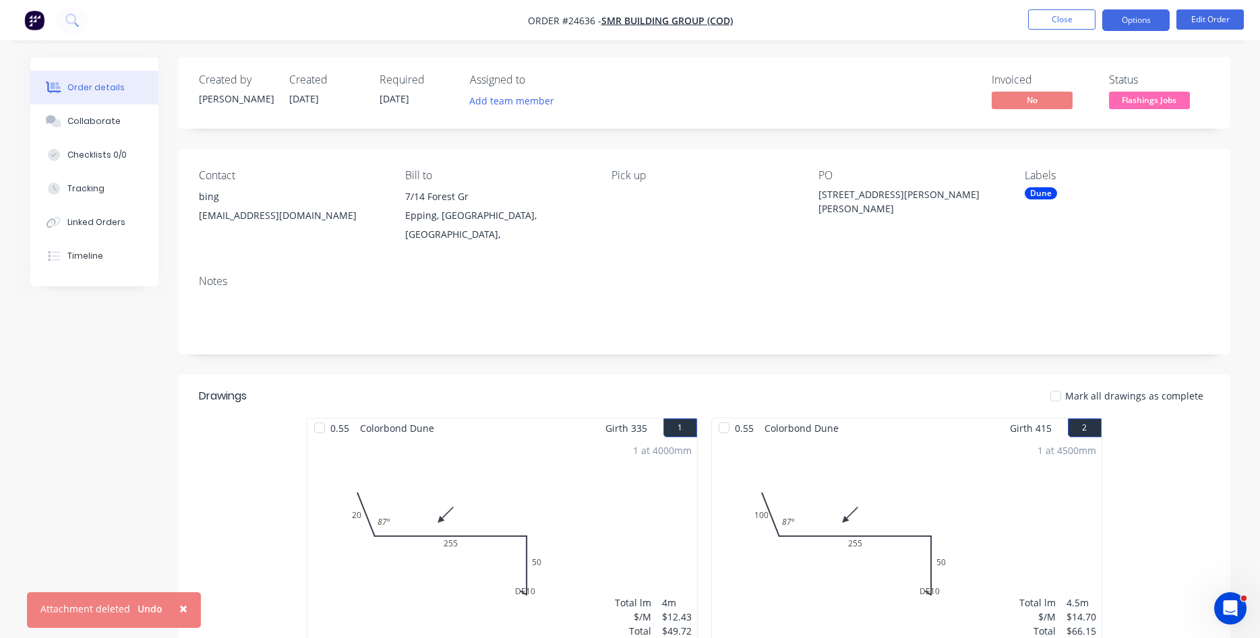
click at [1110, 19] on button "Options" at bounding box center [1135, 20] width 67 height 22
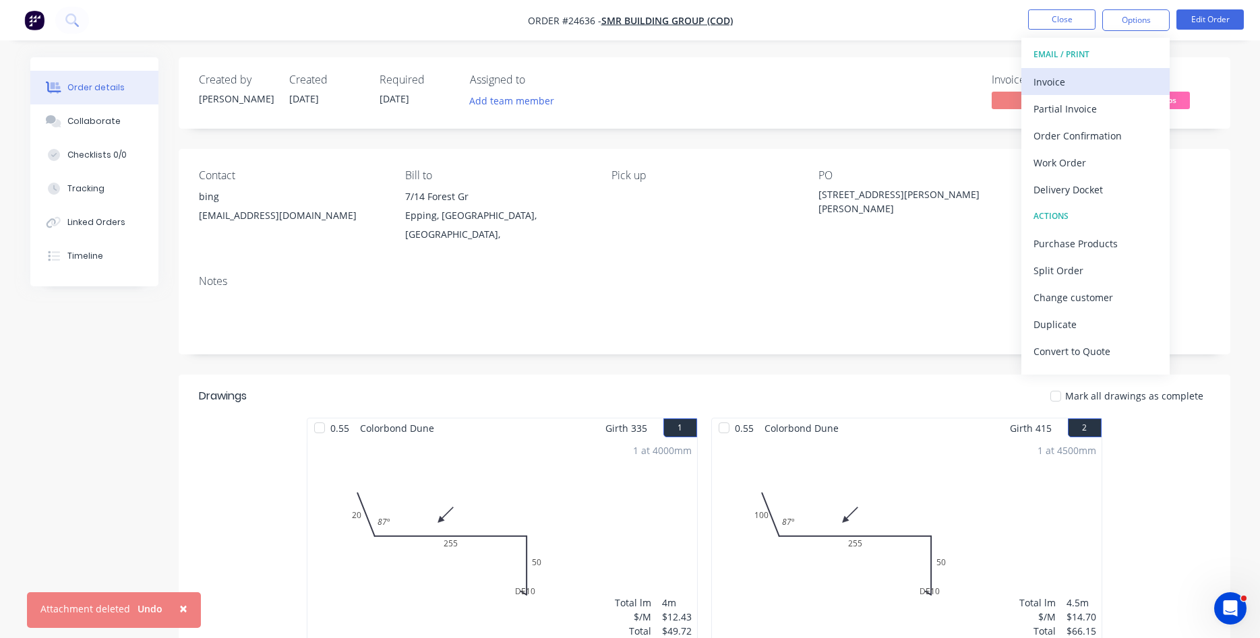
click at [1058, 79] on div "Invoice" at bounding box center [1095, 82] width 124 height 20
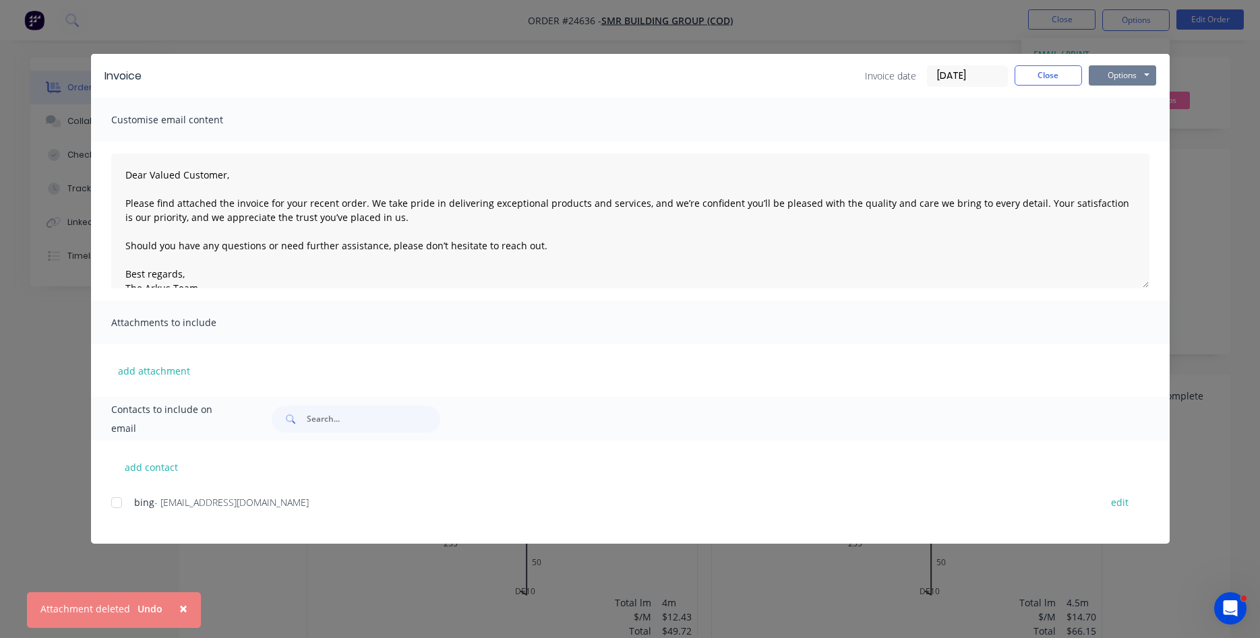
click at [1119, 73] on button "Options" at bounding box center [1121, 75] width 67 height 20
click at [1129, 121] on button "Print" at bounding box center [1131, 122] width 86 height 22
click at [1047, 80] on button "Close" at bounding box center [1047, 75] width 67 height 20
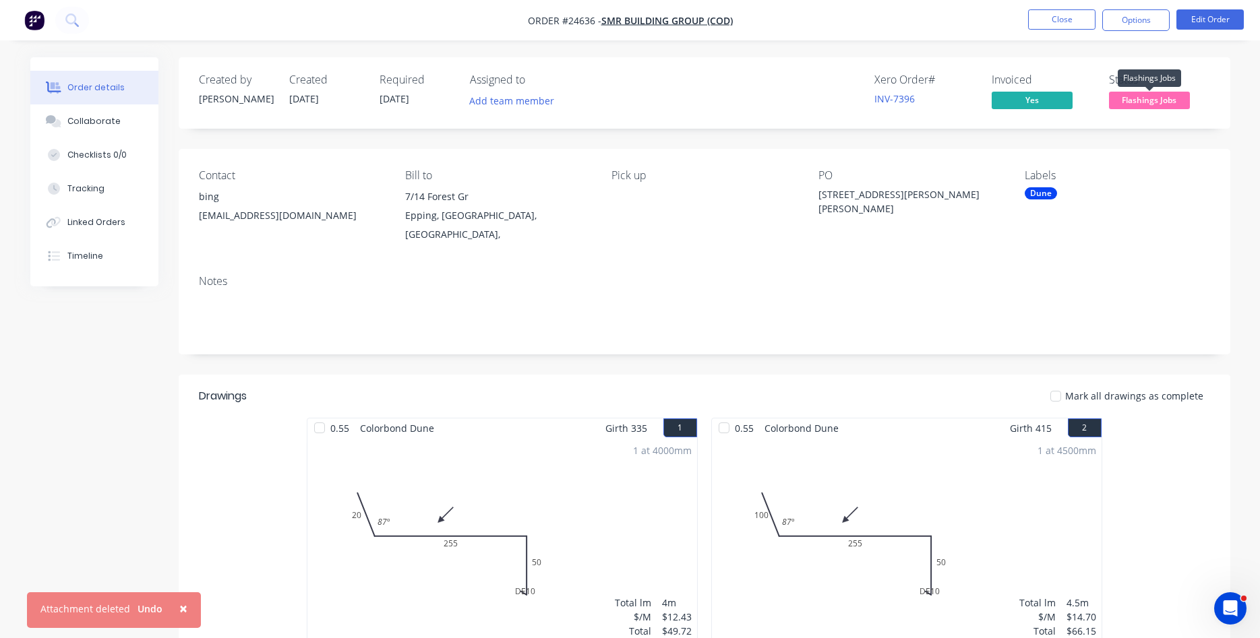
click at [1152, 105] on span "Flashings Jobs" at bounding box center [1149, 100] width 81 height 17
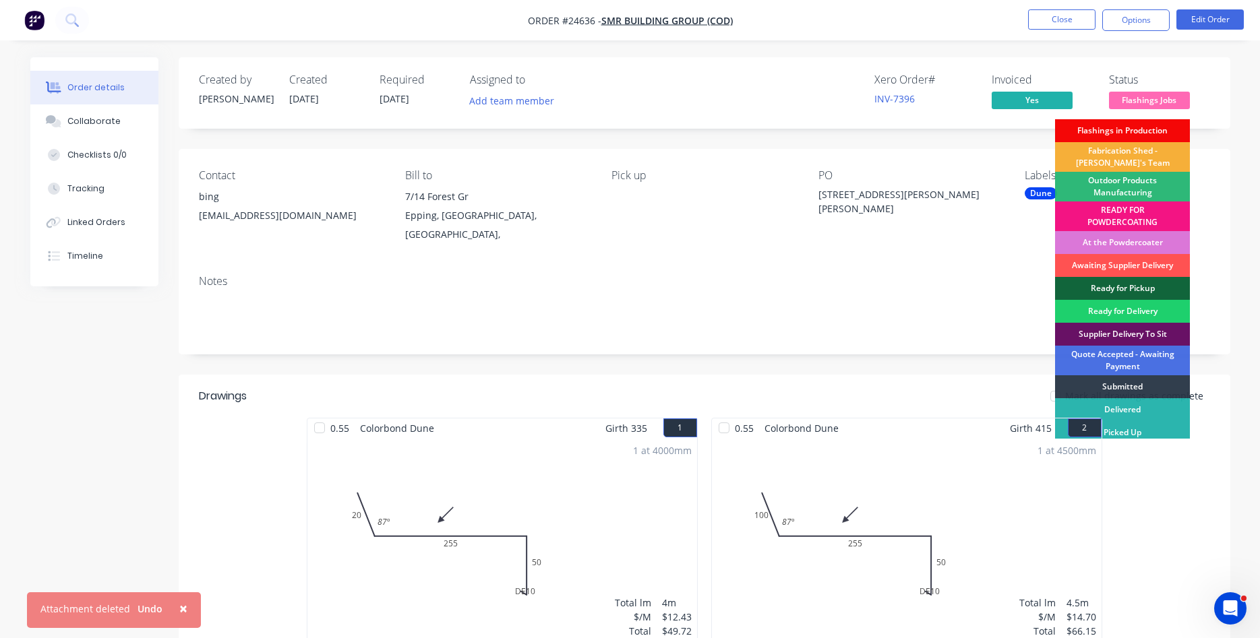
click at [1116, 131] on div "Flashings in Production" at bounding box center [1122, 130] width 135 height 23
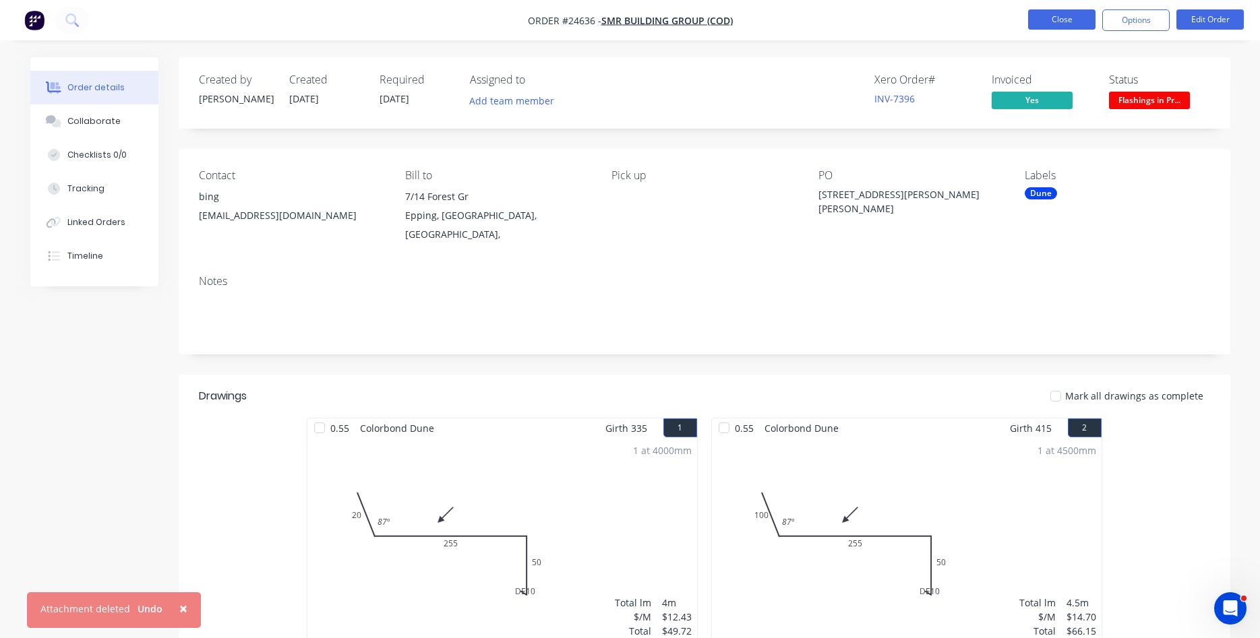
click at [1068, 22] on button "Close" at bounding box center [1061, 19] width 67 height 20
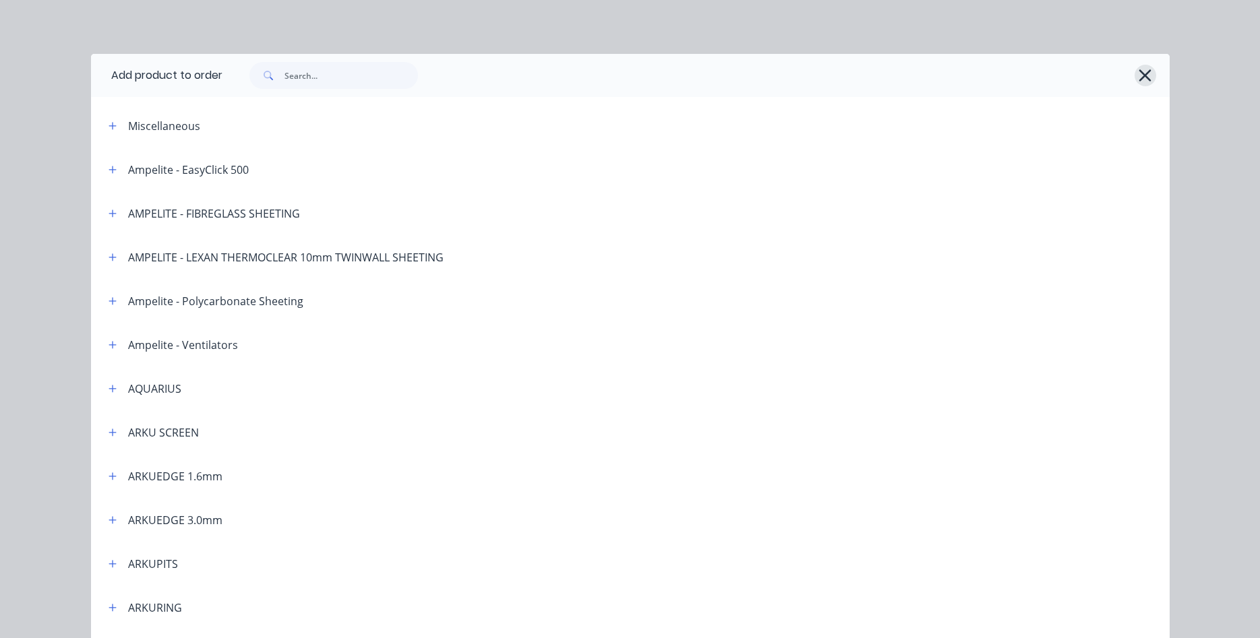
click at [1140, 82] on icon "button" at bounding box center [1145, 75] width 14 height 19
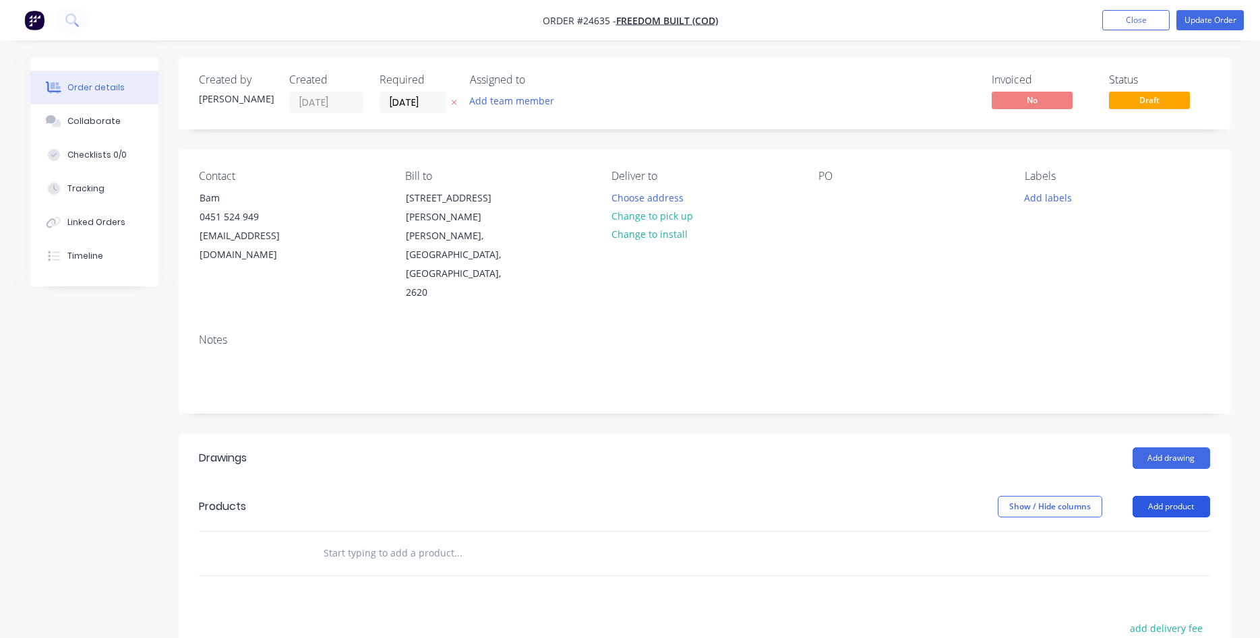
click at [1174, 496] on button "Add product" at bounding box center [1170, 507] width 77 height 22
click at [1142, 531] on div "Product catalogue" at bounding box center [1146, 541] width 104 height 20
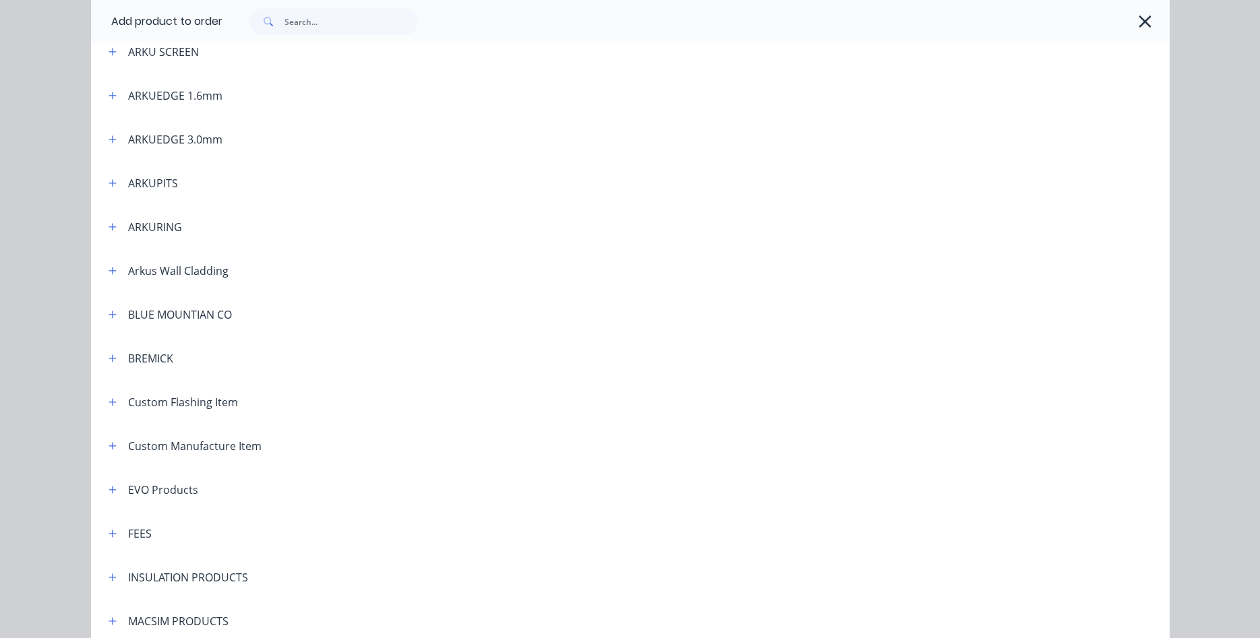
scroll to position [384, 0]
click at [109, 266] on icon "button" at bounding box center [112, 267] width 8 height 9
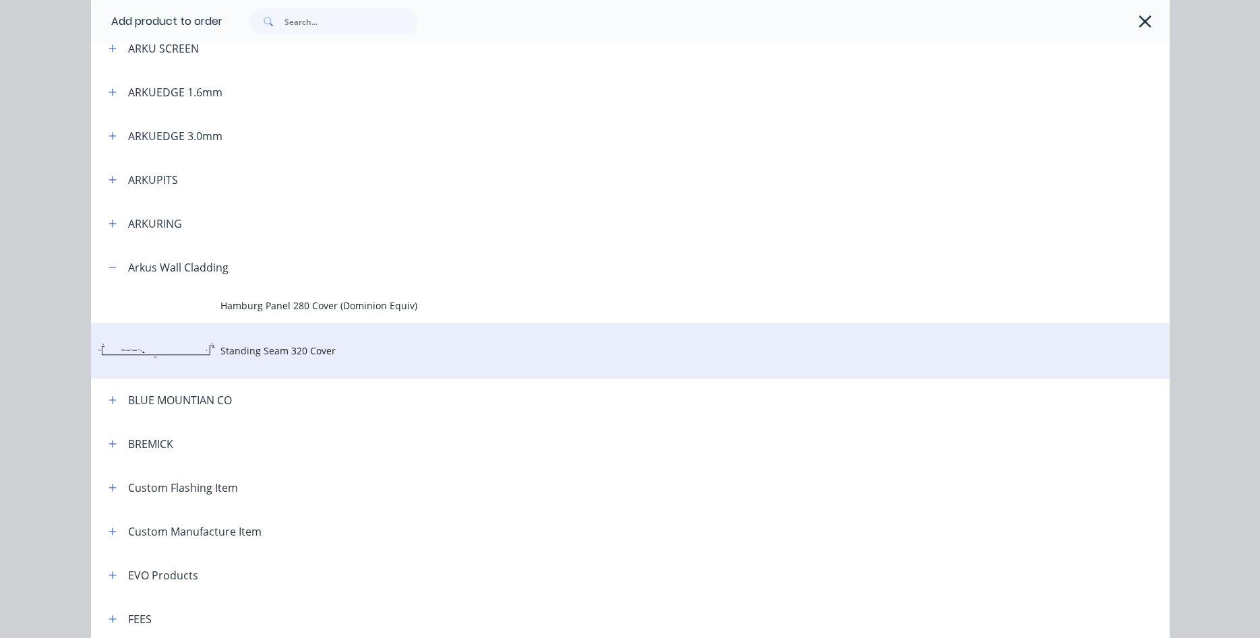
click at [258, 342] on td "Standing Seam 320 Cover" at bounding box center [694, 351] width 949 height 56
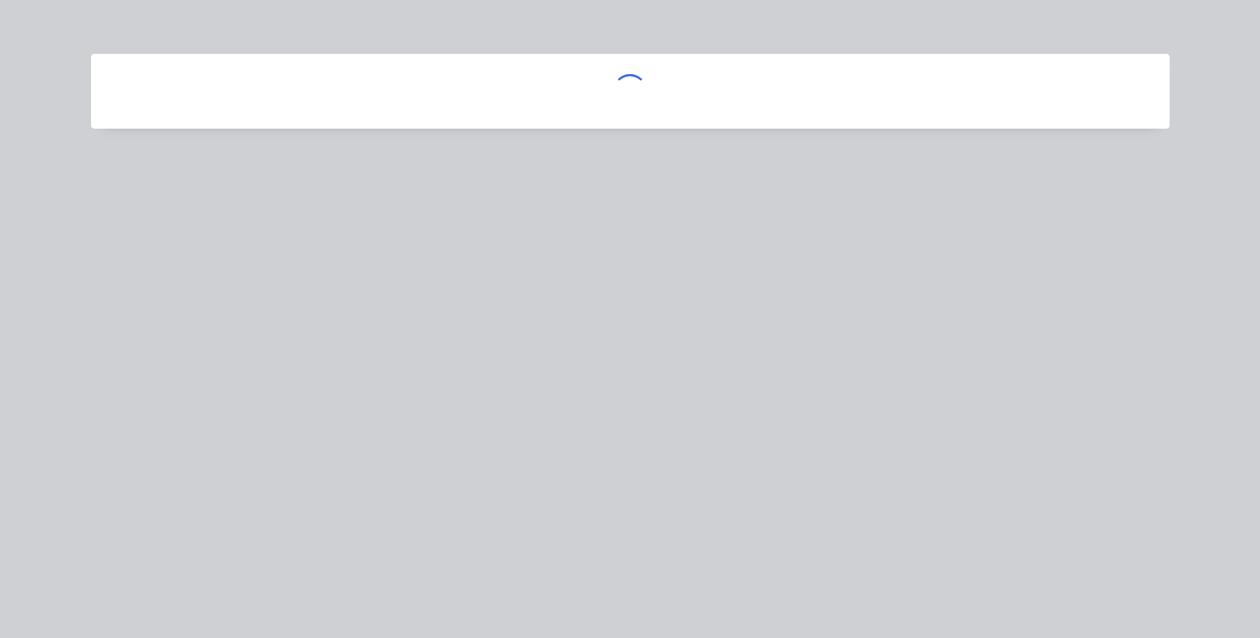
scroll to position [0, 0]
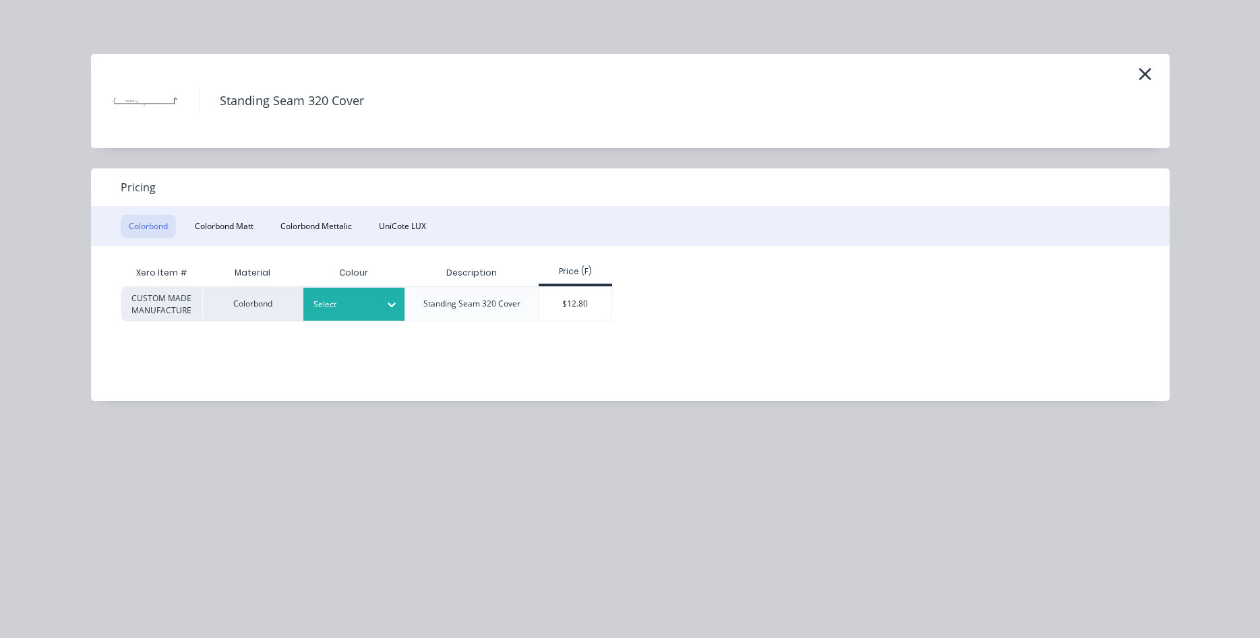
click at [393, 305] on icon at bounding box center [391, 305] width 8 height 5
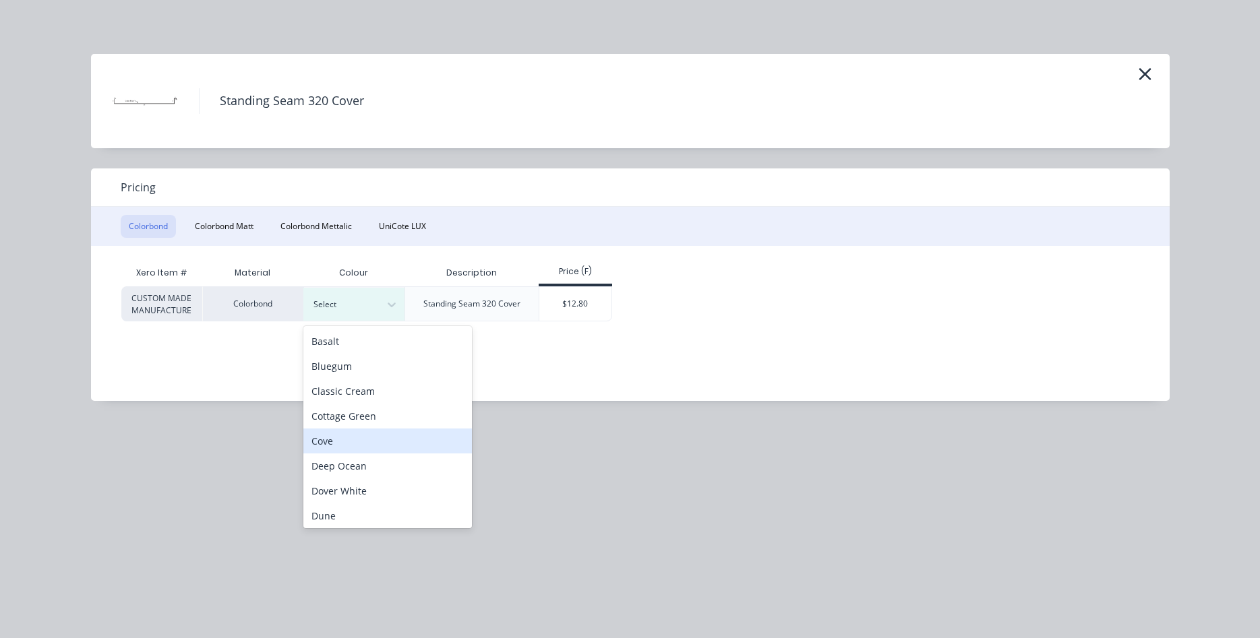
scroll to position [230, 0]
click at [377, 468] on div "Monument" at bounding box center [387, 459] width 168 height 25
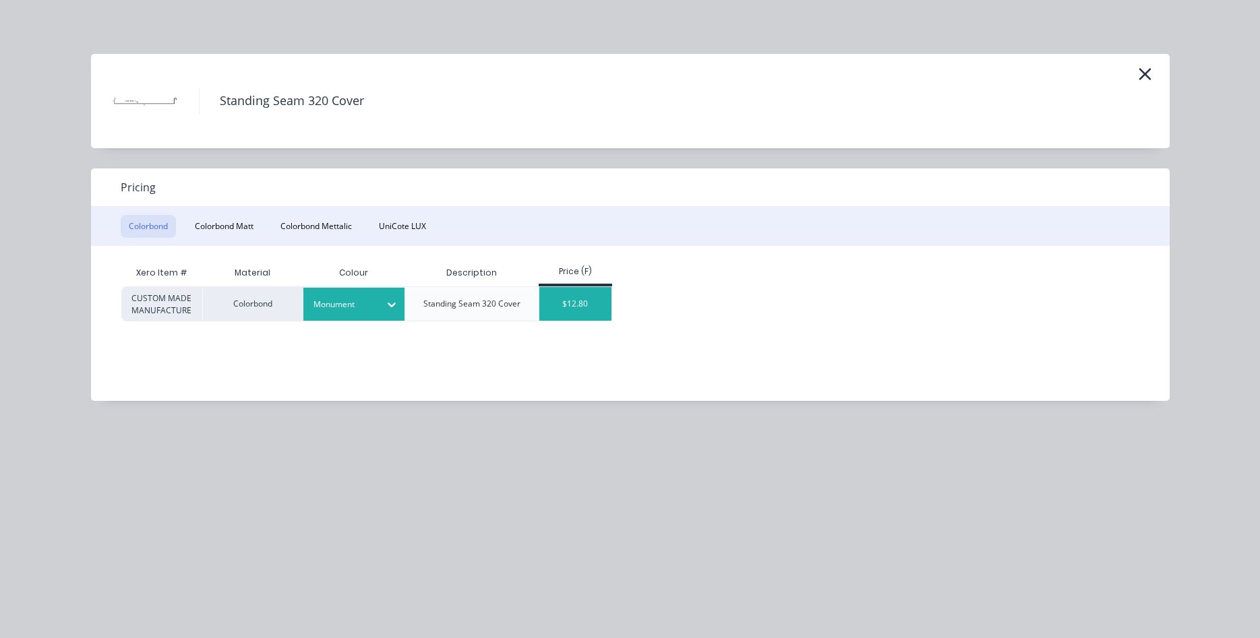
click at [587, 297] on div "$12.80" at bounding box center [575, 304] width 72 height 34
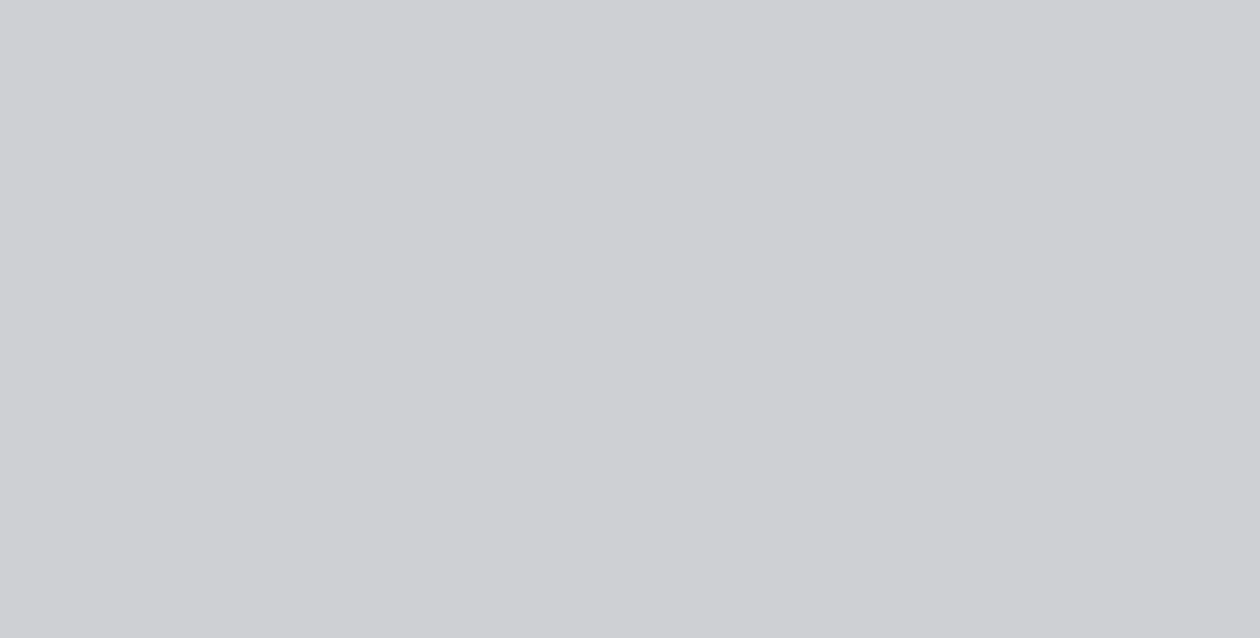
type input "$12.80"
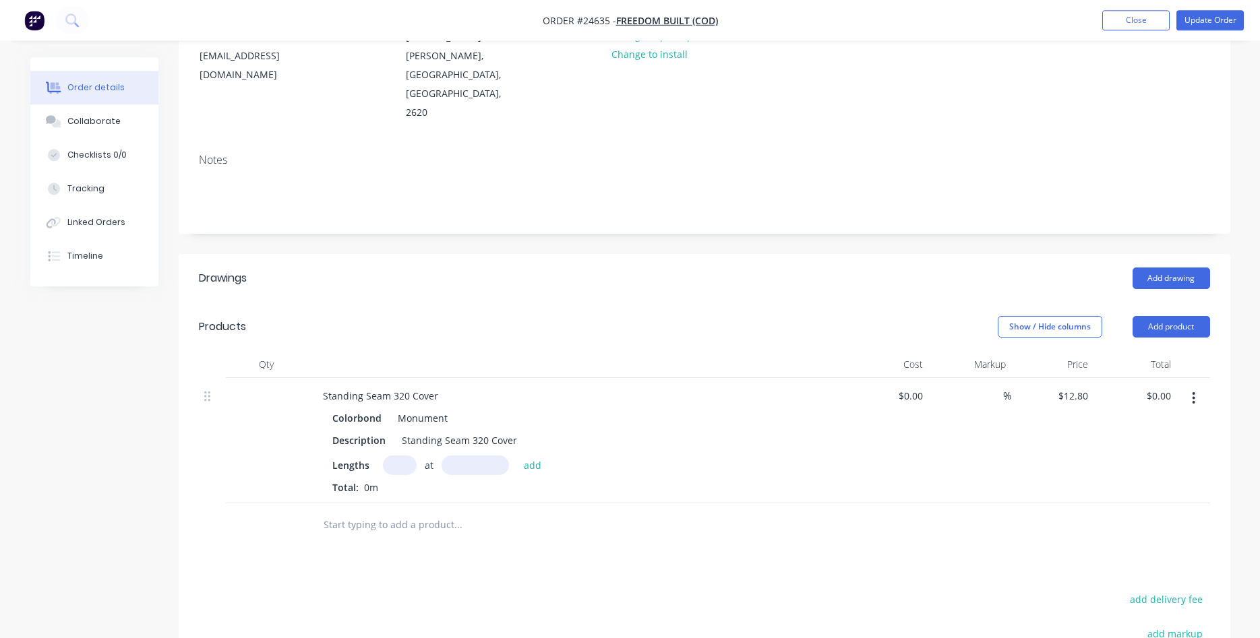
scroll to position [206, 0]
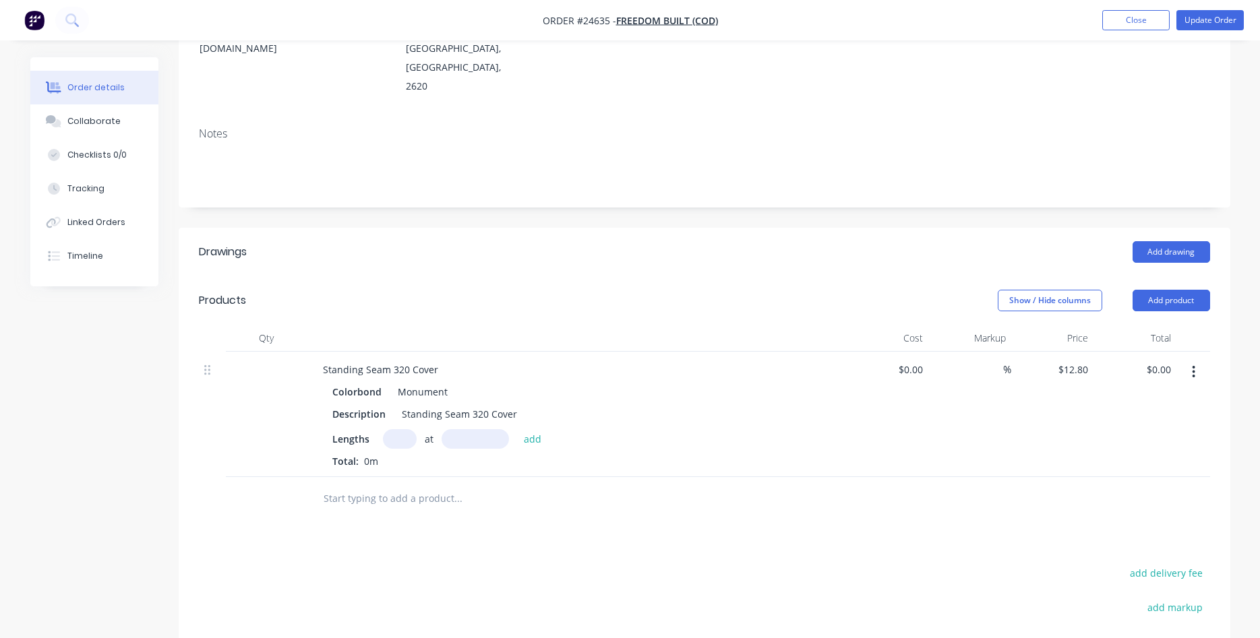
click at [405, 429] on input "text" at bounding box center [400, 439] width 34 height 20
click at [443, 360] on div "Standing Seam 320 Cover" at bounding box center [380, 370] width 137 height 20
drag, startPoint x: 436, startPoint y: 332, endPoint x: 451, endPoint y: 318, distance: 20.0
click at [437, 360] on div "Standing Seam 320 Cover **P1**" at bounding box center [398, 370] width 172 height 20
click at [402, 429] on input "text" at bounding box center [400, 439] width 34 height 20
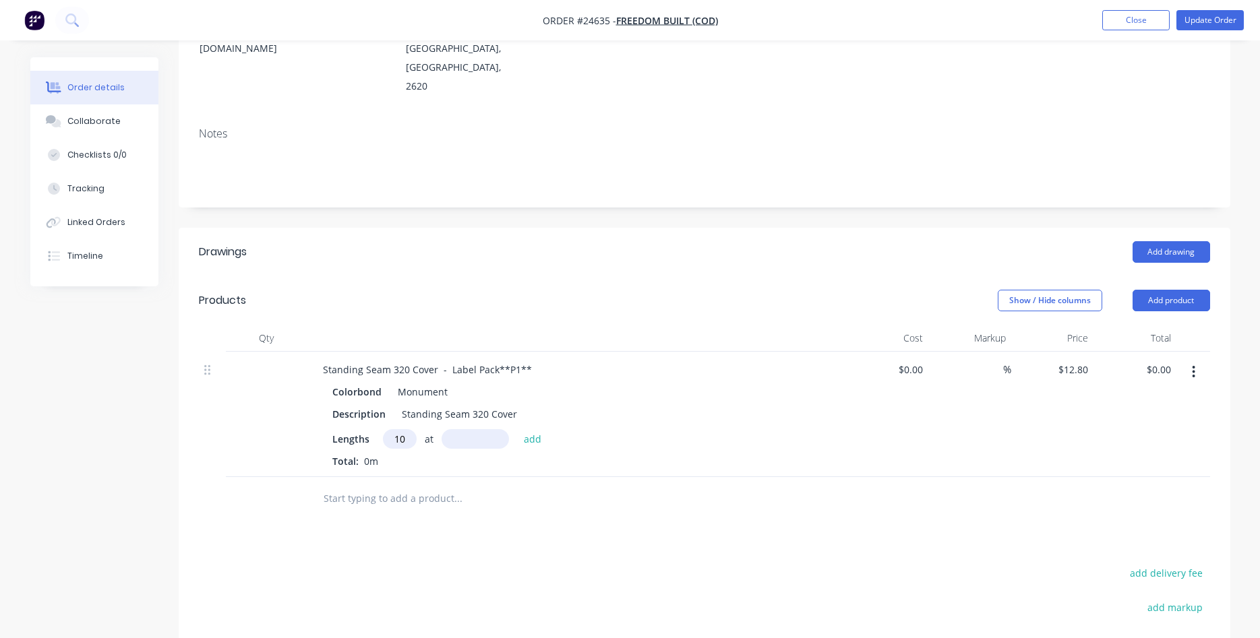
type input "10"
type input "4200"
click at [517, 429] on button "add" at bounding box center [533, 438] width 32 height 18
type input "$537.60"
type input "47"
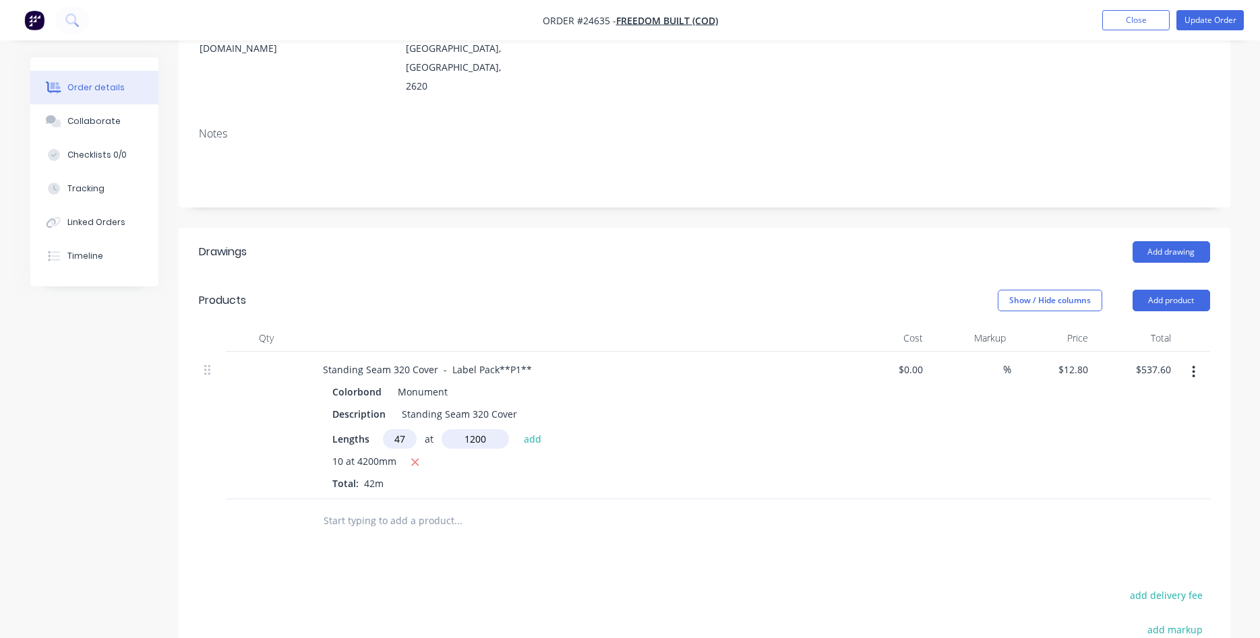
type input "1200"
click at [517, 429] on button "add" at bounding box center [533, 438] width 32 height 18
type input "$1,259.52"
type input "3"
type input "3100"
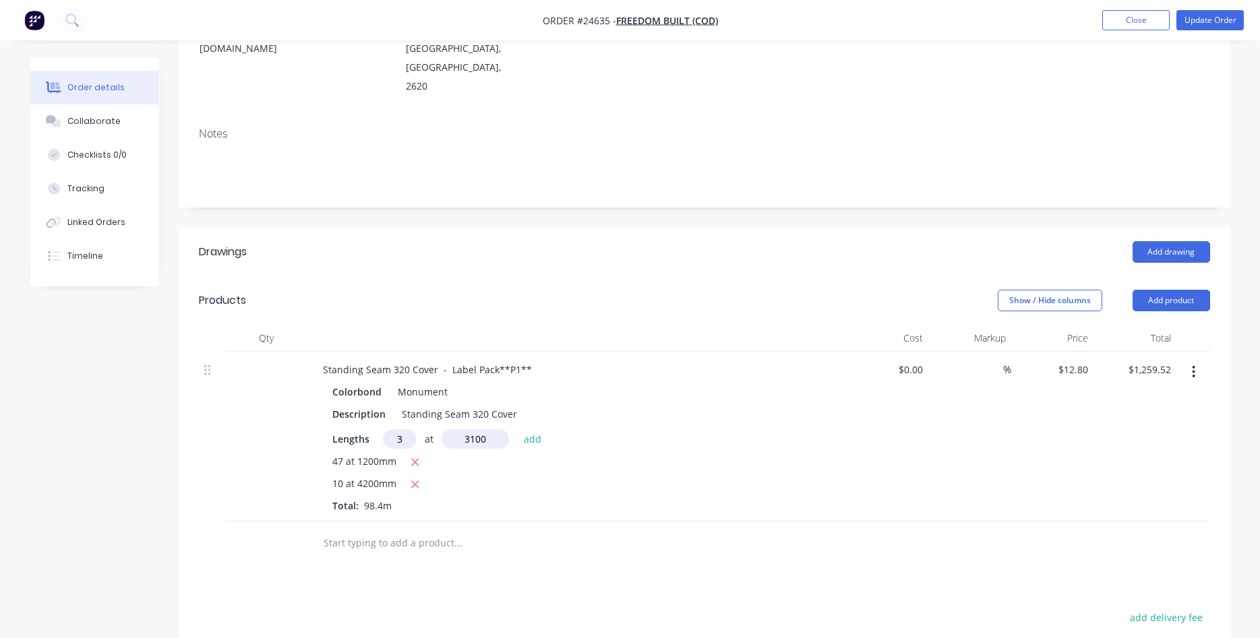
click at [517, 429] on button "add" at bounding box center [533, 438] width 32 height 18
type input "$1,378.56"
click at [1189, 360] on button "button" at bounding box center [1193, 372] width 32 height 24
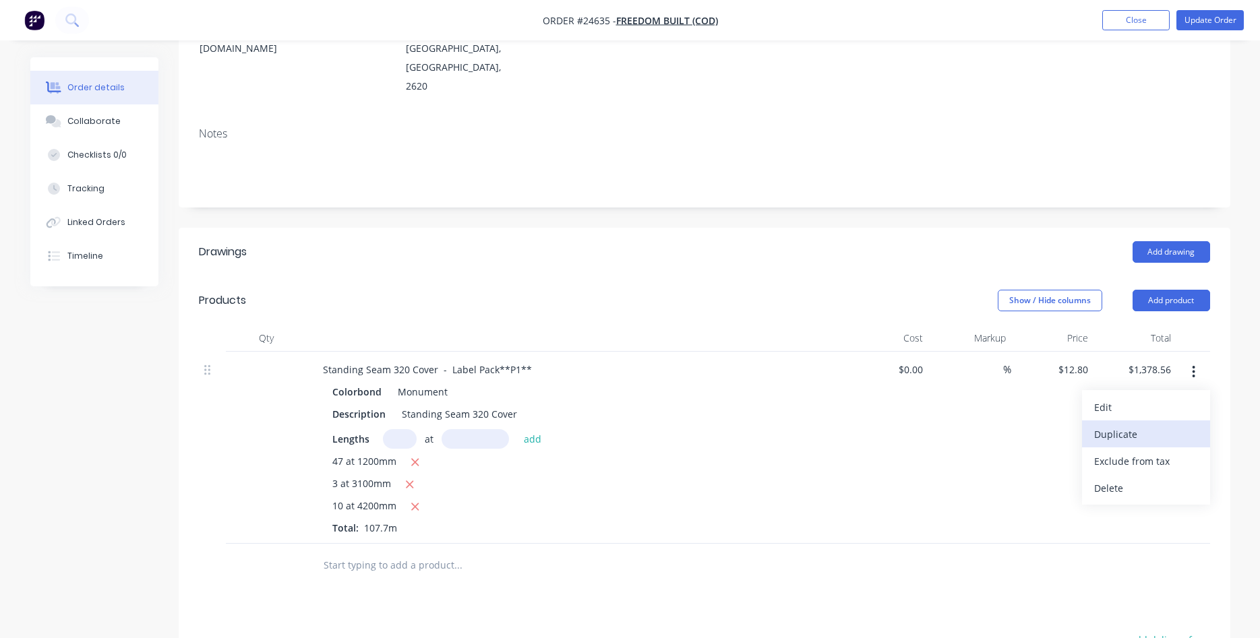
click at [1158, 425] on div "Duplicate" at bounding box center [1146, 435] width 104 height 20
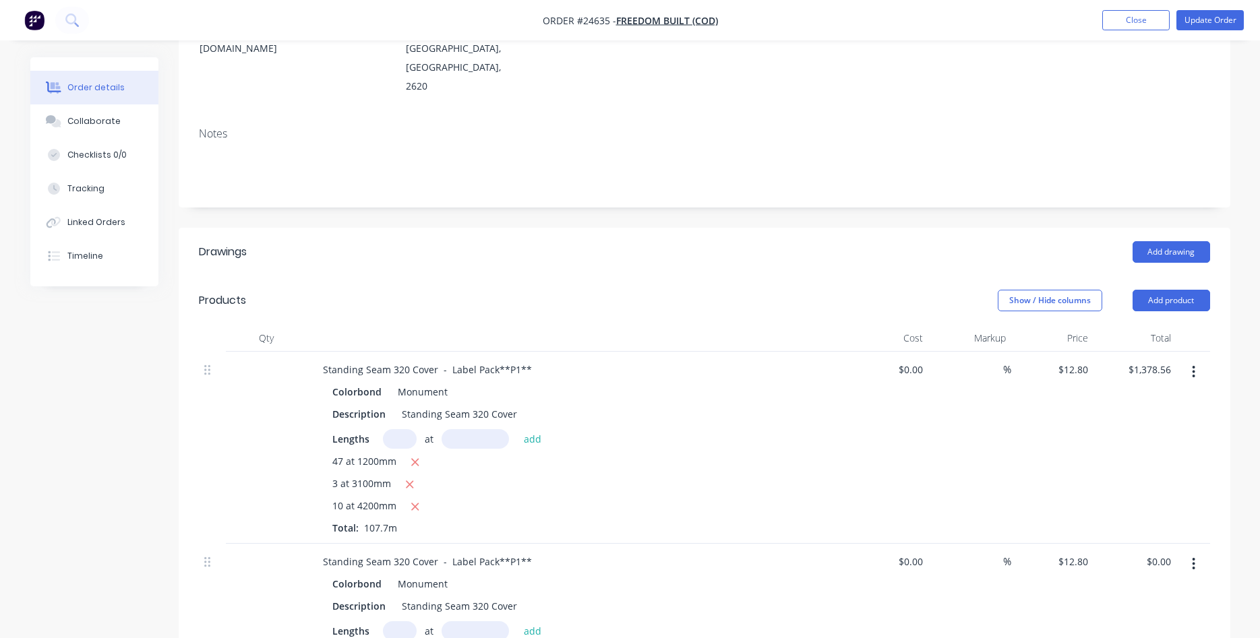
scroll to position [344, 0]
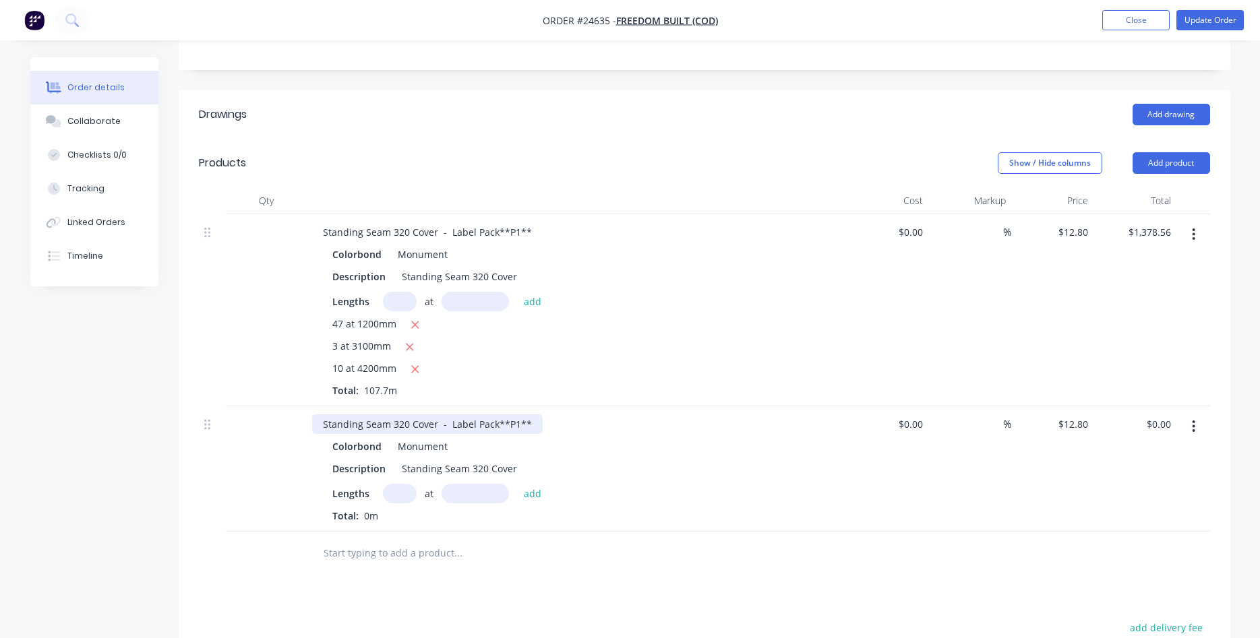
click at [514, 414] on div "Standing Seam 320 Cover - Label Pack**P1**" at bounding box center [427, 424] width 230 height 20
click at [397, 484] on input "text" at bounding box center [400, 494] width 34 height 20
type input "15"
type input "1100"
click at [517, 484] on button "add" at bounding box center [533, 493] width 32 height 18
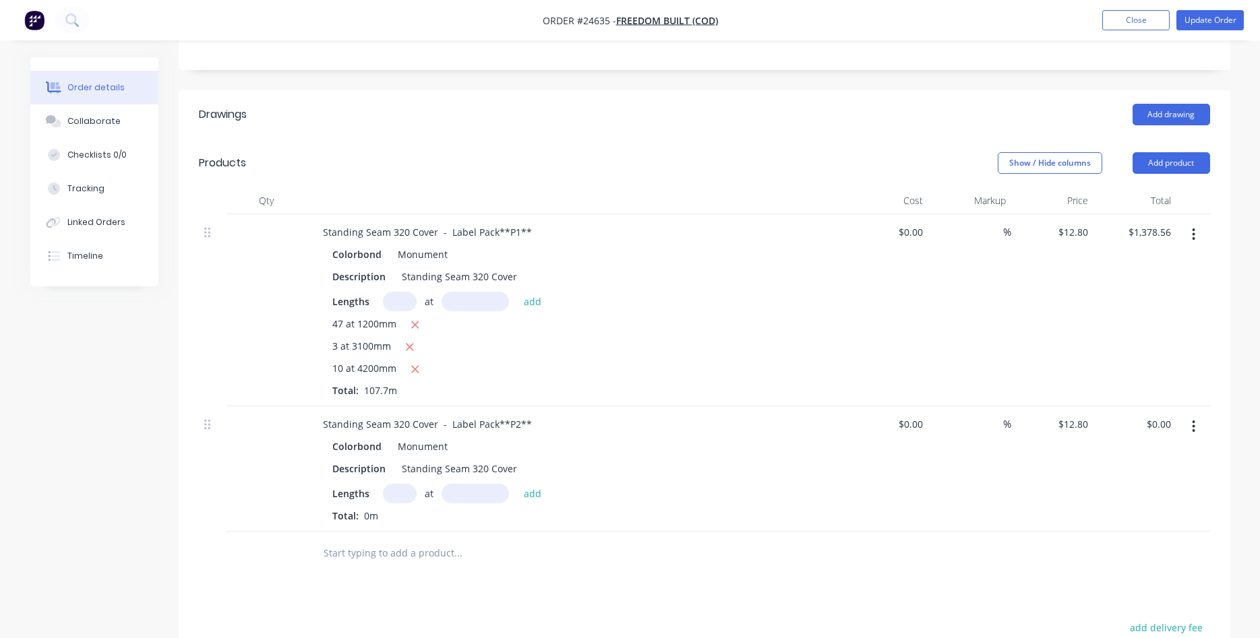
type input "$211.20"
type input "11"
type input "3350"
click at [517, 484] on button "add" at bounding box center [533, 493] width 32 height 18
type input "$682.88"
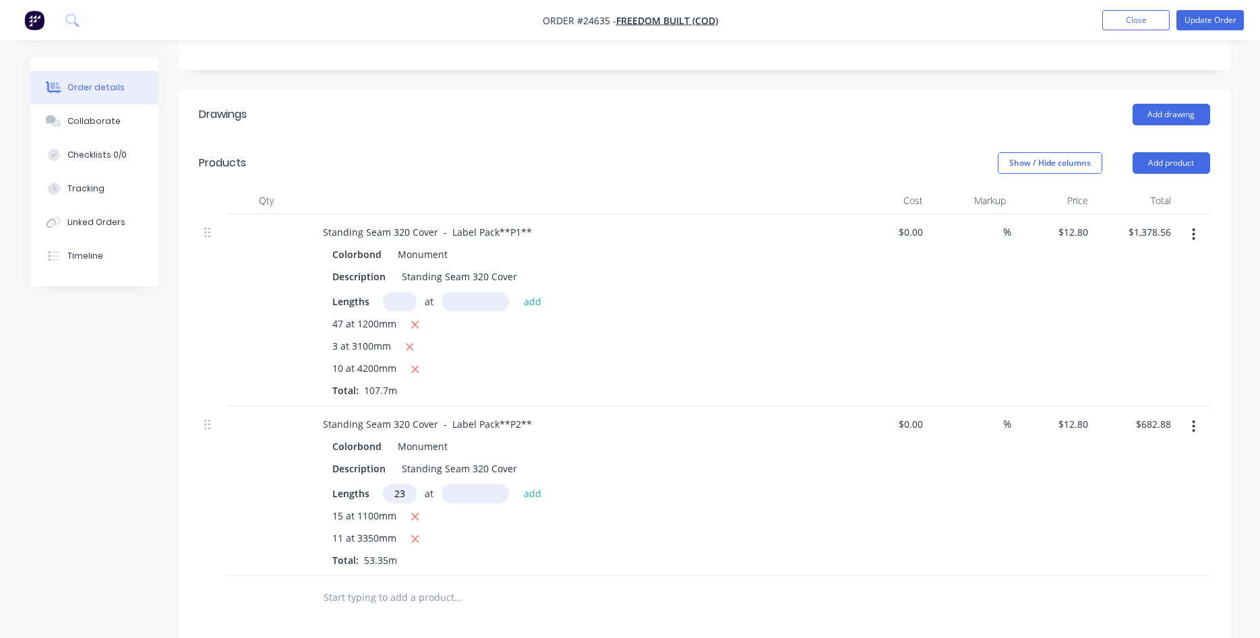
type input "23"
type input "300"
click at [517, 484] on button "add" at bounding box center [533, 493] width 32 height 18
type input "$771.20"
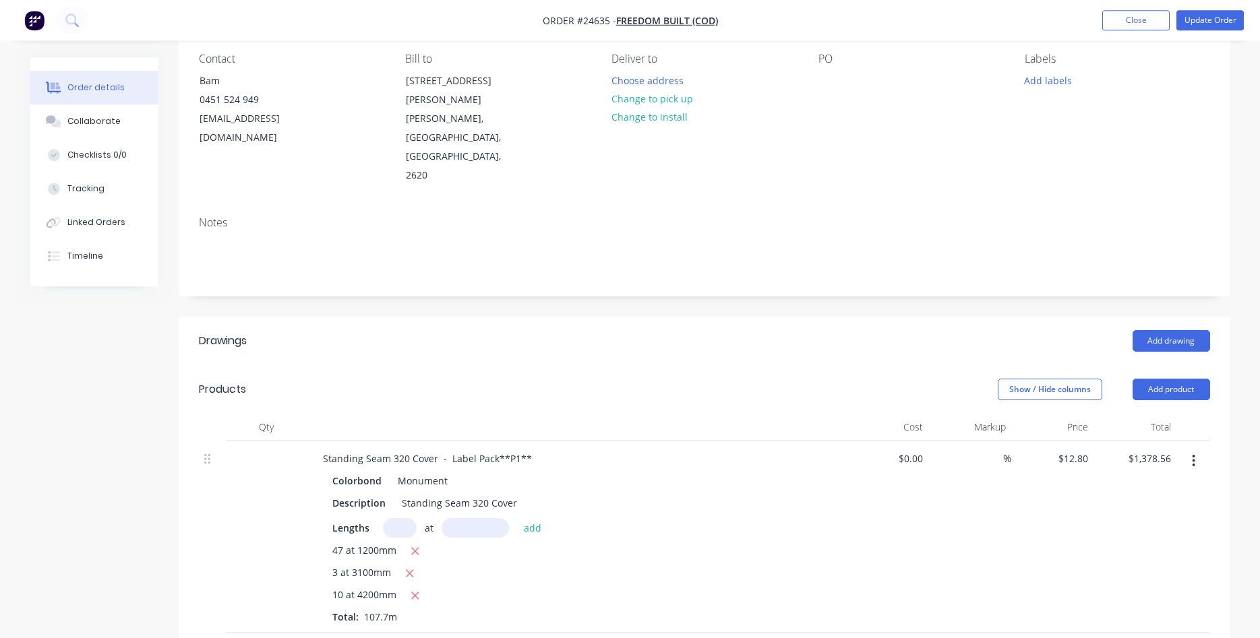
scroll to position [104, 0]
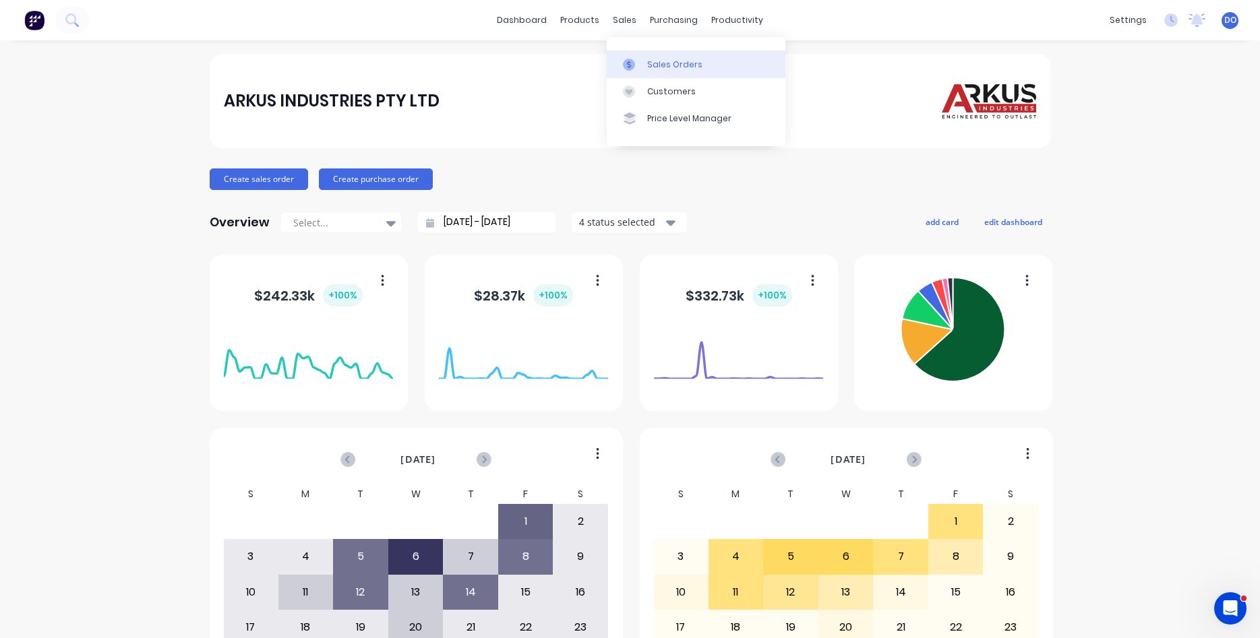
click at [651, 58] on link "Sales Orders" at bounding box center [696, 64] width 179 height 27
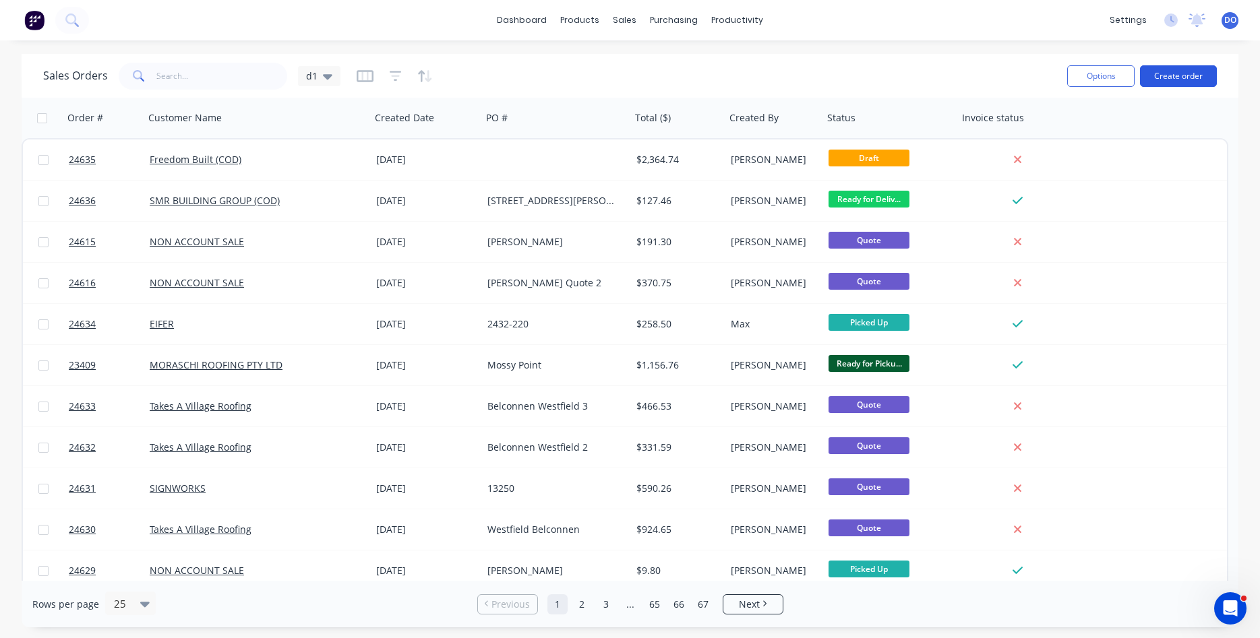
click at [1180, 80] on button "Create order" at bounding box center [1178, 76] width 77 height 22
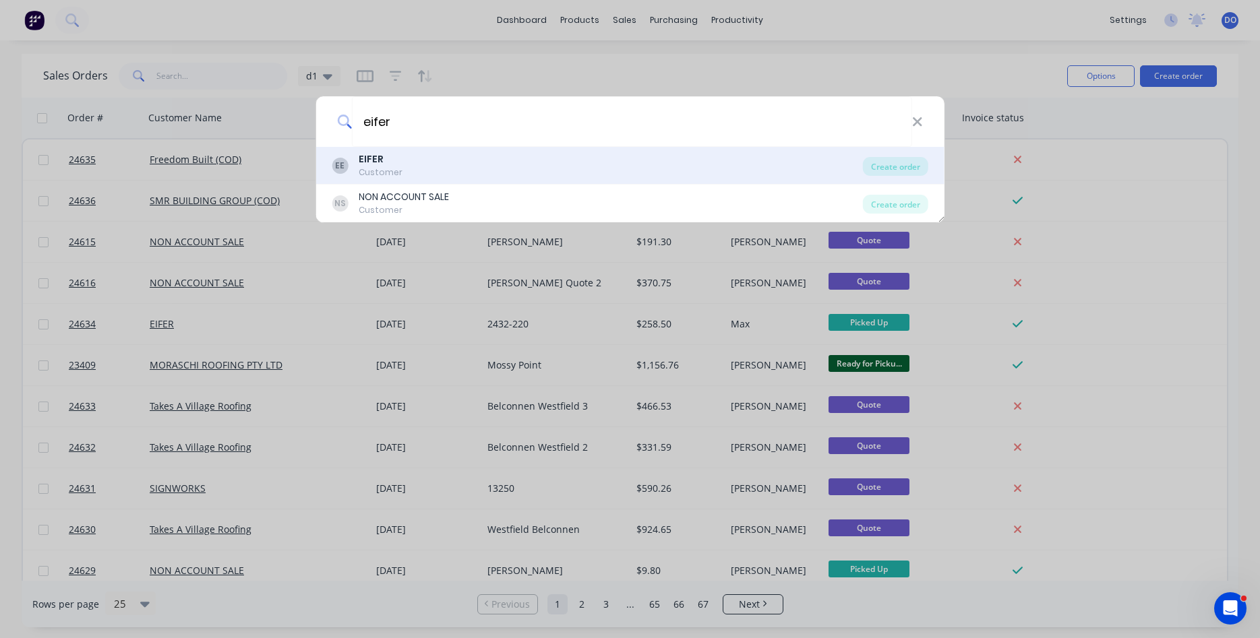
type input "eifer"
click at [381, 156] on b "EIFER" at bounding box center [371, 158] width 25 height 13
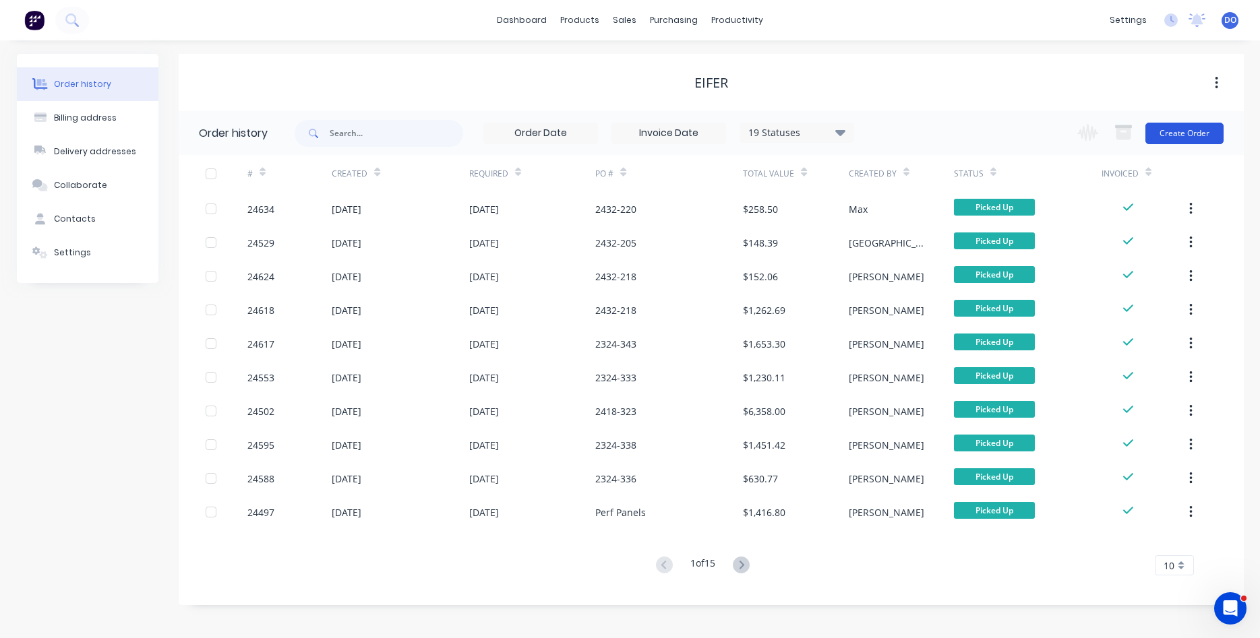
click at [1178, 131] on button "Create Order" at bounding box center [1184, 134] width 78 height 22
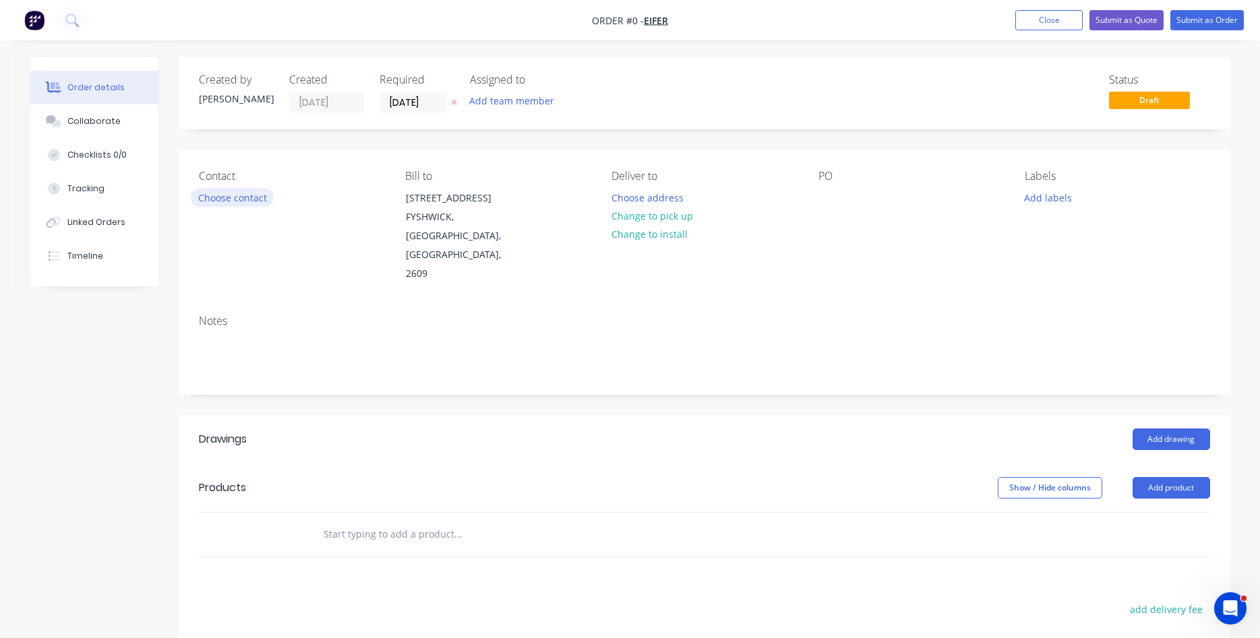
click at [237, 193] on button "Choose contact" at bounding box center [232, 197] width 83 height 18
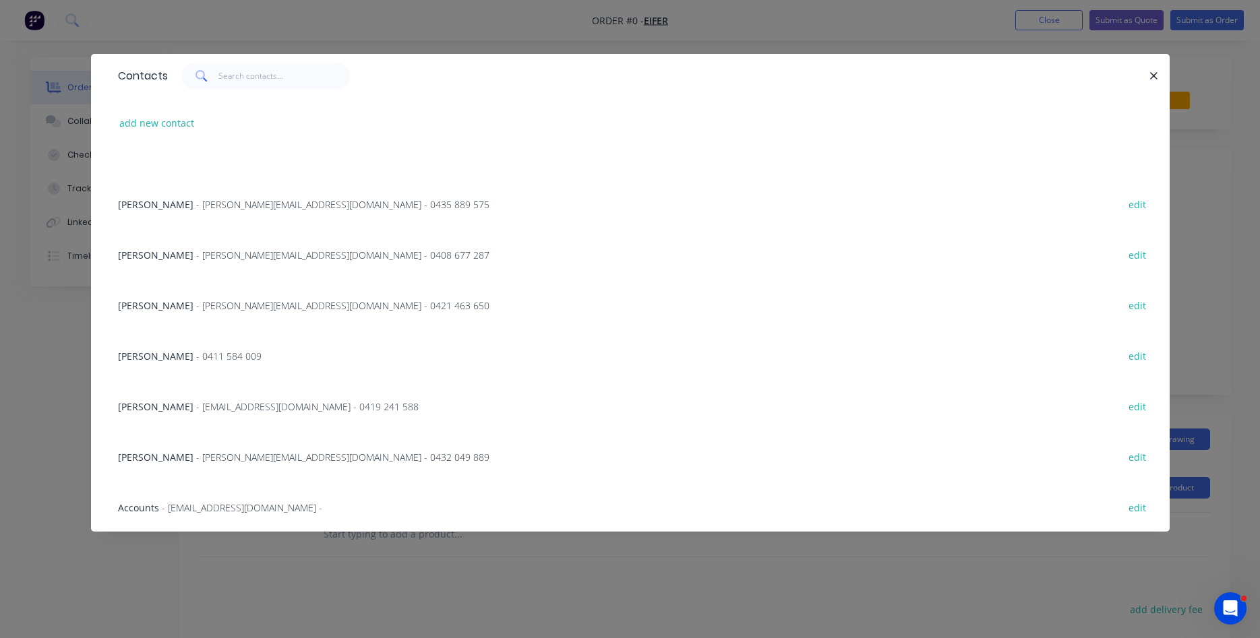
scroll to position [230, 0]
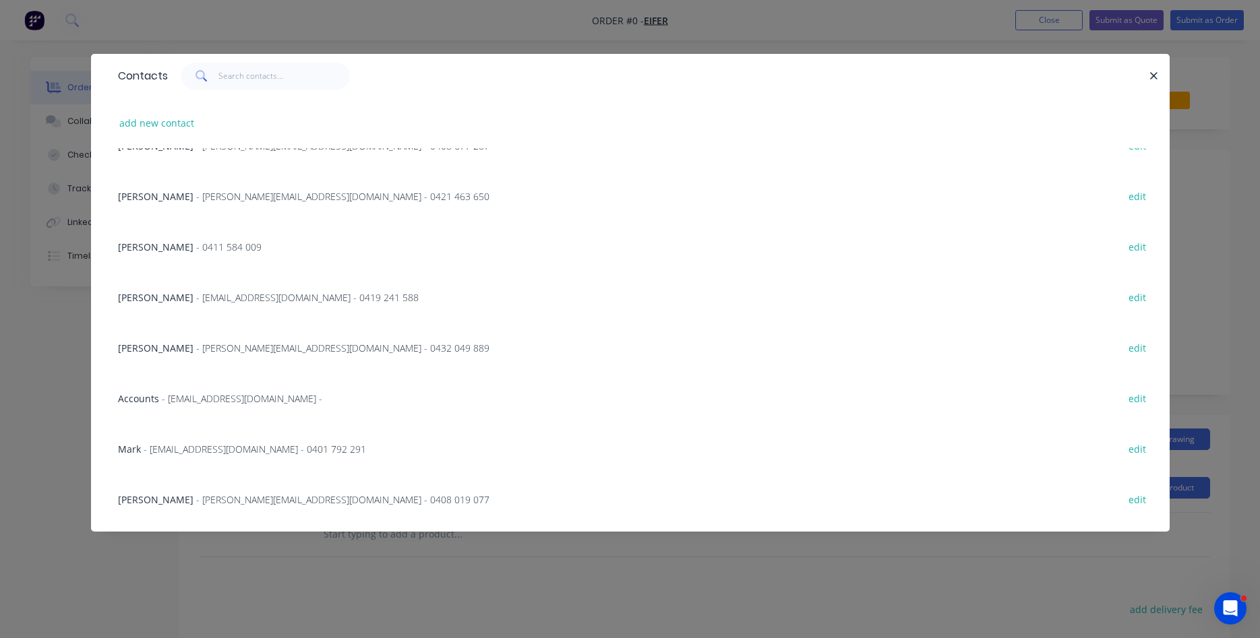
click at [214, 495] on span "- [PERSON_NAME][EMAIL_ADDRESS][DOMAIN_NAME] - 0408 019 077" at bounding box center [342, 499] width 293 height 13
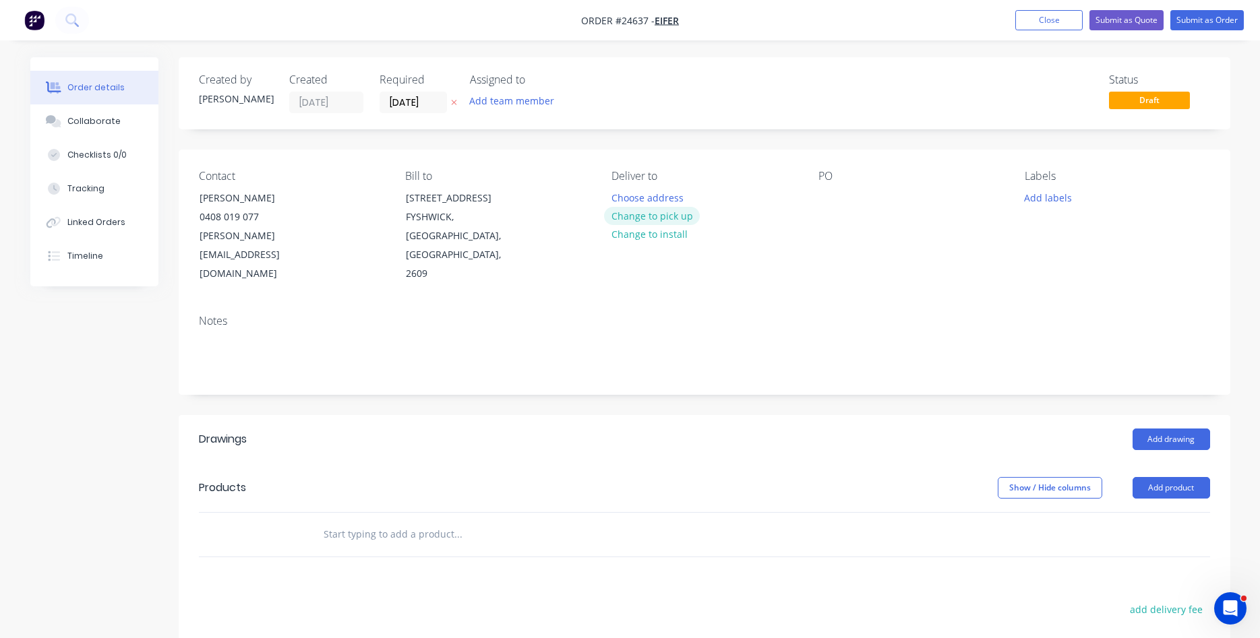
click at [662, 211] on button "Change to pick up" at bounding box center [652, 216] width 96 height 18
click at [845, 189] on div "PO" at bounding box center [910, 227] width 185 height 114
click at [833, 196] on div at bounding box center [829, 198] width 22 height 20
drag, startPoint x: 897, startPoint y: 199, endPoint x: 793, endPoint y: 191, distance: 104.8
click at [818, 191] on div "Goodwin Bld D" at bounding box center [880, 198] width 124 height 20
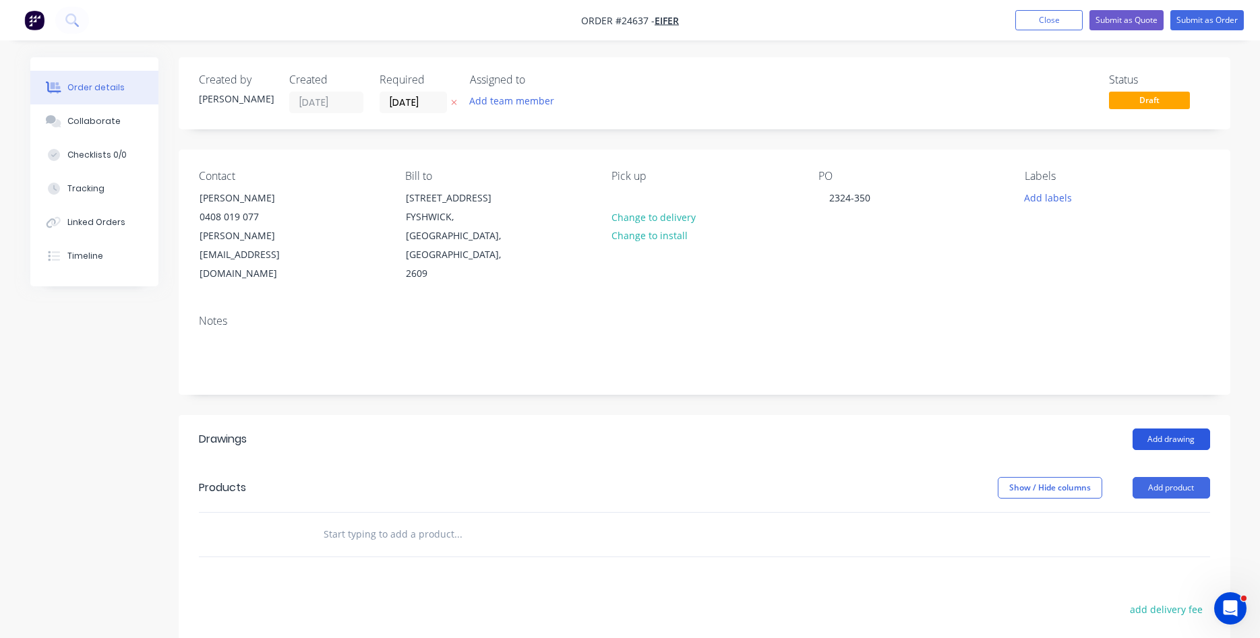
click at [1173, 429] on button "Add drawing" at bounding box center [1170, 440] width 77 height 22
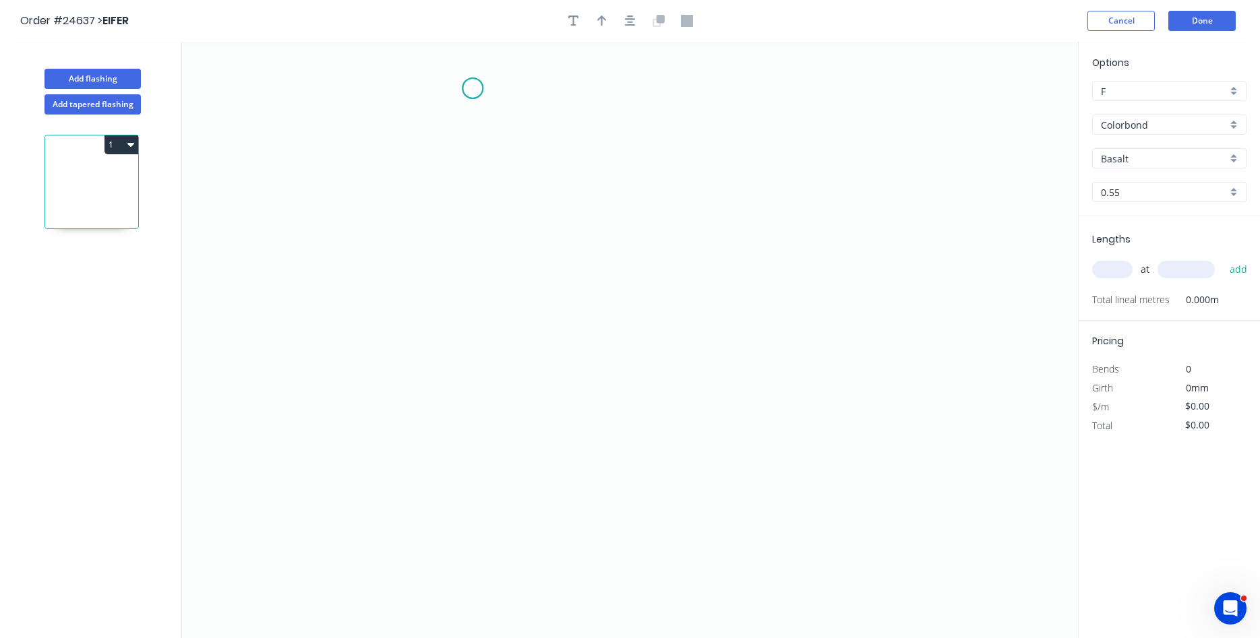
click at [472, 88] on icon "0" at bounding box center [630, 340] width 896 height 596
click at [477, 195] on icon "0" at bounding box center [630, 340] width 896 height 596
click at [412, 193] on icon "0 ?" at bounding box center [630, 340] width 896 height 596
click at [408, 444] on icon "0 ? ?" at bounding box center [630, 340] width 896 height 596
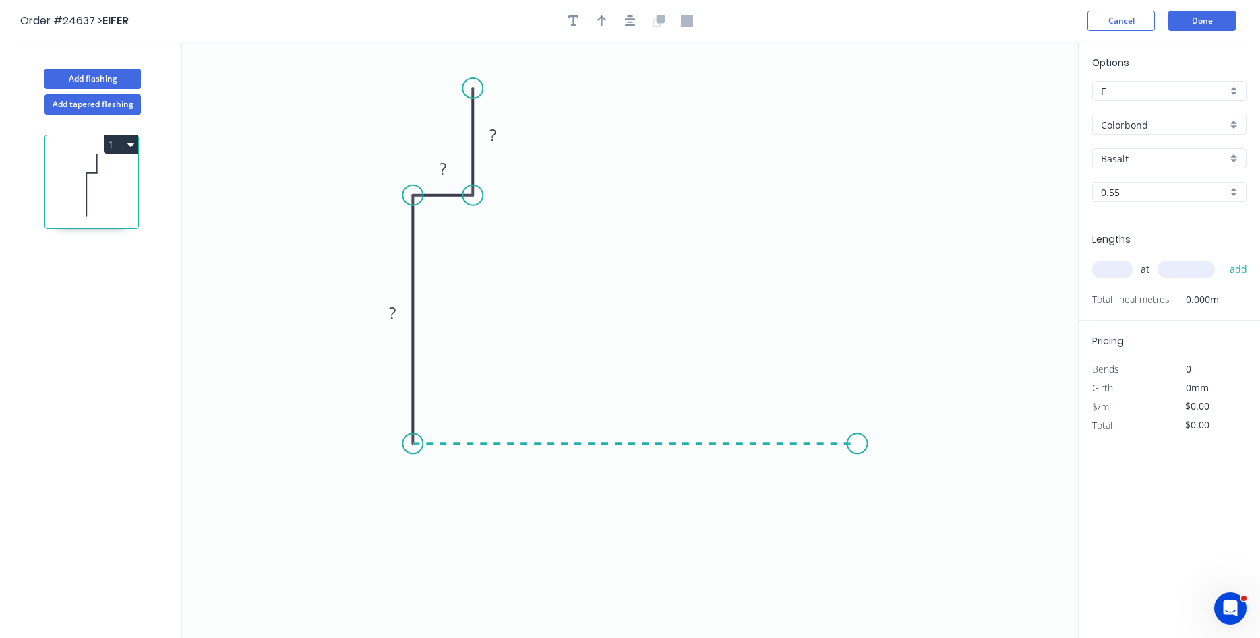
click at [857, 434] on icon "0 ? ? ?" at bounding box center [630, 340] width 896 height 596
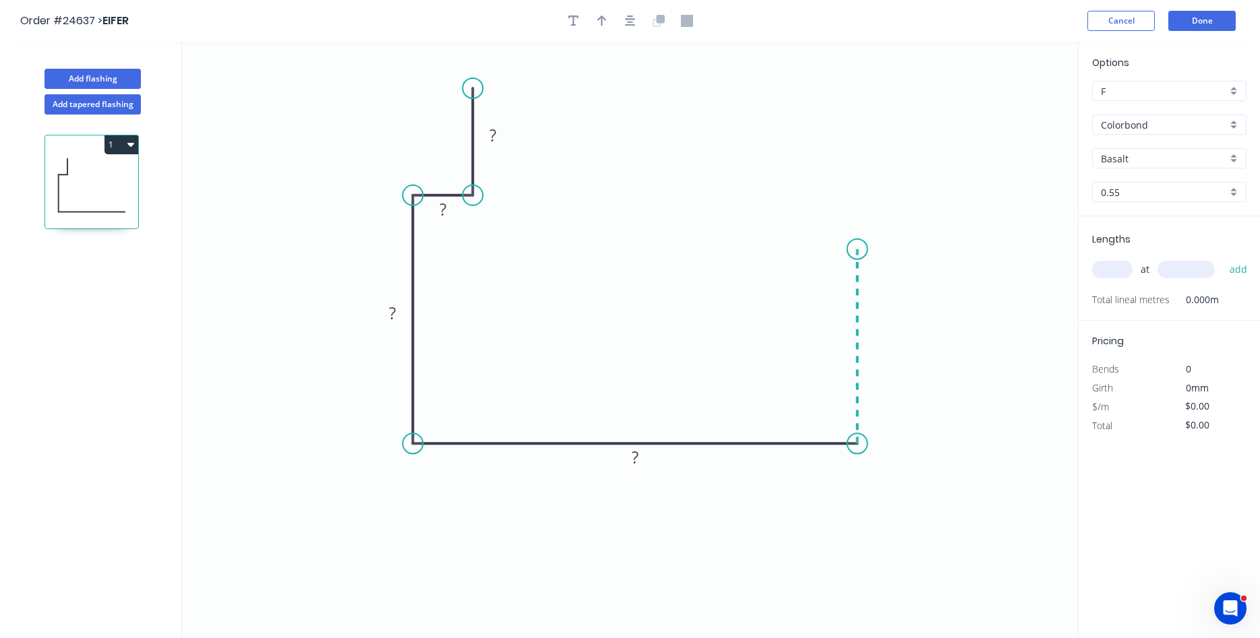
click at [857, 247] on icon "0 ? ? ? ?" at bounding box center [630, 340] width 896 height 596
click at [819, 247] on icon "0 ? ? ? ? ?" at bounding box center [630, 340] width 896 height 596
click at [821, 204] on icon "0 ? ? ? ? ? ?" at bounding box center [630, 340] width 896 height 596
click at [499, 139] on rect at bounding box center [492, 136] width 27 height 19
click at [1234, 125] on div "Colorbond" at bounding box center [1169, 125] width 154 height 20
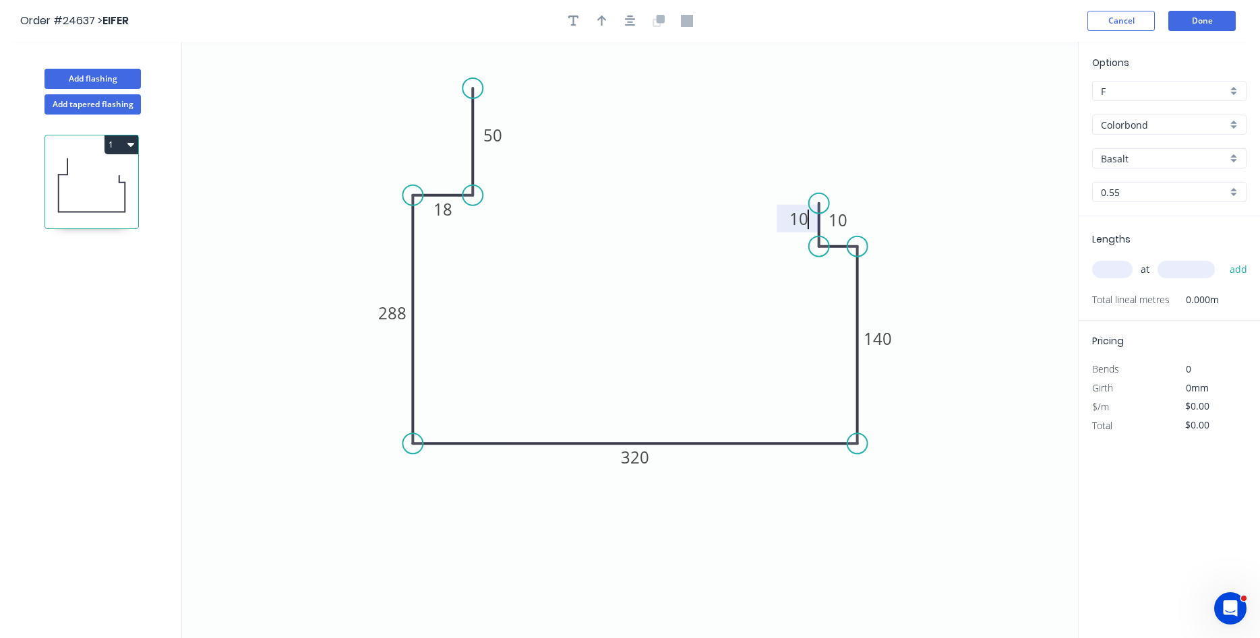
type input "$31.37"
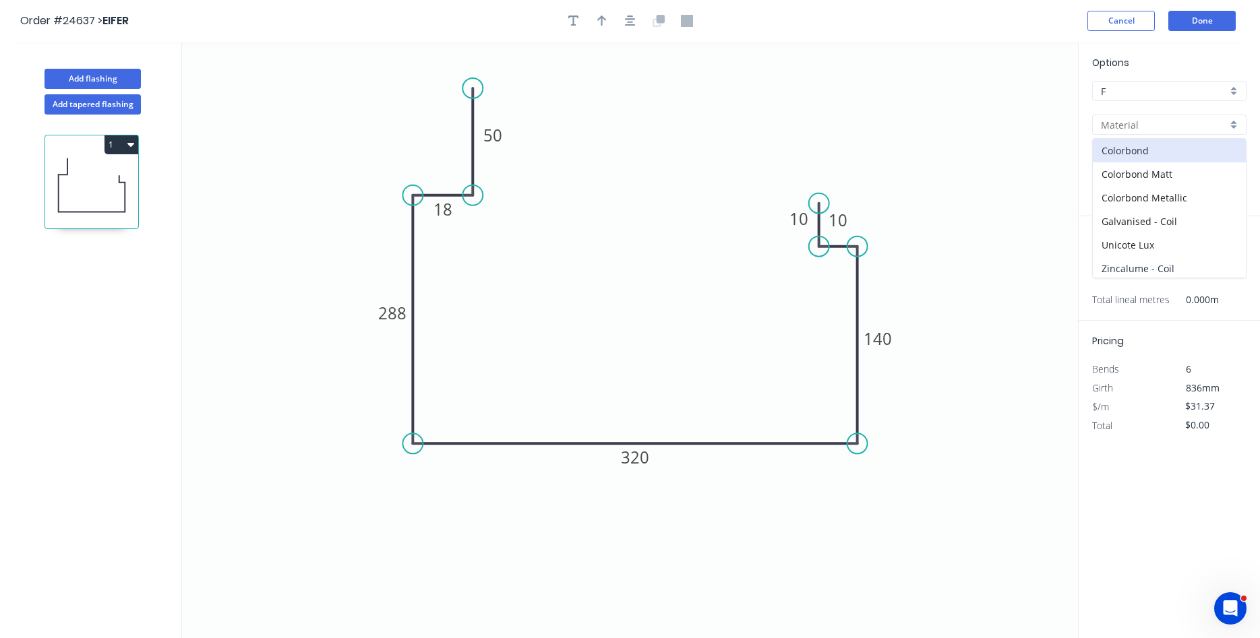
click at [1141, 270] on div "Zincalume - Coil" at bounding box center [1168, 269] width 153 height 24
type input "Zincalume - Coil"
type input "Zinc"
type input "$35.79"
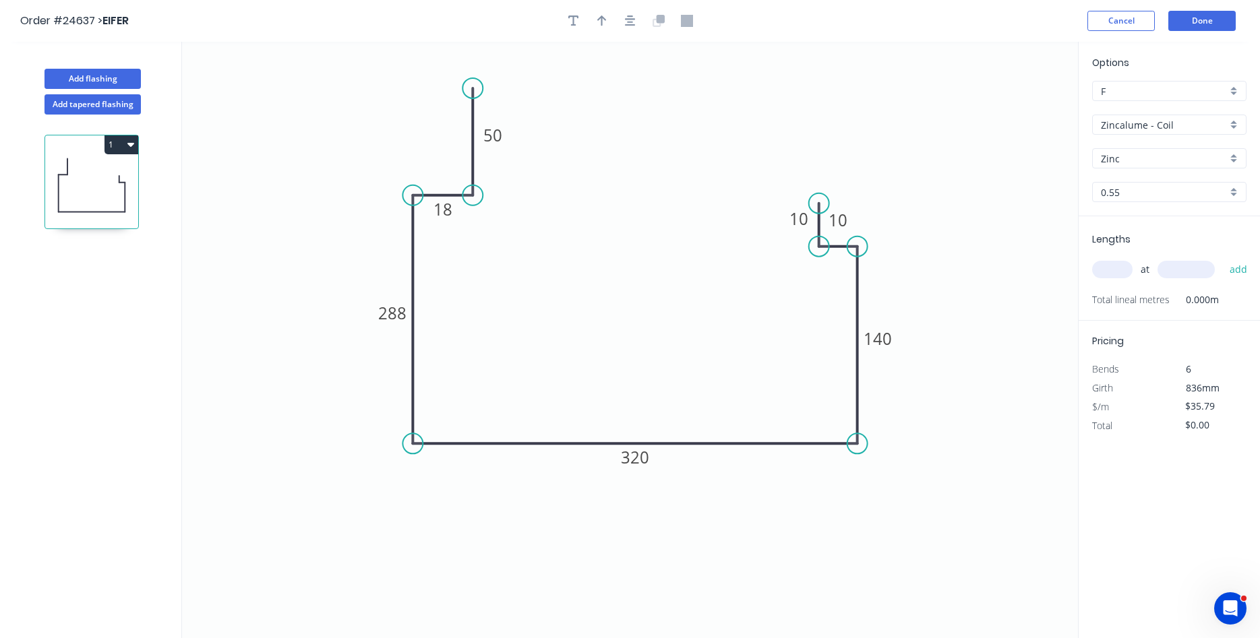
click at [1229, 191] on div "0.55" at bounding box center [1169, 192] width 154 height 20
click at [1151, 286] on div "1.15" at bounding box center [1168, 289] width 153 height 24
type input "1.15"
type input "$62.76"
click at [1117, 271] on input "text" at bounding box center [1112, 270] width 40 height 18
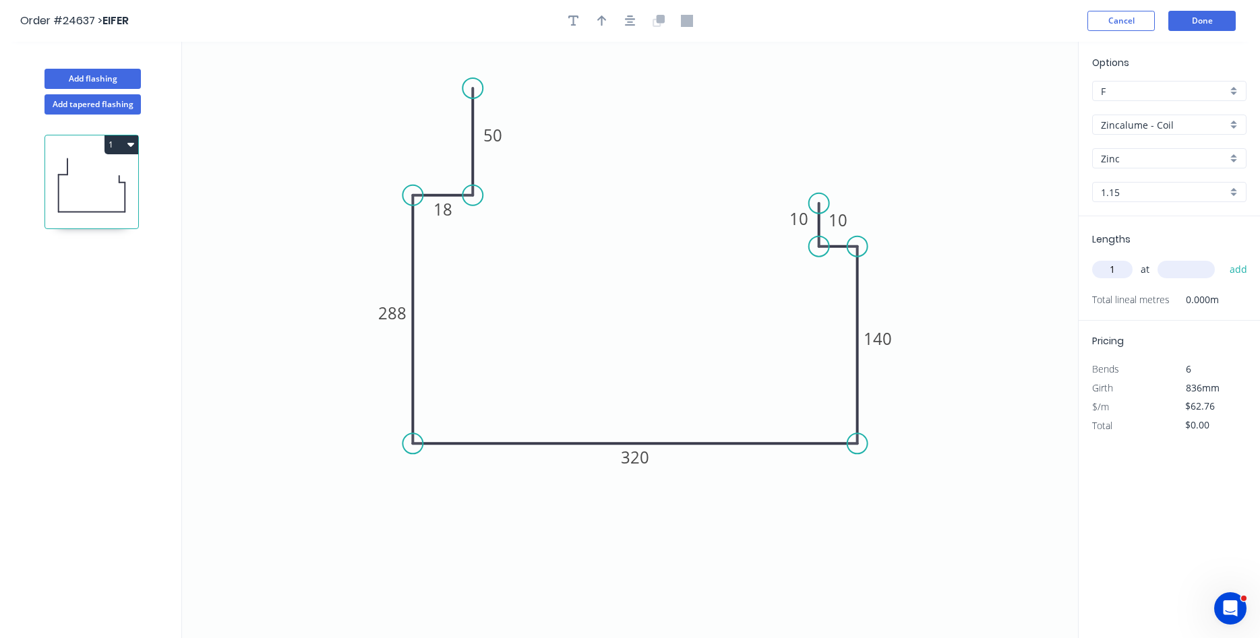
type input "1"
type input "4500"
click at [1222, 258] on button "add" at bounding box center [1238, 269] width 32 height 23
type input "$282.42"
type input "1"
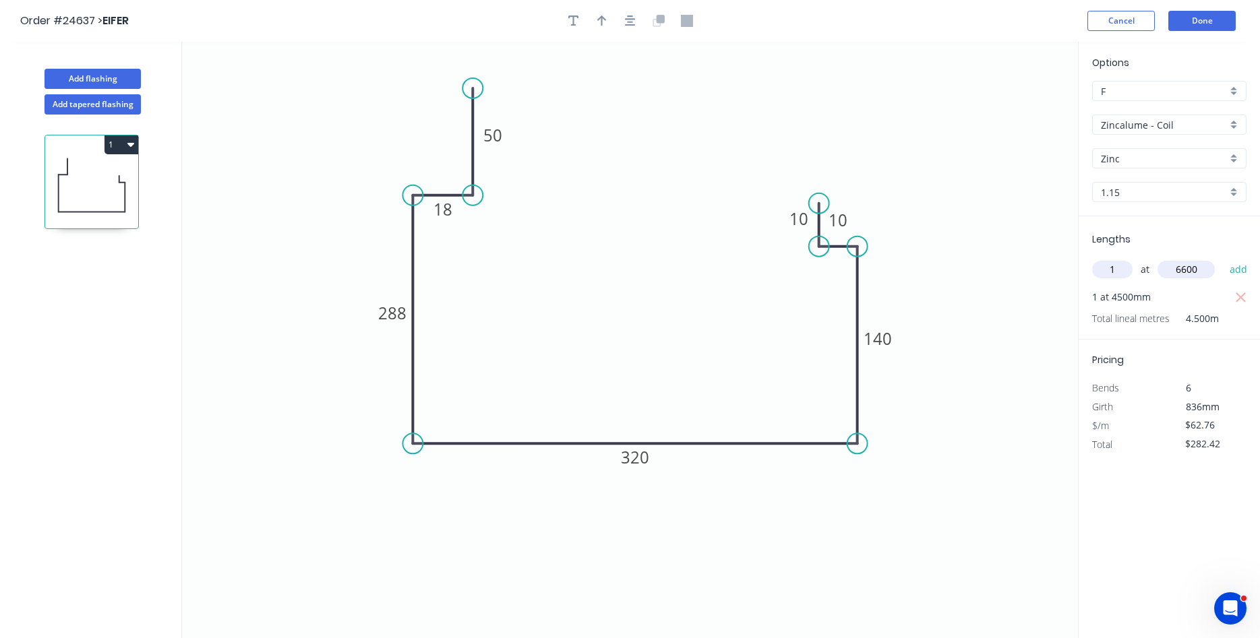
type input "6600"
click at [1222, 258] on button "add" at bounding box center [1238, 269] width 32 height 23
type input "$696.64"
click at [578, 15] on icon "button" at bounding box center [573, 21] width 11 height 12
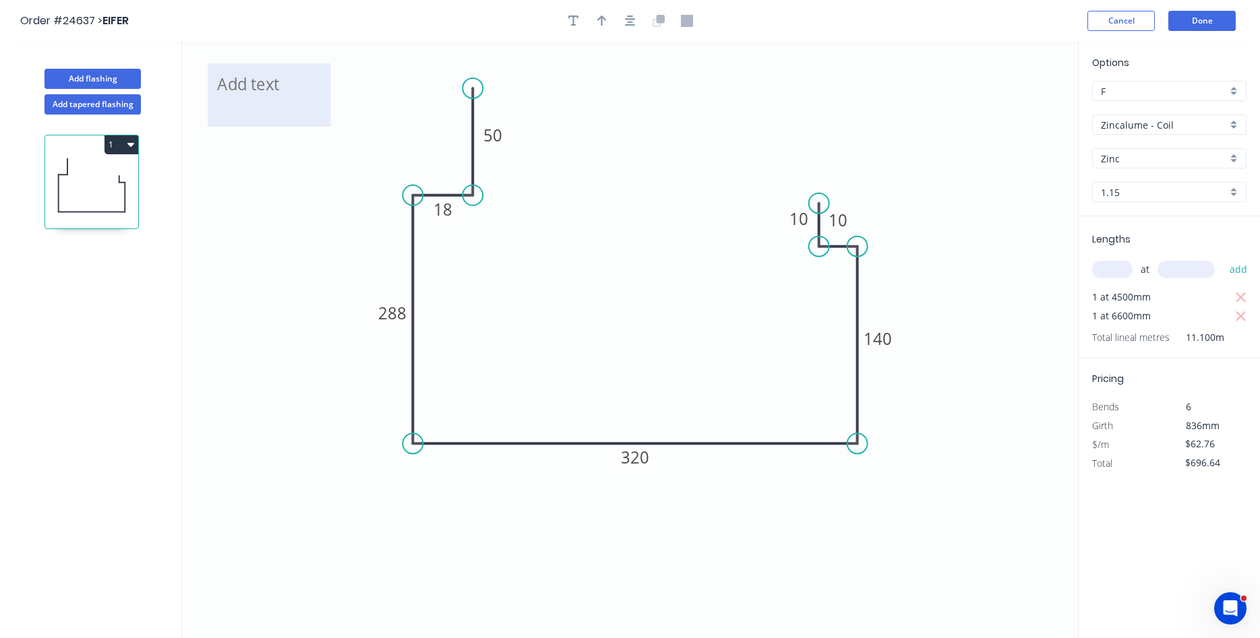
click at [245, 90] on textarea at bounding box center [268, 95] width 109 height 50
type textarea "West"
click at [127, 144] on icon "button" at bounding box center [130, 144] width 7 height 11
drag, startPoint x: 140, startPoint y: 146, endPoint x: 126, endPoint y: 146, distance: 14.2
click at [134, 146] on div "1" at bounding box center [92, 389] width 177 height 549
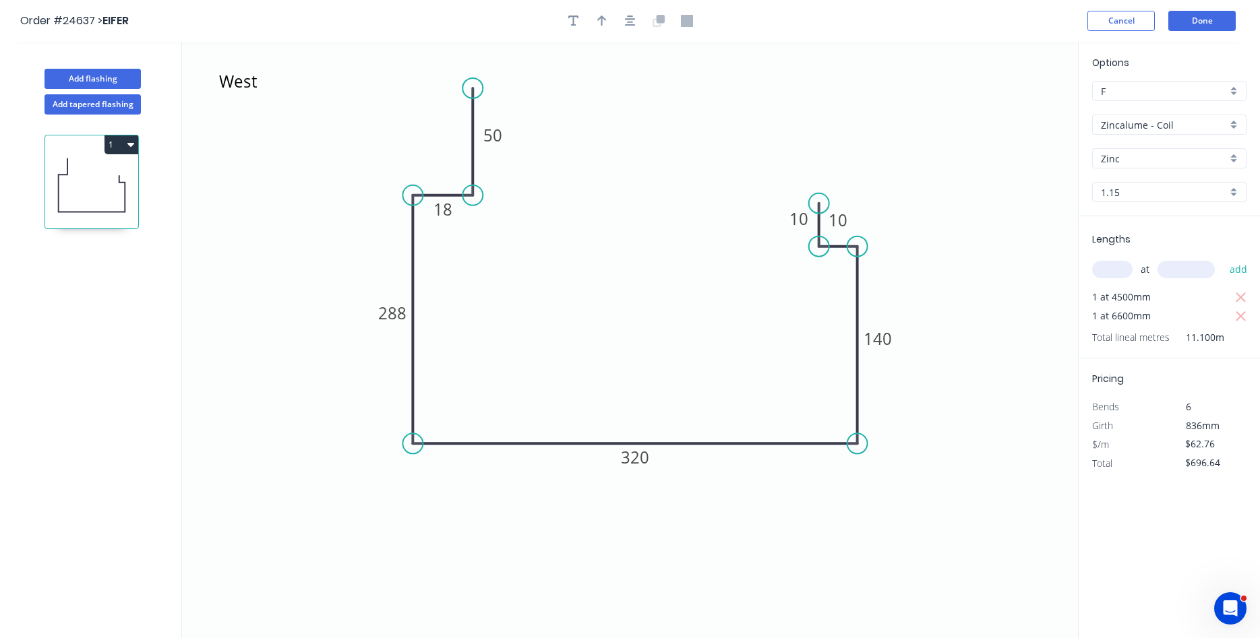
click at [126, 146] on button "1" at bounding box center [121, 144] width 34 height 19
click at [83, 175] on div "Duplicate" at bounding box center [74, 178] width 104 height 20
type input "$0.00"
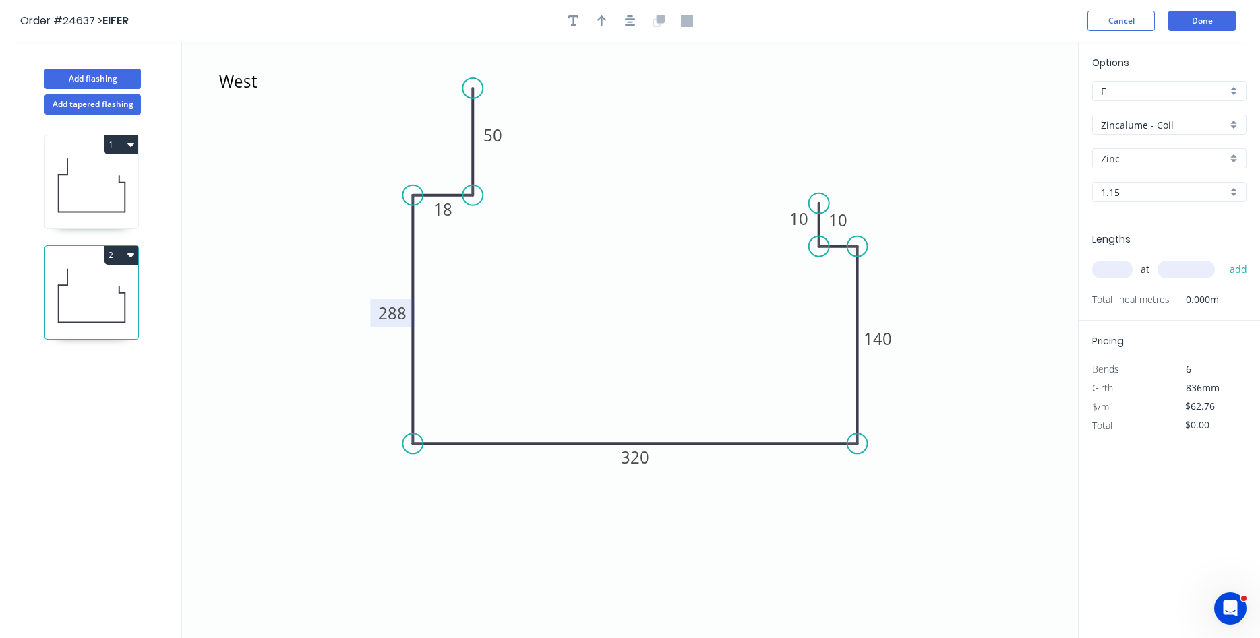
click at [391, 312] on tspan "288" at bounding box center [392, 313] width 28 height 22
click at [850, 222] on div "Delete point" at bounding box center [891, 227] width 135 height 28
click at [867, 263] on div "Delete point" at bounding box center [883, 267] width 135 height 28
drag, startPoint x: 855, startPoint y: 242, endPoint x: 855, endPoint y: 392, distance: 149.6
click at [855, 392] on circle at bounding box center [857, 391] width 20 height 20
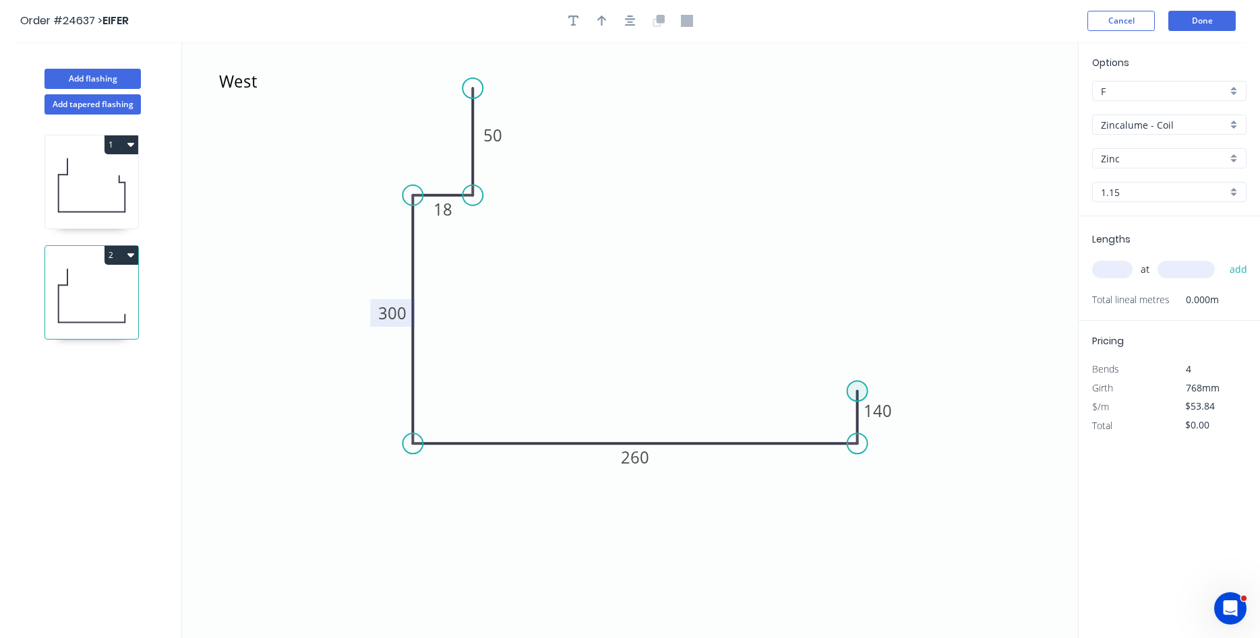
click at [856, 385] on circle at bounding box center [857, 391] width 20 height 20
click at [860, 385] on circle at bounding box center [857, 385] width 20 height 20
click at [983, 387] on icon "West 50 18 300 260 140" at bounding box center [630, 340] width 896 height 596
click at [877, 405] on tspan "140" at bounding box center [877, 408] width 28 height 22
click at [1111, 263] on input "text" at bounding box center [1112, 270] width 40 height 18
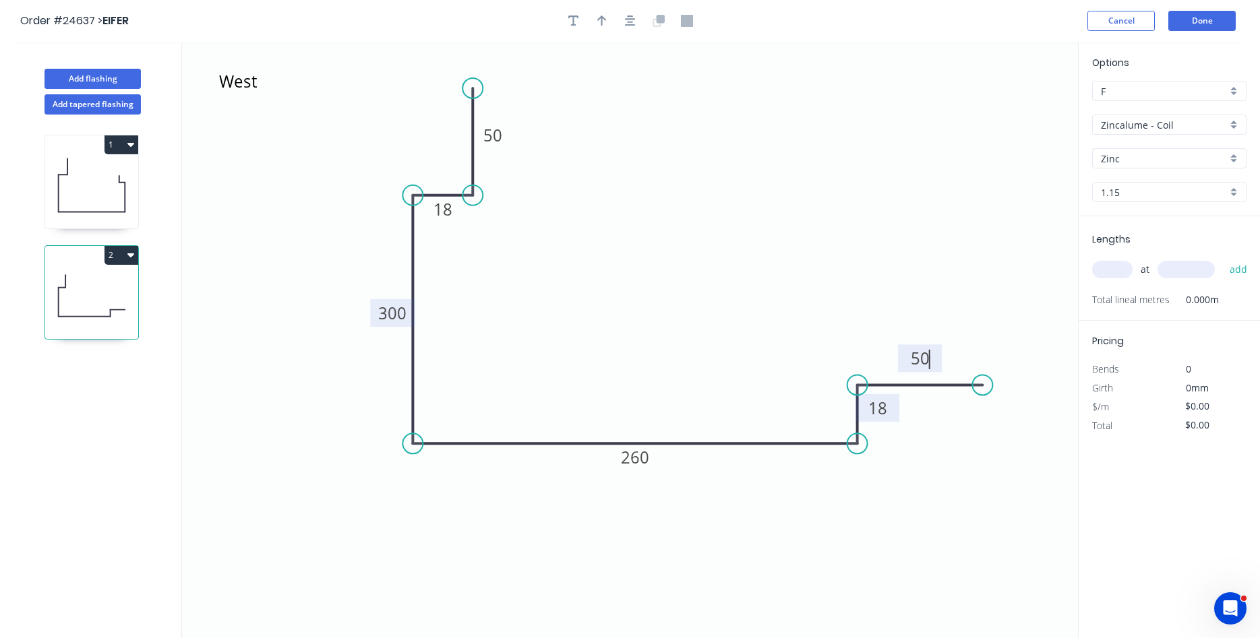
type input "$49.70"
type input "1"
type input "4500"
click at [1222, 258] on button "add" at bounding box center [1238, 269] width 32 height 23
type input "$223.65"
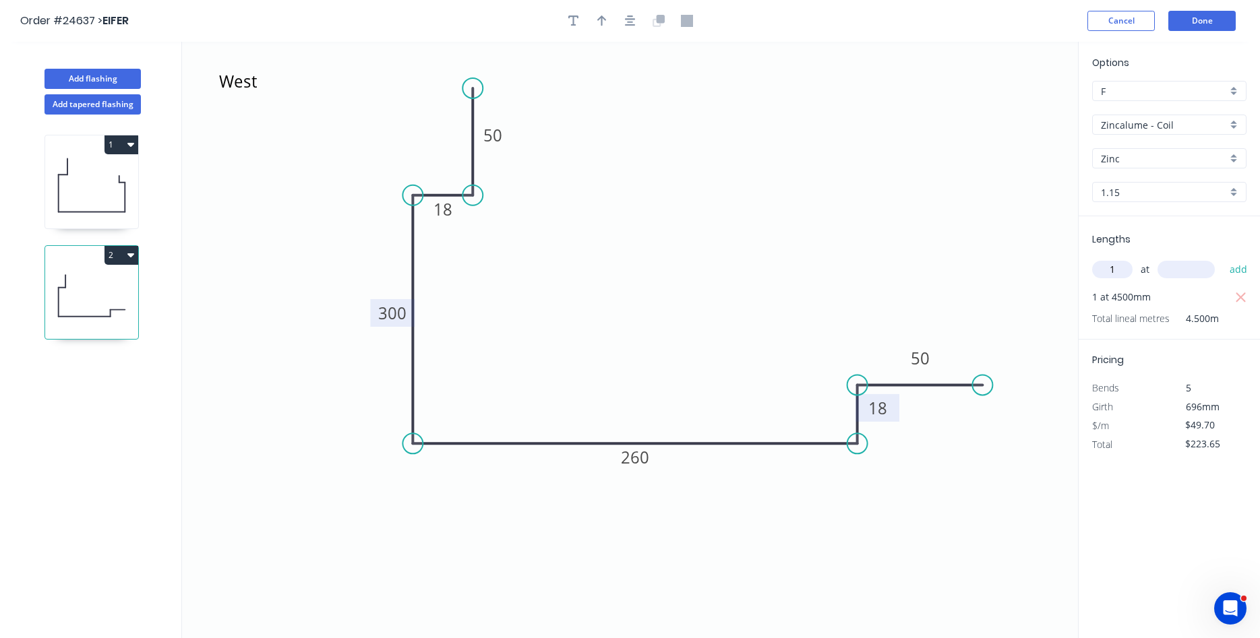
type input "1"
type input "6600"
click at [1222, 258] on button "add" at bounding box center [1238, 269] width 32 height 23
type input "$551.67"
type input "1"
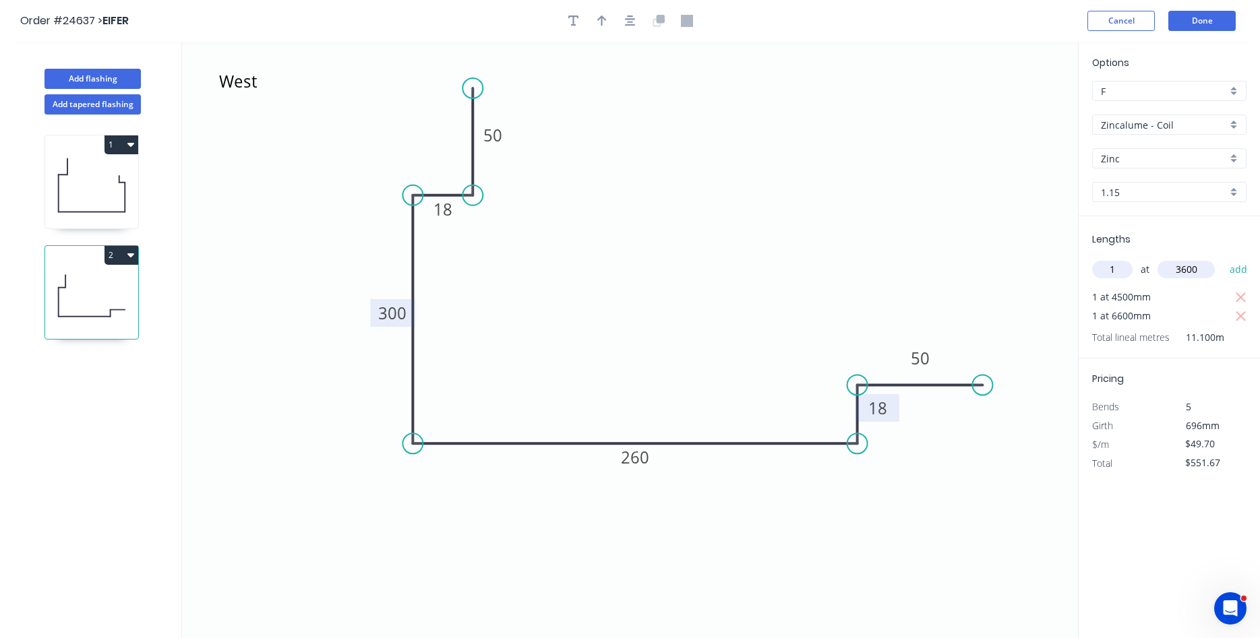
type input "3600"
click at [1222, 258] on button "add" at bounding box center [1238, 269] width 32 height 23
type input "$730.59"
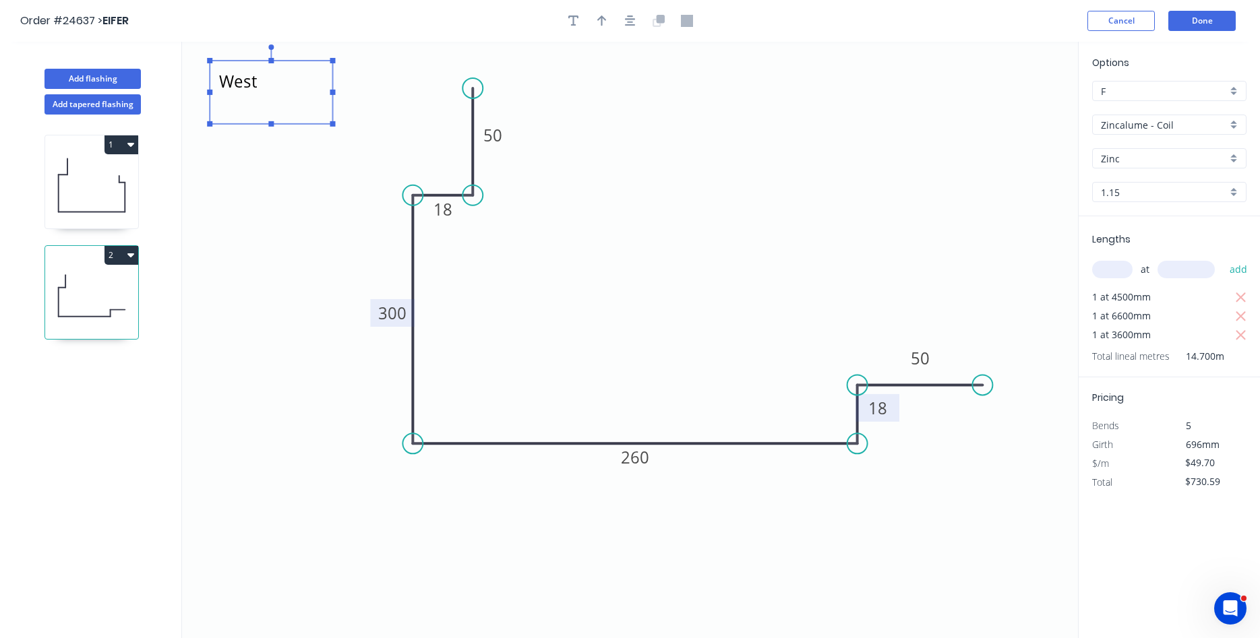
click at [234, 77] on textarea "West" at bounding box center [270, 92] width 109 height 50
click at [278, 264] on icon "Col East 50 18 300 260 18 50" at bounding box center [630, 340] width 896 height 596
type textarea "Col East"
click at [120, 257] on button "2" at bounding box center [121, 255] width 34 height 19
click at [75, 286] on div "Duplicate" at bounding box center [74, 289] width 104 height 20
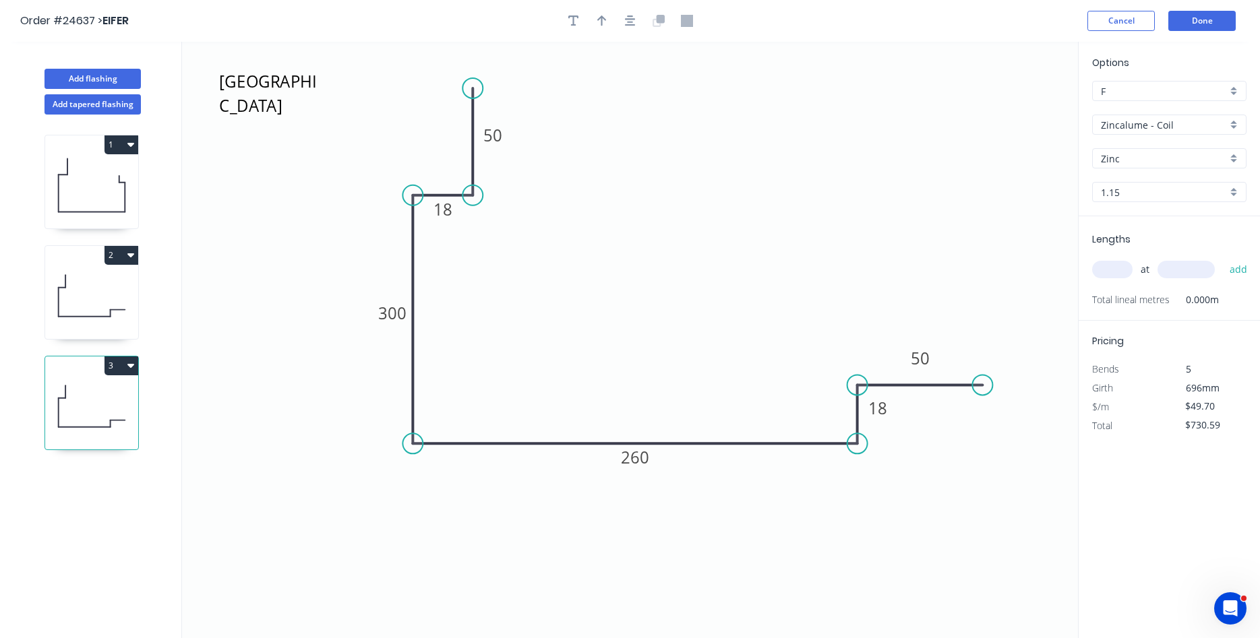
type input "$0.00"
click at [387, 317] on tspan "300" at bounding box center [392, 313] width 28 height 22
type input "$55.44"
click at [1110, 263] on input "text" at bounding box center [1112, 270] width 40 height 18
type input "1"
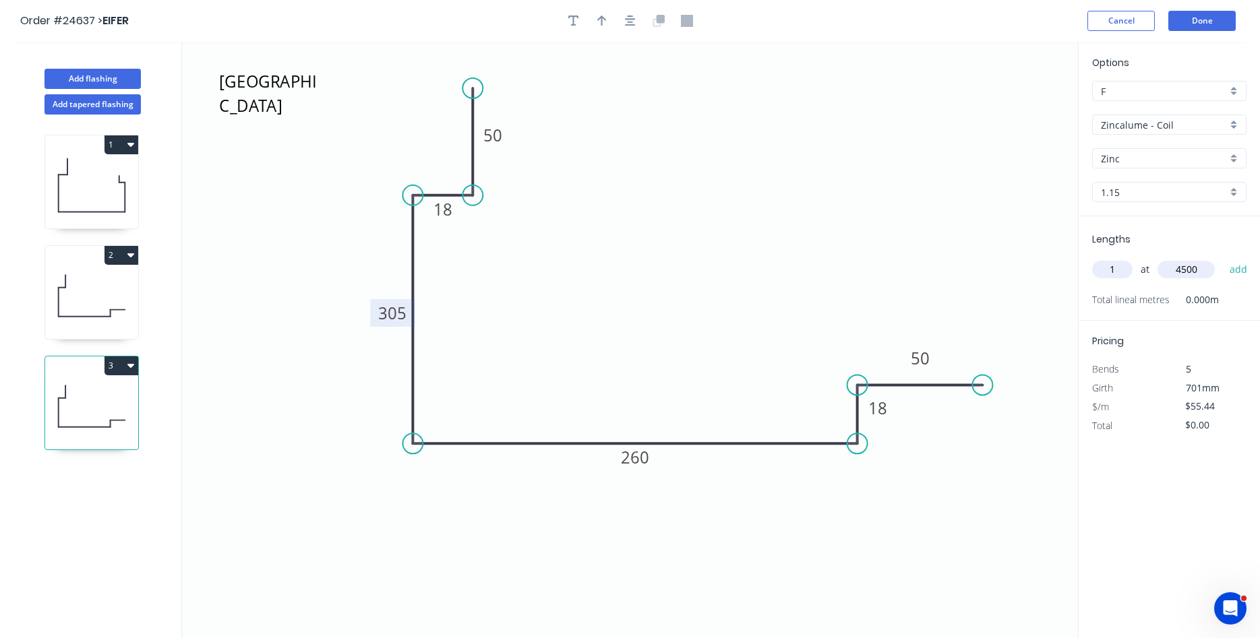
type input "4500"
click at [1222, 258] on button "add" at bounding box center [1238, 269] width 32 height 23
type input "$249.48"
type input "1"
type input "6600"
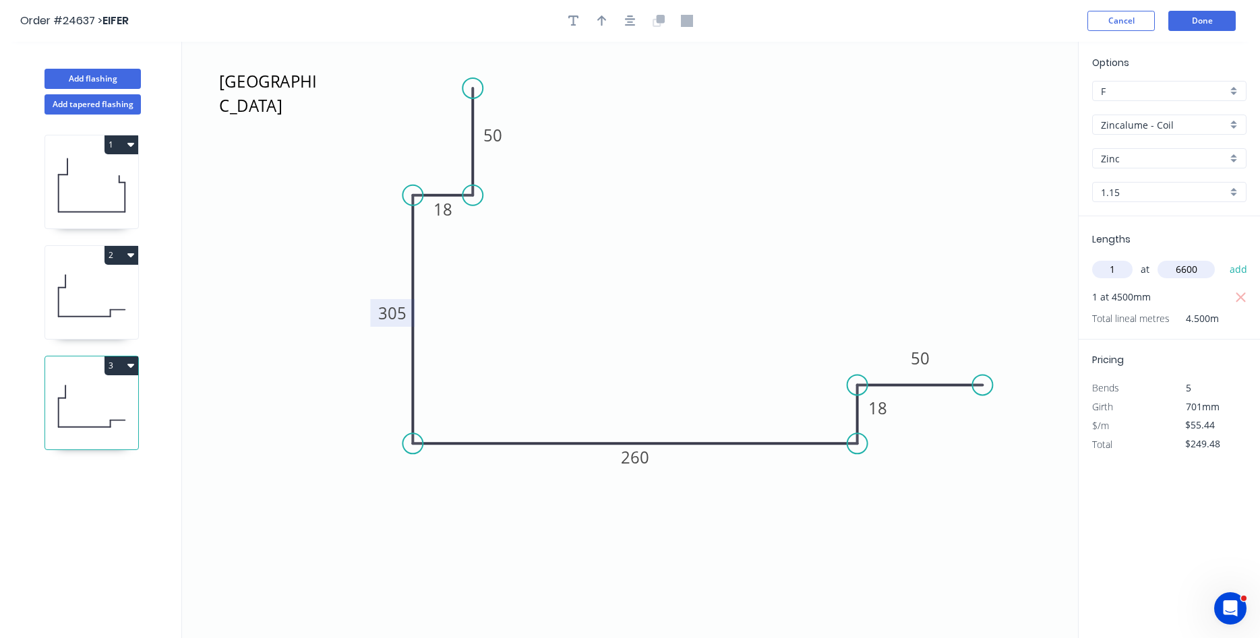
click at [1222, 258] on button "add" at bounding box center [1238, 269] width 32 height 23
type input "$615.38"
type input "1"
type input "3600"
click at [1222, 258] on button "add" at bounding box center [1238, 269] width 32 height 23
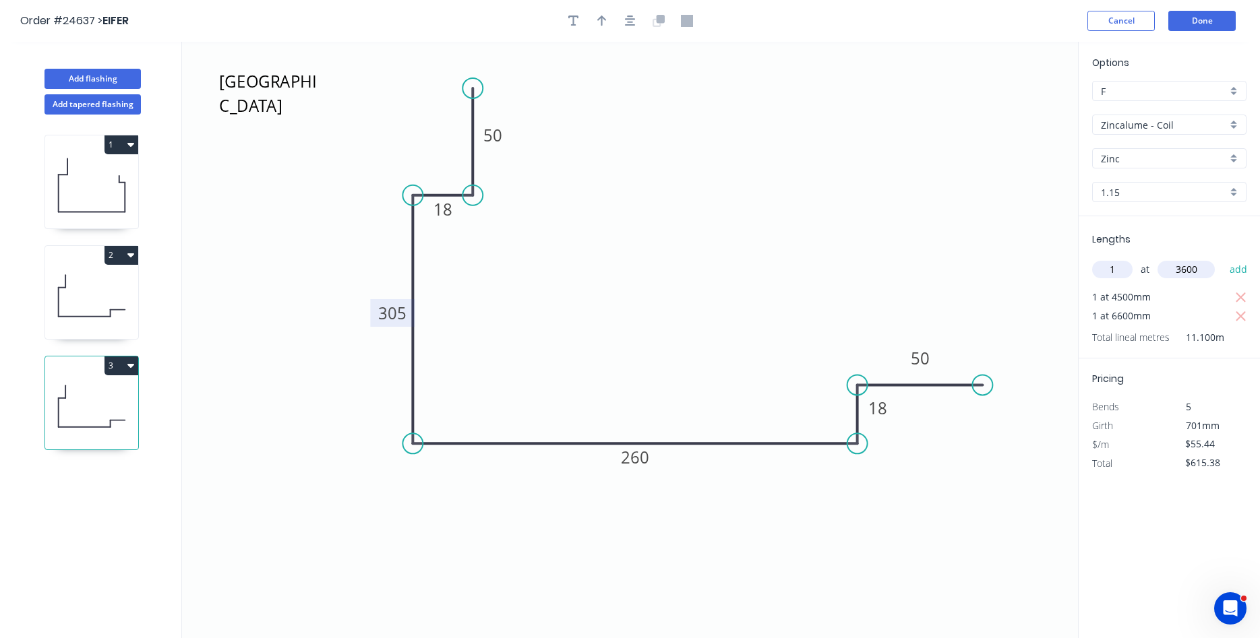
type input "$814.97"
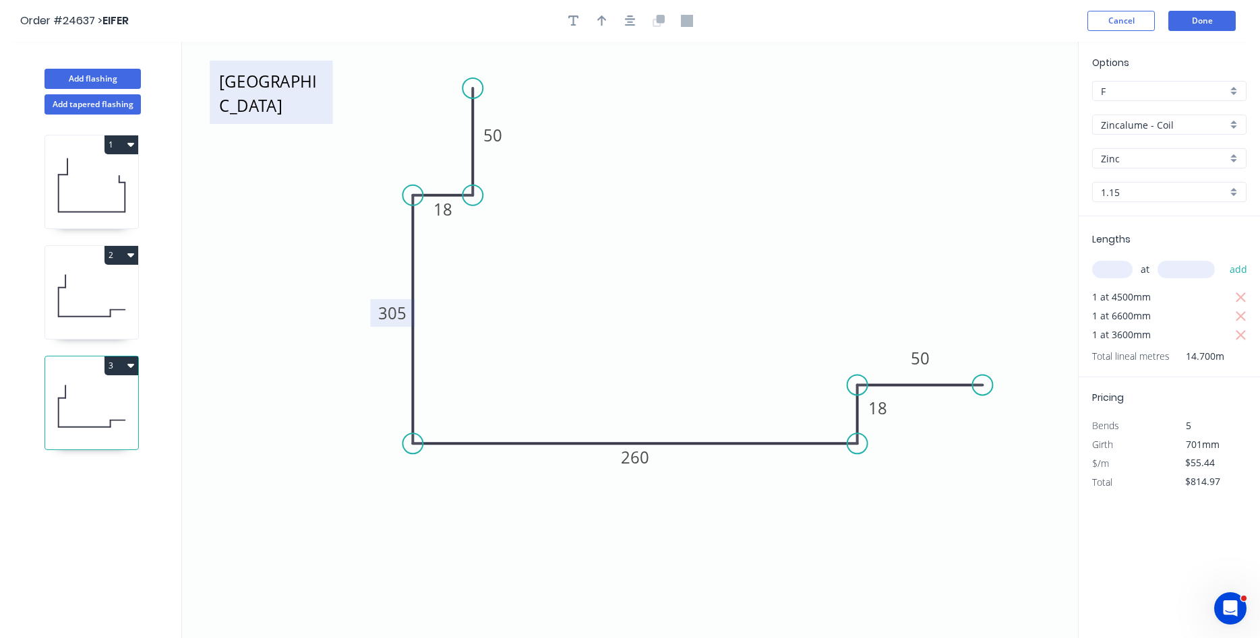
click at [272, 83] on textarea "Col East" at bounding box center [270, 92] width 109 height 50
click at [276, 81] on textarea "Col East" at bounding box center [270, 92] width 109 height 50
type textarea "Col West"
click at [115, 72] on button "Add flashing" at bounding box center [92, 79] width 96 height 20
click at [115, 82] on button "Add flashing" at bounding box center [92, 79] width 96 height 20
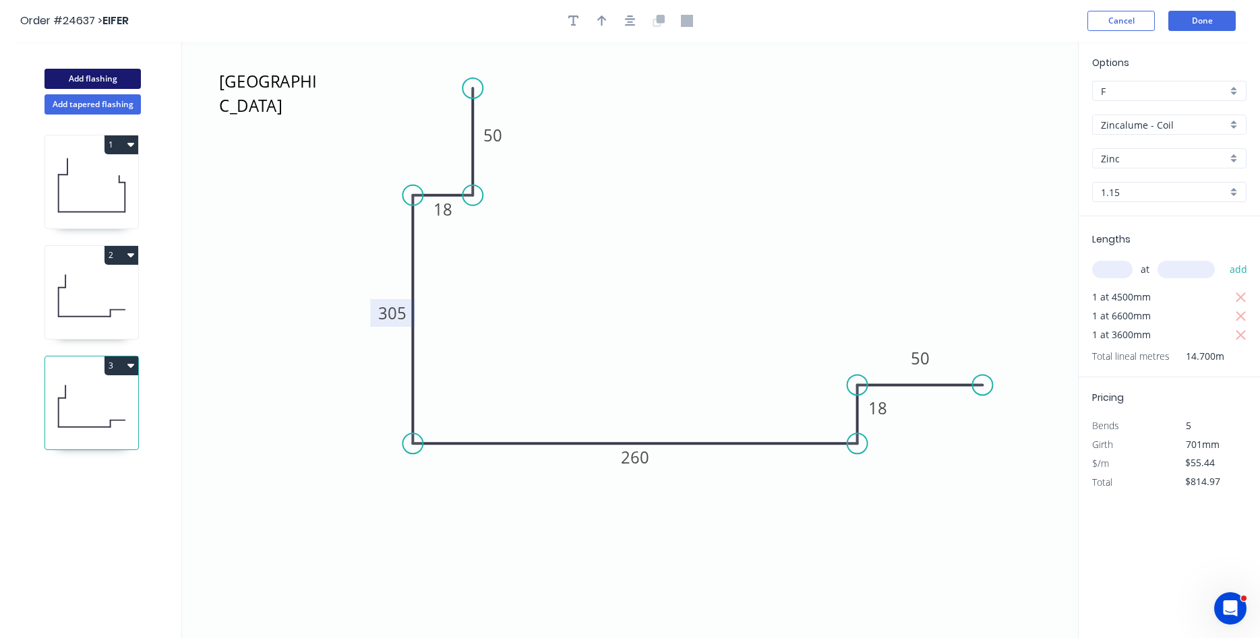
type input "$0.00"
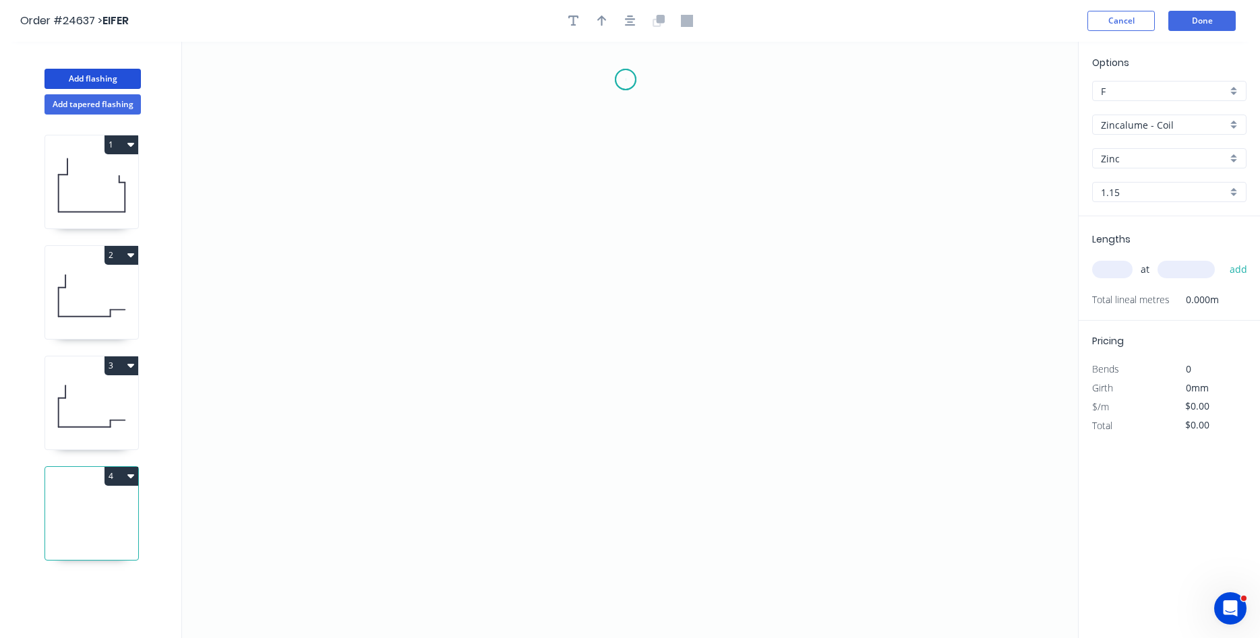
click at [625, 80] on icon "0" at bounding box center [630, 340] width 896 height 596
click at [627, 179] on icon "0" at bounding box center [630, 340] width 896 height 596
click at [693, 175] on icon "0 ?" at bounding box center [630, 340] width 896 height 596
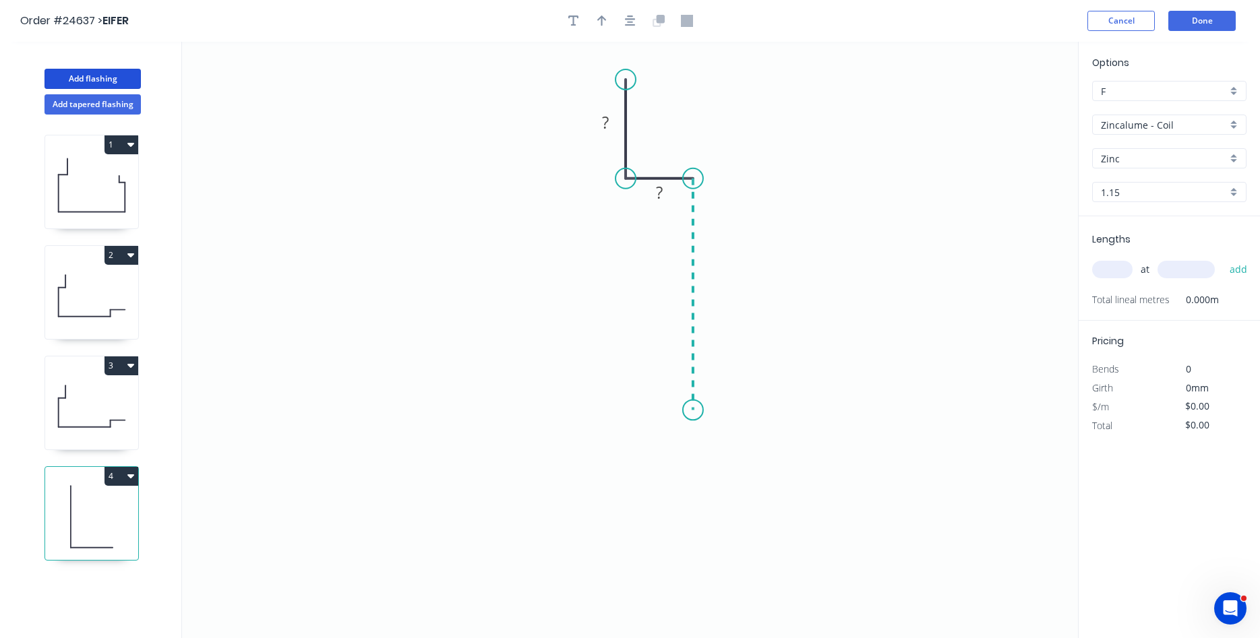
click at [685, 410] on icon "0 ? ?" at bounding box center [630, 340] width 896 height 596
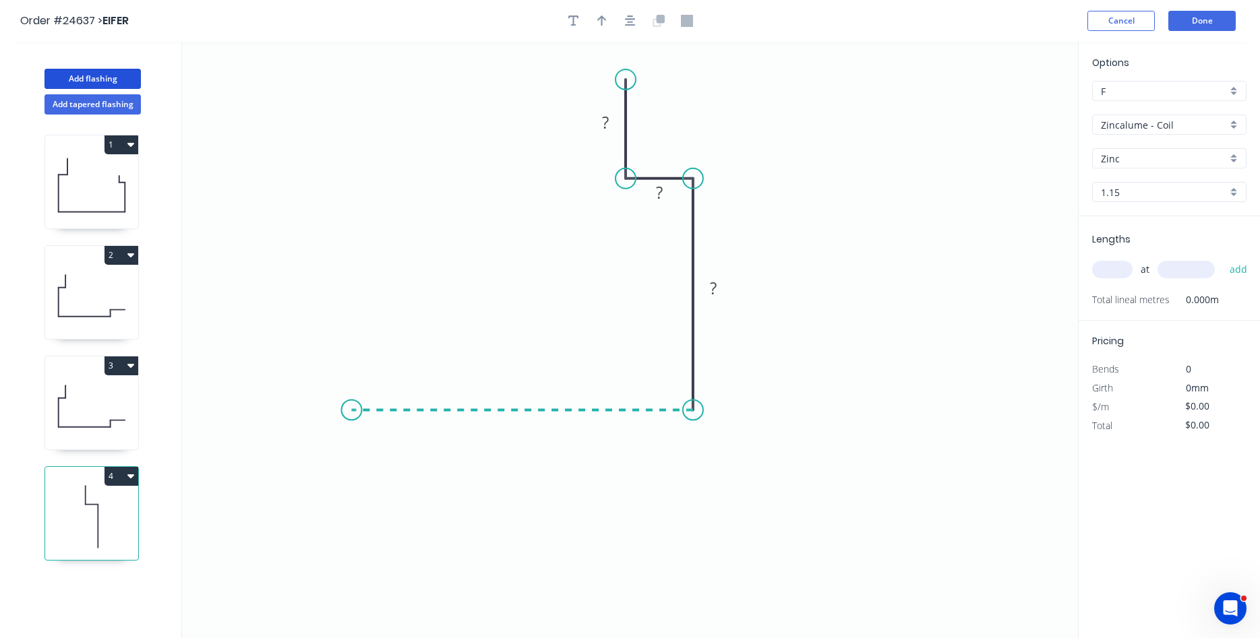
click at [351, 408] on icon "0 ? ? ?" at bounding box center [630, 340] width 896 height 596
click at [351, 259] on icon at bounding box center [351, 335] width 0 height 152
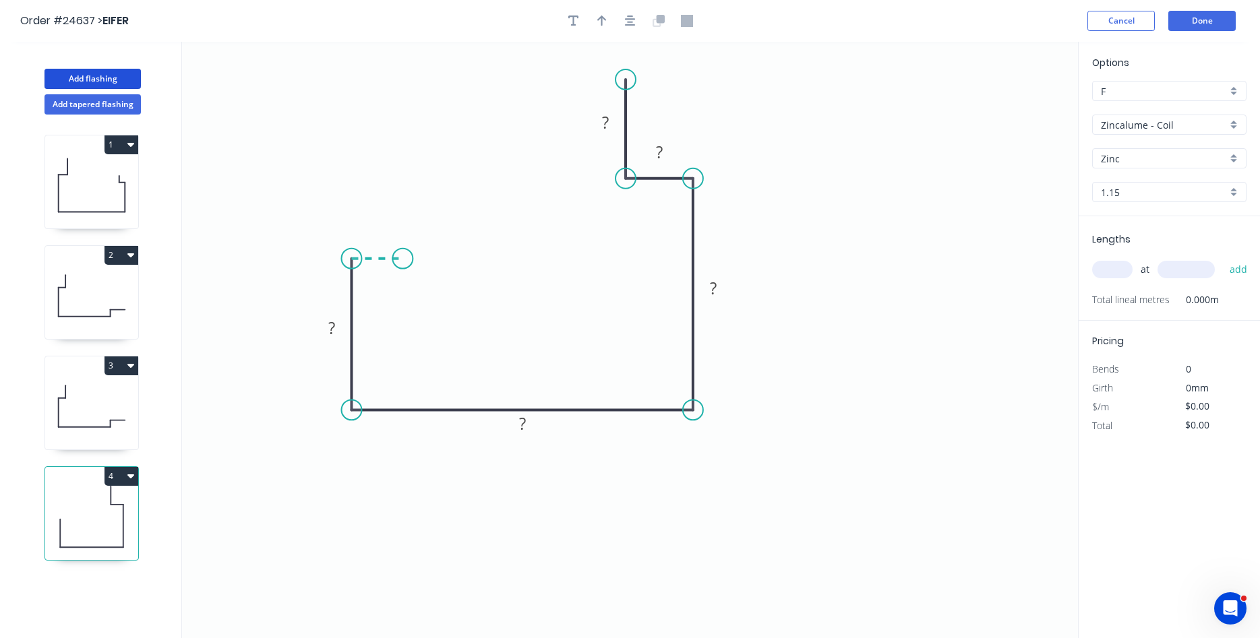
click at [402, 257] on icon "0 ? ? ? ? ?" at bounding box center [630, 340] width 896 height 596
click at [402, 217] on icon at bounding box center [402, 238] width 0 height 42
click at [604, 125] on tspan "?" at bounding box center [605, 122] width 7 height 22
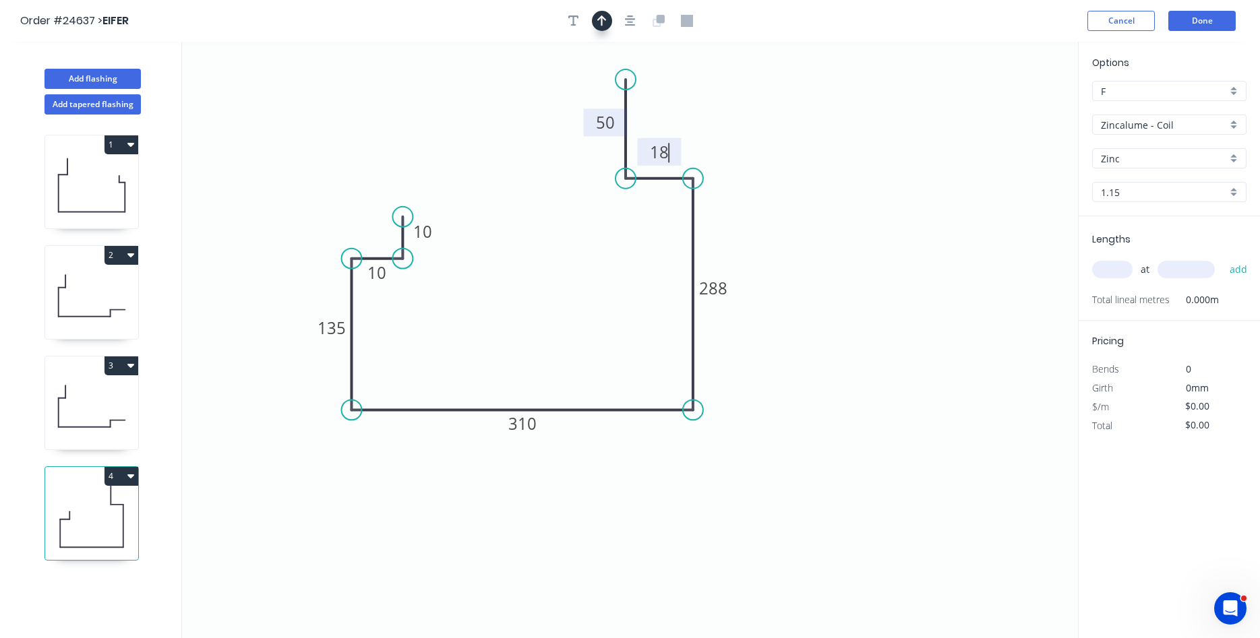
click at [604, 21] on icon "button" at bounding box center [601, 21] width 9 height 12
type input "$62.76"
click at [1010, 107] on icon at bounding box center [1009, 93] width 12 height 43
drag, startPoint x: 1012, startPoint y: 106, endPoint x: 723, endPoint y: 201, distance: 303.7
click at [720, 204] on icon at bounding box center [726, 192] width 39 height 39
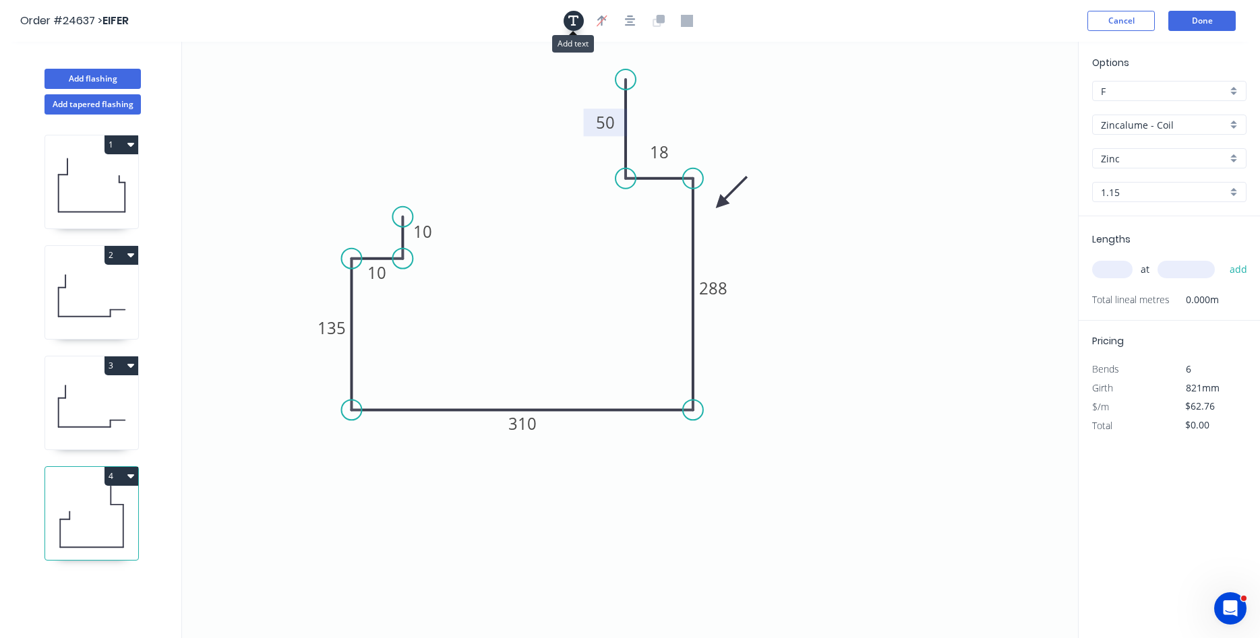
click at [574, 19] on icon "button" at bounding box center [573, 20] width 11 height 11
click at [247, 81] on textarea at bounding box center [268, 95] width 109 height 50
click at [842, 199] on icon "East 10 10 135 310 288 18 50" at bounding box center [630, 340] width 896 height 596
type textarea "East"
click at [1101, 273] on input "text" at bounding box center [1112, 270] width 40 height 18
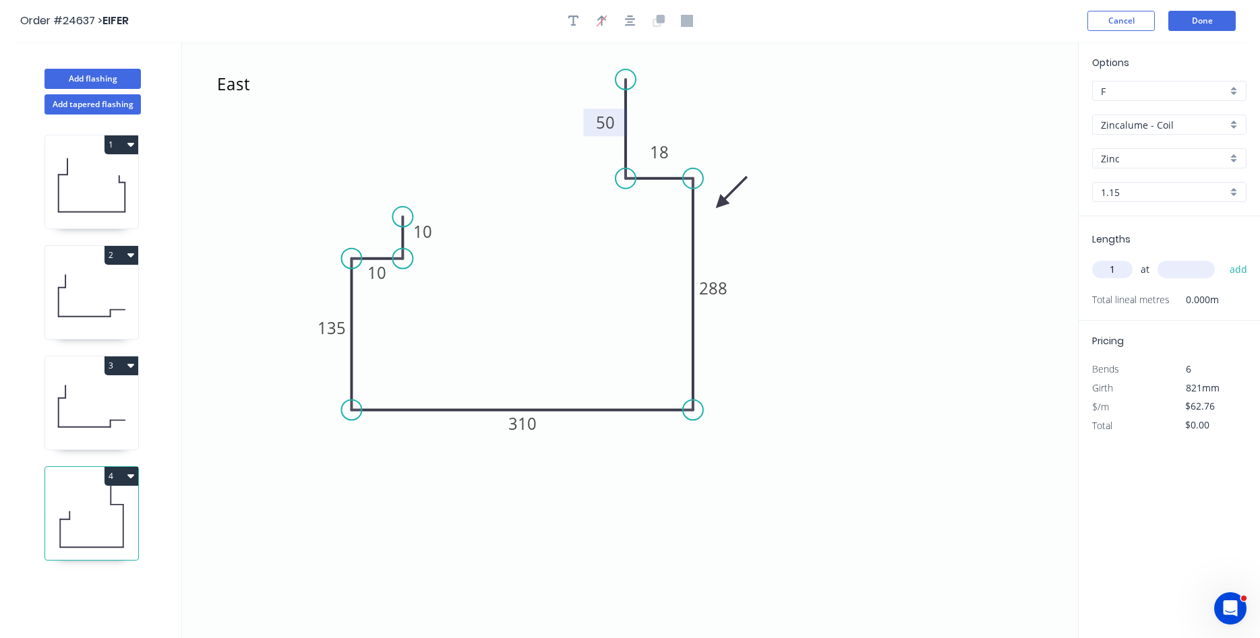
type input "1"
type input "4500"
click at [1222, 258] on button "add" at bounding box center [1238, 269] width 32 height 23
type input "$282.42"
type input "1"
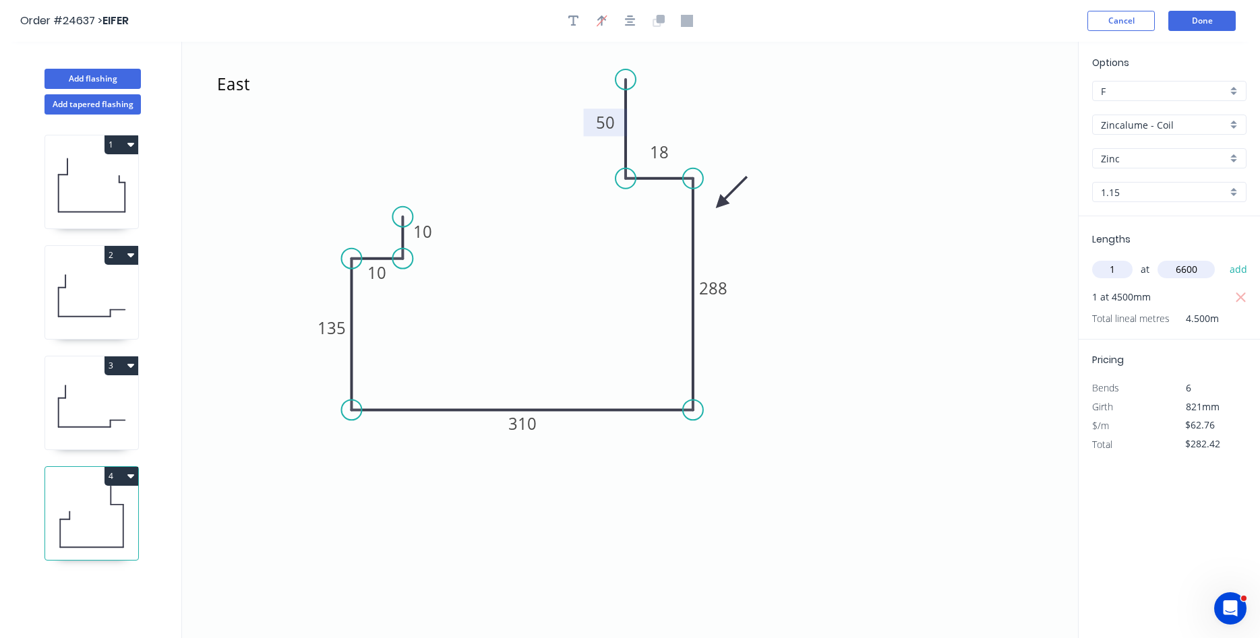
type input "6600"
click at [1222, 258] on button "add" at bounding box center [1238, 269] width 32 height 23
type input "$696.64"
click at [118, 78] on button "Add flashing" at bounding box center [92, 79] width 96 height 20
type input "$0.00"
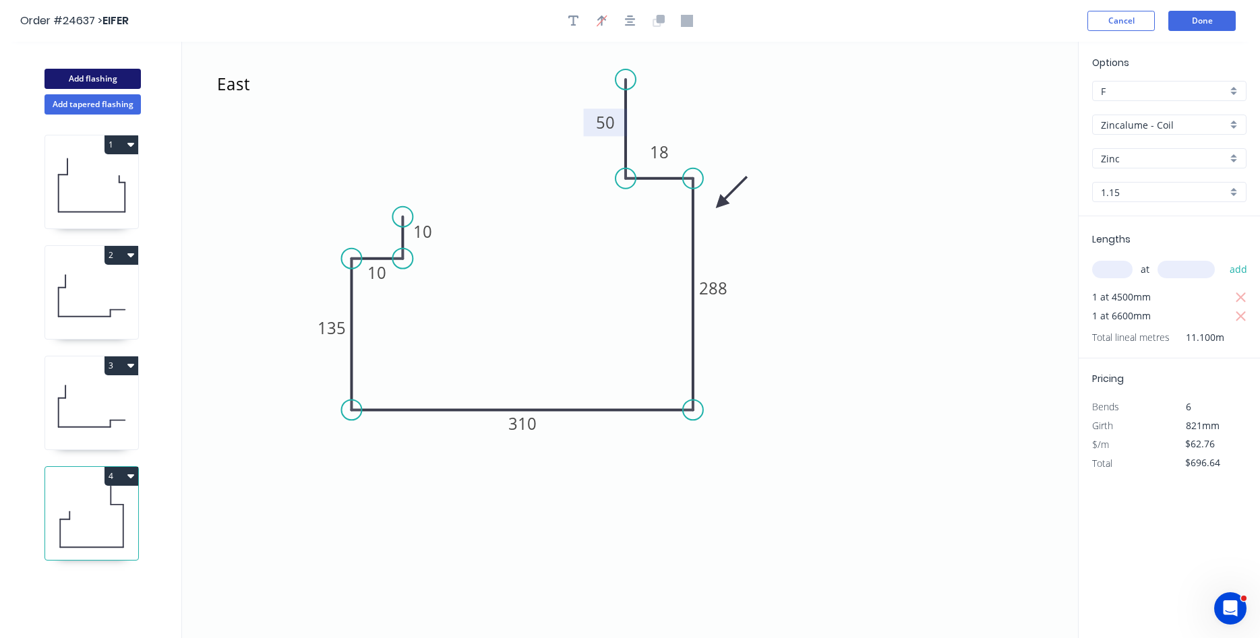
type input "$0.00"
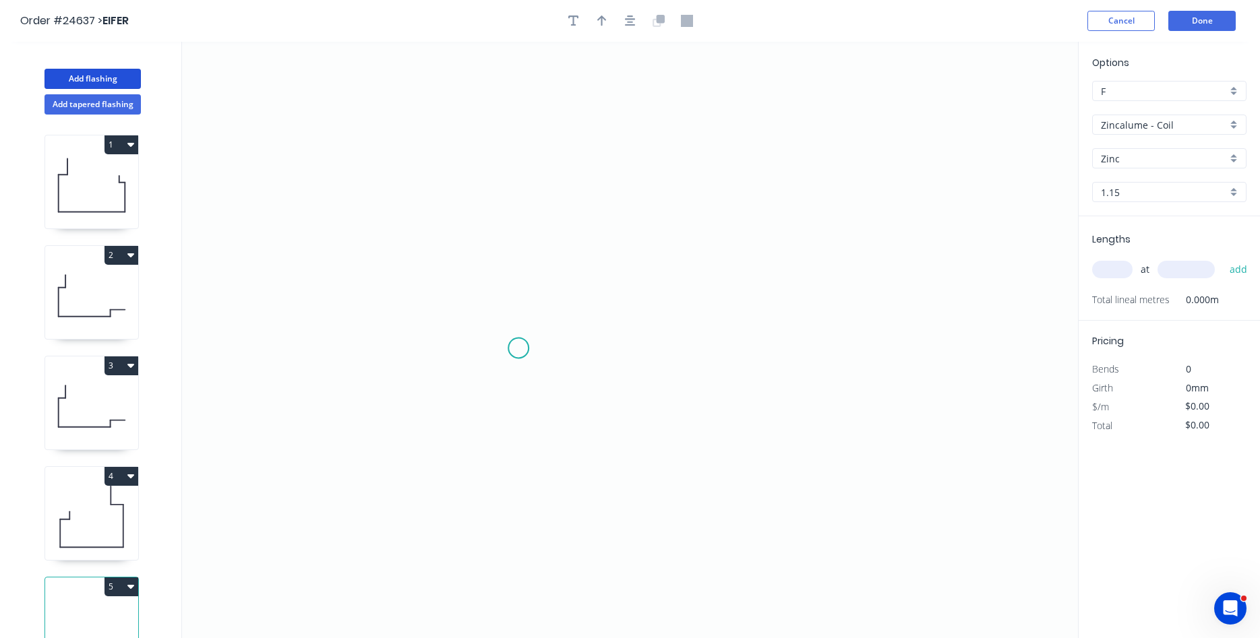
click at [518, 348] on icon "0" at bounding box center [630, 340] width 896 height 596
click at [524, 156] on icon "0" at bounding box center [630, 340] width 896 height 596
click at [780, 158] on icon "0 ?" at bounding box center [630, 340] width 896 height 596
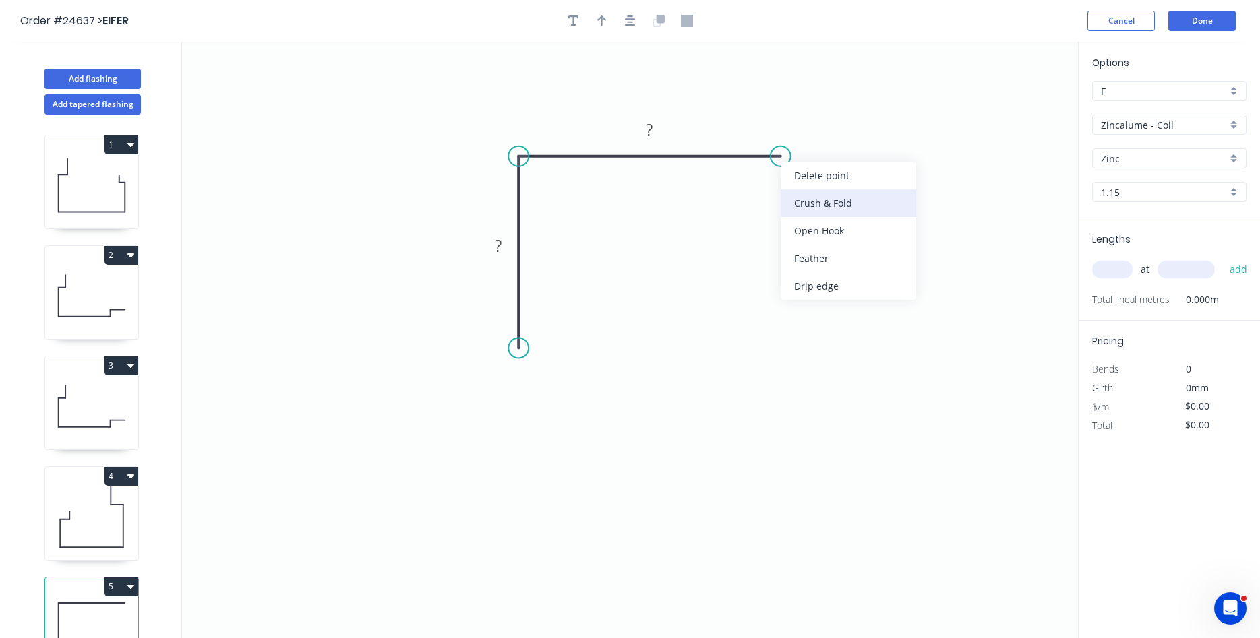
click at [817, 208] on div "Crush & Fold" at bounding box center [847, 203] width 135 height 28
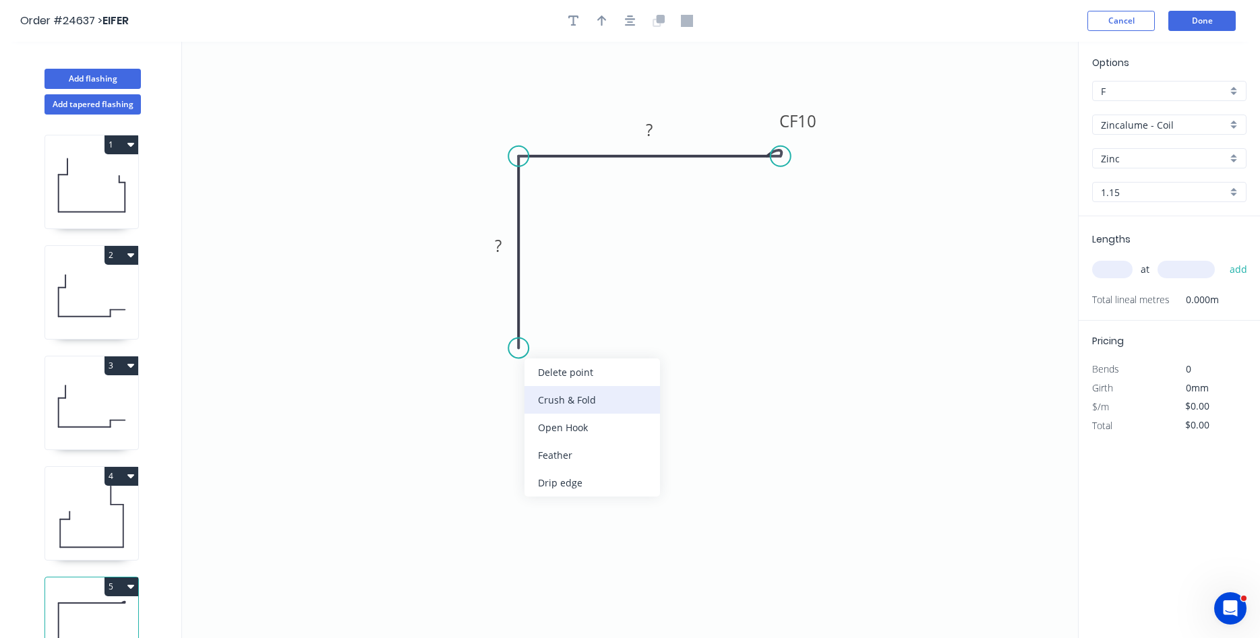
click at [575, 410] on div "Crush & Fold" at bounding box center [591, 400] width 135 height 28
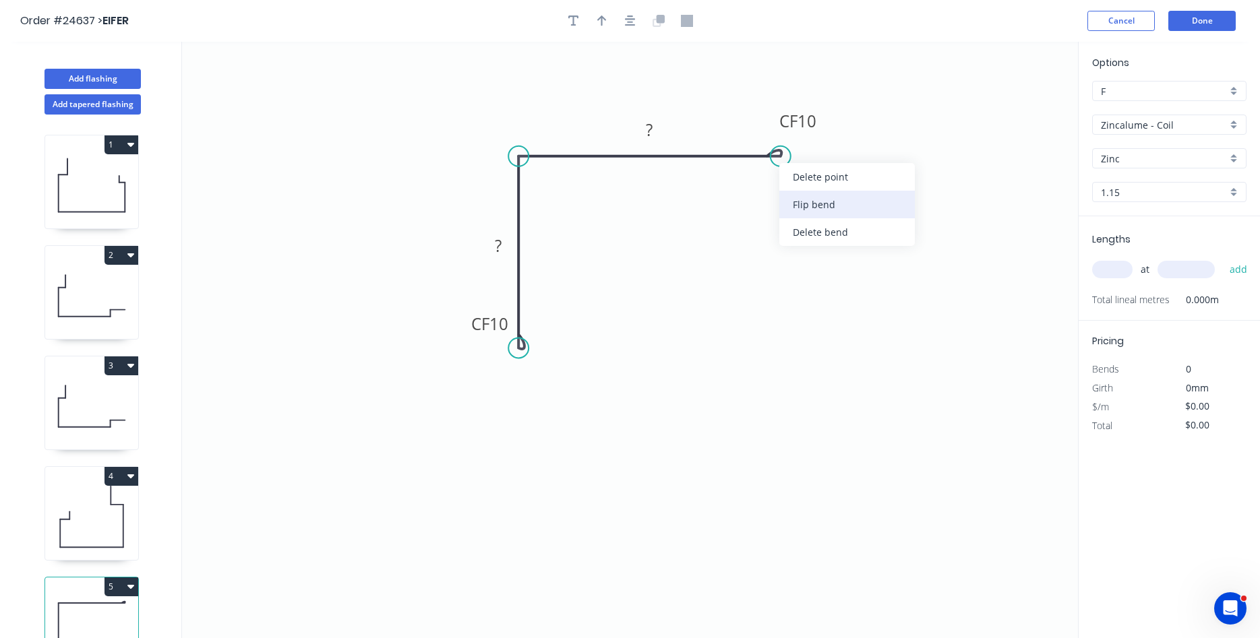
click at [831, 201] on div "Flip bend" at bounding box center [846, 205] width 135 height 28
click at [648, 119] on tspan "?" at bounding box center [649, 130] width 7 height 22
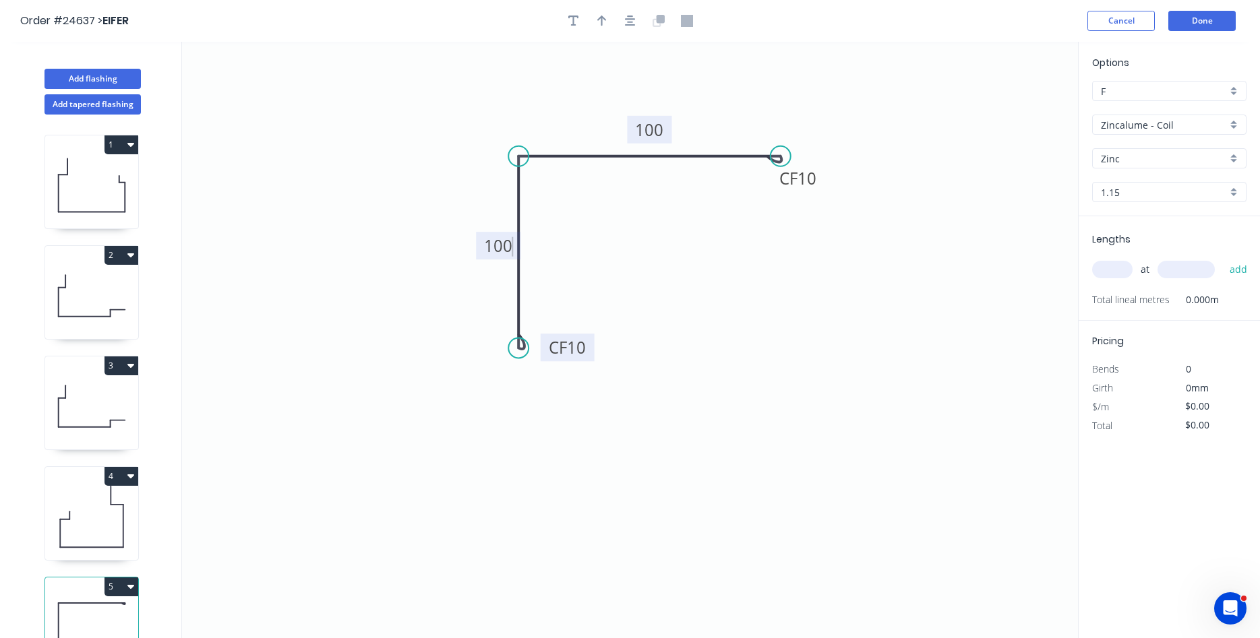
drag, startPoint x: 469, startPoint y: 326, endPoint x: 540, endPoint y: 348, distance: 74.8
click at [540, 348] on rect at bounding box center [567, 348] width 54 height 28
type input "$26.78"
click at [598, 22] on icon "button" at bounding box center [601, 21] width 9 height 12
click at [1009, 104] on icon at bounding box center [1009, 93] width 12 height 43
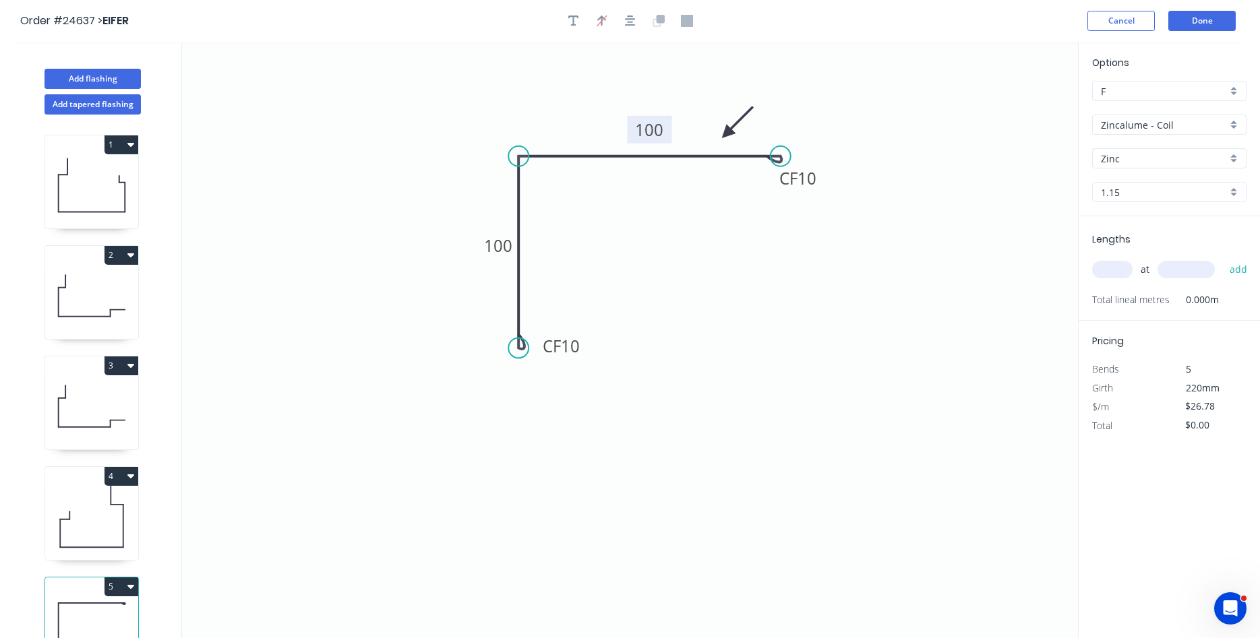
drag, startPoint x: 1009, startPoint y: 104, endPoint x: 720, endPoint y: 135, distance: 291.4
click at [720, 135] on icon at bounding box center [737, 122] width 39 height 39
click at [1182, 123] on input "Zincalume - Coil" at bounding box center [1163, 125] width 126 height 14
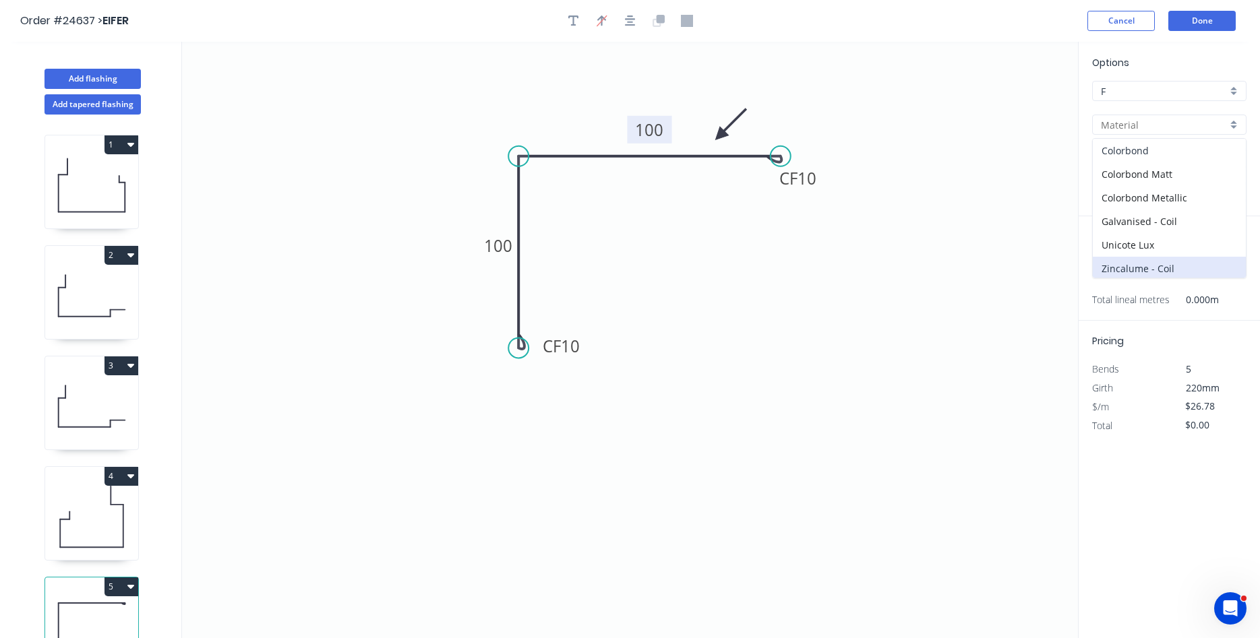
click at [1181, 152] on div "Colorbond" at bounding box center [1168, 151] width 153 height 24
type input "Colorbond"
type input "Basalt"
type input "0.55"
type input "$13.89"
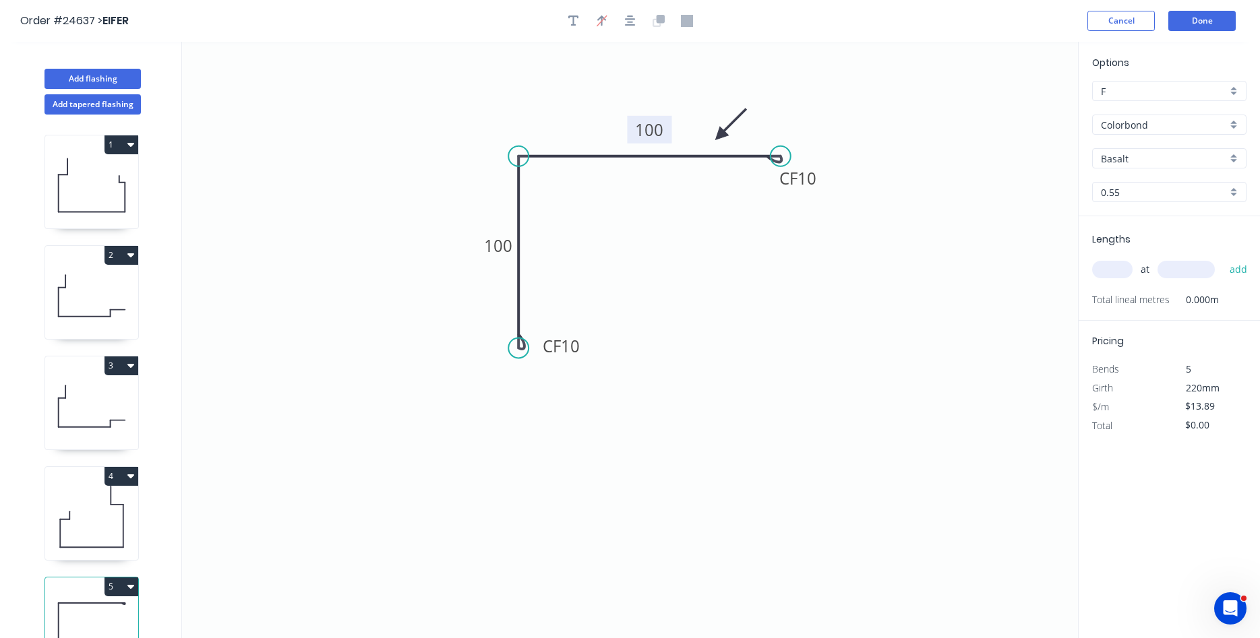
click at [1100, 268] on input "text" at bounding box center [1112, 270] width 40 height 18
type input "4"
type input "3600"
click at [1222, 258] on button "add" at bounding box center [1238, 269] width 32 height 23
type input "$200.02"
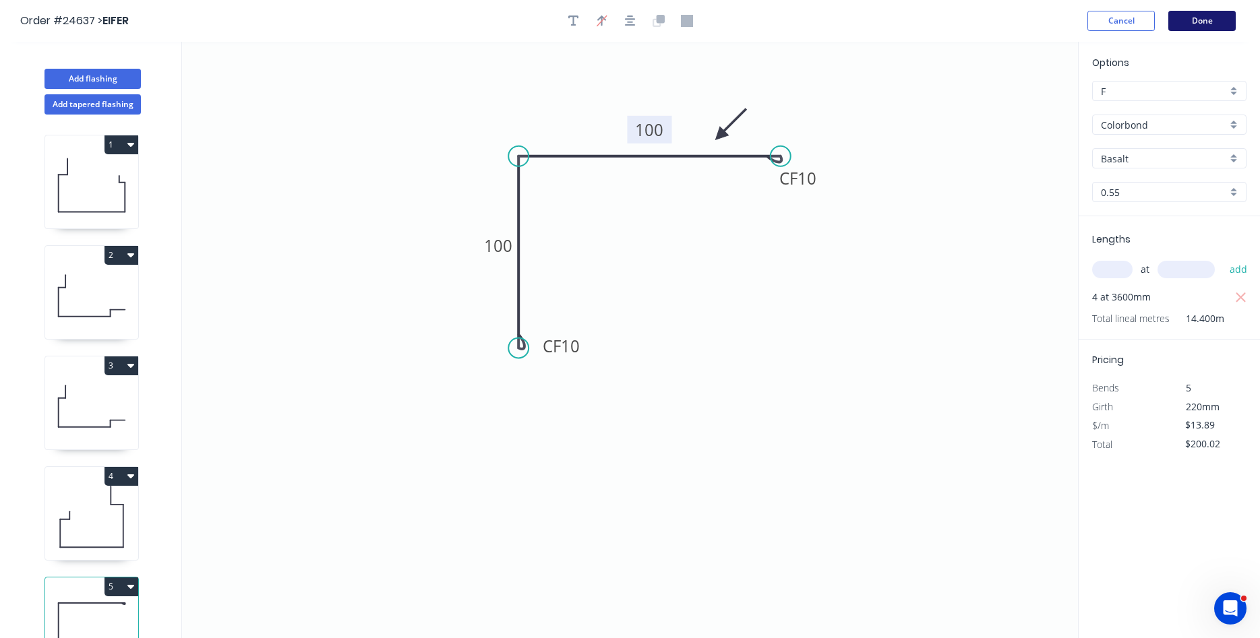
click at [1215, 20] on button "Done" at bounding box center [1201, 21] width 67 height 20
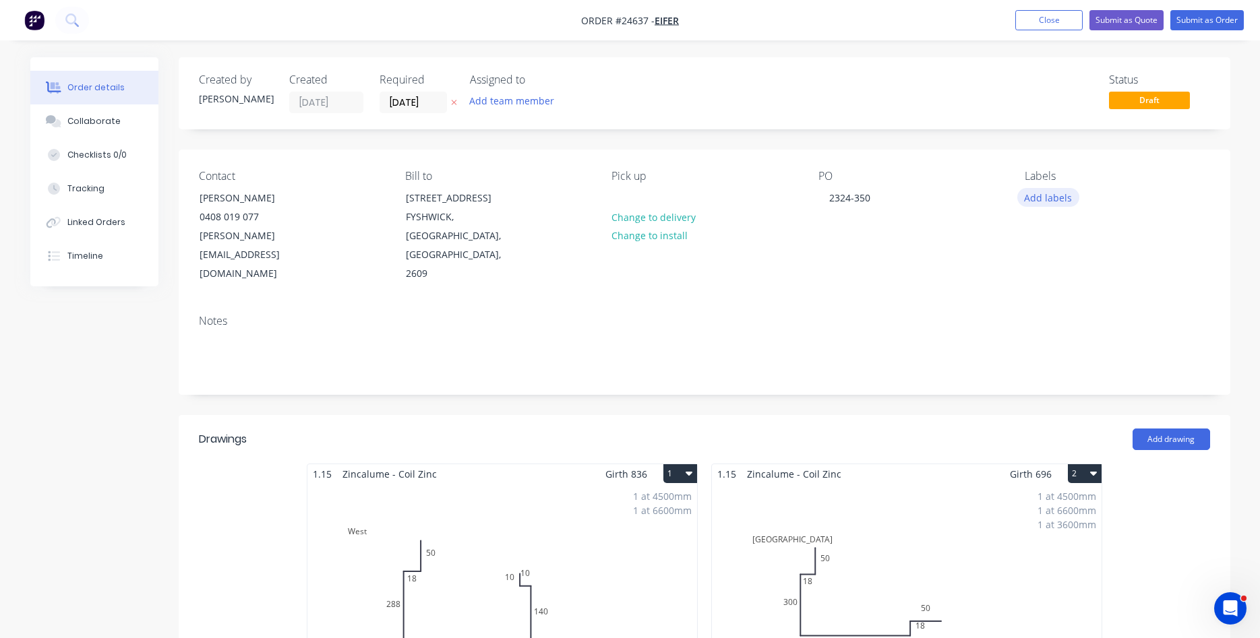
click at [1034, 198] on button "Add labels" at bounding box center [1048, 197] width 62 height 18
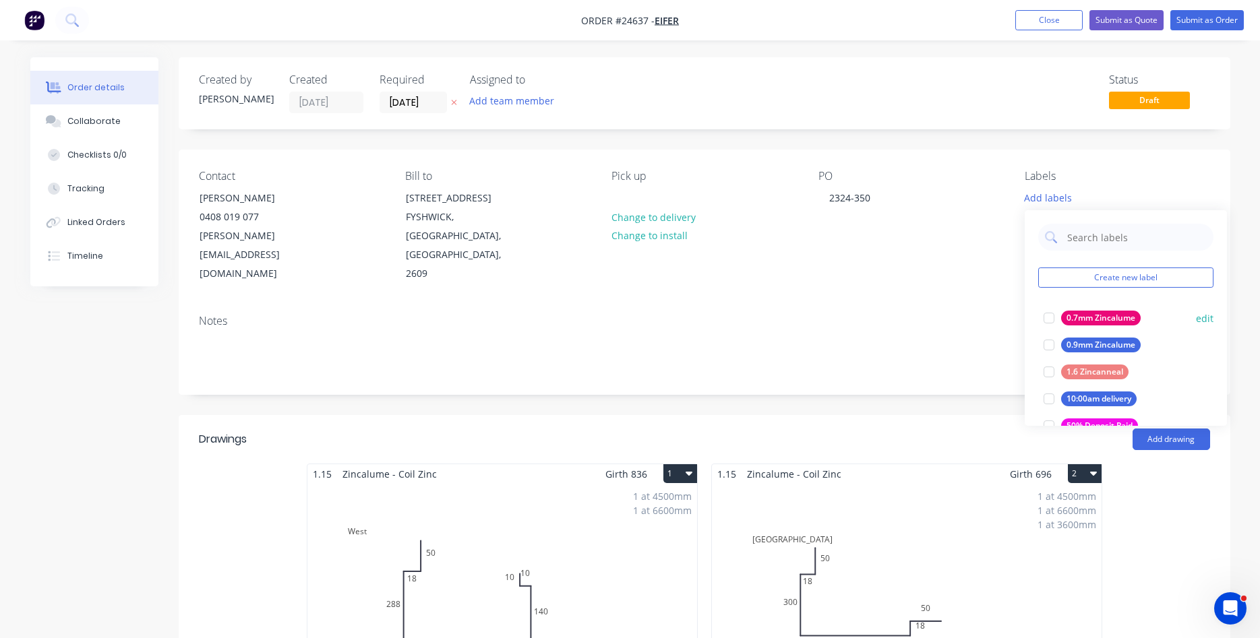
drag, startPoint x: 1046, startPoint y: 350, endPoint x: 1050, endPoint y: 343, distance: 7.9
click at [1050, 344] on div at bounding box center [1048, 345] width 27 height 27
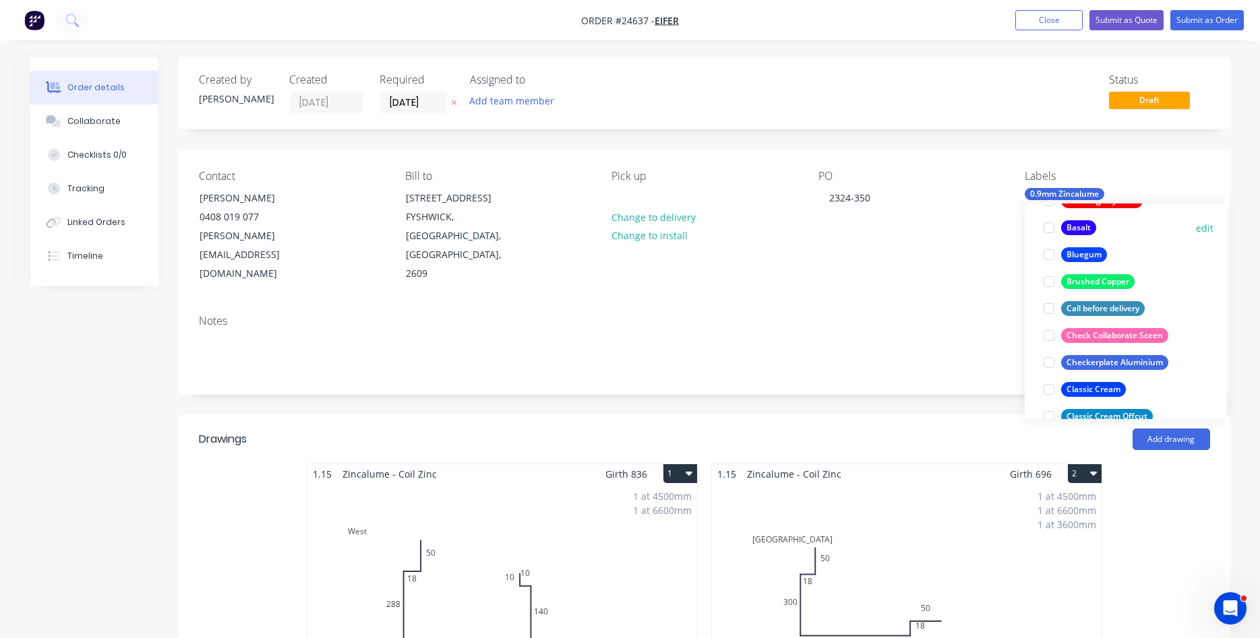
click at [1051, 226] on div at bounding box center [1048, 227] width 27 height 27
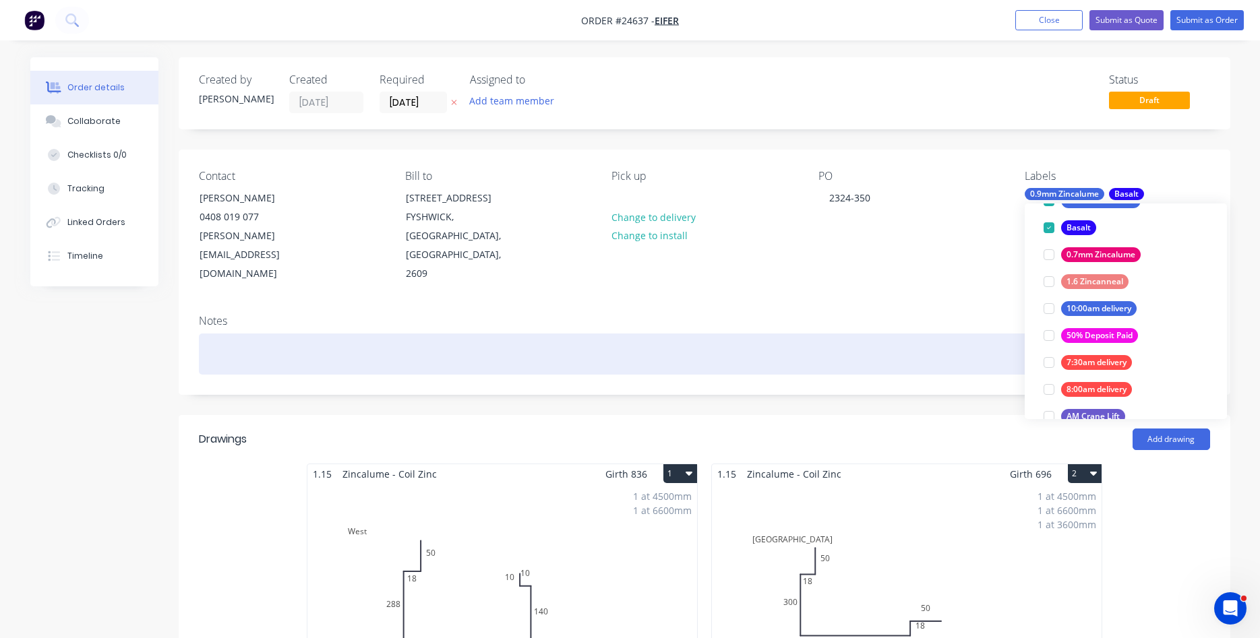
click at [869, 334] on div at bounding box center [704, 354] width 1011 height 41
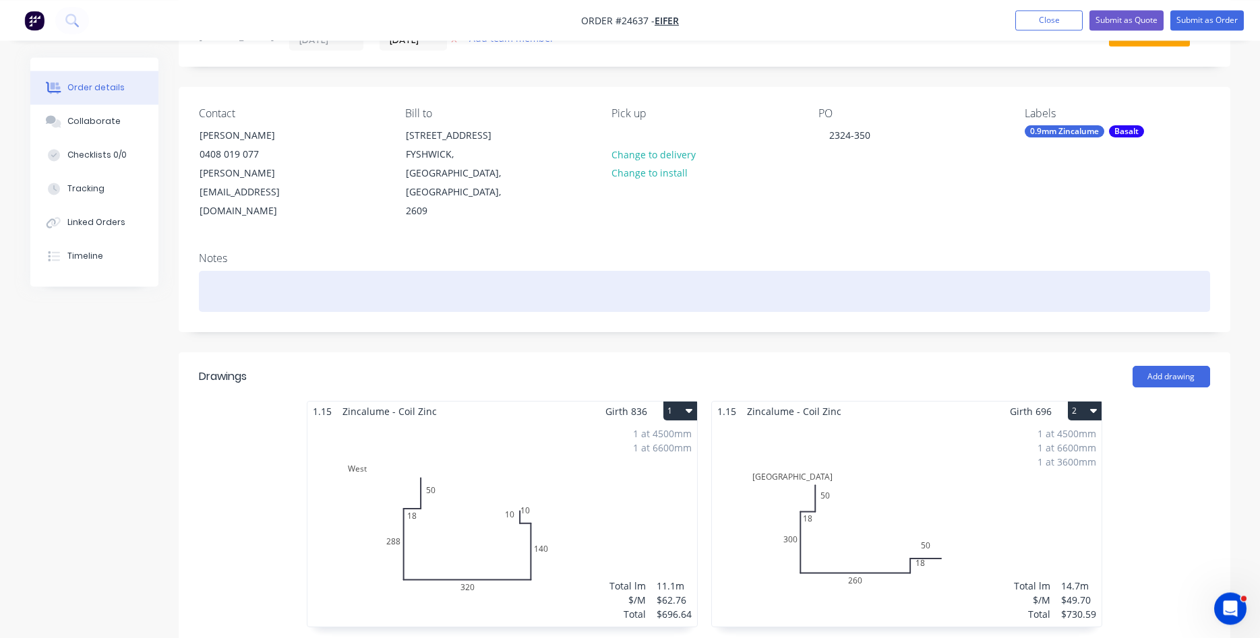
scroll to position [1, 0]
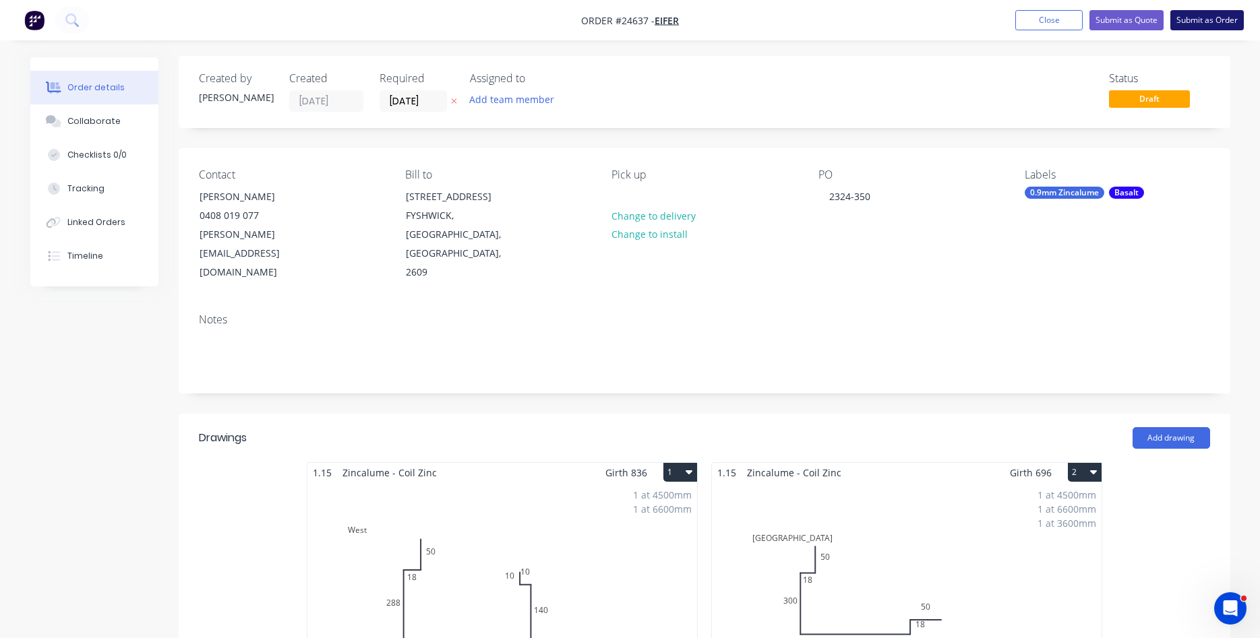
click at [1208, 22] on button "Submit as Order" at bounding box center [1206, 20] width 73 height 20
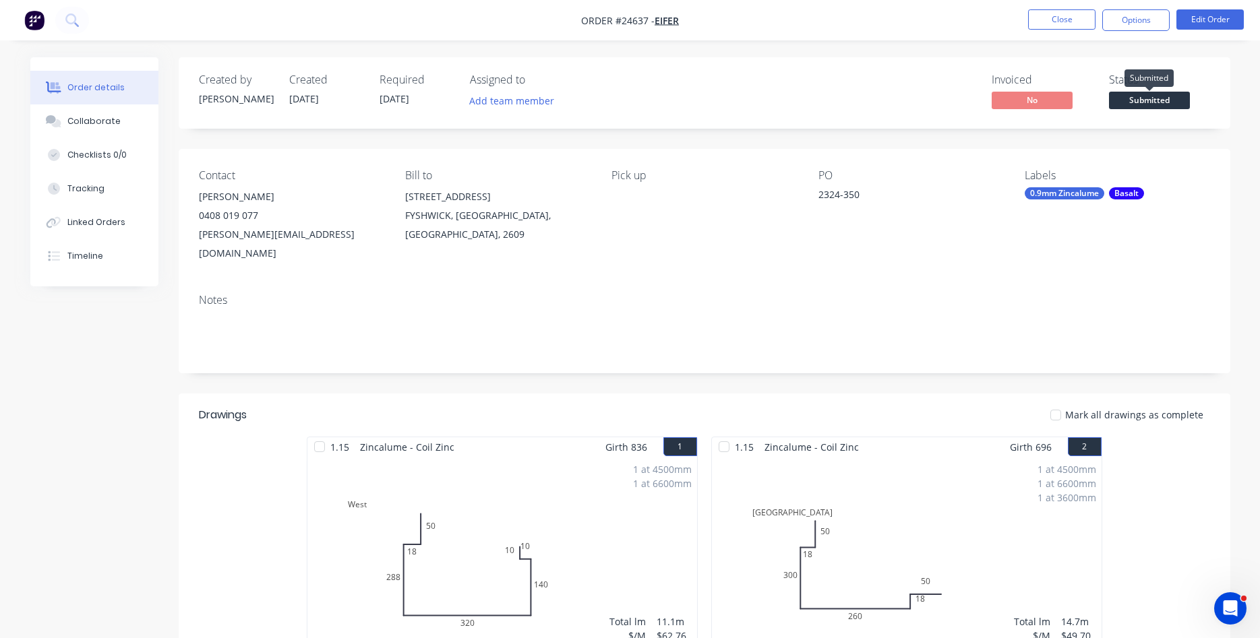
click at [1166, 101] on span "Submitted" at bounding box center [1149, 100] width 81 height 17
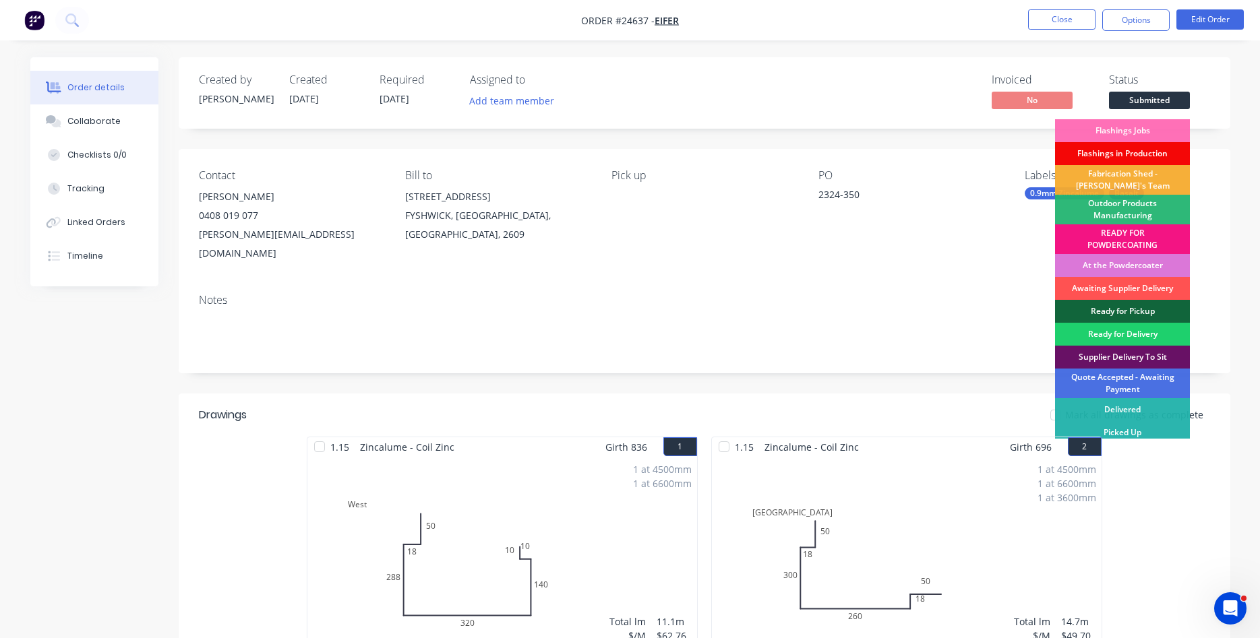
click at [1111, 154] on div "Flashings in Production" at bounding box center [1122, 153] width 135 height 23
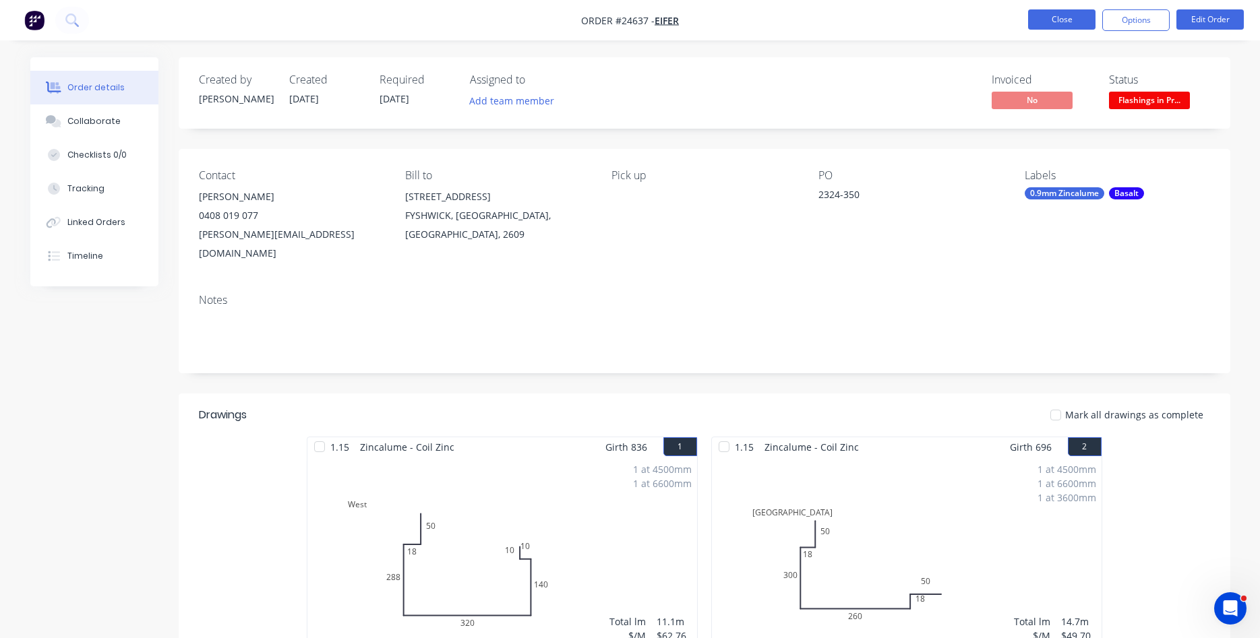
click at [1061, 14] on button "Close" at bounding box center [1061, 19] width 67 height 20
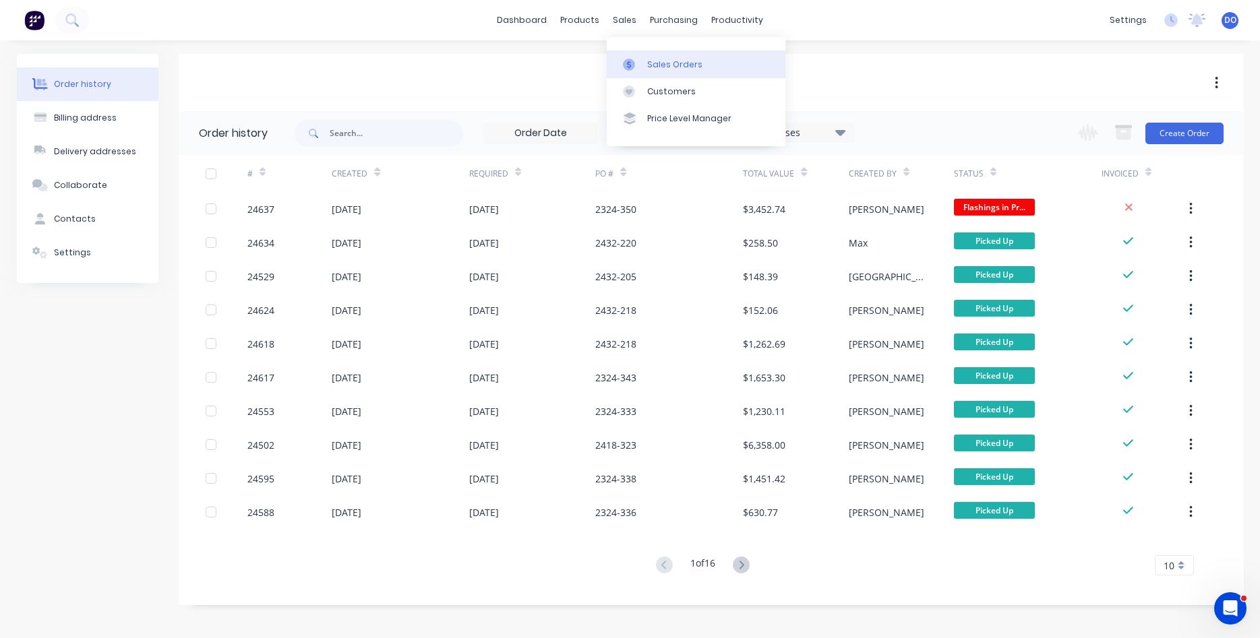
click at [658, 67] on div "Sales Orders" at bounding box center [674, 65] width 55 height 12
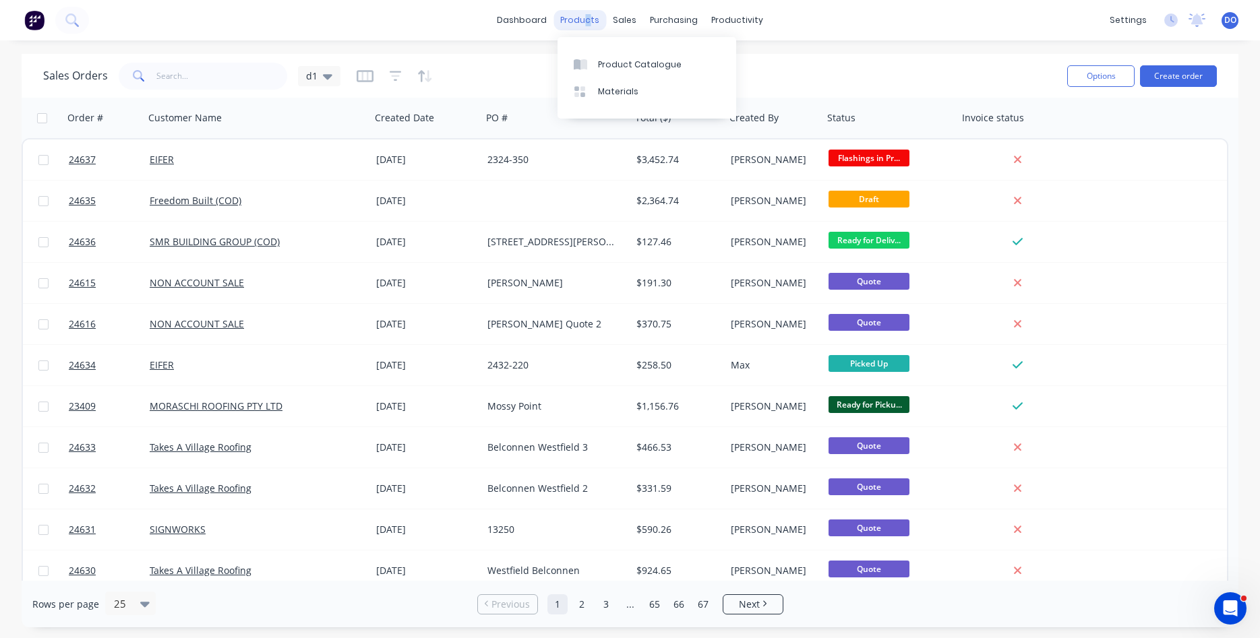
click at [590, 15] on div "products" at bounding box center [579, 20] width 53 height 20
click at [626, 60] on div "Product Catalogue" at bounding box center [640, 65] width 84 height 12
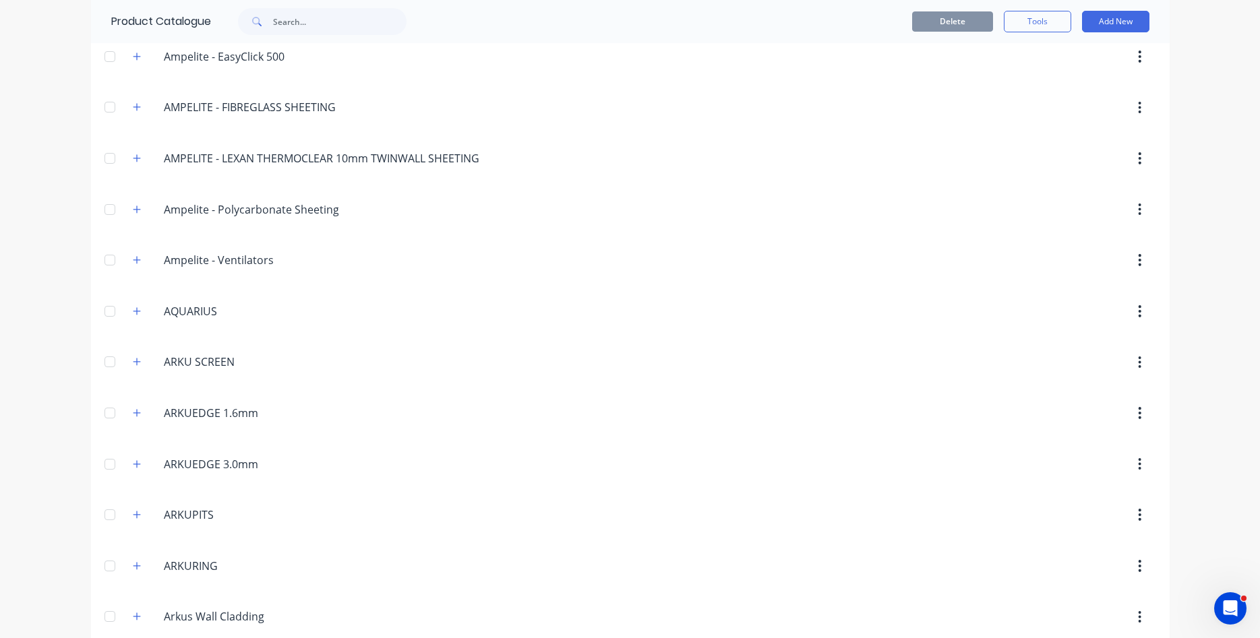
scroll to position [230, 0]
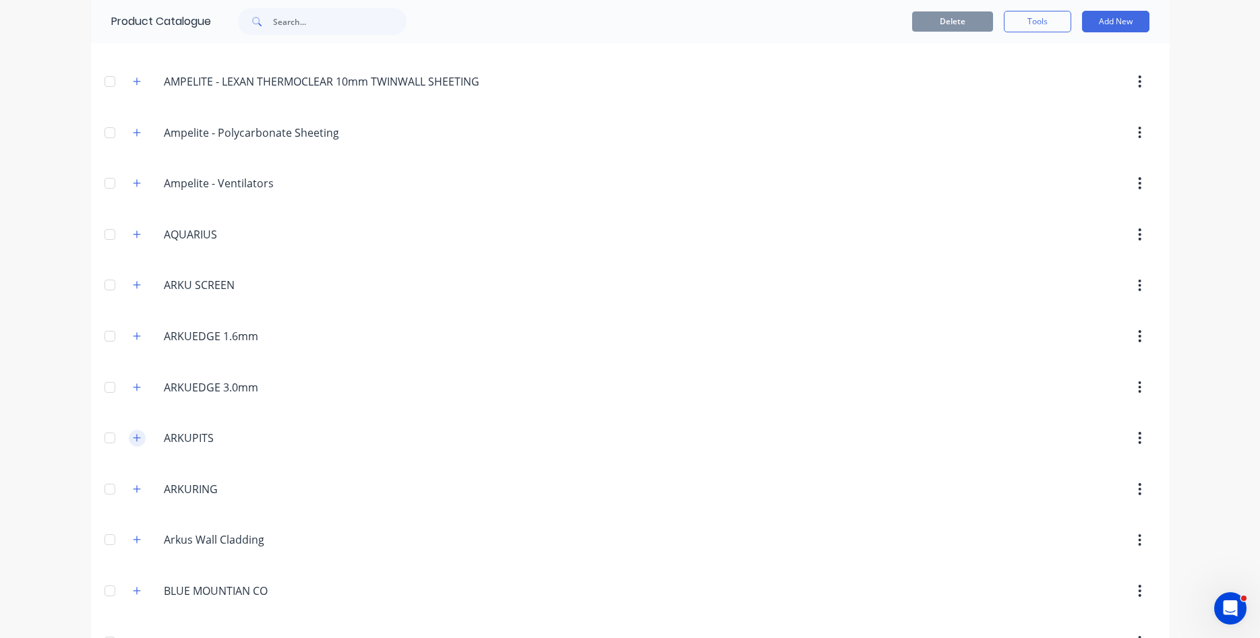
click at [138, 440] on icon "button" at bounding box center [137, 437] width 8 height 9
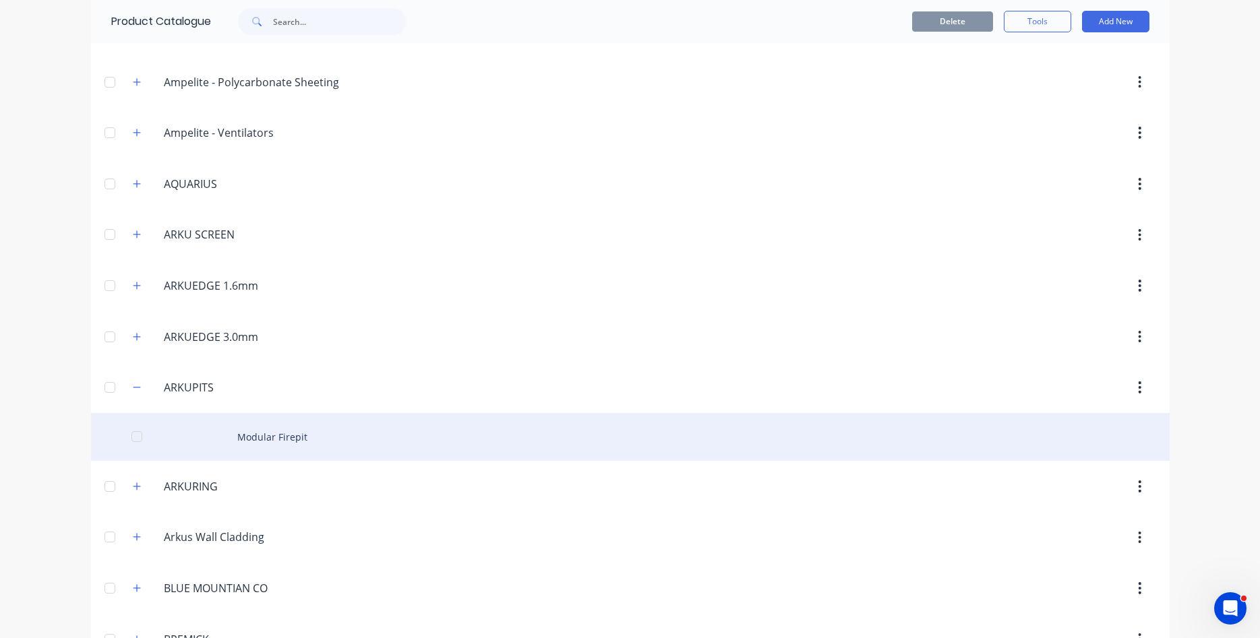
scroll to position [307, 0]
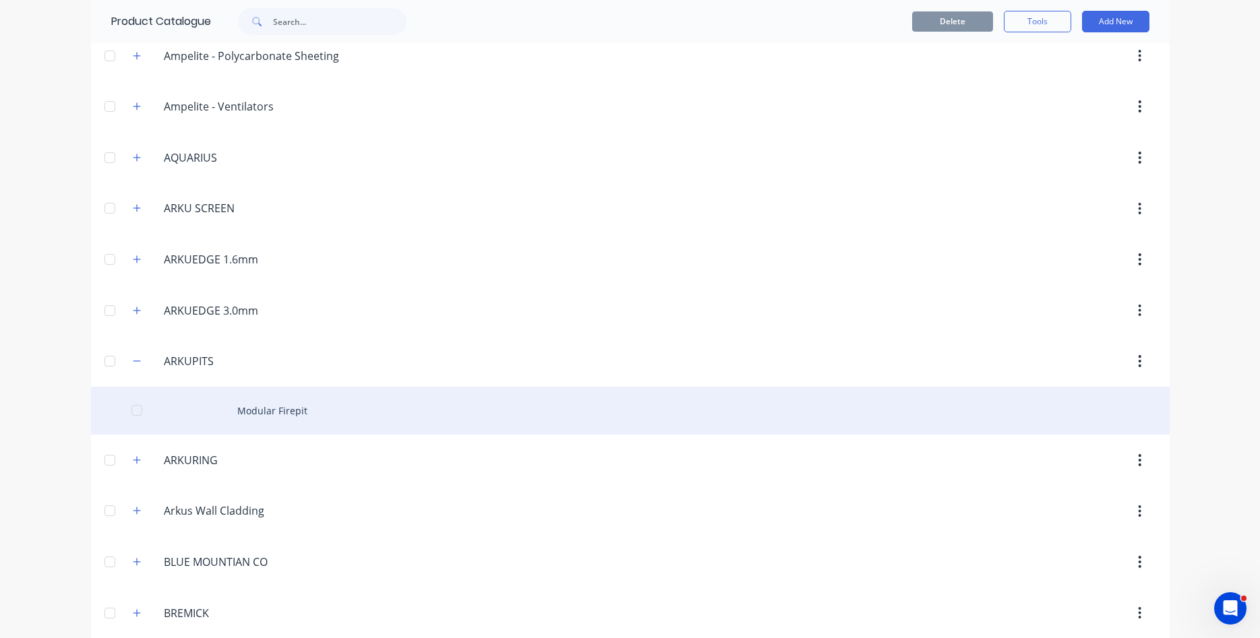
click at [284, 404] on div "Modular Firepit" at bounding box center [630, 411] width 1078 height 48
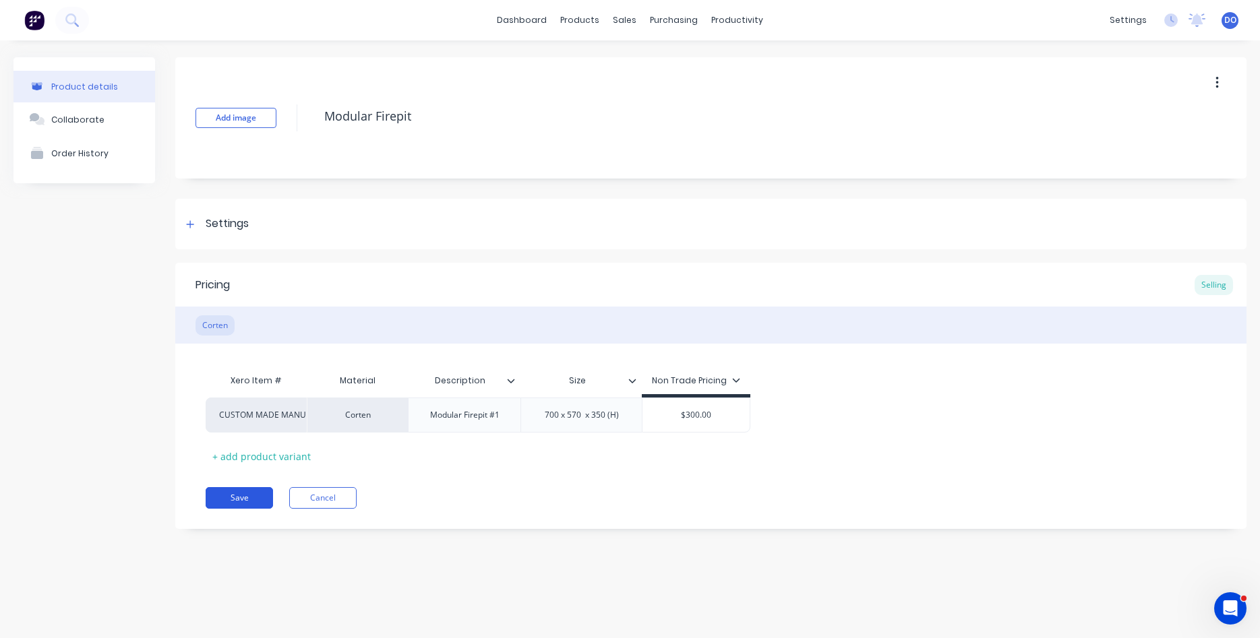
click at [242, 495] on button "Save" at bounding box center [239, 498] width 67 height 22
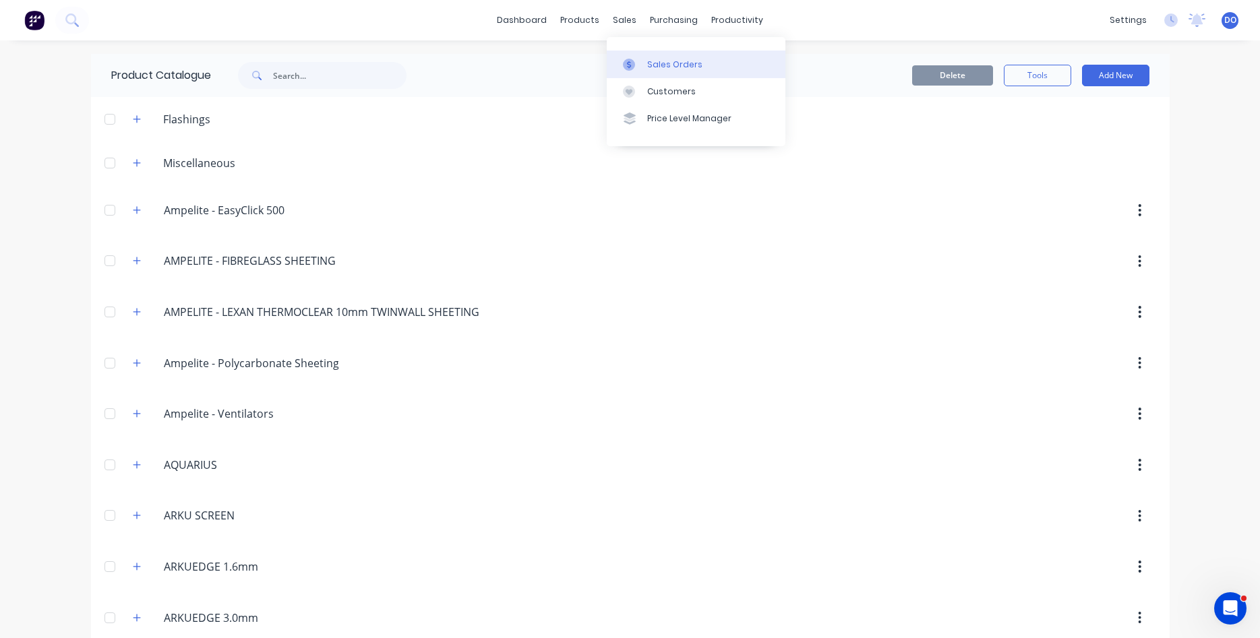
click at [666, 61] on div "Sales Orders" at bounding box center [674, 65] width 55 height 12
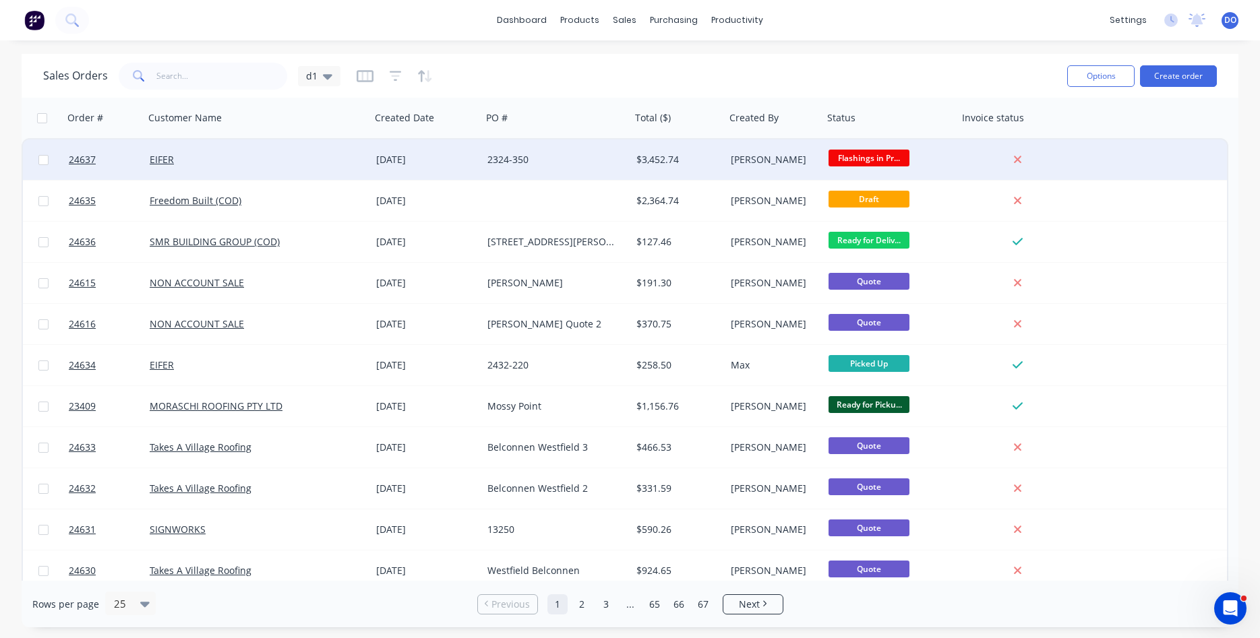
click at [198, 155] on div "EIFER" at bounding box center [252, 159] width 205 height 13
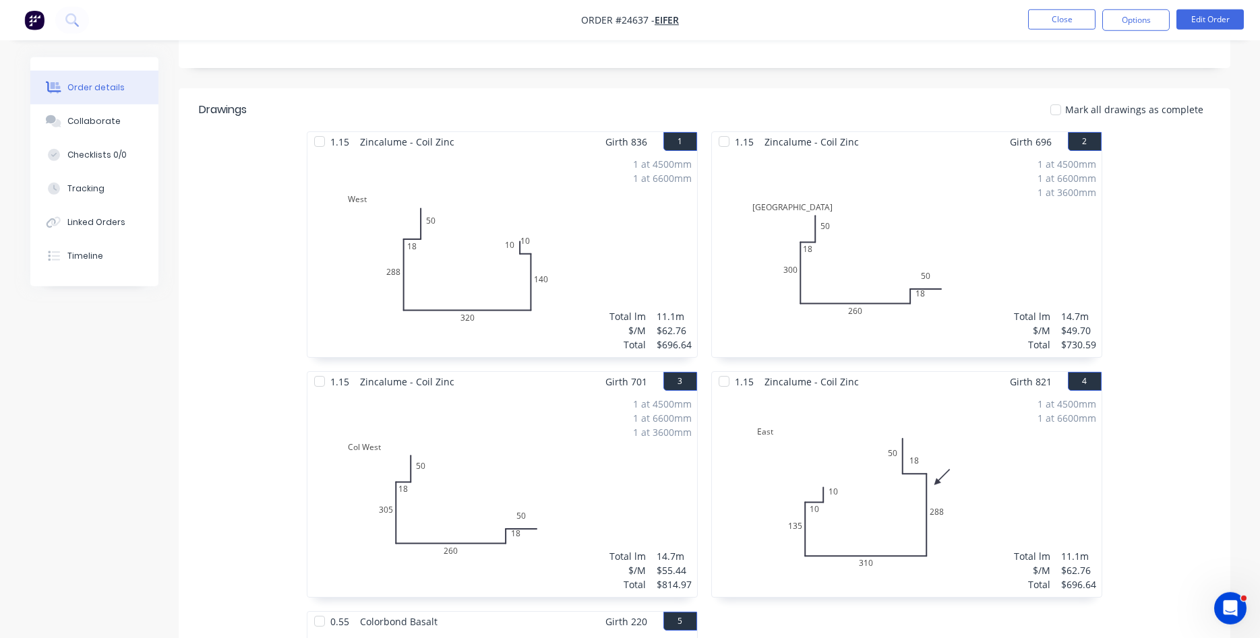
scroll to position [275, 0]
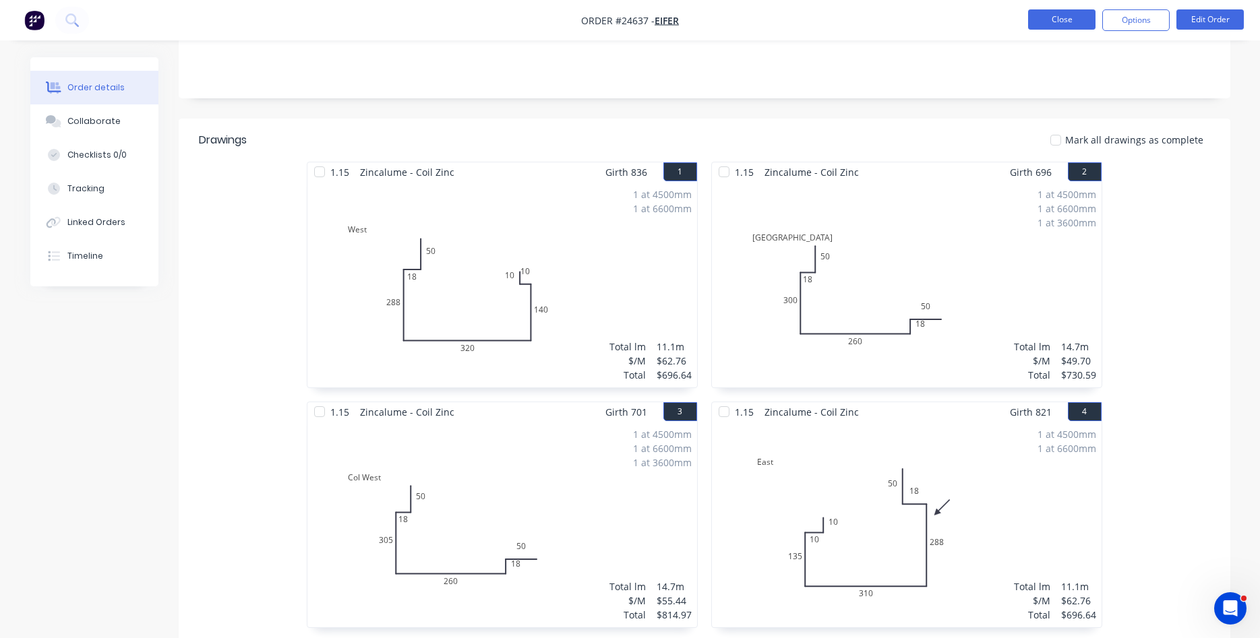
click at [1067, 19] on button "Close" at bounding box center [1061, 19] width 67 height 20
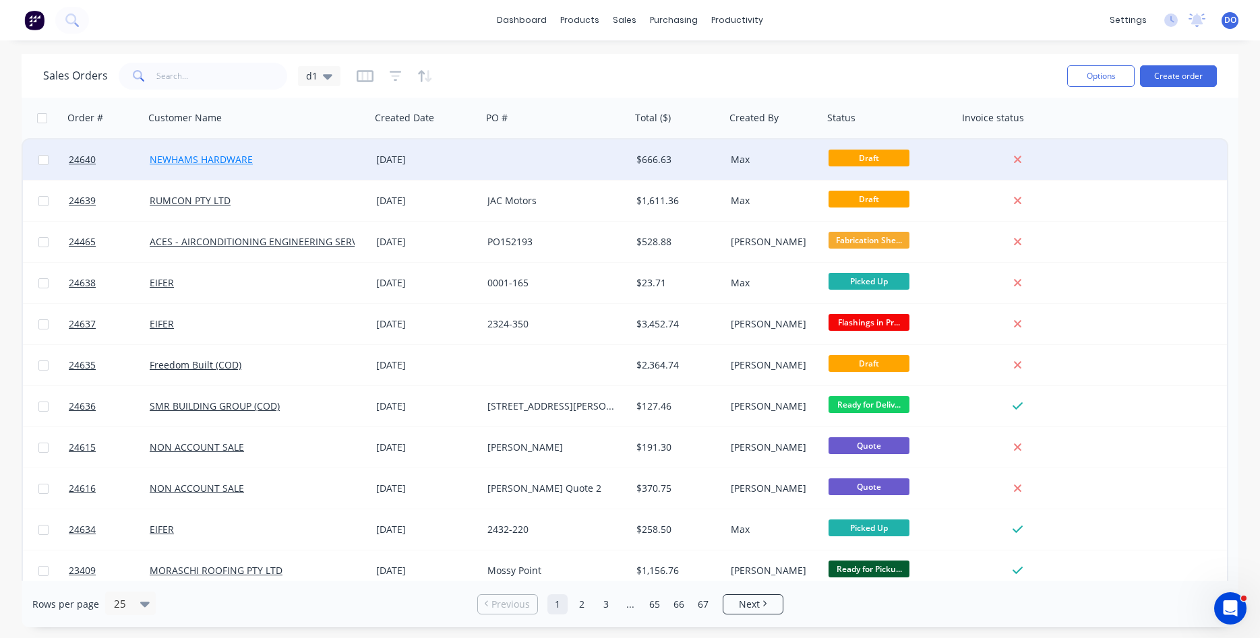
click at [218, 162] on link "NEWHAMS HARDWARE" at bounding box center [201, 159] width 103 height 13
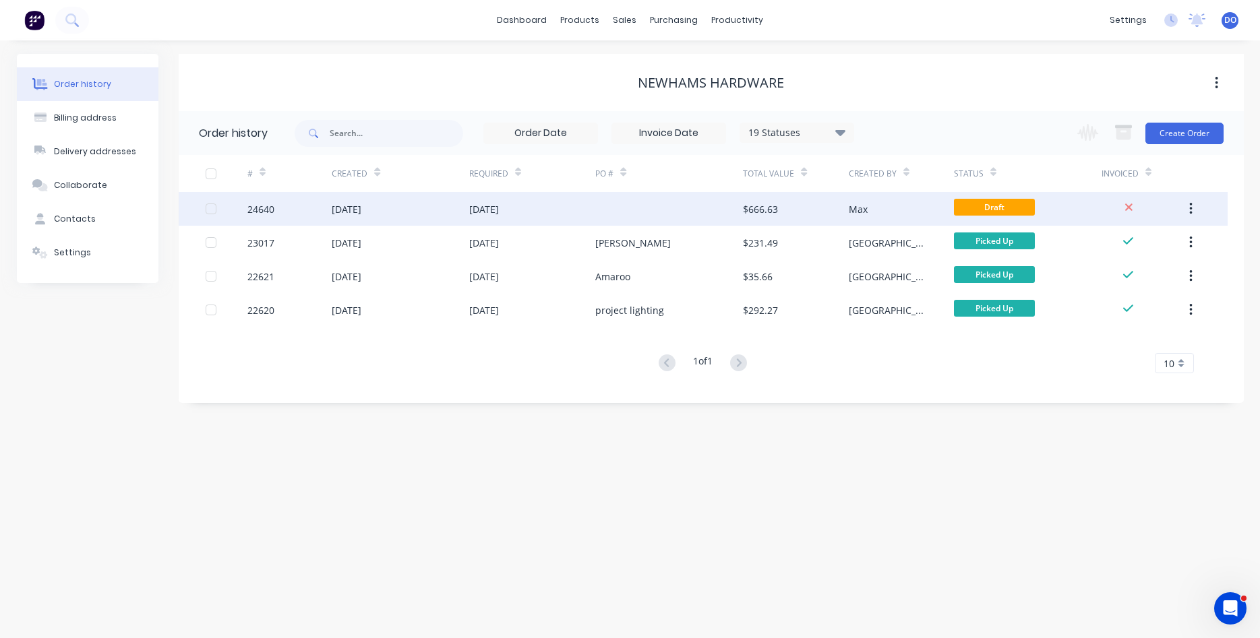
click at [499, 211] on div "[DATE]" at bounding box center [484, 209] width 30 height 14
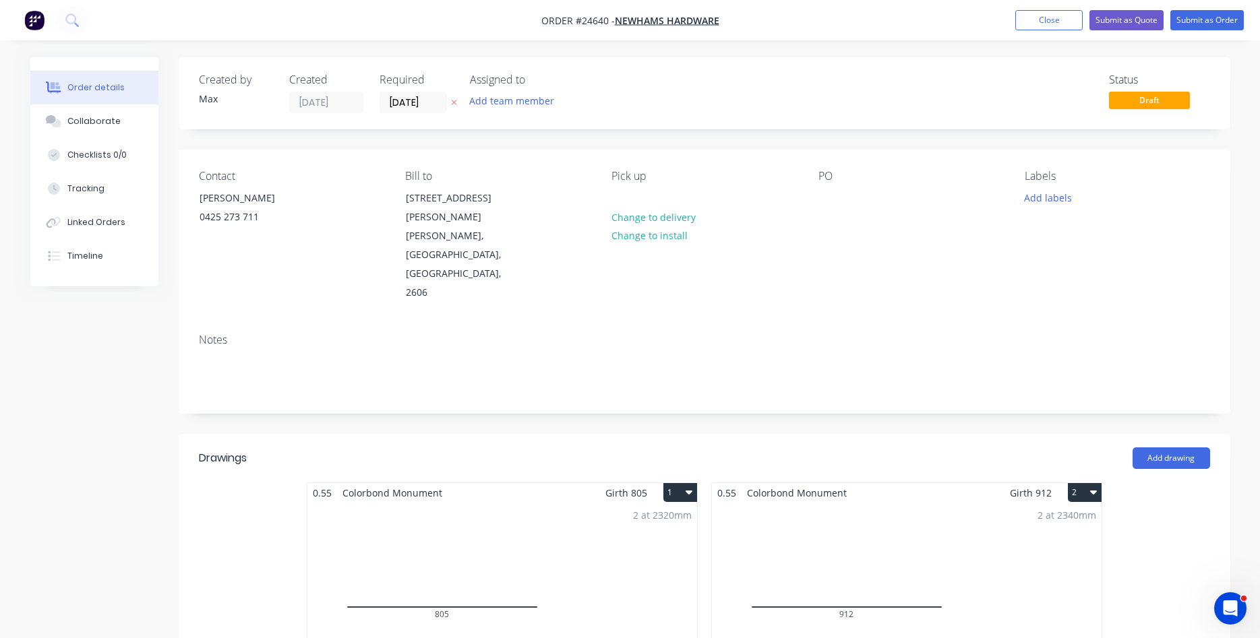
drag, startPoint x: 1052, startPoint y: 16, endPoint x: 1053, endPoint y: 5, distance: 10.8
click at [1052, 9] on nav "Order #24640 - NEWHAMS HARDWARE Add product Close Submit as Quote Submit as Ord…" at bounding box center [630, 20] width 1260 height 40
click at [1047, 22] on button "Close" at bounding box center [1048, 20] width 67 height 20
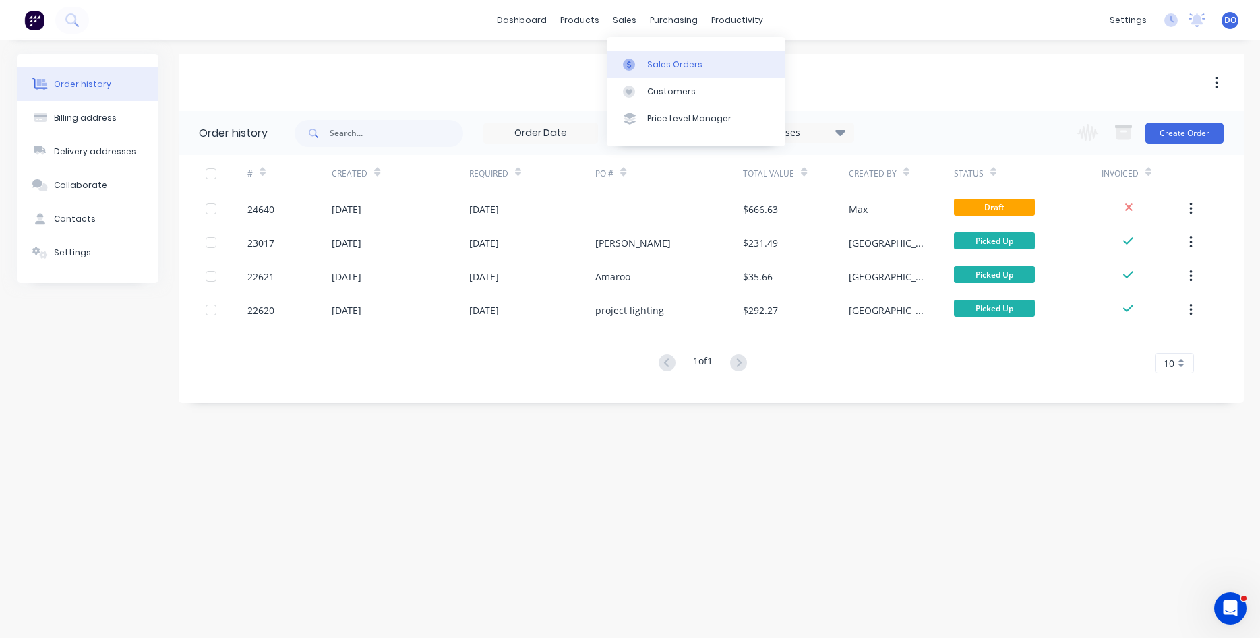
click at [665, 61] on div "Sales Orders" at bounding box center [674, 65] width 55 height 12
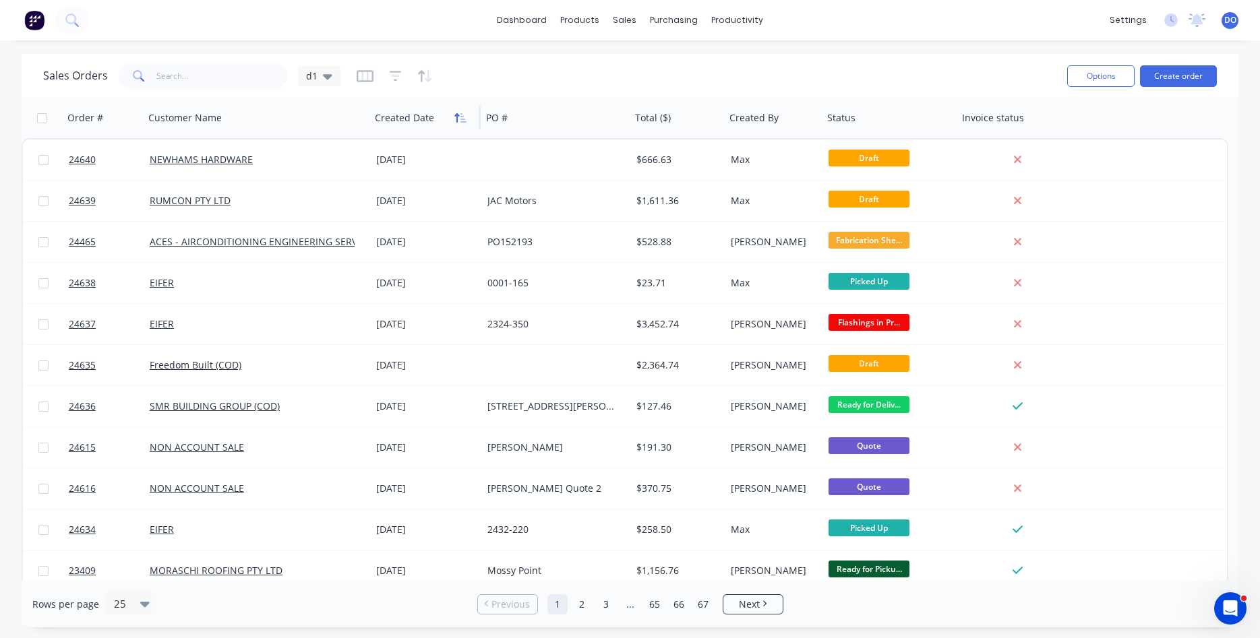
click at [462, 122] on icon "button" at bounding box center [460, 118] width 12 height 11
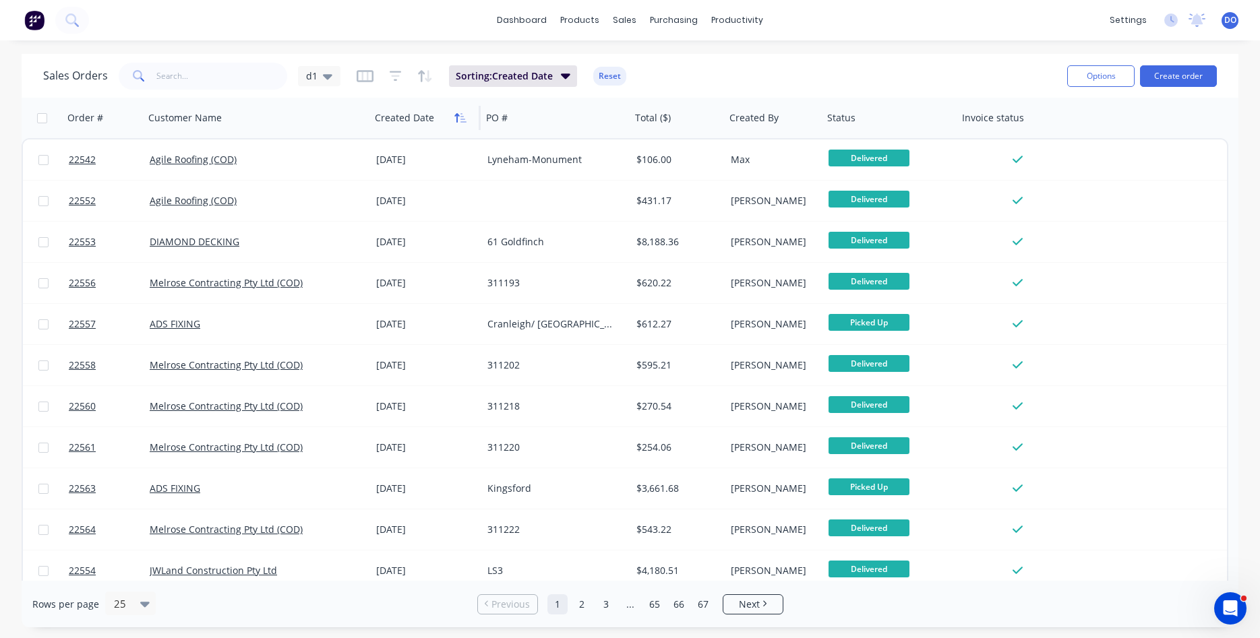
click at [460, 122] on icon "button" at bounding box center [463, 117] width 6 height 9
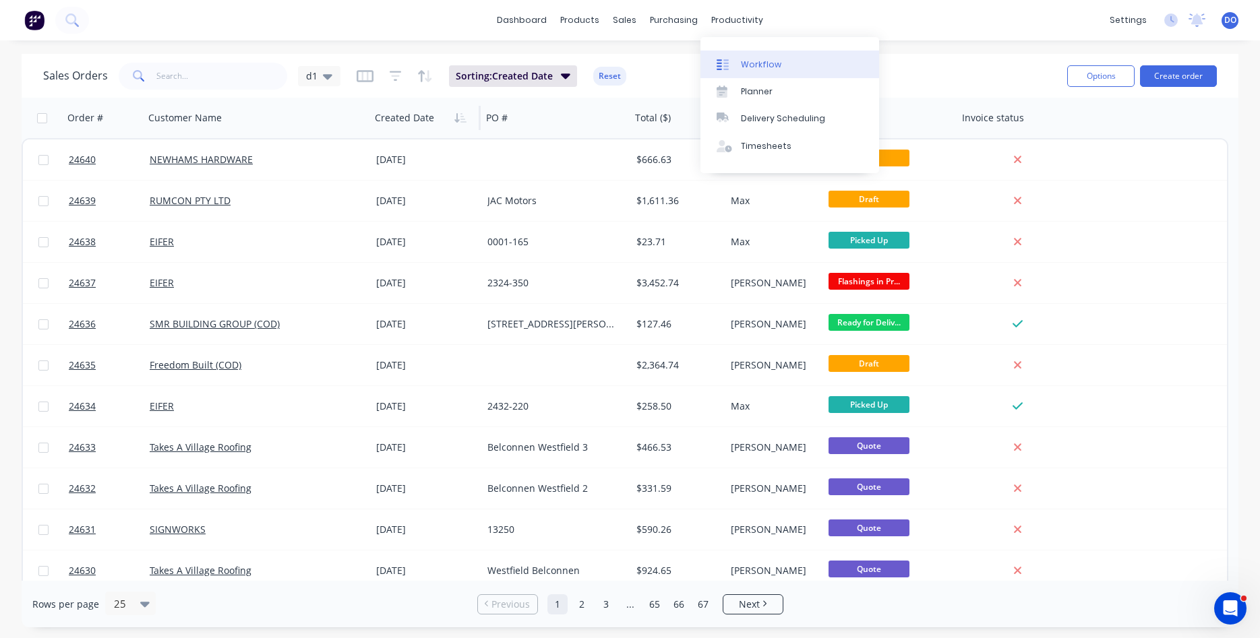
click at [762, 69] on div "Workflow" at bounding box center [761, 65] width 40 height 12
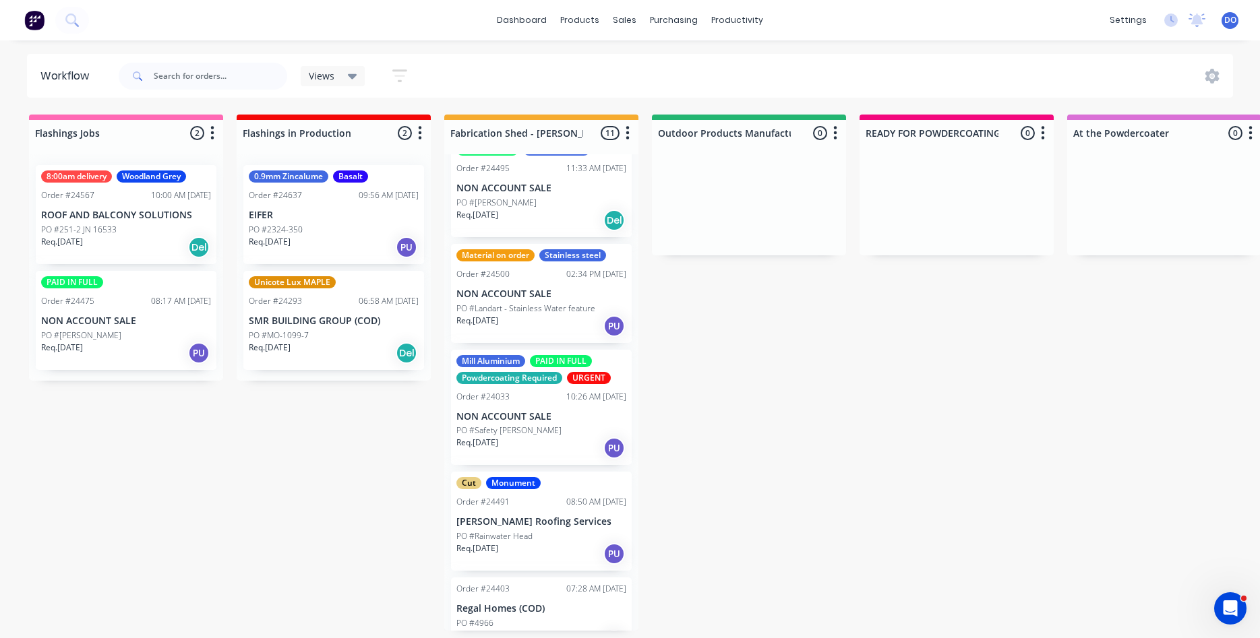
scroll to position [538, 0]
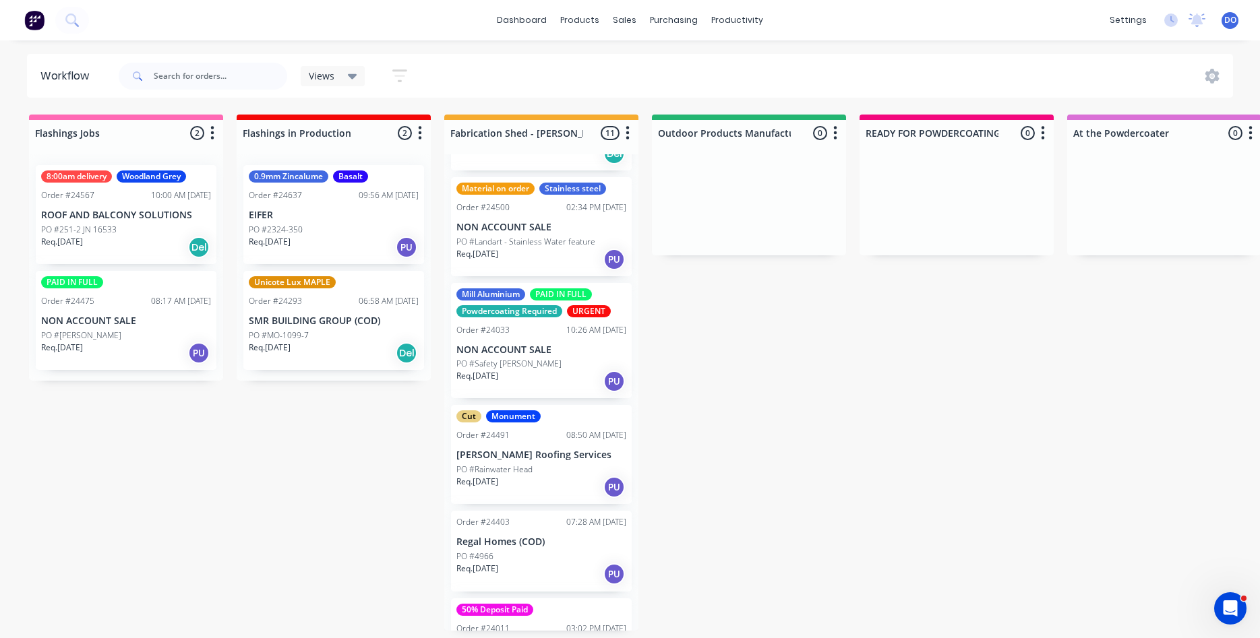
click at [545, 358] on p "PO #Safety [PERSON_NAME]" at bounding box center [508, 364] width 105 height 12
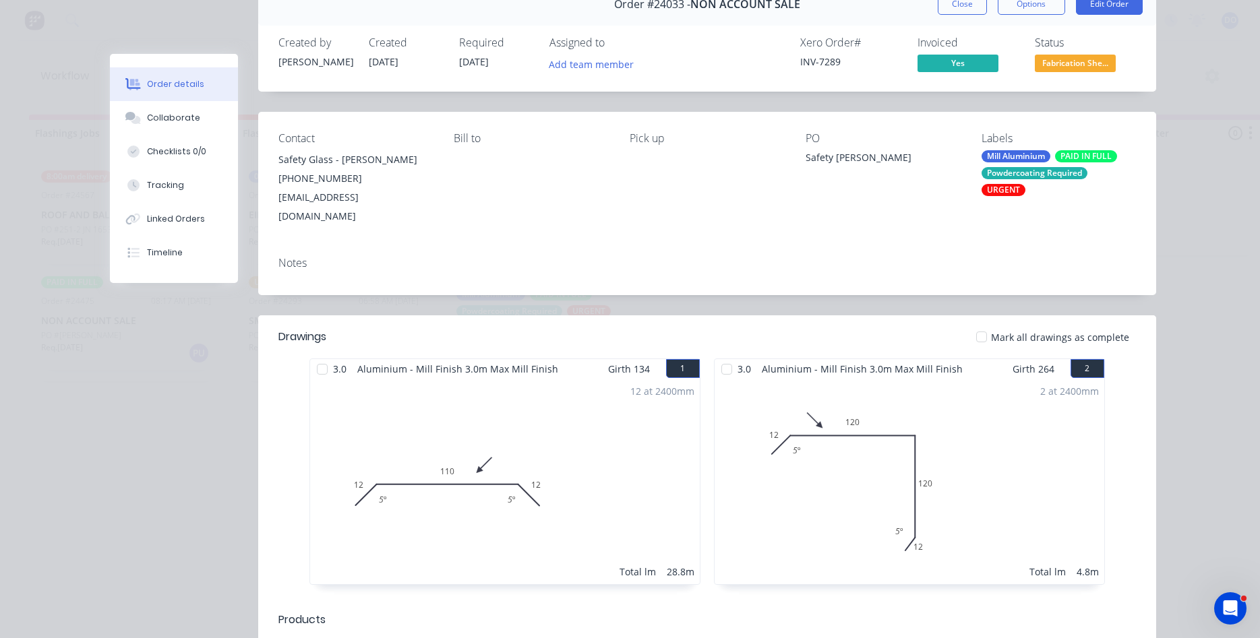
scroll to position [0, 0]
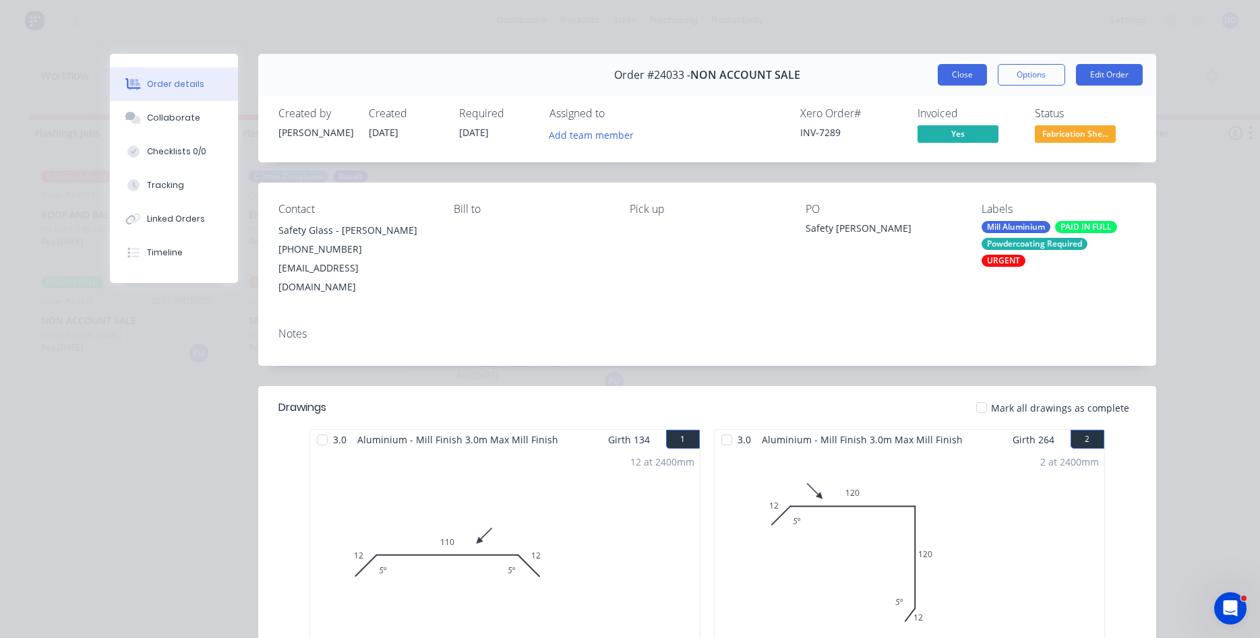
click at [968, 71] on button "Close" at bounding box center [961, 75] width 49 height 22
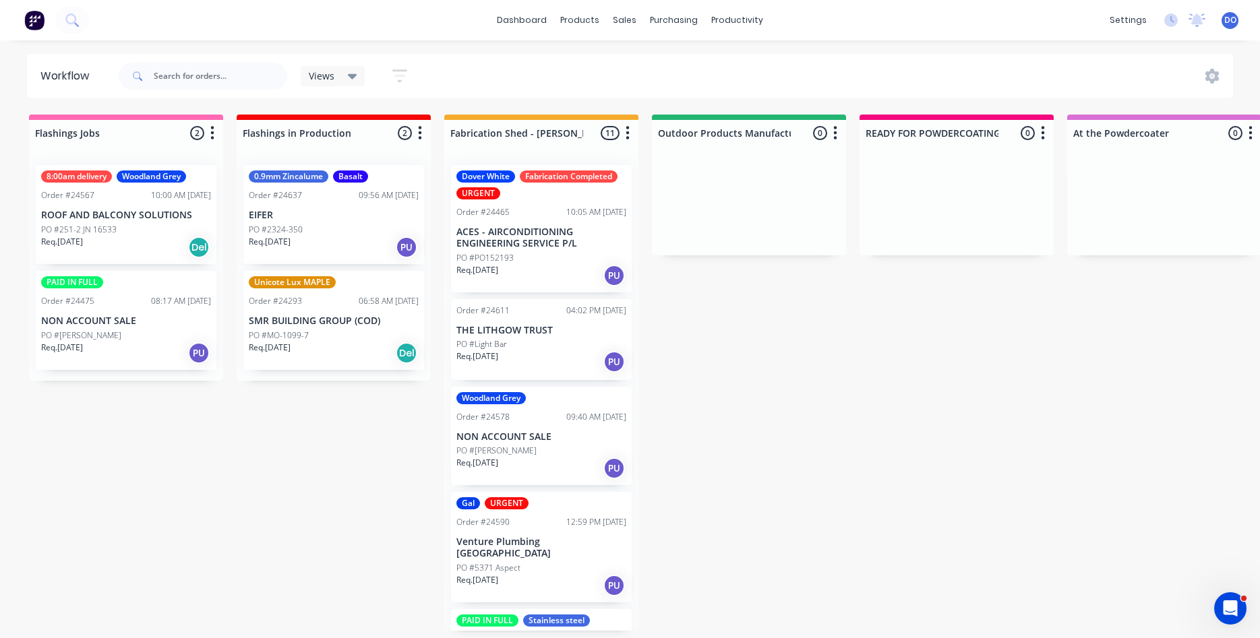
scroll to position [538, 0]
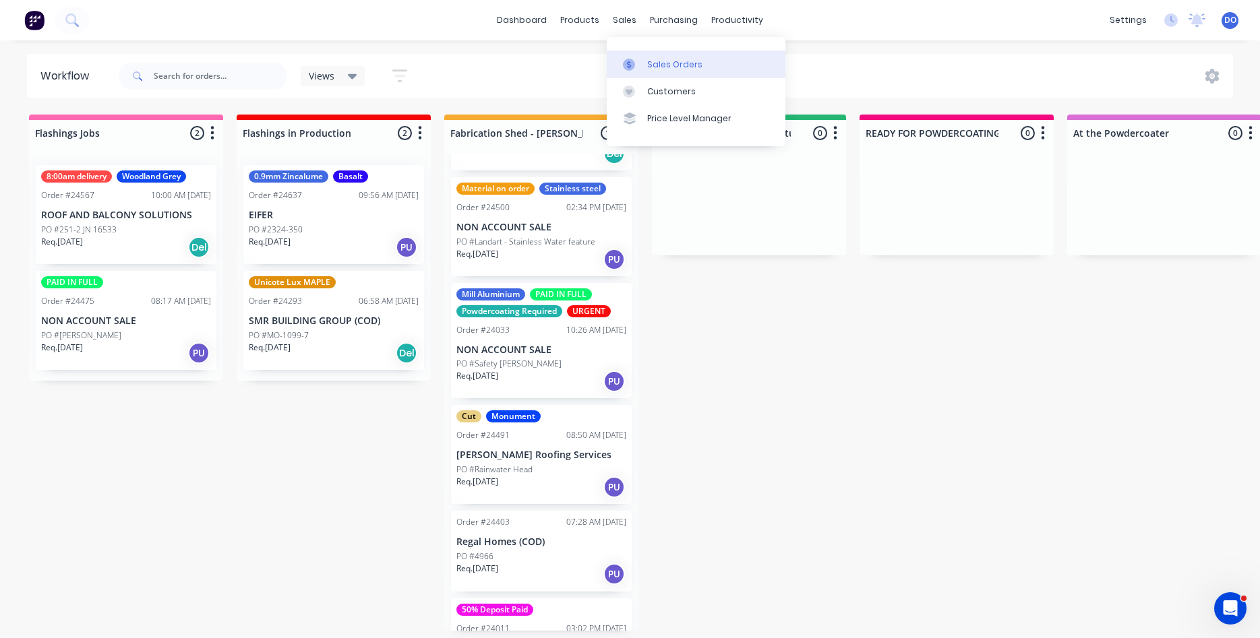
click at [662, 68] on div "Sales Orders" at bounding box center [674, 65] width 55 height 12
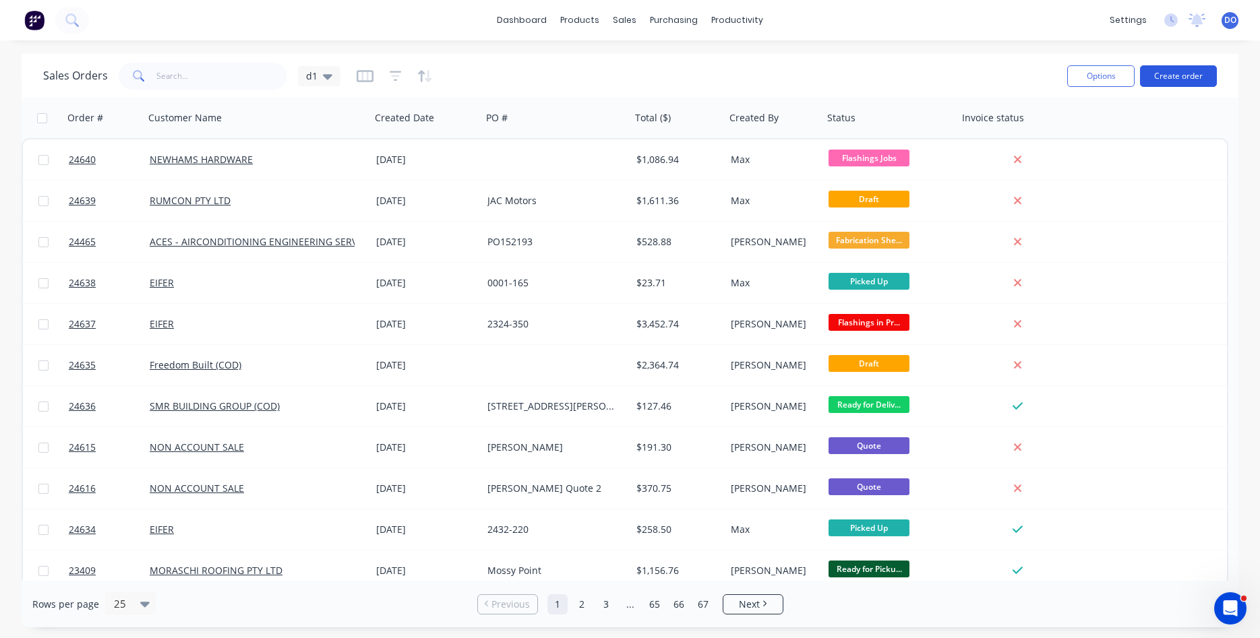
click at [1179, 74] on button "Create order" at bounding box center [1178, 76] width 77 height 22
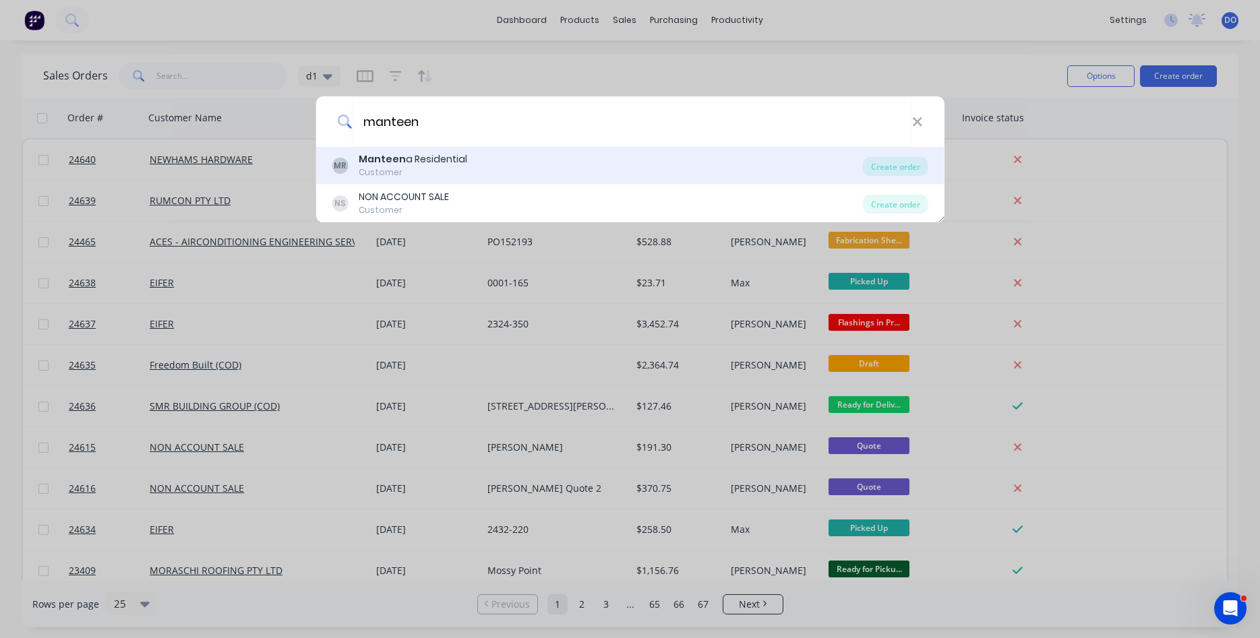
type input "manteen"
click at [451, 166] on div "Manteen a Residential Customer" at bounding box center [413, 165] width 108 height 26
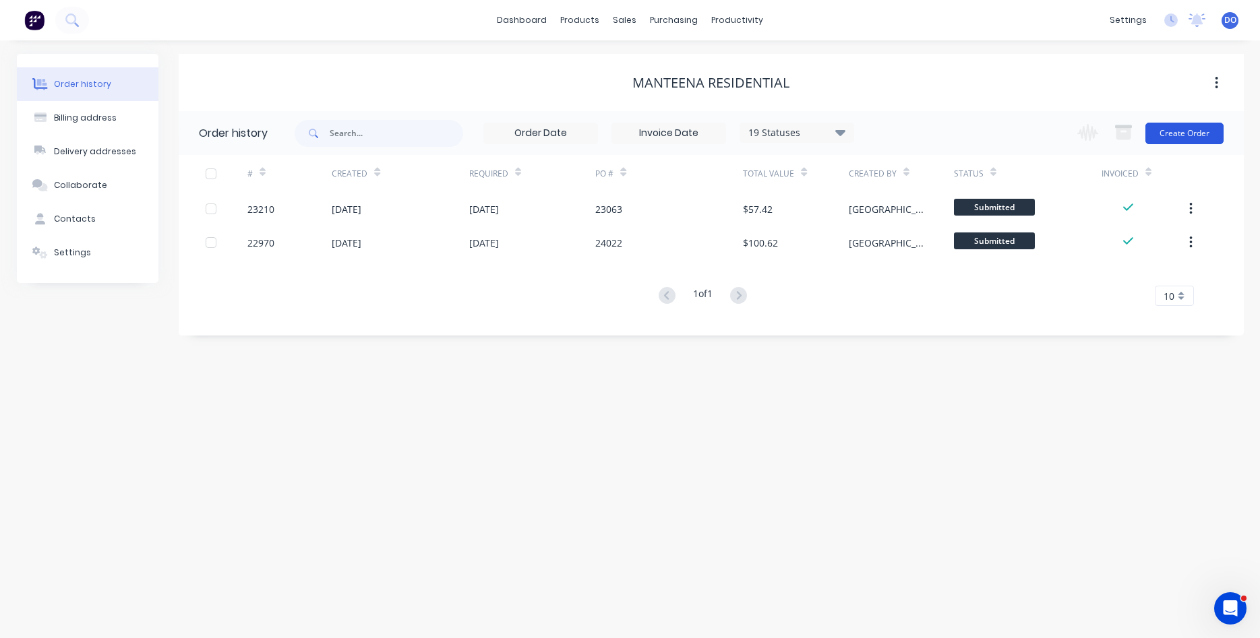
click at [1179, 125] on button "Create Order" at bounding box center [1184, 134] width 78 height 22
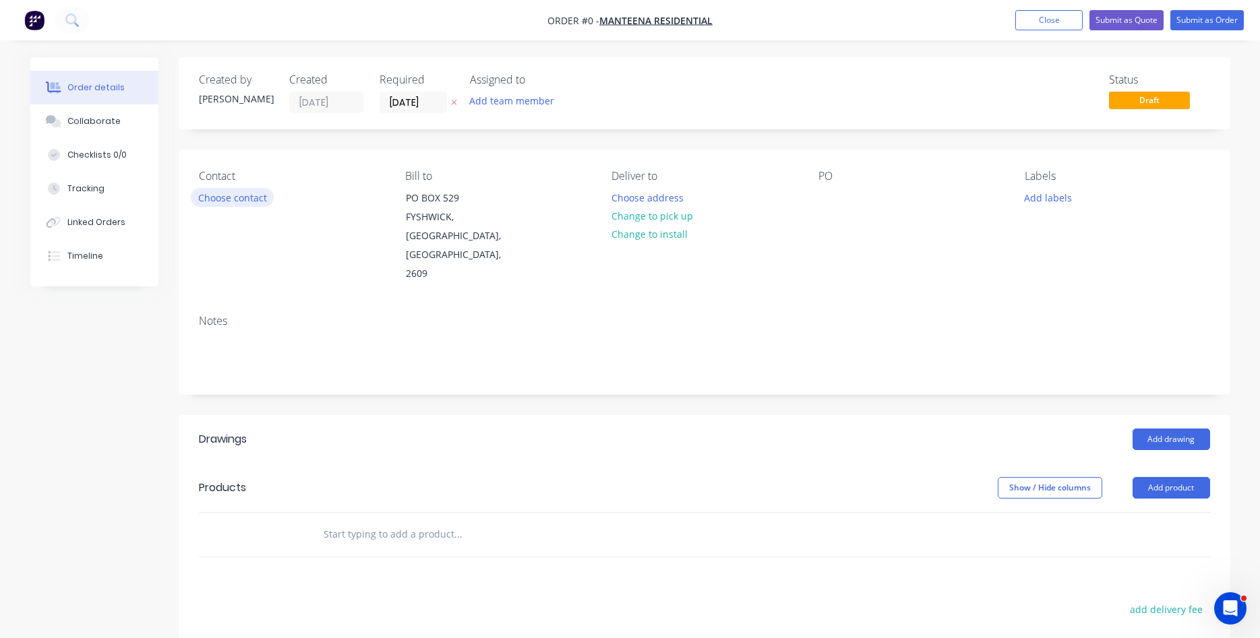
click at [224, 193] on button "Choose contact" at bounding box center [232, 197] width 83 height 18
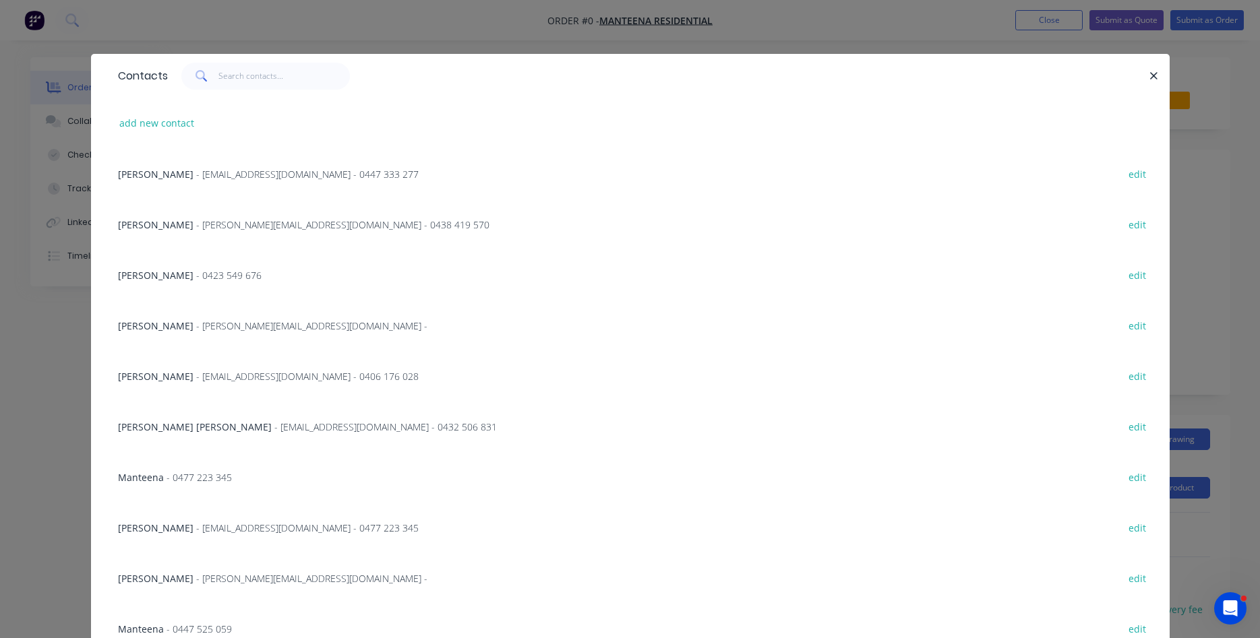
click at [274, 423] on span "- [EMAIL_ADDRESS][DOMAIN_NAME] - 0432 506 831" at bounding box center [385, 427] width 222 height 13
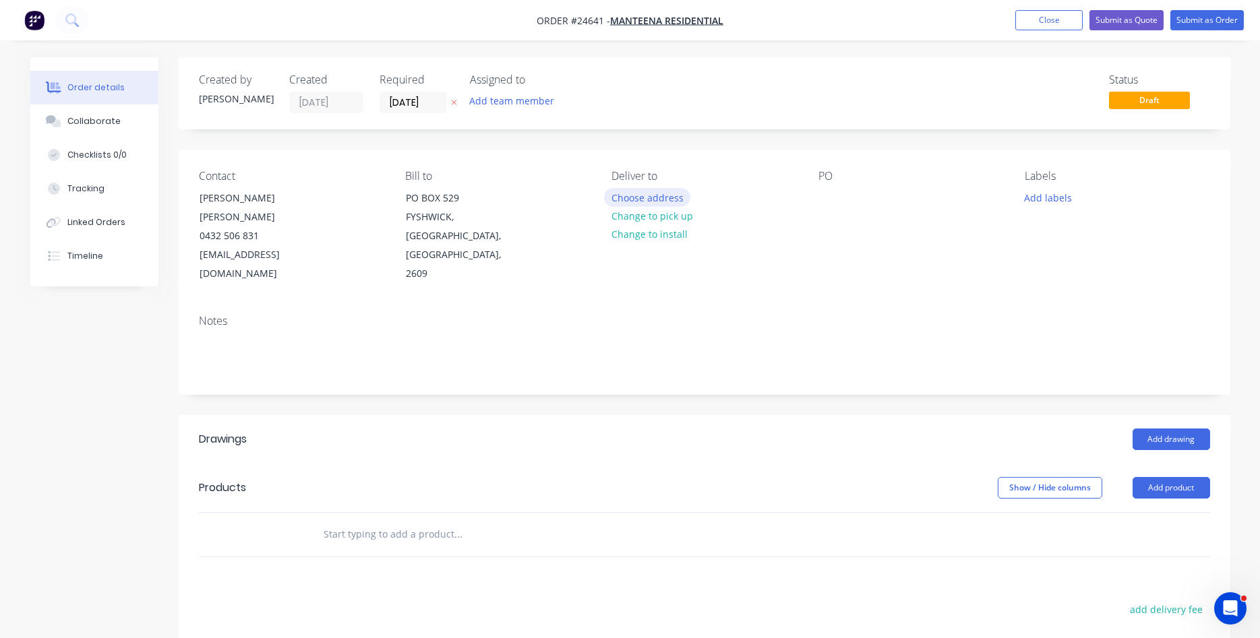
click at [654, 197] on button "Choose address" at bounding box center [647, 197] width 86 height 18
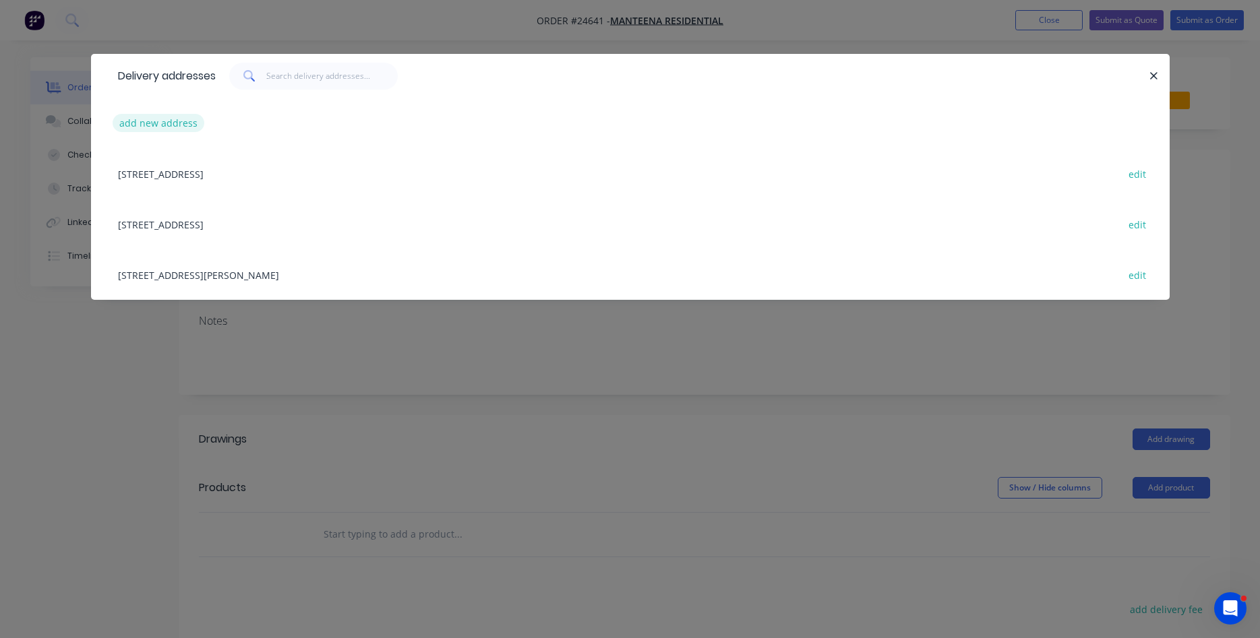
click at [160, 119] on button "add new address" at bounding box center [159, 123] width 92 height 18
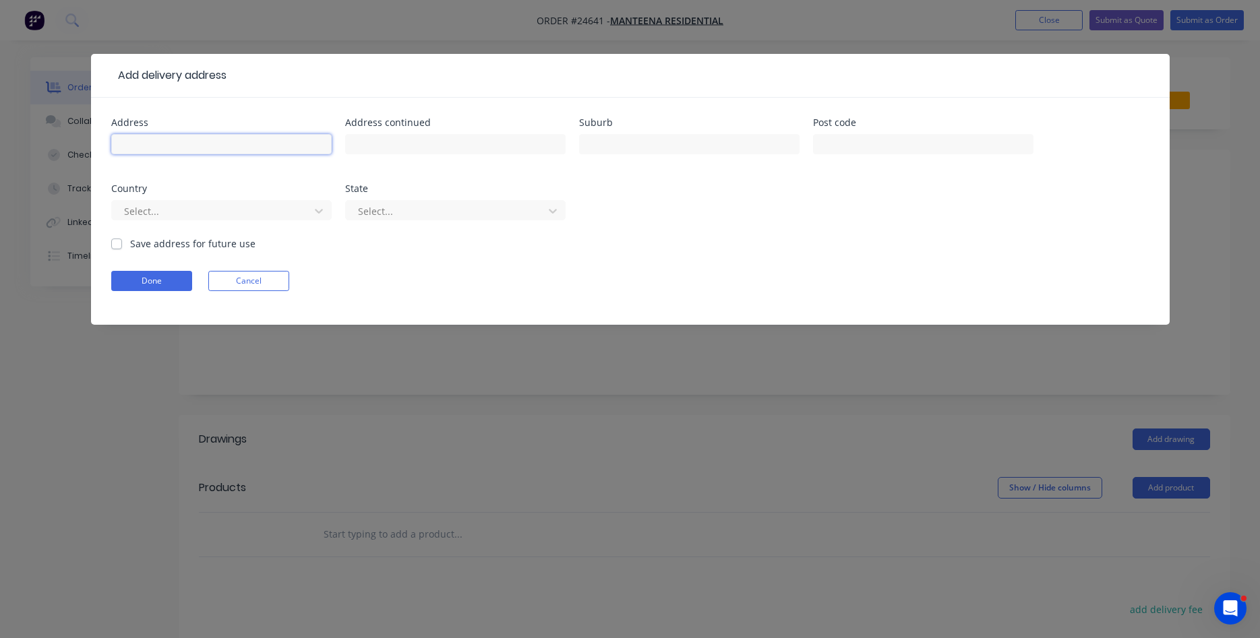
click at [182, 149] on input "text" at bounding box center [221, 144] width 220 height 20
type input "[STREET_ADDRESS]"
type input "[PERSON_NAME]"
click at [154, 284] on button "Done" at bounding box center [151, 281] width 81 height 20
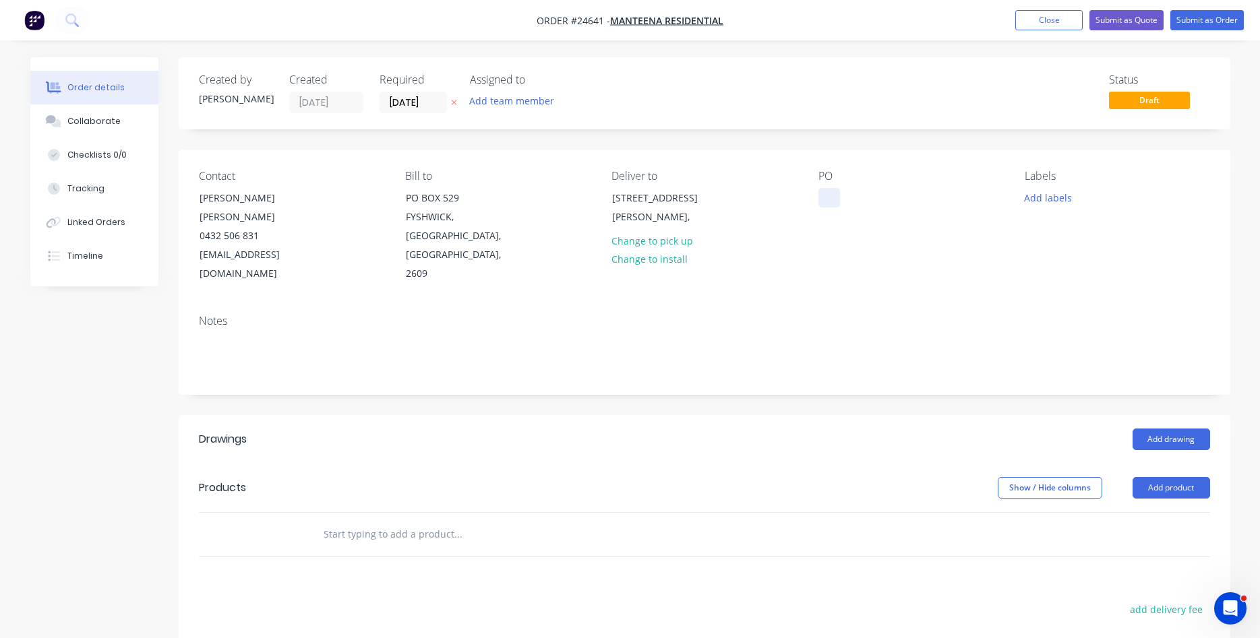
click at [819, 204] on div at bounding box center [829, 198] width 22 height 20
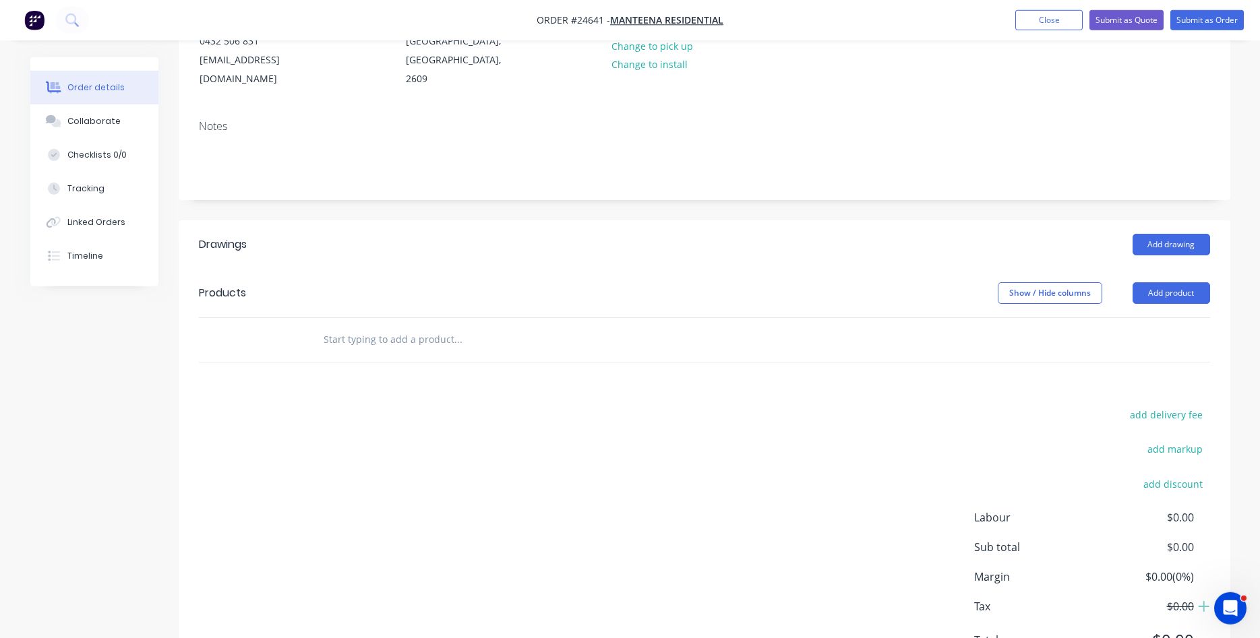
scroll to position [206, 0]
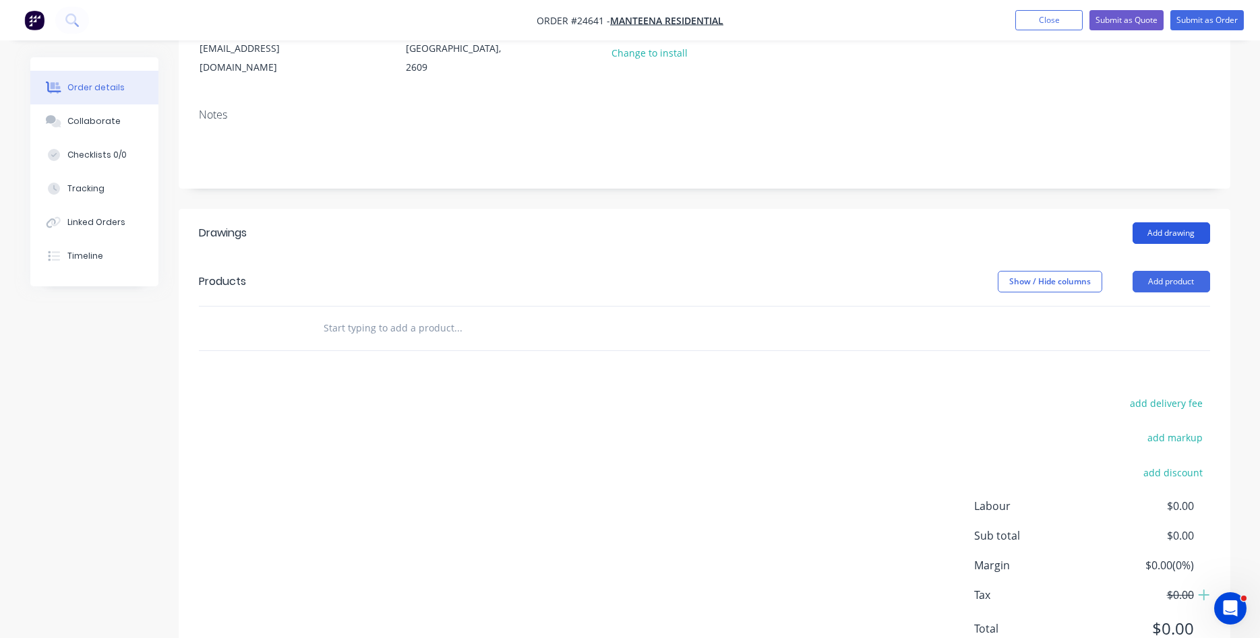
click at [1160, 222] on button "Add drawing" at bounding box center [1170, 233] width 77 height 22
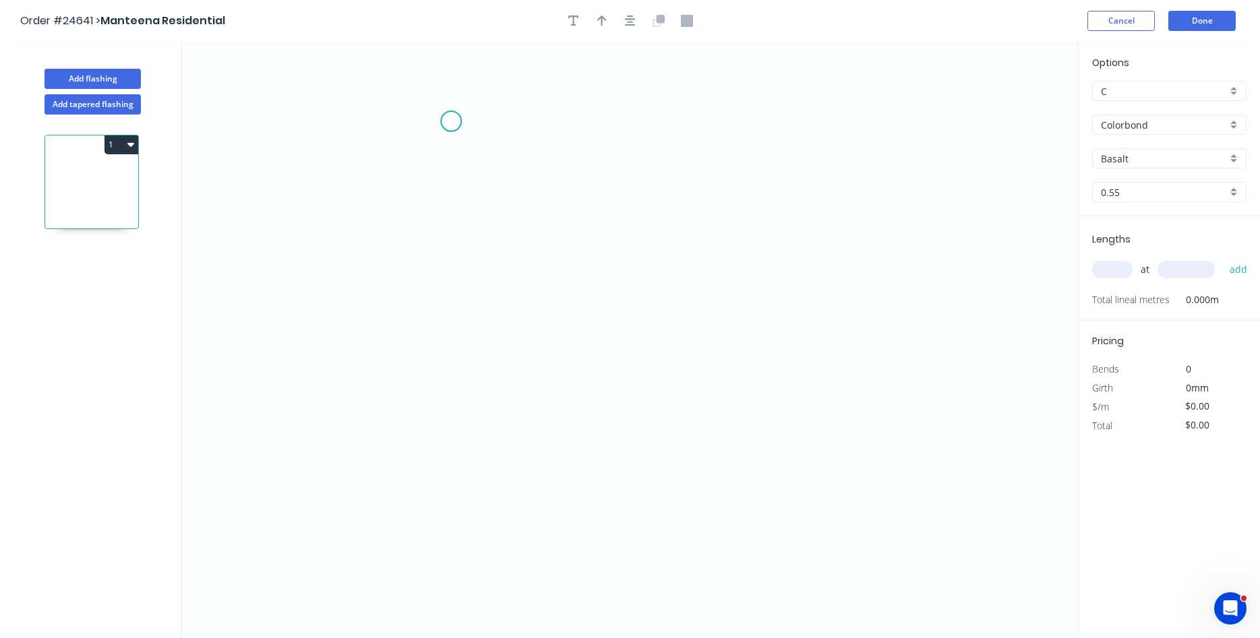
click at [449, 116] on icon "0" at bounding box center [630, 340] width 896 height 596
click at [733, 143] on icon "0" at bounding box center [630, 340] width 896 height 596
click at [716, 398] on icon "0 ?" at bounding box center [630, 340] width 896 height 596
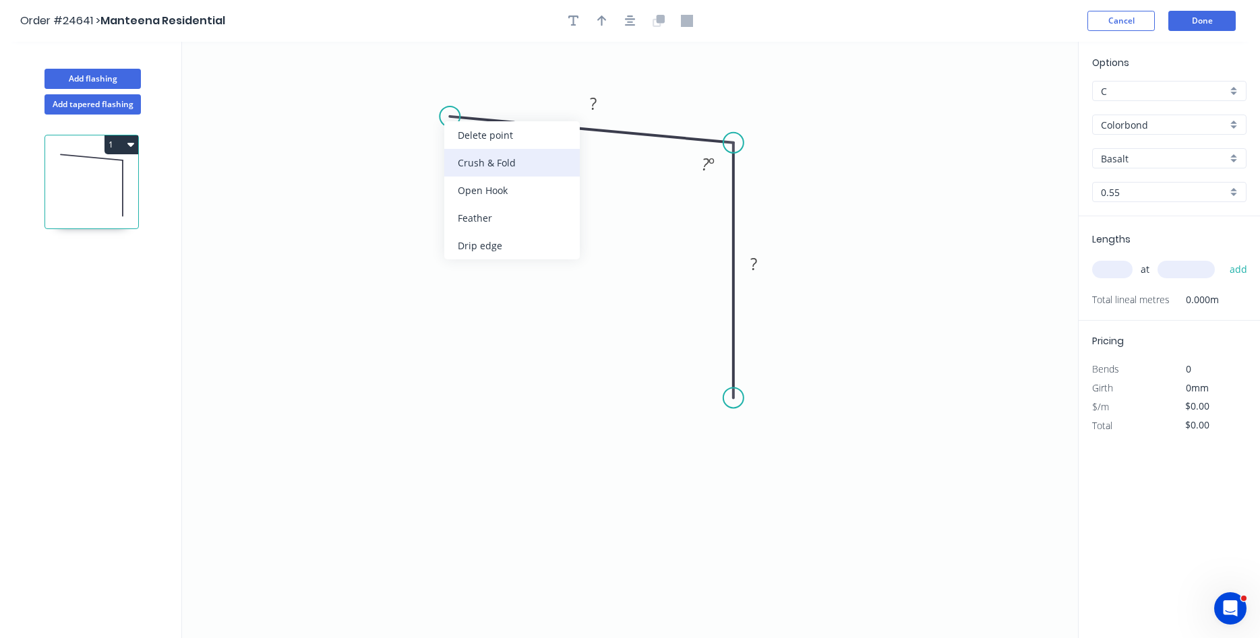
click at [505, 171] on div "Crush & Fold" at bounding box center [511, 163] width 135 height 28
click at [601, 108] on rect at bounding box center [593, 104] width 27 height 19
drag, startPoint x: 731, startPoint y: 401, endPoint x: 749, endPoint y: 402, distance: 18.9
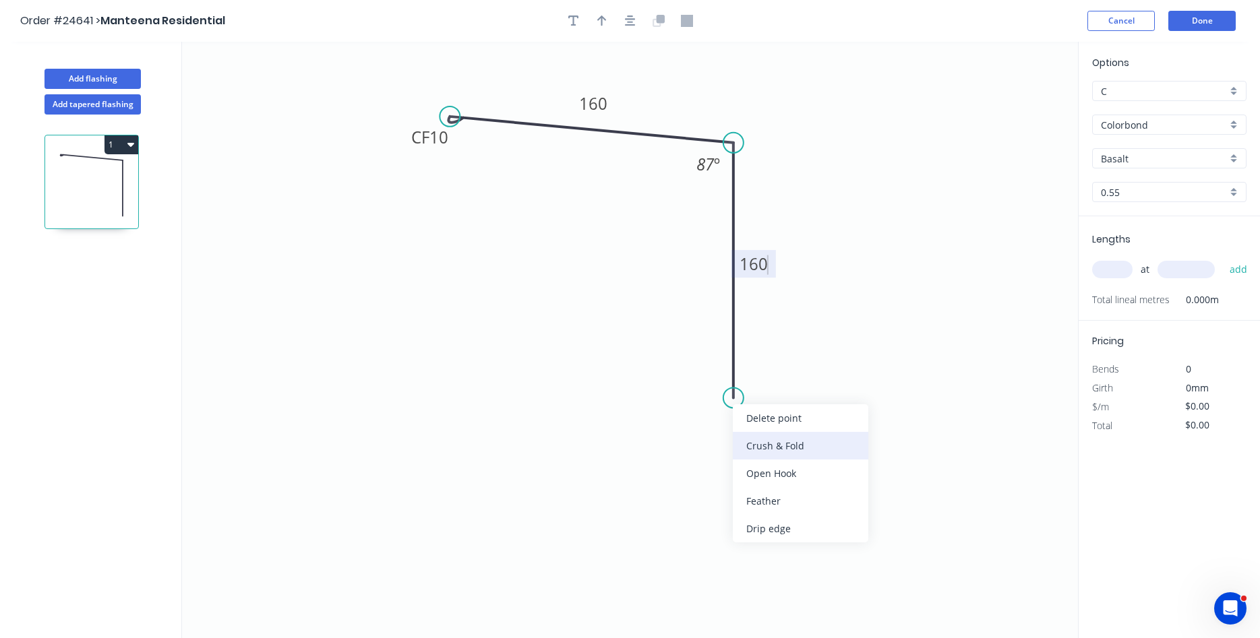
click at [787, 443] on div "Crush & Fold" at bounding box center [800, 446] width 135 height 28
type input "$26.44"
click at [772, 445] on div "Flip bend" at bounding box center [797, 442] width 135 height 28
drag, startPoint x: 784, startPoint y: 372, endPoint x: 714, endPoint y: 395, distance: 73.7
click at [714, 395] on rect at bounding box center [693, 397] width 54 height 28
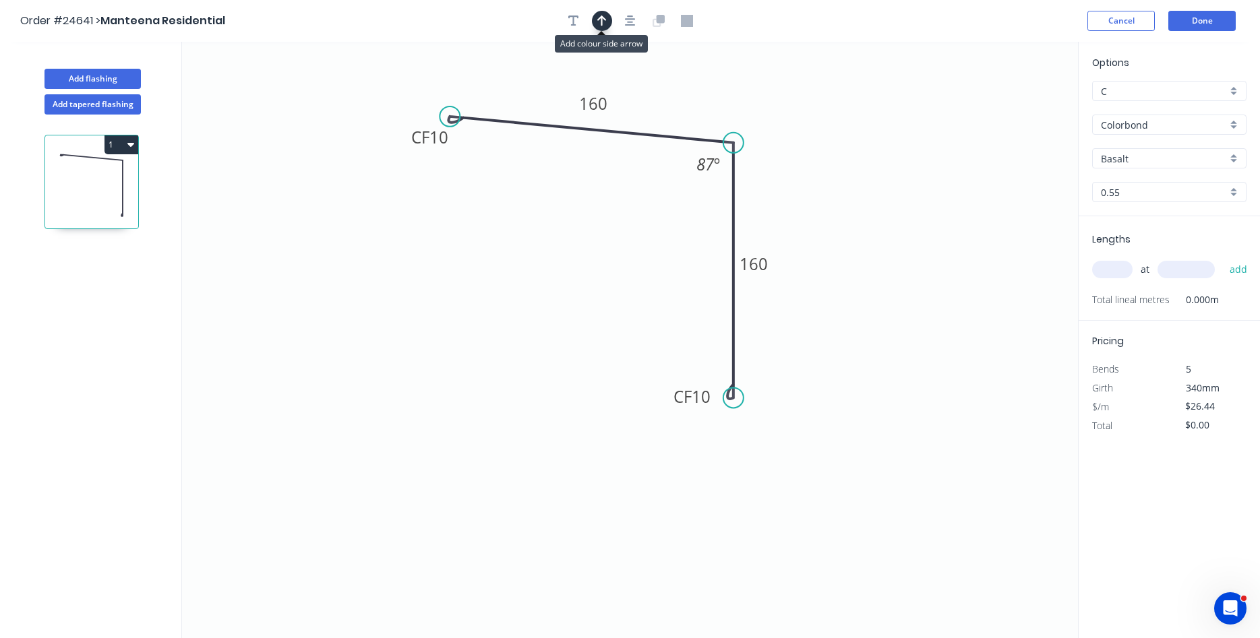
click at [604, 19] on icon "button" at bounding box center [601, 20] width 9 height 11
click at [1010, 111] on icon at bounding box center [1009, 93] width 12 height 43
drag, startPoint x: 1010, startPoint y: 108, endPoint x: 657, endPoint y: 114, distance: 353.2
click at [657, 114] on icon at bounding box center [667, 103] width 39 height 39
click at [1172, 155] on input "Basalt" at bounding box center [1163, 159] width 126 height 14
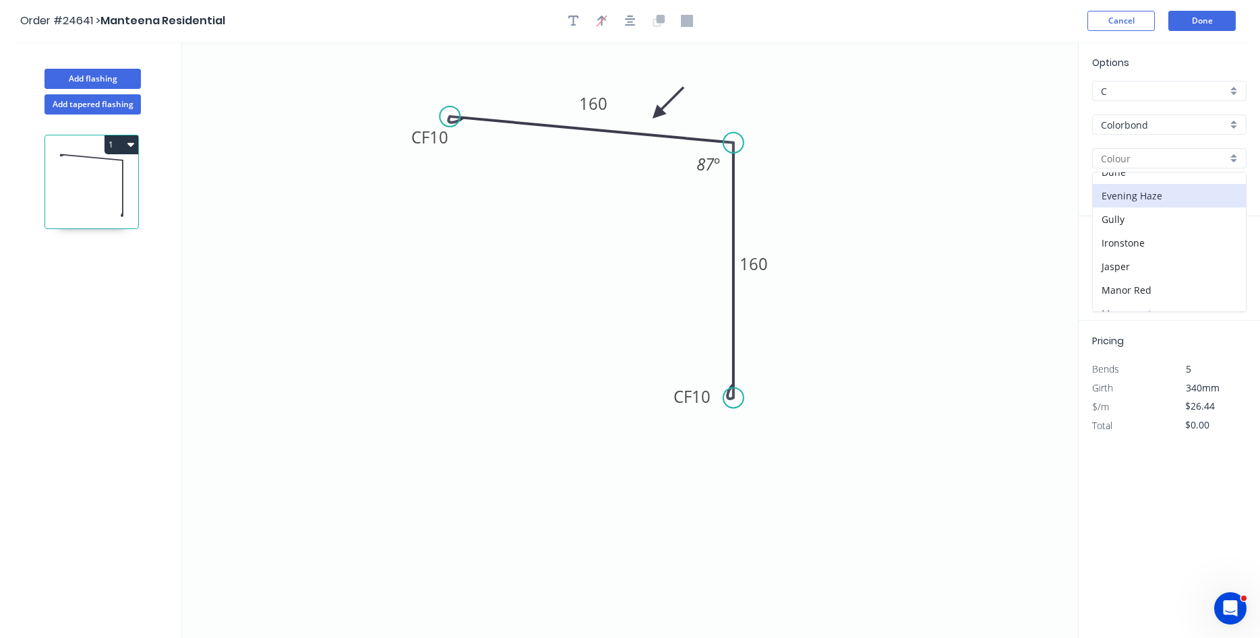
scroll to position [77, 0]
click at [1130, 252] on div "Dune" at bounding box center [1168, 249] width 153 height 24
type input "Dune"
drag, startPoint x: 1106, startPoint y: 267, endPoint x: 1118, endPoint y: 260, distance: 13.9
click at [1109, 264] on input "text" at bounding box center [1112, 270] width 40 height 18
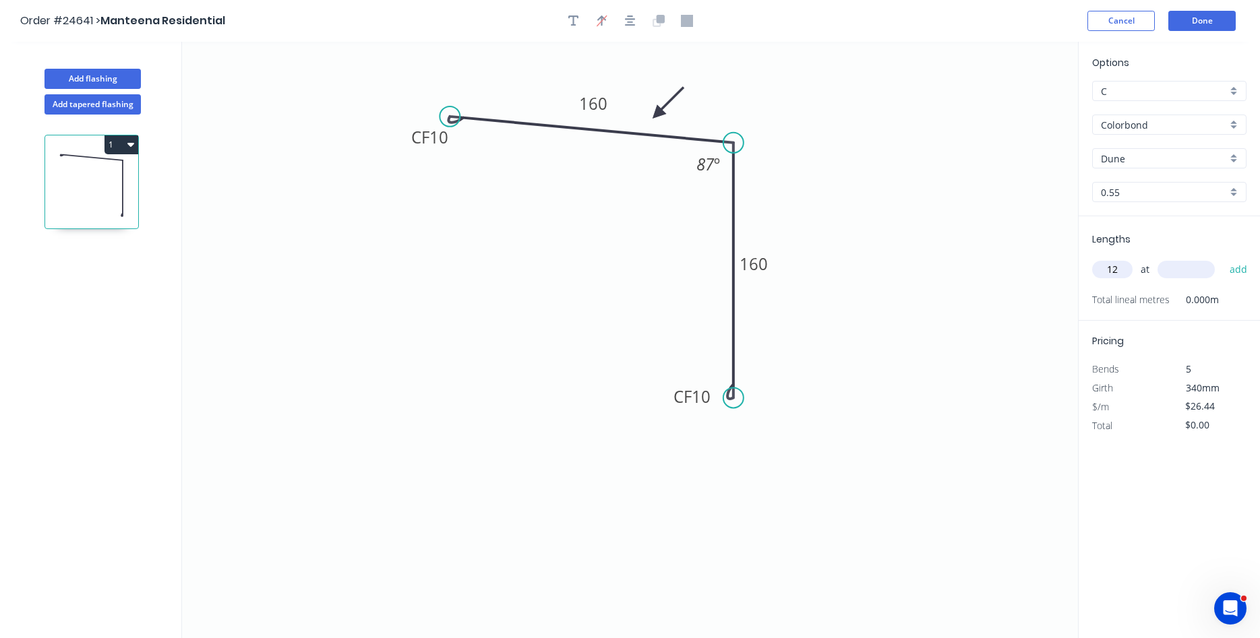
type input "12"
type input "4000"
click at [1222, 258] on button "add" at bounding box center [1238, 269] width 32 height 23
type input "$1,269.12"
click at [1210, 22] on button "Done" at bounding box center [1201, 21] width 67 height 20
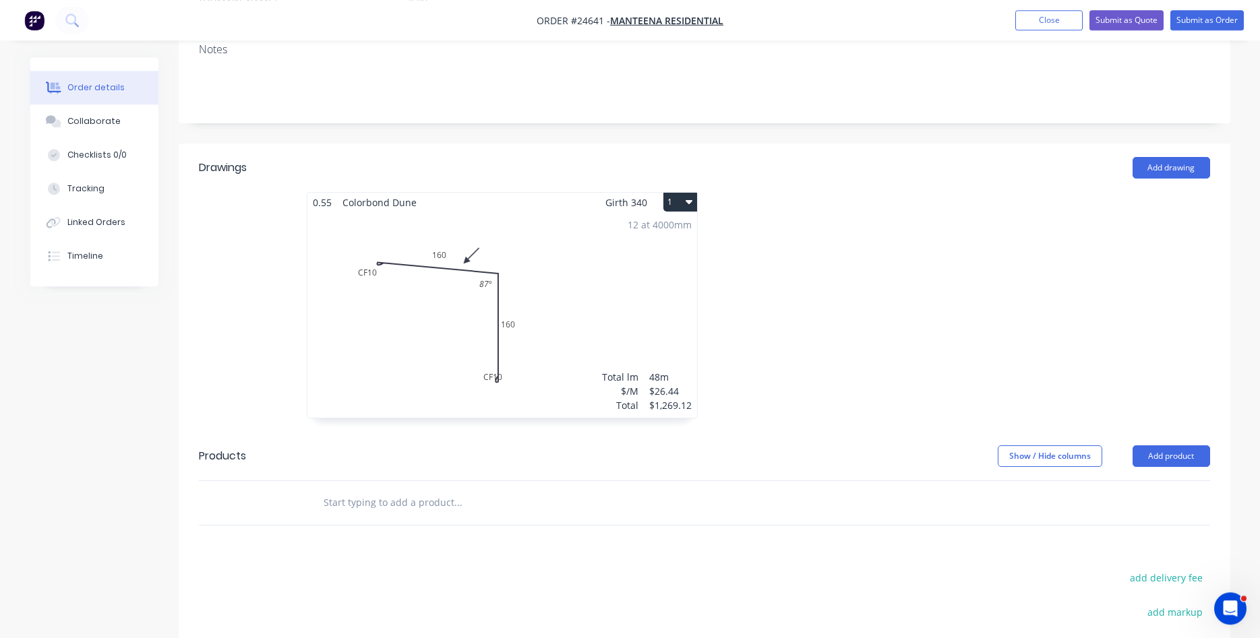
scroll to position [412, 0]
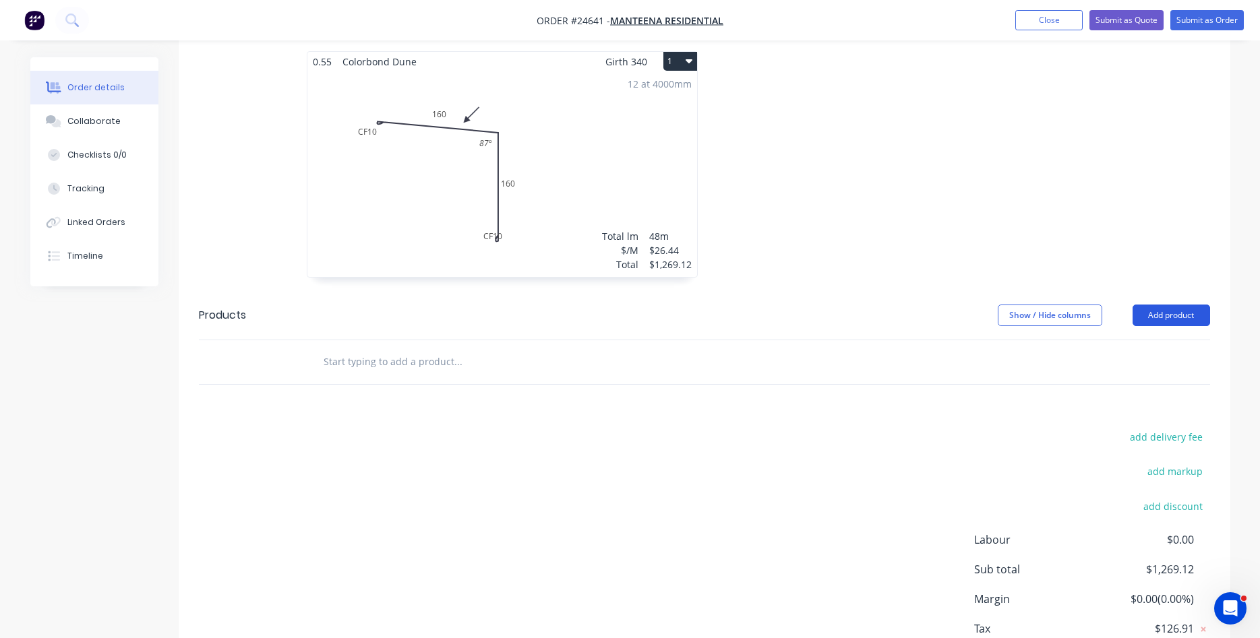
click at [1167, 305] on button "Add product" at bounding box center [1170, 316] width 77 height 22
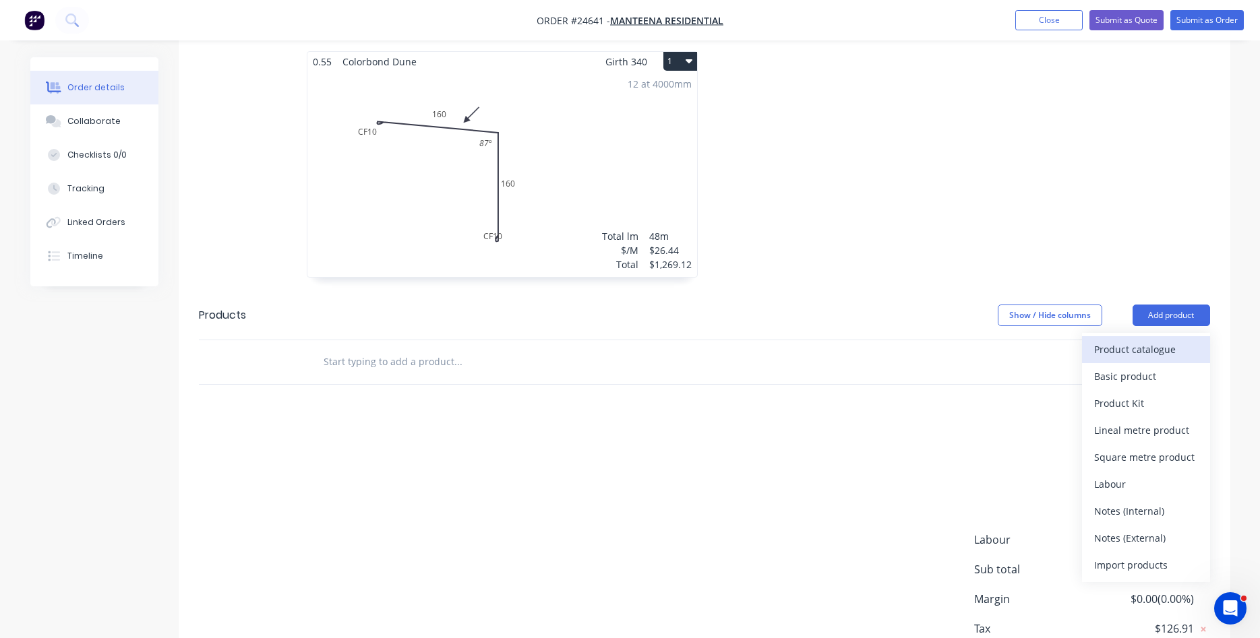
click at [1156, 340] on div "Product catalogue" at bounding box center [1146, 350] width 104 height 20
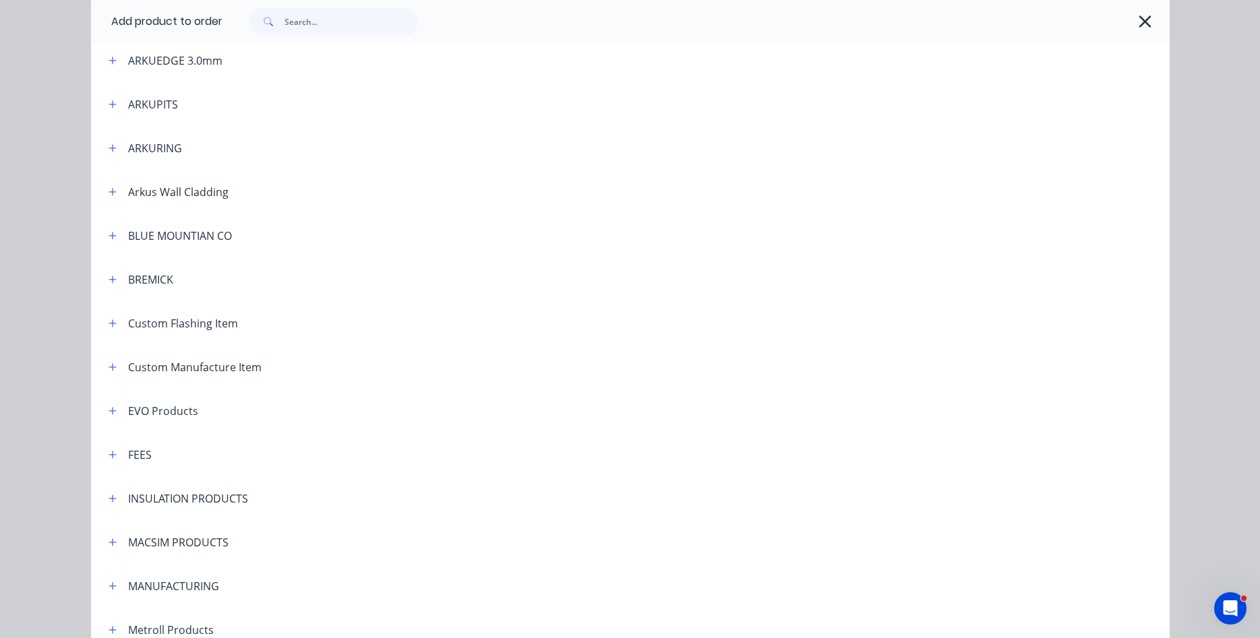
scroll to position [461, 0]
click at [117, 453] on icon "button" at bounding box center [112, 453] width 8 height 9
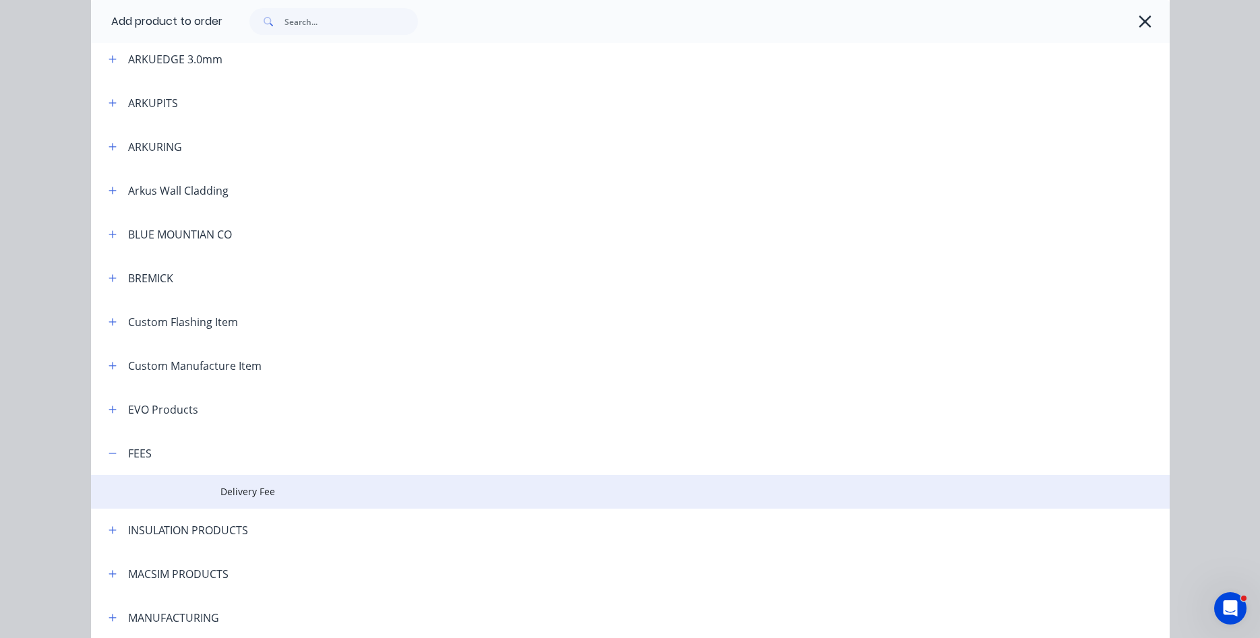
click at [235, 495] on span "Delivery Fee" at bounding box center [599, 492] width 759 height 14
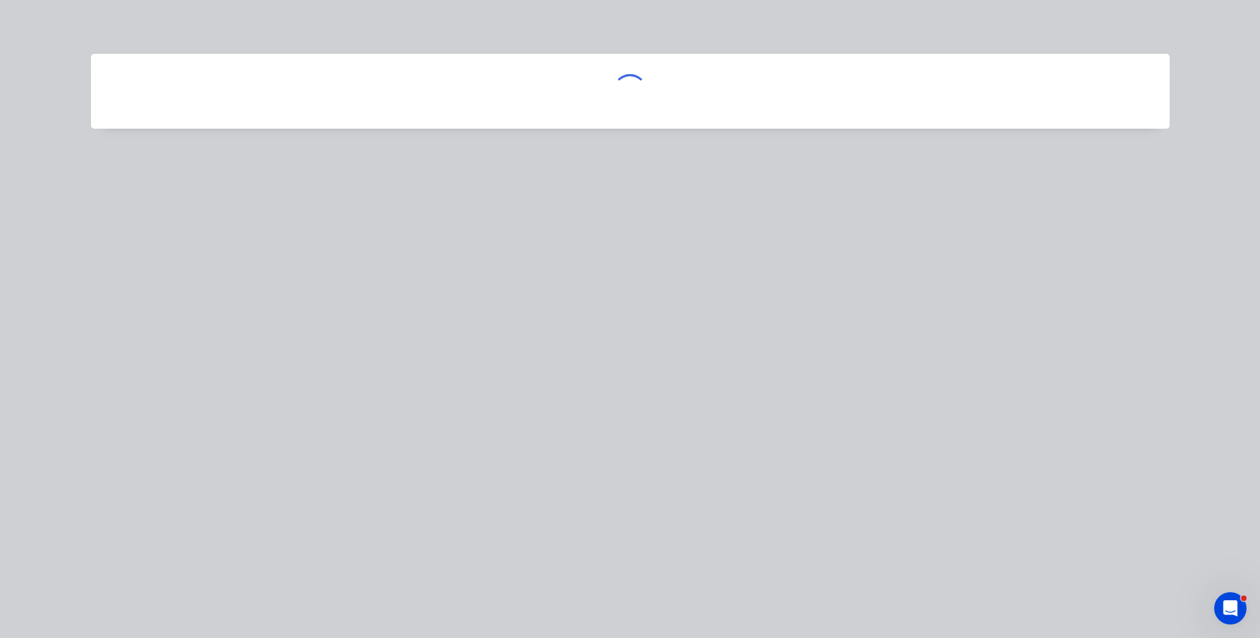
scroll to position [0, 0]
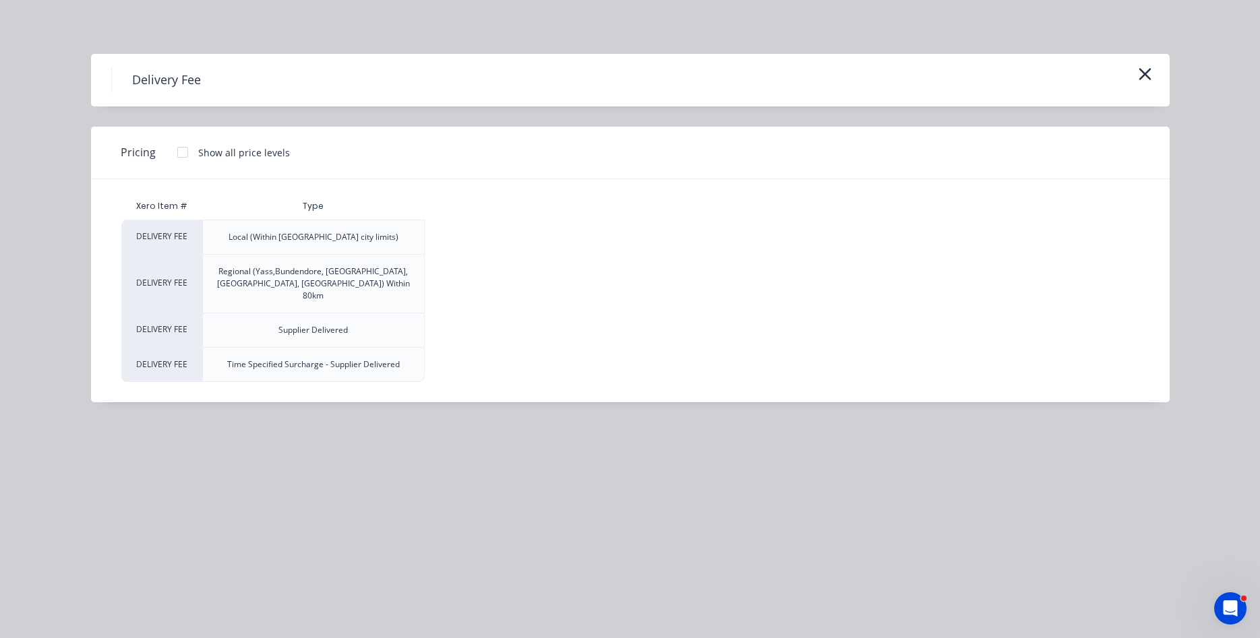
click at [182, 155] on div at bounding box center [182, 152] width 27 height 27
click at [591, 237] on div "$90.00" at bounding box center [578, 237] width 90 height 34
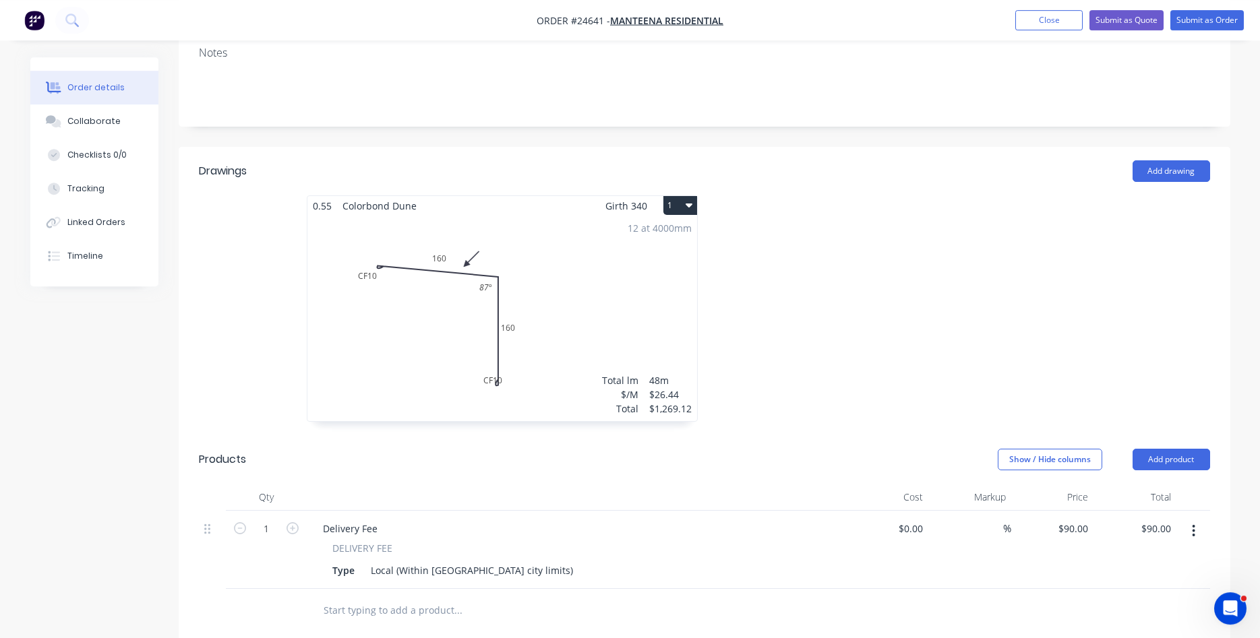
scroll to position [106, 0]
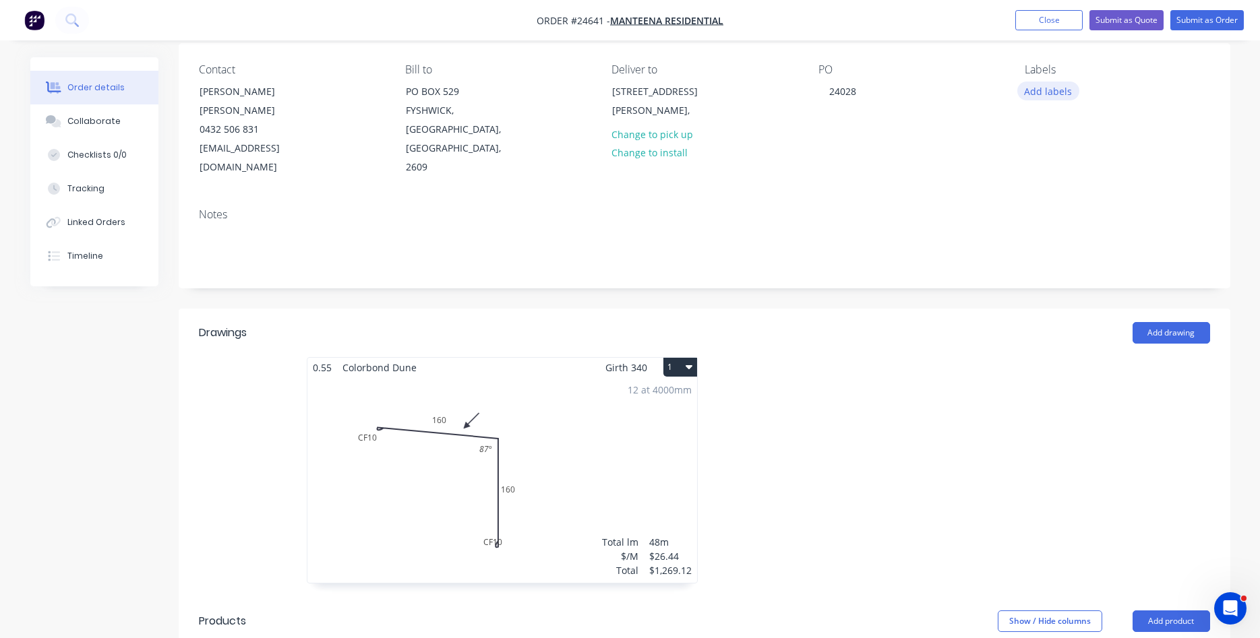
click at [1046, 92] on button "Add labels" at bounding box center [1048, 91] width 62 height 18
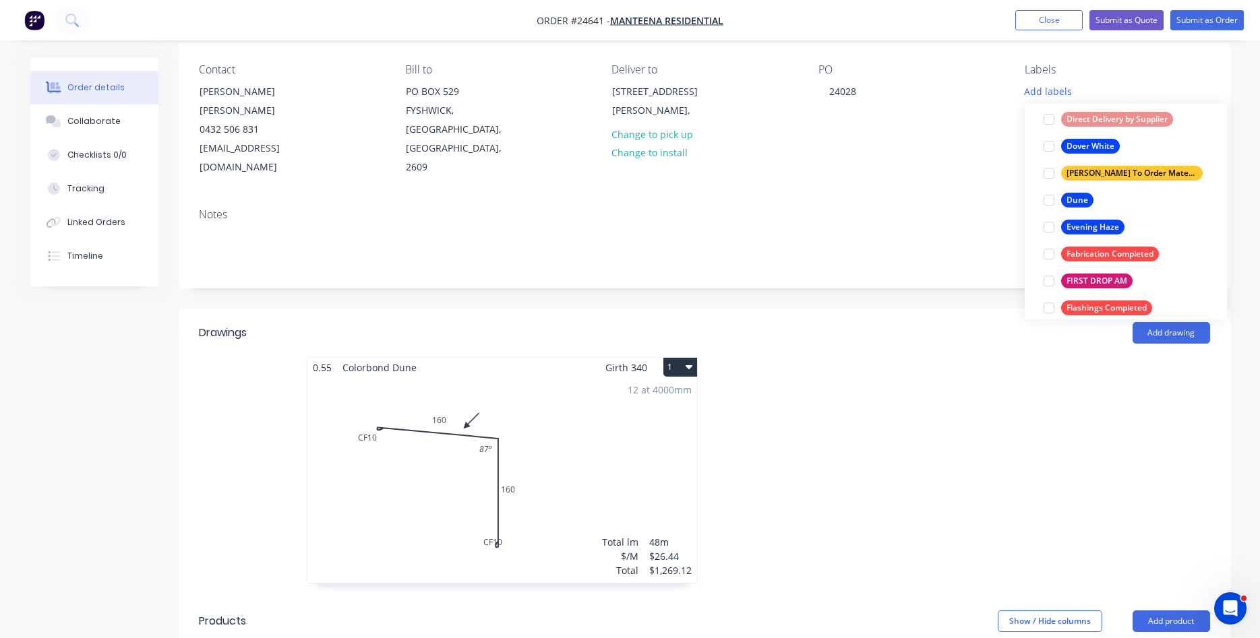
scroll to position [1152, 0]
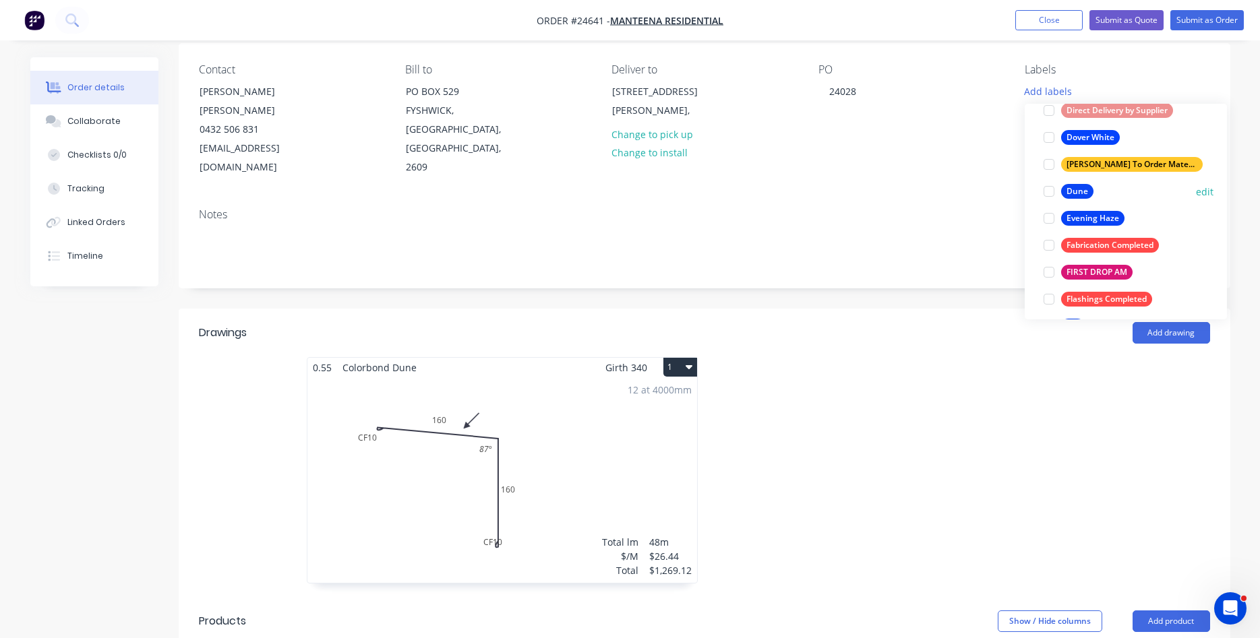
click at [1049, 187] on div at bounding box center [1048, 191] width 27 height 27
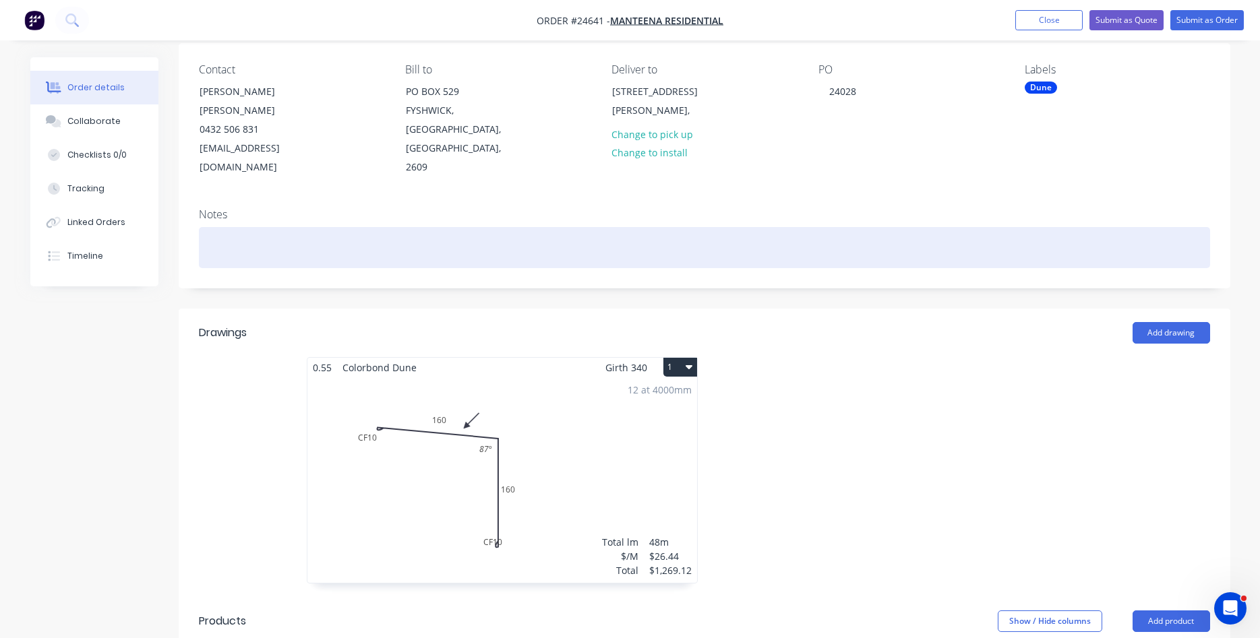
click at [900, 227] on div at bounding box center [704, 247] width 1011 height 41
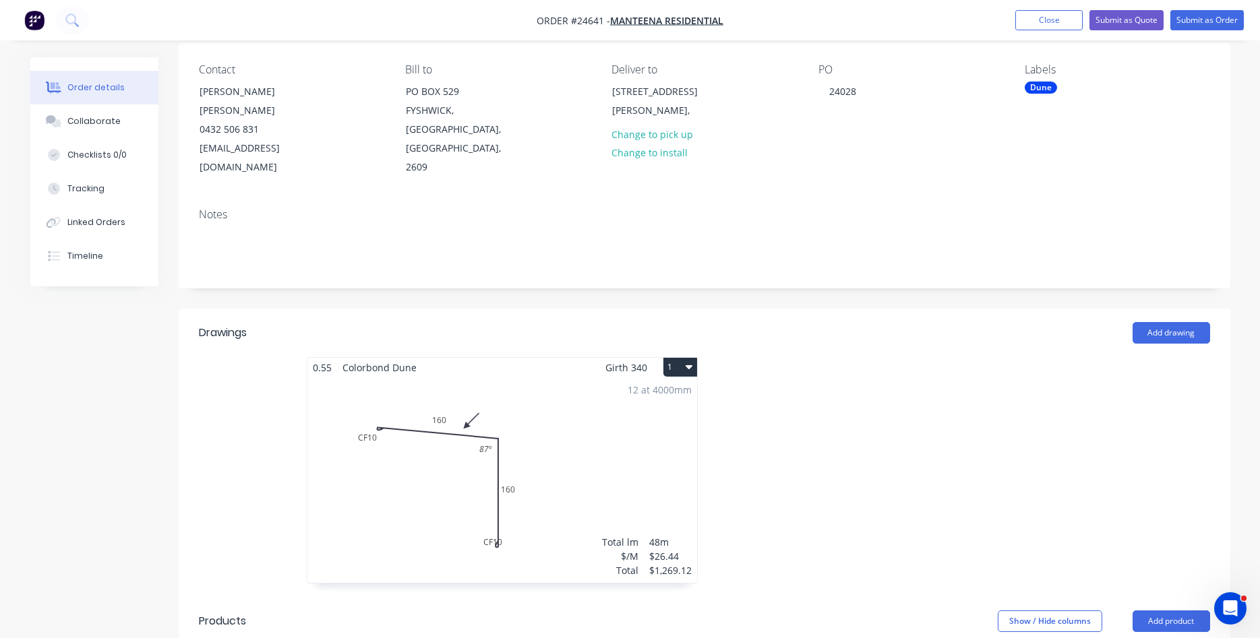
click at [1193, 82] on div "Dune" at bounding box center [1116, 88] width 185 height 12
click at [1198, 20] on button "Submit as Order" at bounding box center [1206, 20] width 73 height 20
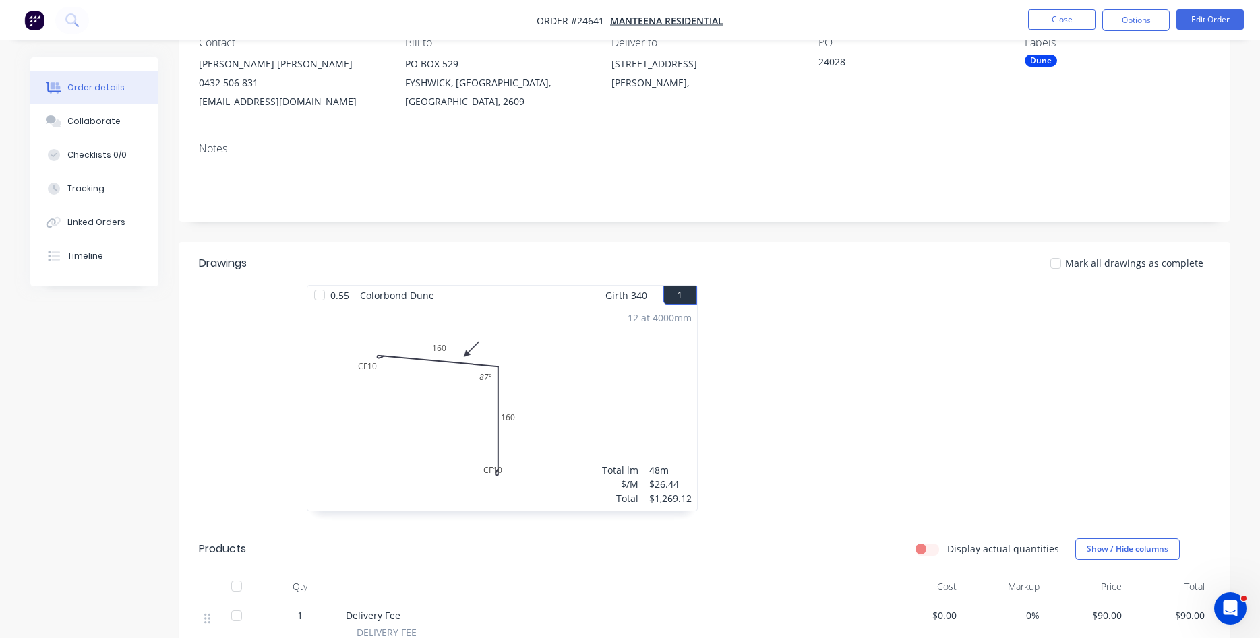
scroll to position [0, 0]
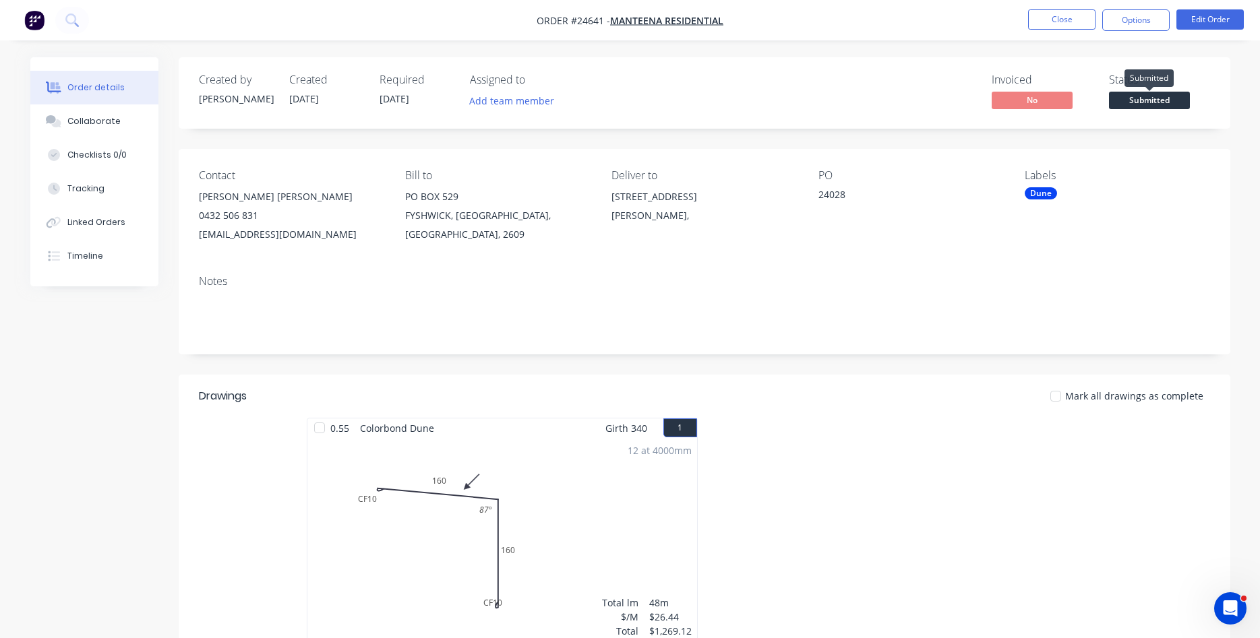
click at [1152, 100] on span "Submitted" at bounding box center [1149, 100] width 81 height 17
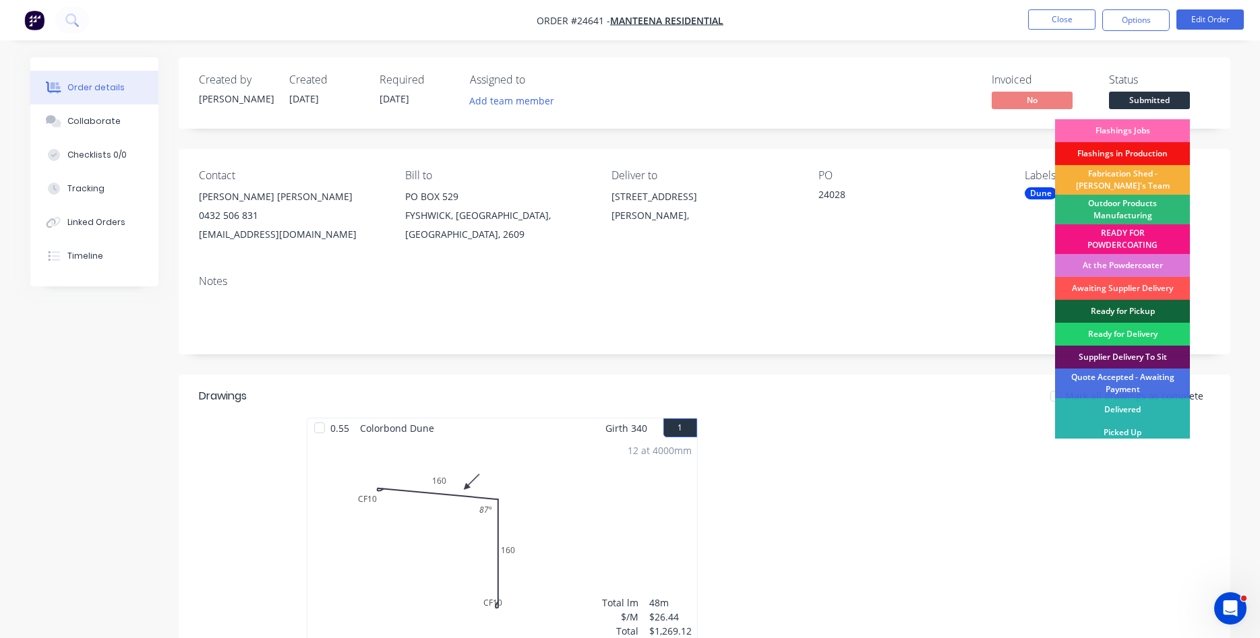
click at [1153, 124] on div "Flashings Jobs" at bounding box center [1122, 130] width 135 height 23
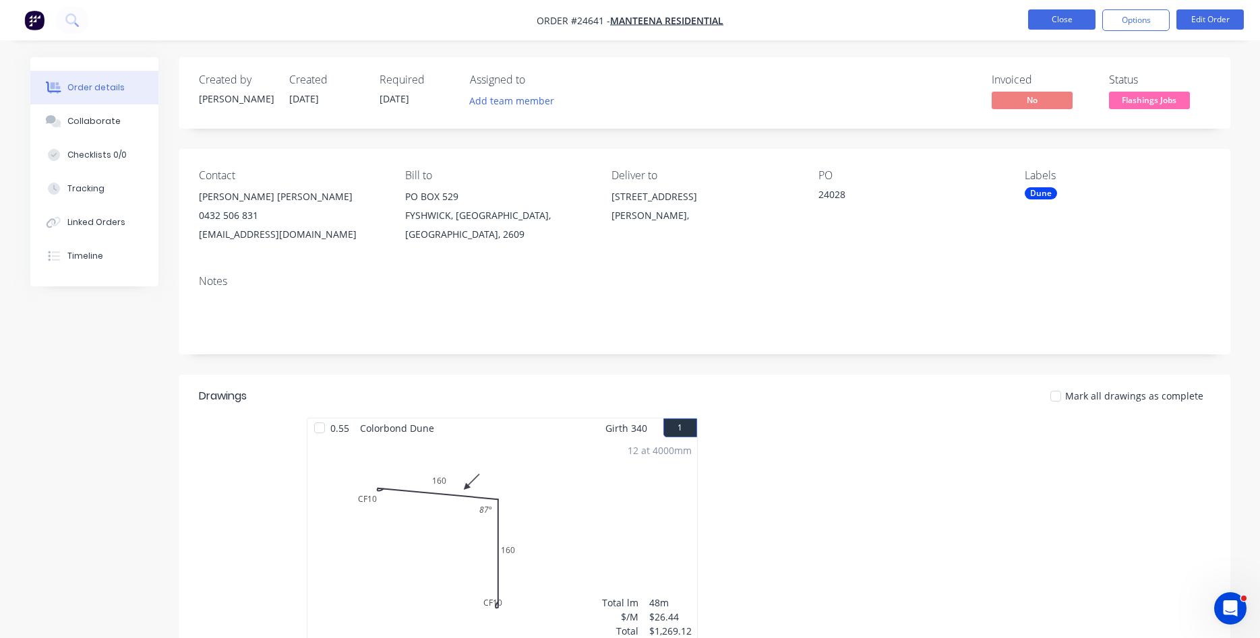
click at [1049, 18] on button "Close" at bounding box center [1061, 19] width 67 height 20
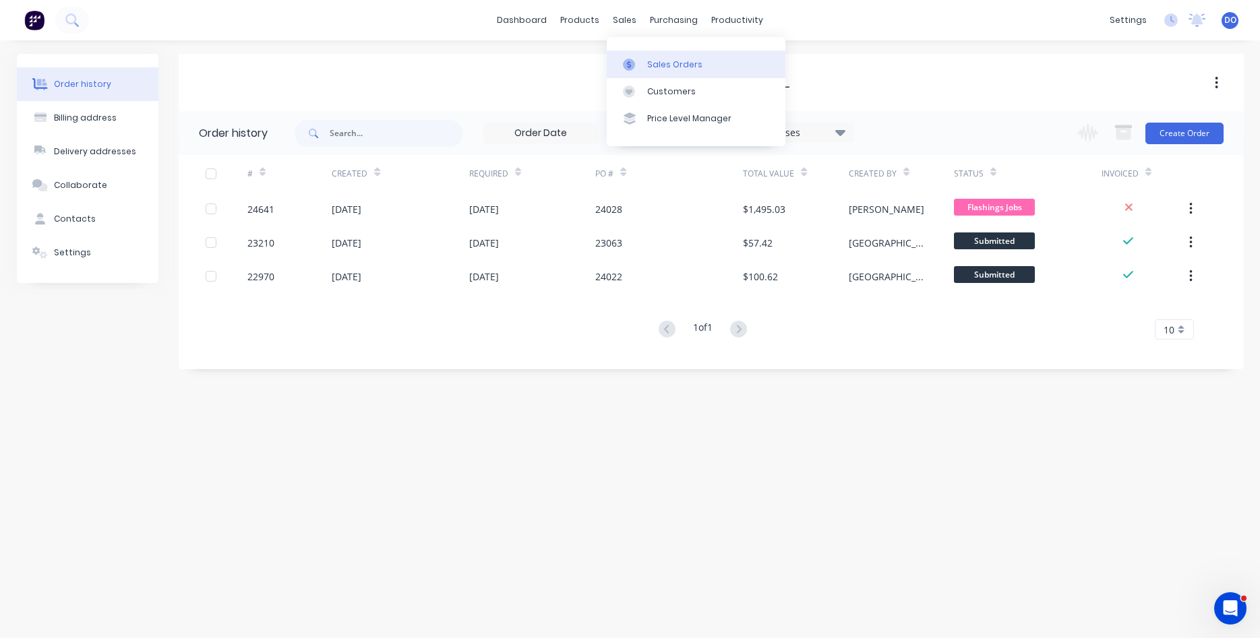
click at [656, 63] on div "Sales Orders" at bounding box center [674, 65] width 55 height 12
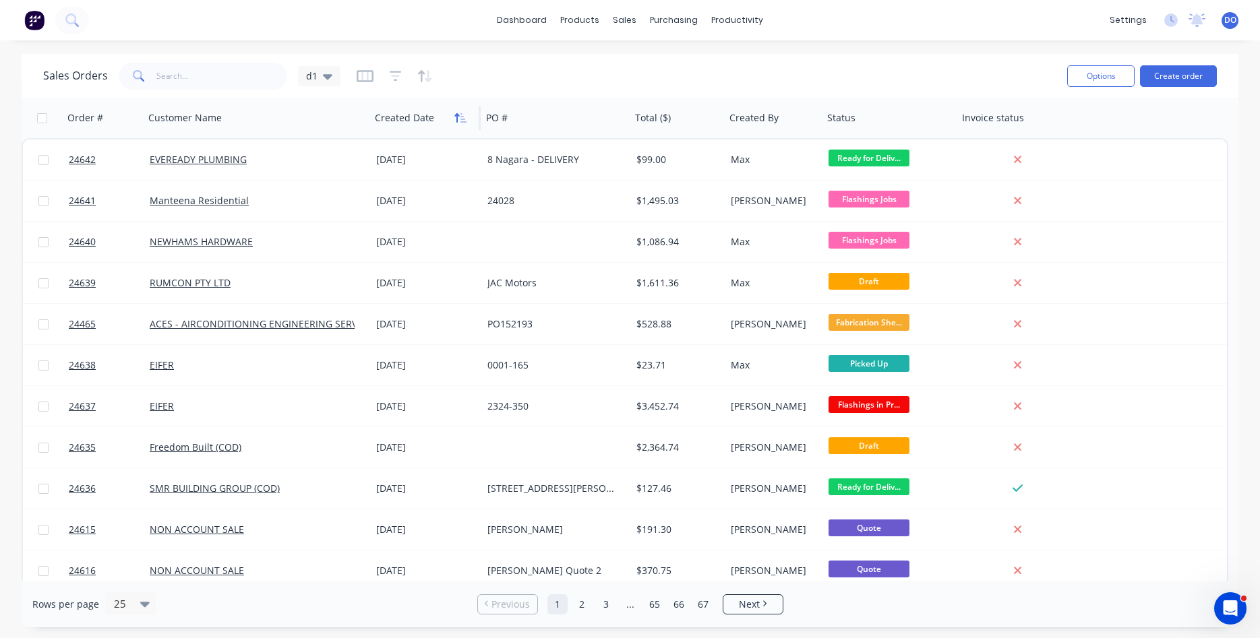
click at [453, 127] on button "button" at bounding box center [460, 118] width 20 height 20
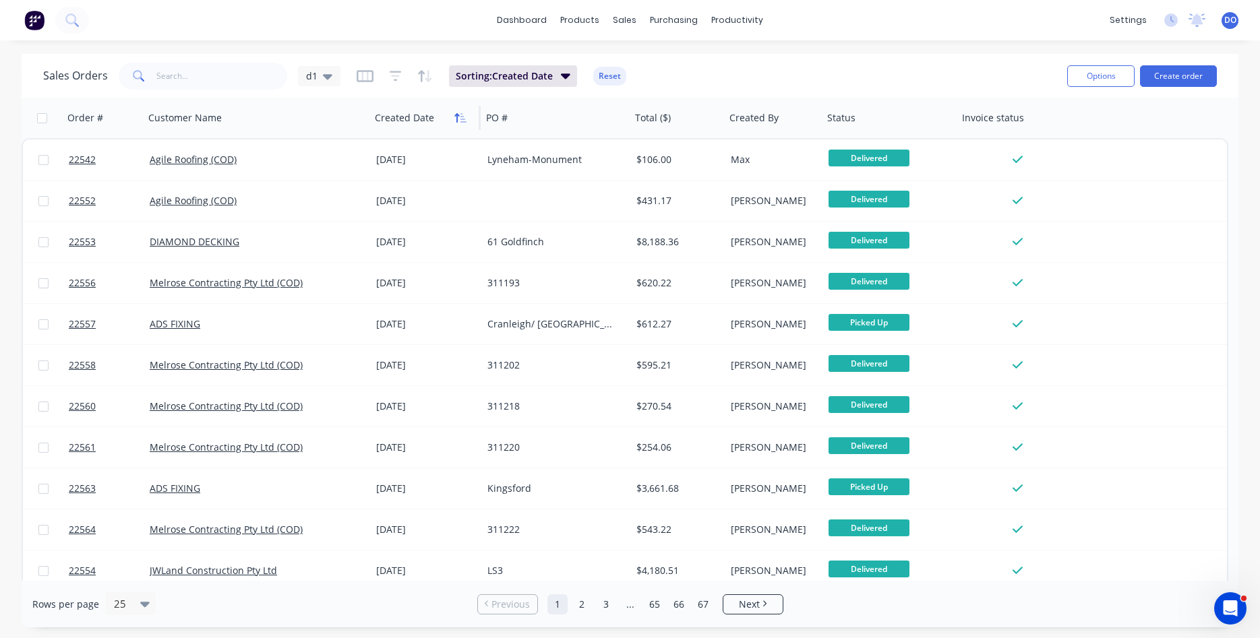
click at [453, 125] on button "button" at bounding box center [460, 118] width 20 height 20
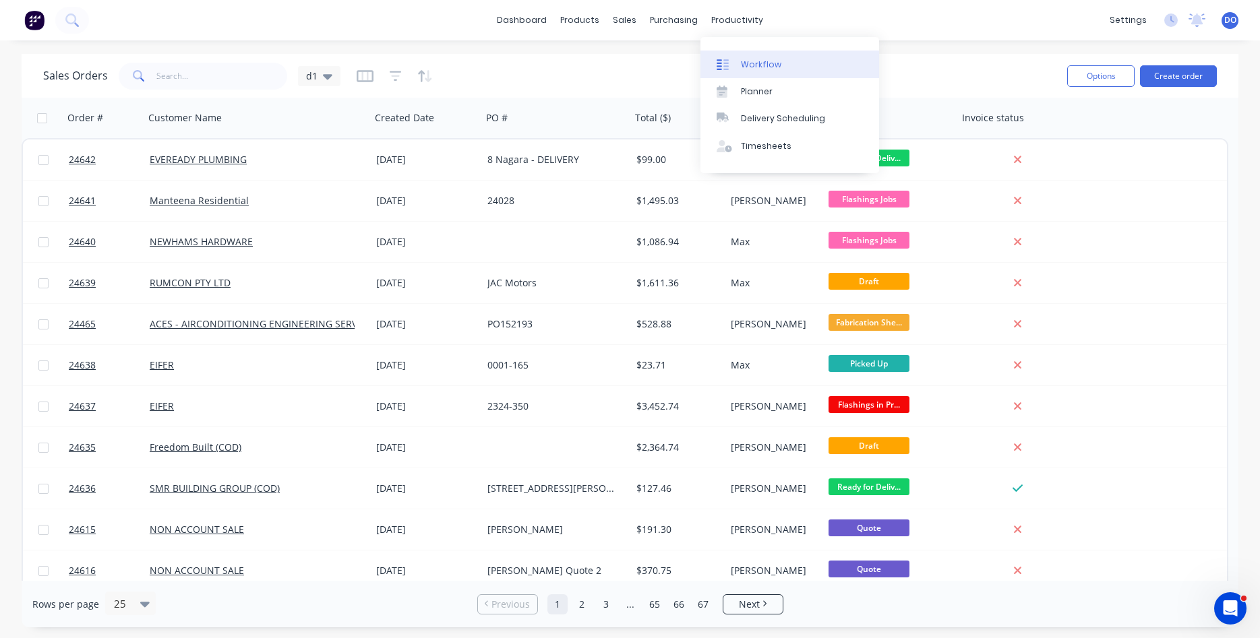
click at [779, 63] on link "Workflow" at bounding box center [789, 64] width 179 height 27
